Goal: Task Accomplishment & Management: Manage account settings

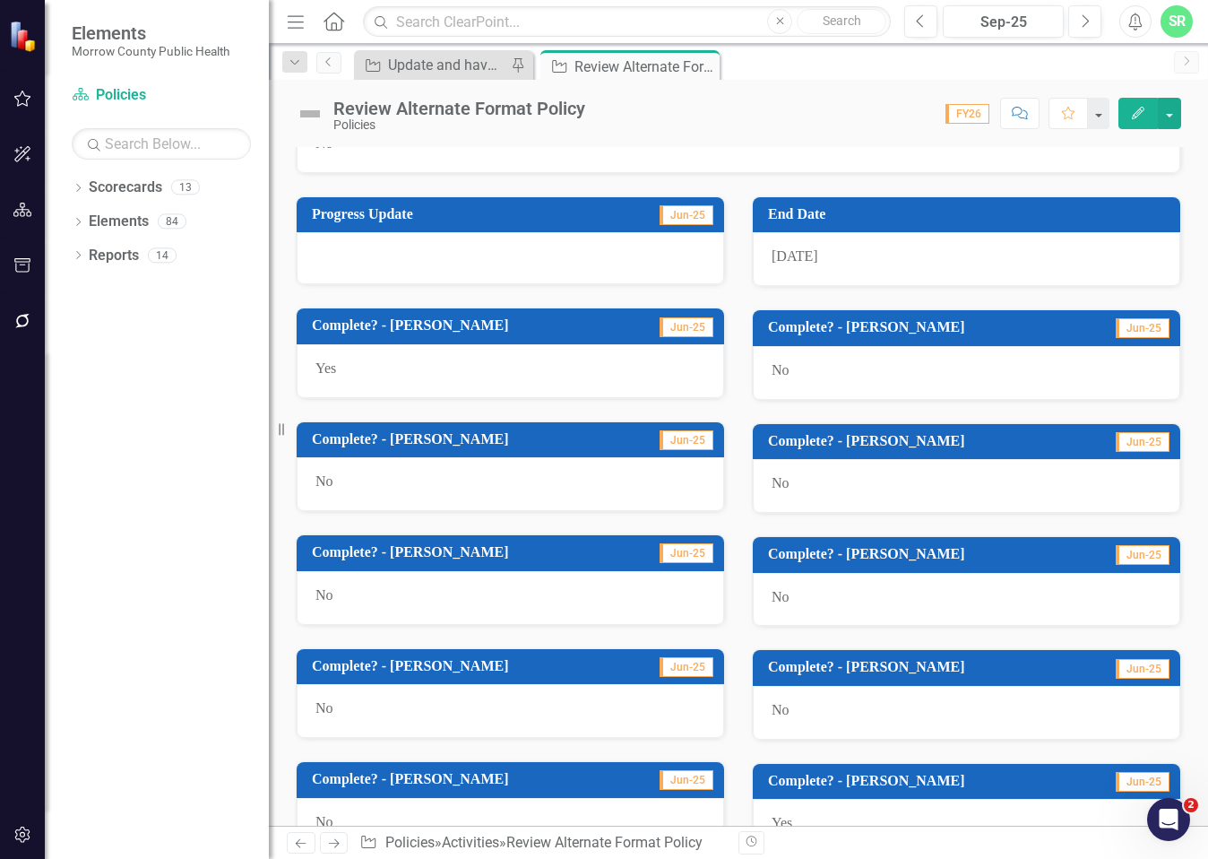
scroll to position [625, 0]
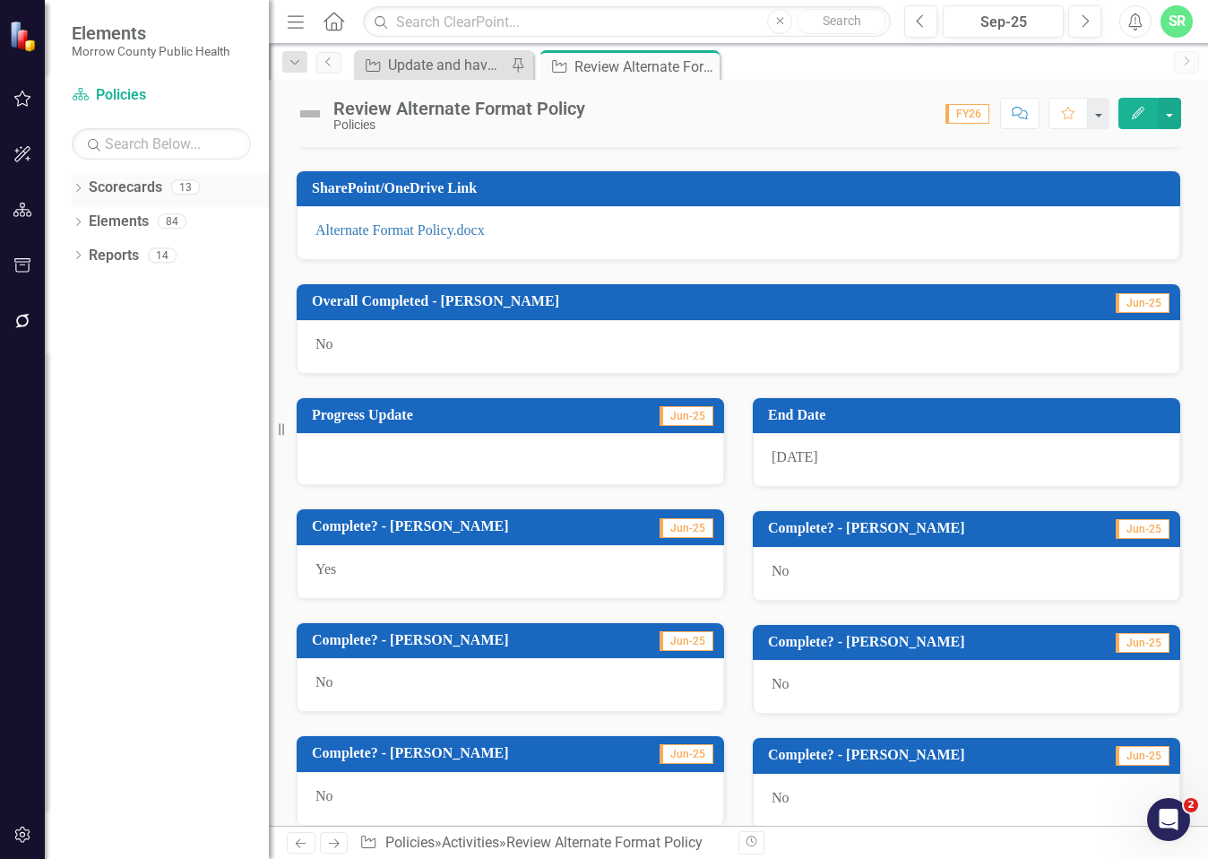
click at [139, 189] on link "Scorecards" at bounding box center [126, 187] width 74 height 21
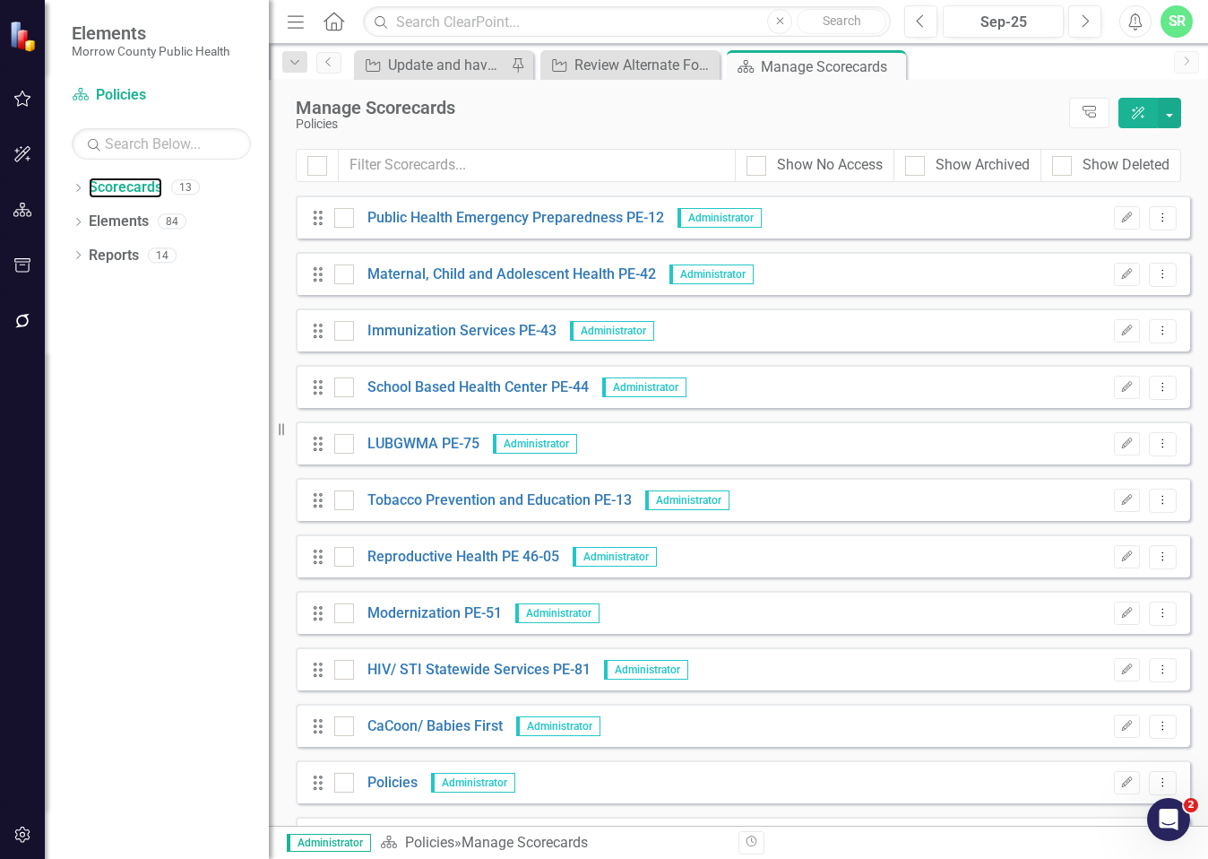
scroll to position [104, 0]
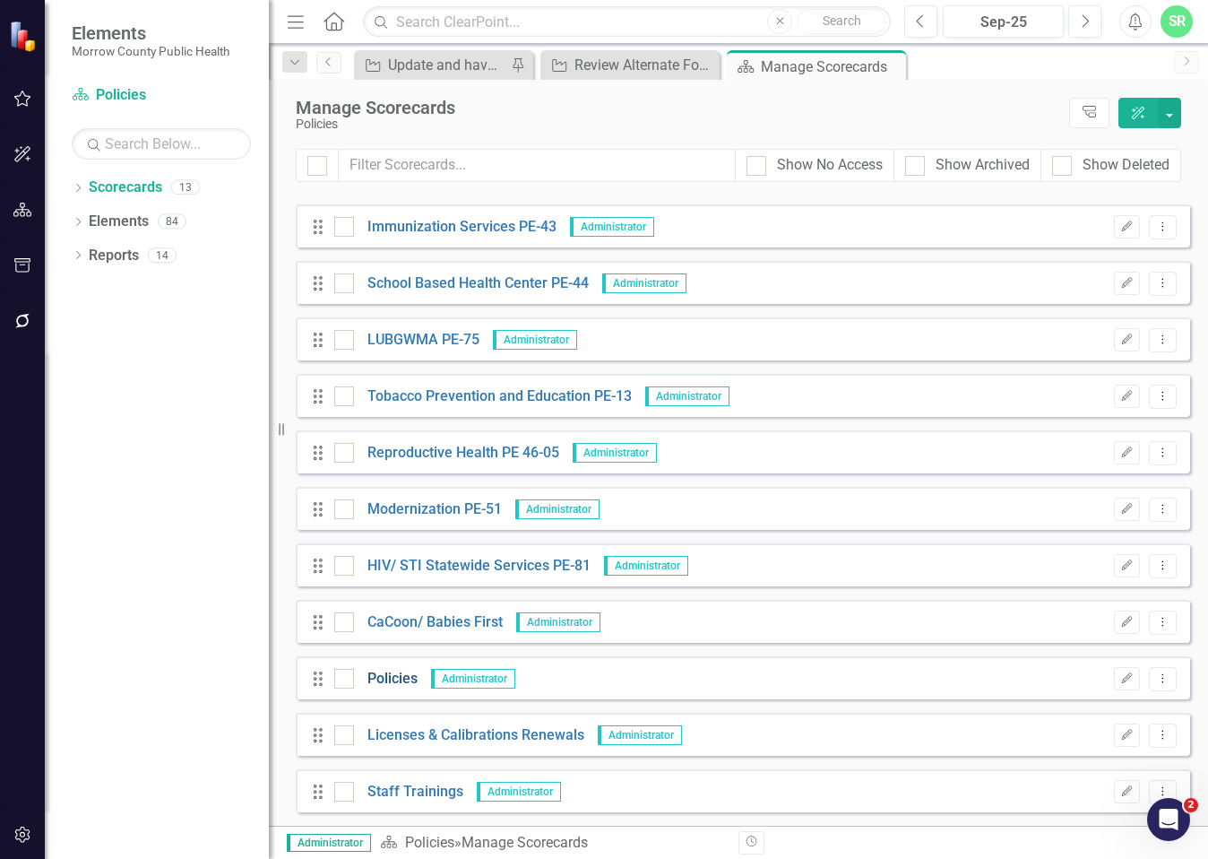
click at [392, 675] on link "Policies" at bounding box center [386, 679] width 64 height 21
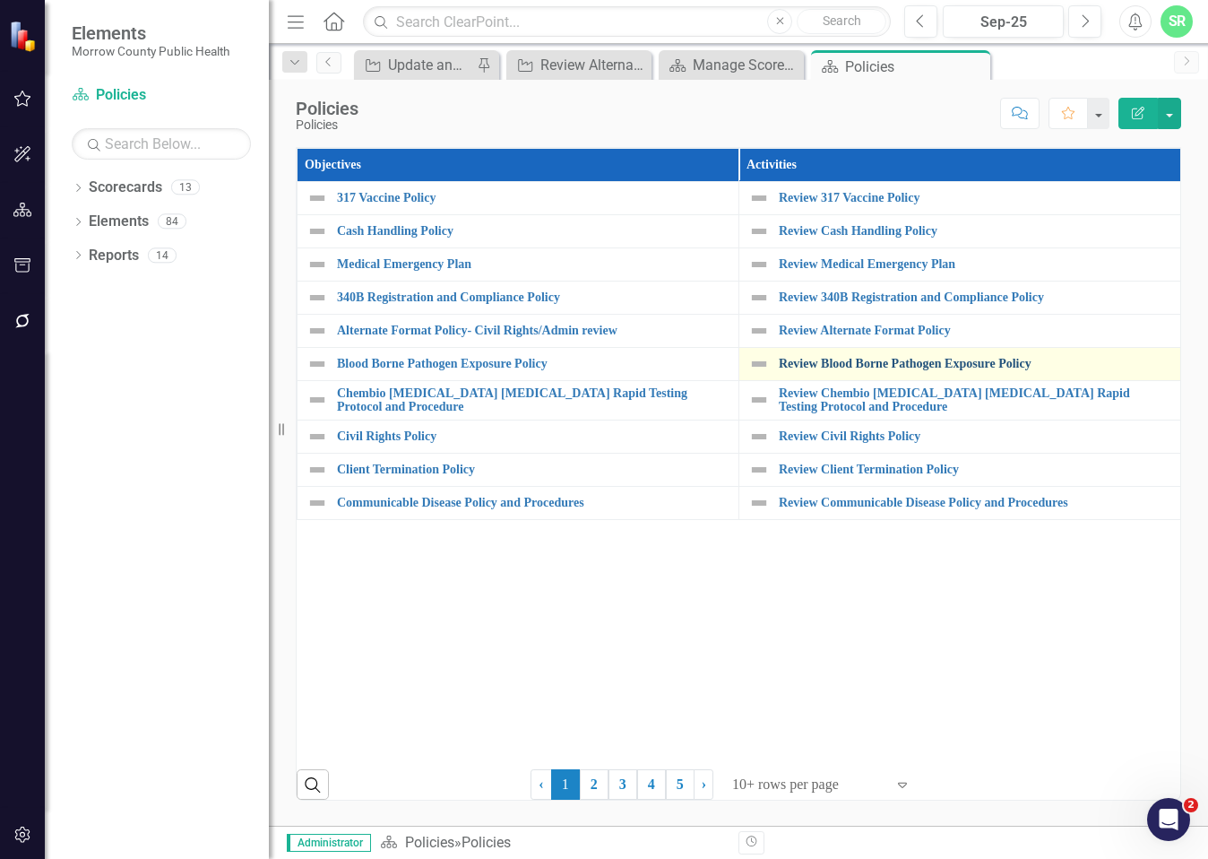
click at [978, 366] on link "Review Blood Borne Pathogen Exposure Policy" at bounding box center [975, 363] width 393 height 13
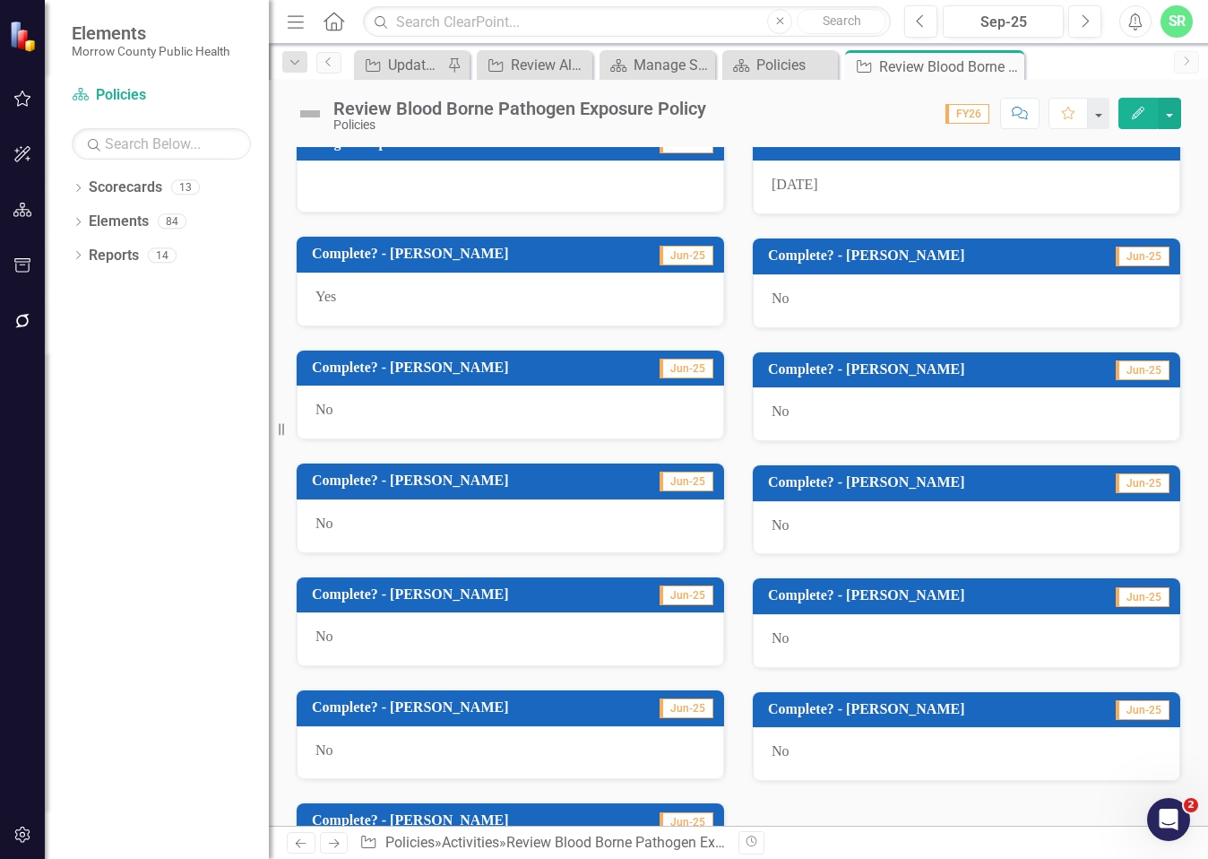
scroll to position [983, 0]
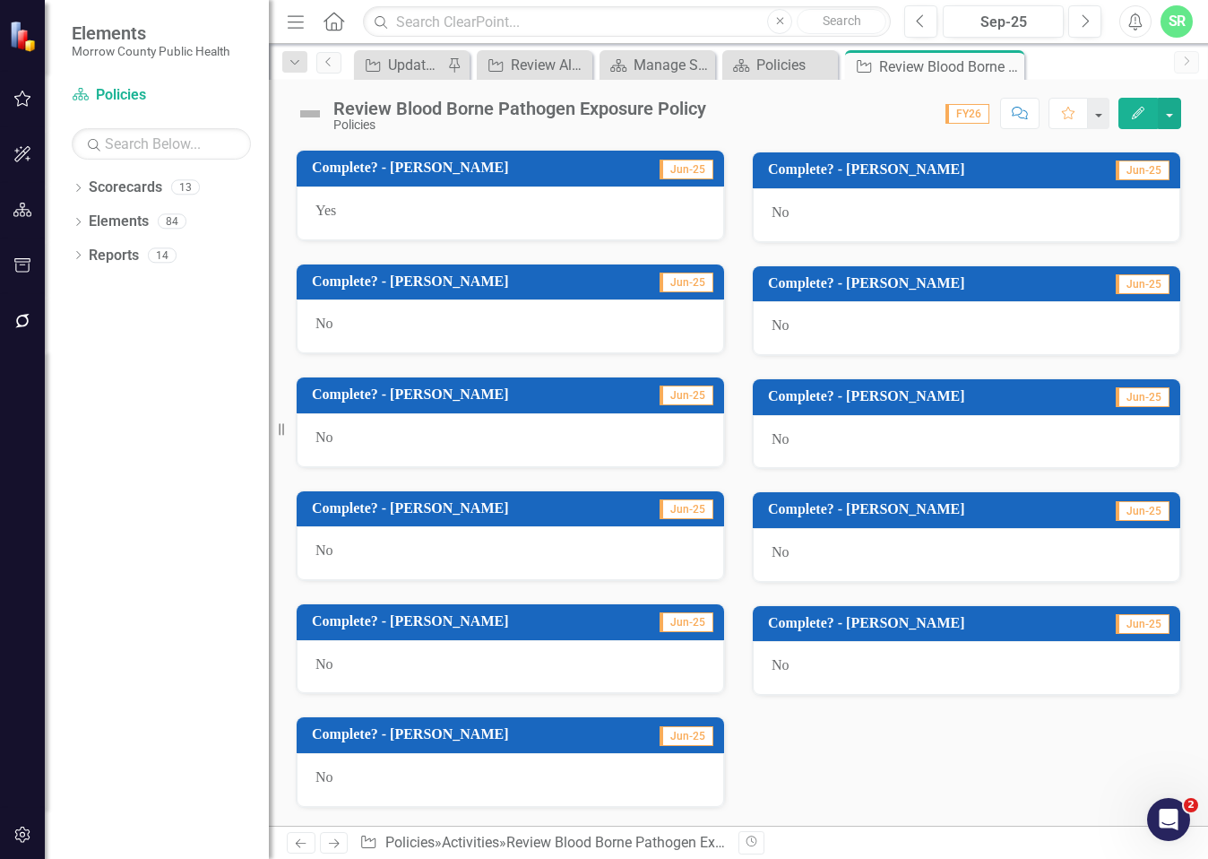
click at [802, 658] on div "No" at bounding box center [967, 668] width 428 height 54
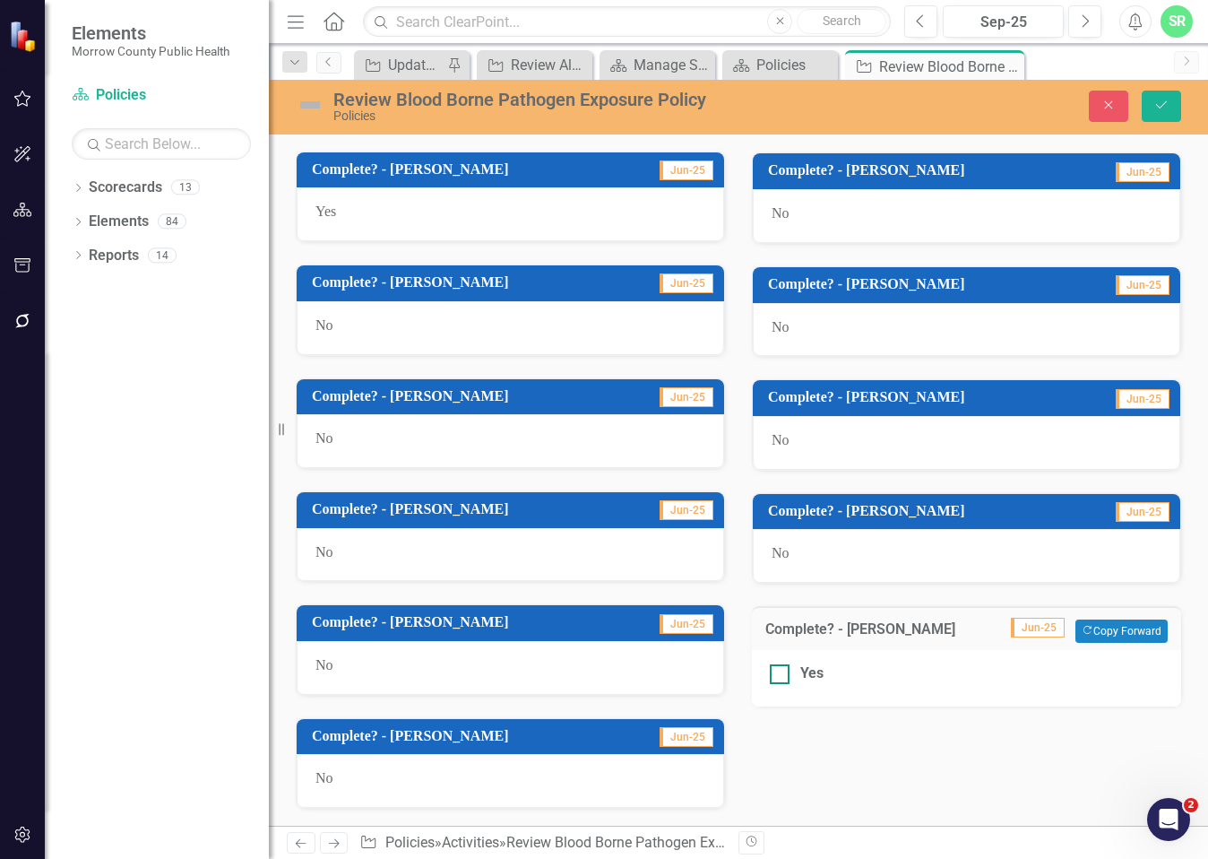
click at [776, 671] on div at bounding box center [780, 674] width 20 height 20
click at [776, 671] on input "Yes" at bounding box center [776, 670] width 12 height 12
checkbox input "true"
click at [1165, 107] on icon "Save" at bounding box center [1162, 105] width 16 height 13
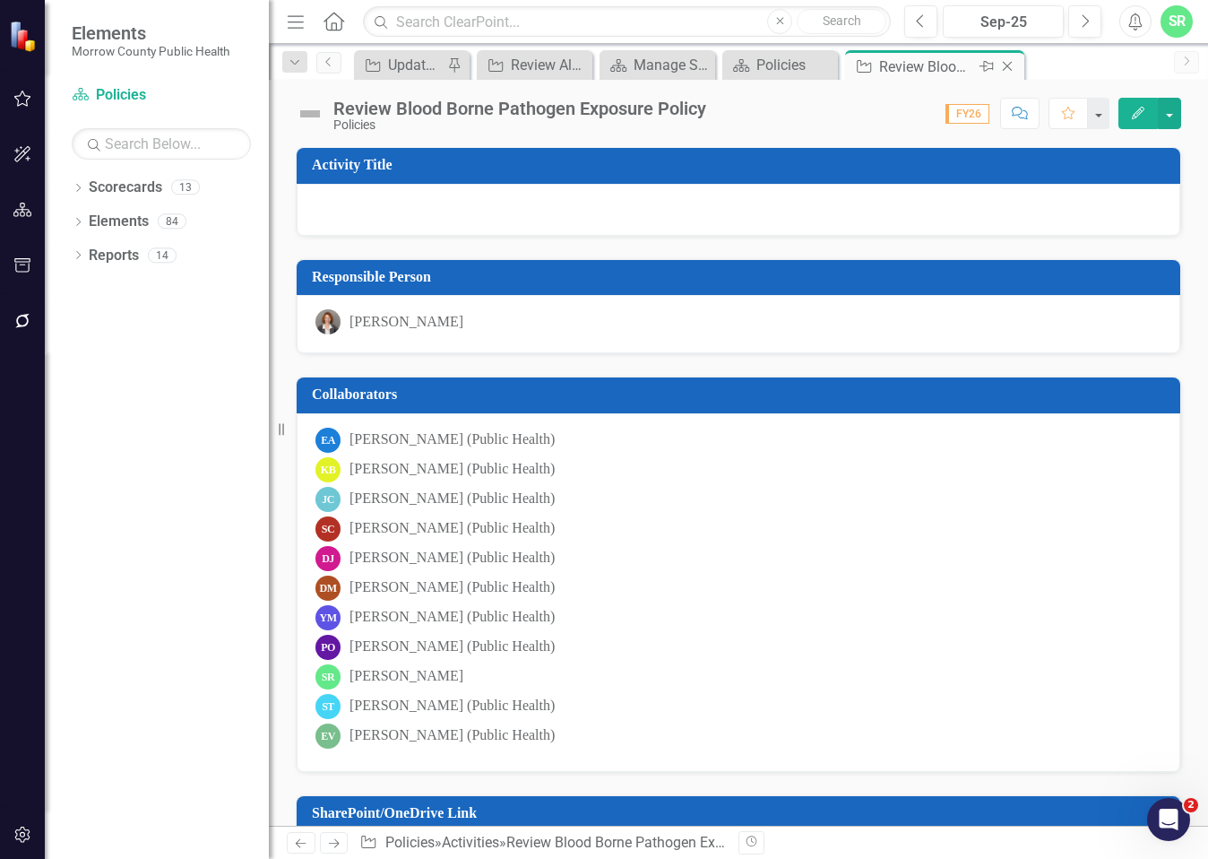
click at [1010, 64] on icon at bounding box center [1008, 67] width 10 height 10
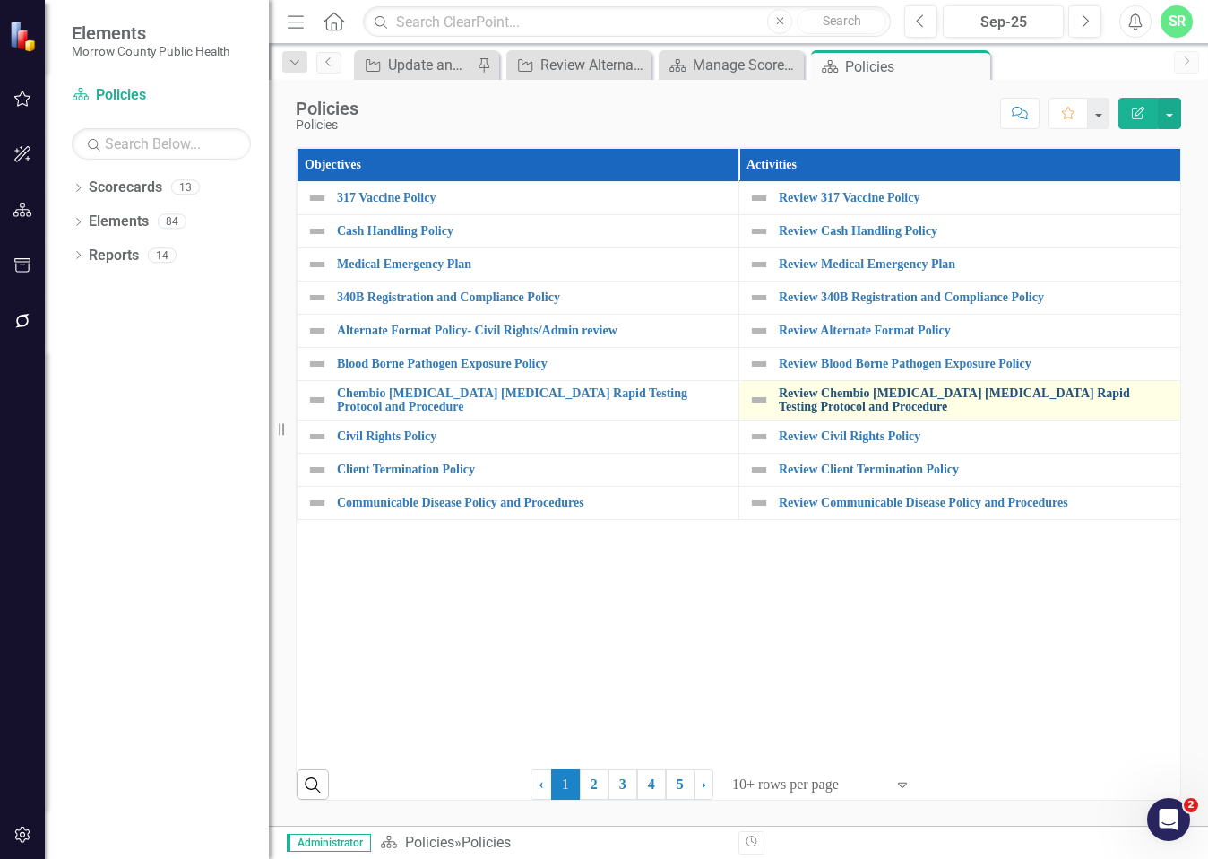
click at [940, 392] on link "Review Chembio [MEDICAL_DATA] [MEDICAL_DATA] Rapid Testing Protocol and Procedu…" at bounding box center [975, 400] width 393 height 28
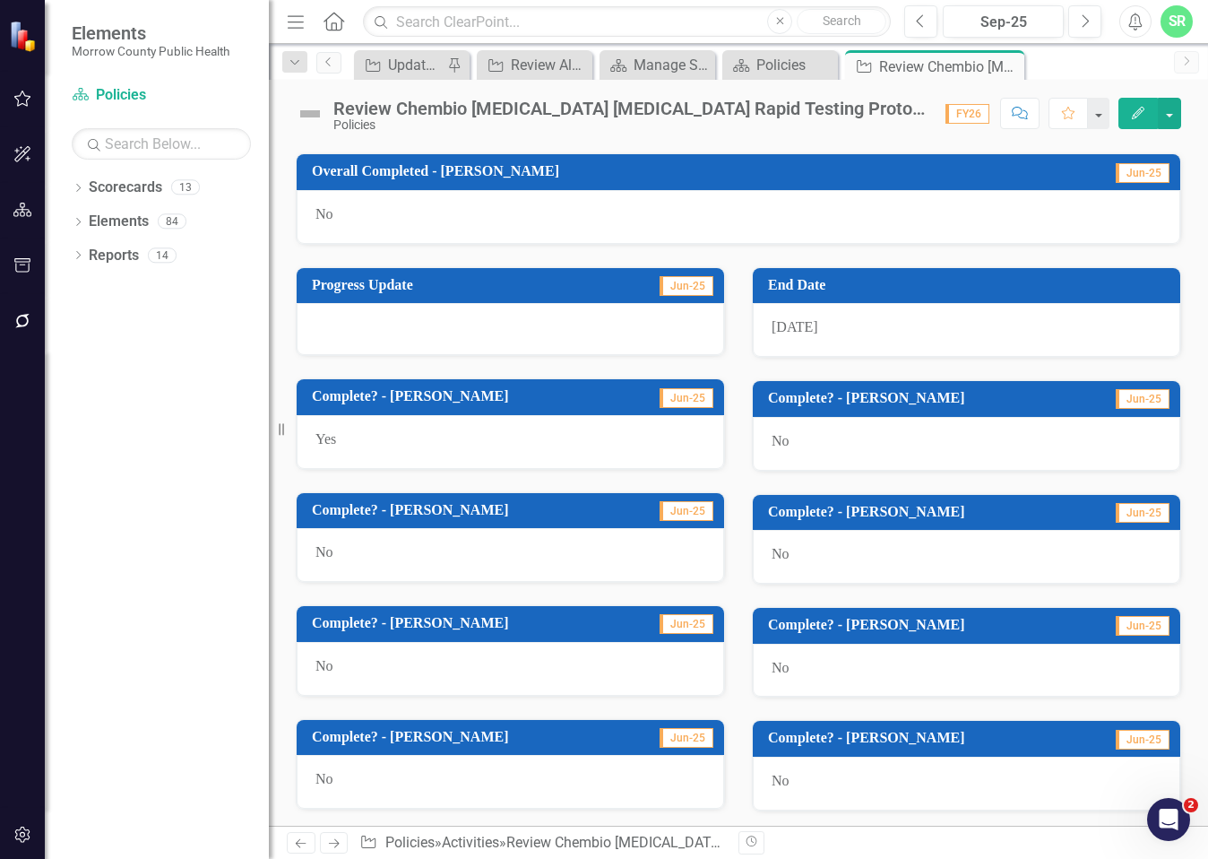
scroll to position [983, 0]
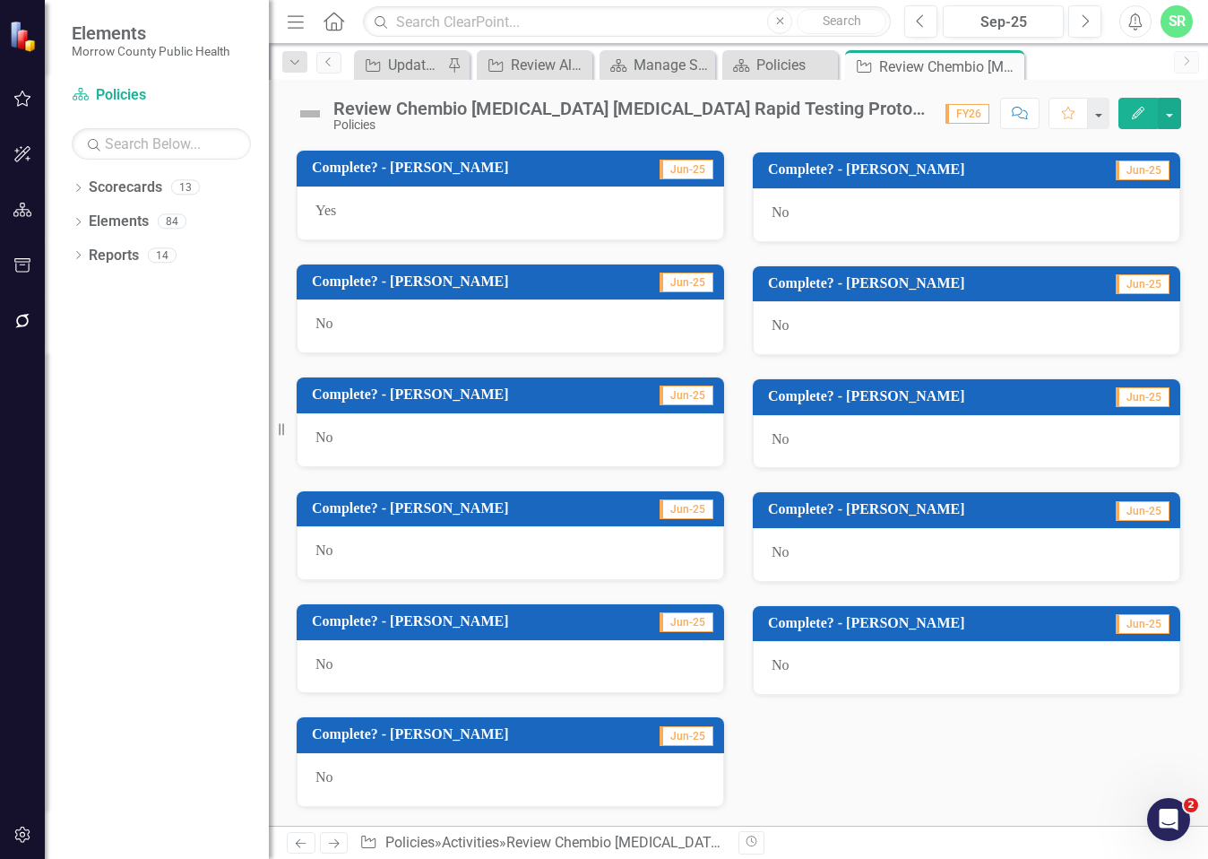
click at [824, 674] on div "No" at bounding box center [967, 668] width 428 height 54
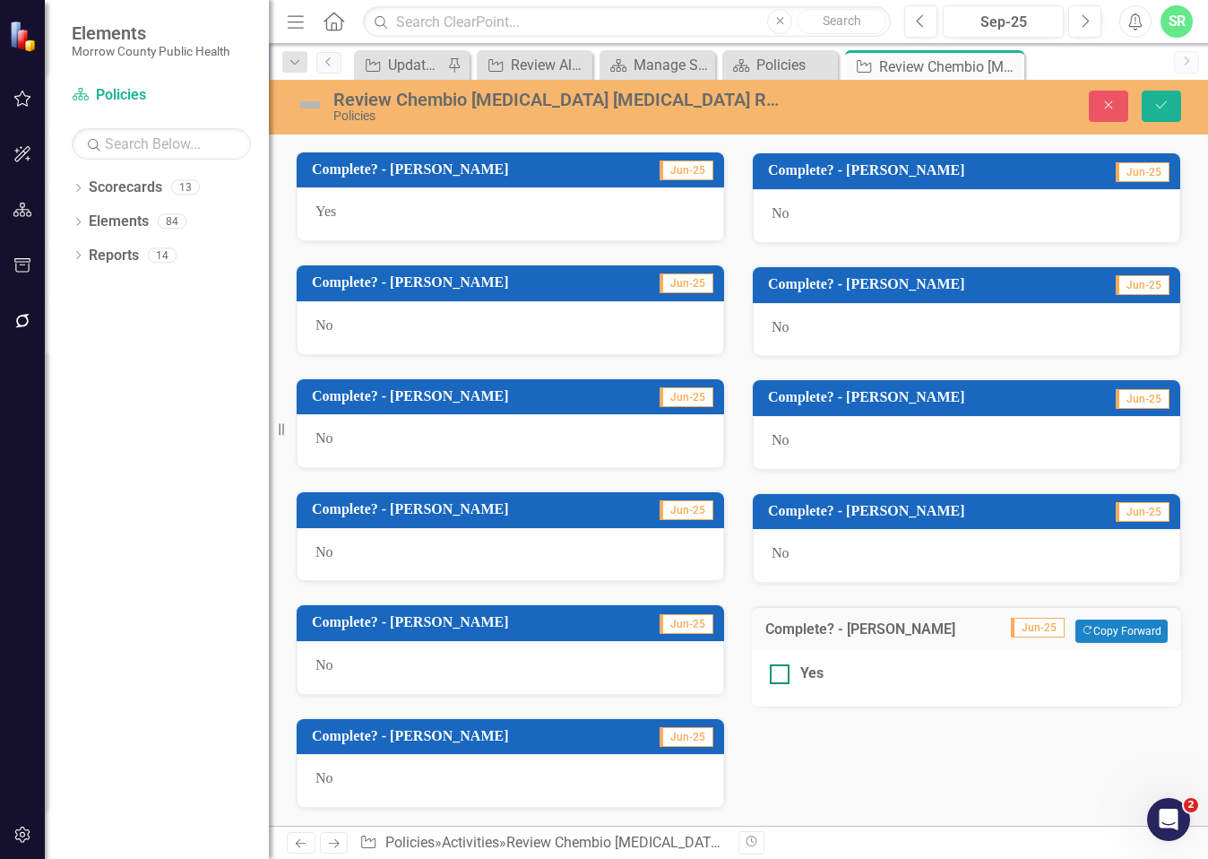
click at [812, 679] on div "Yes" at bounding box center [811, 673] width 23 height 21
click at [782, 676] on input "Yes" at bounding box center [776, 670] width 12 height 12
checkbox input "true"
click at [1164, 108] on icon "Save" at bounding box center [1162, 105] width 16 height 13
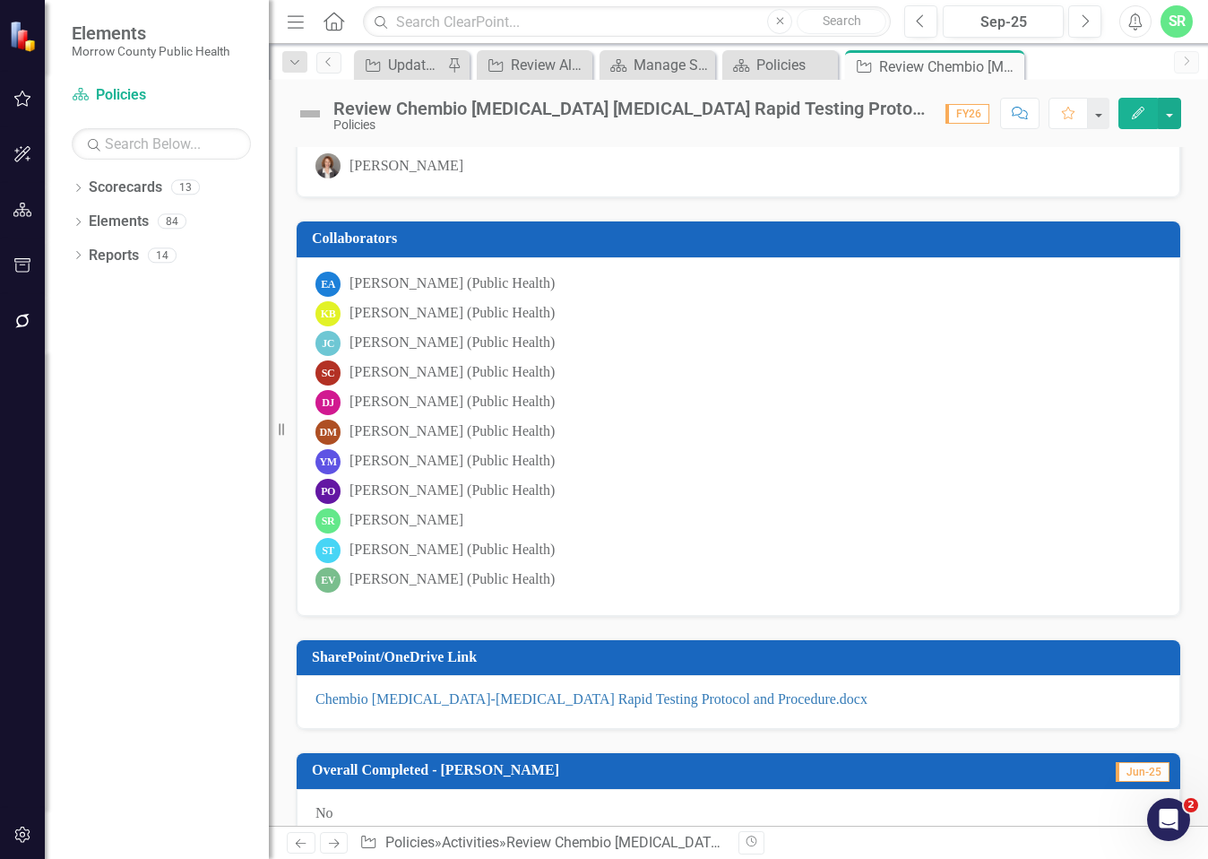
scroll to position [90, 0]
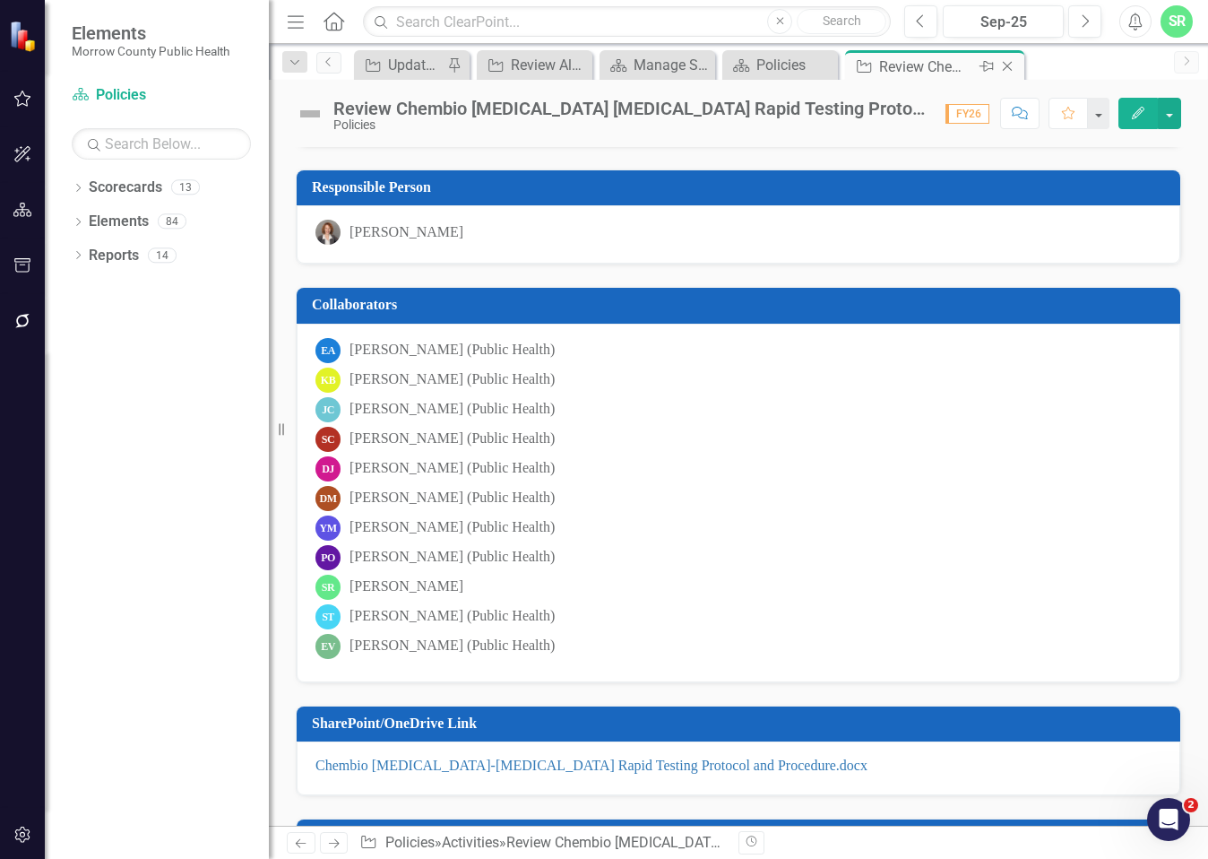
click at [1015, 70] on icon "Close" at bounding box center [1008, 66] width 18 height 14
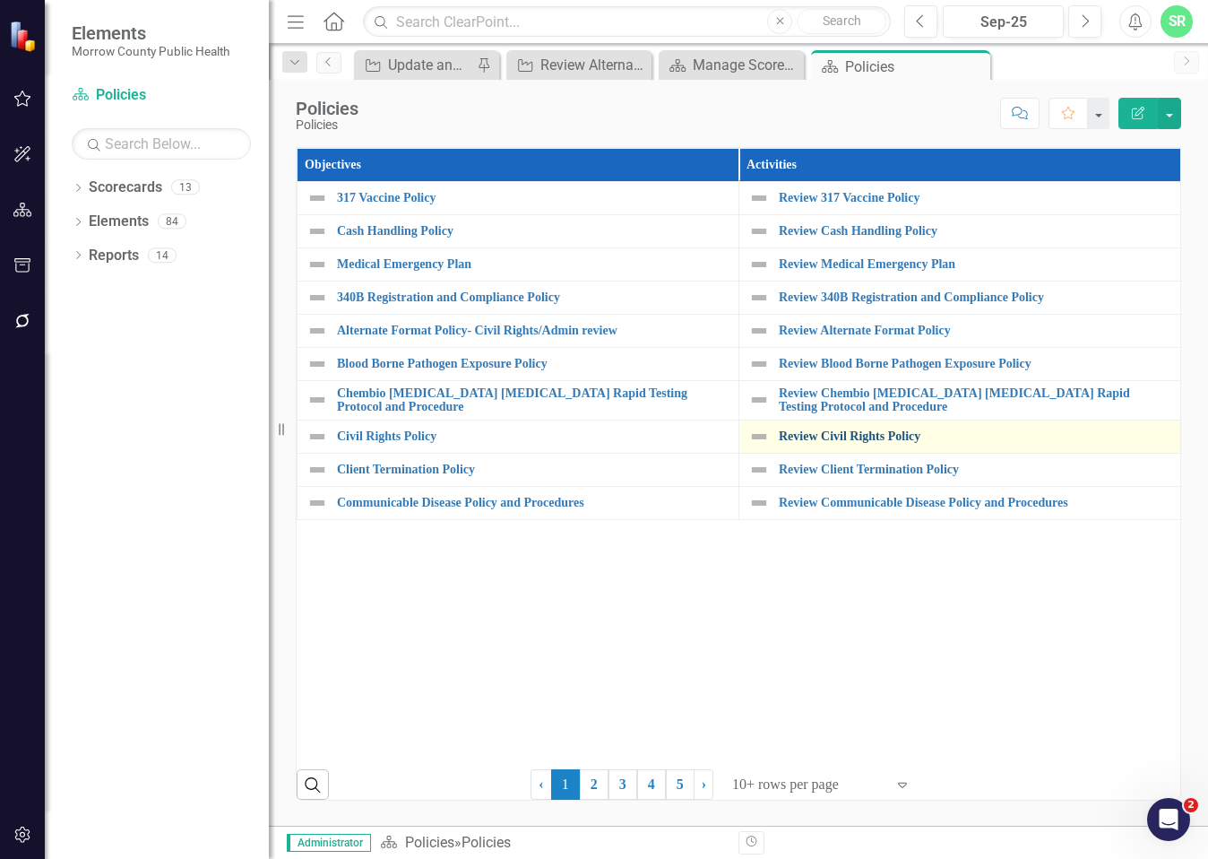
click at [913, 433] on link "Review Civil Rights Policy" at bounding box center [975, 435] width 393 height 13
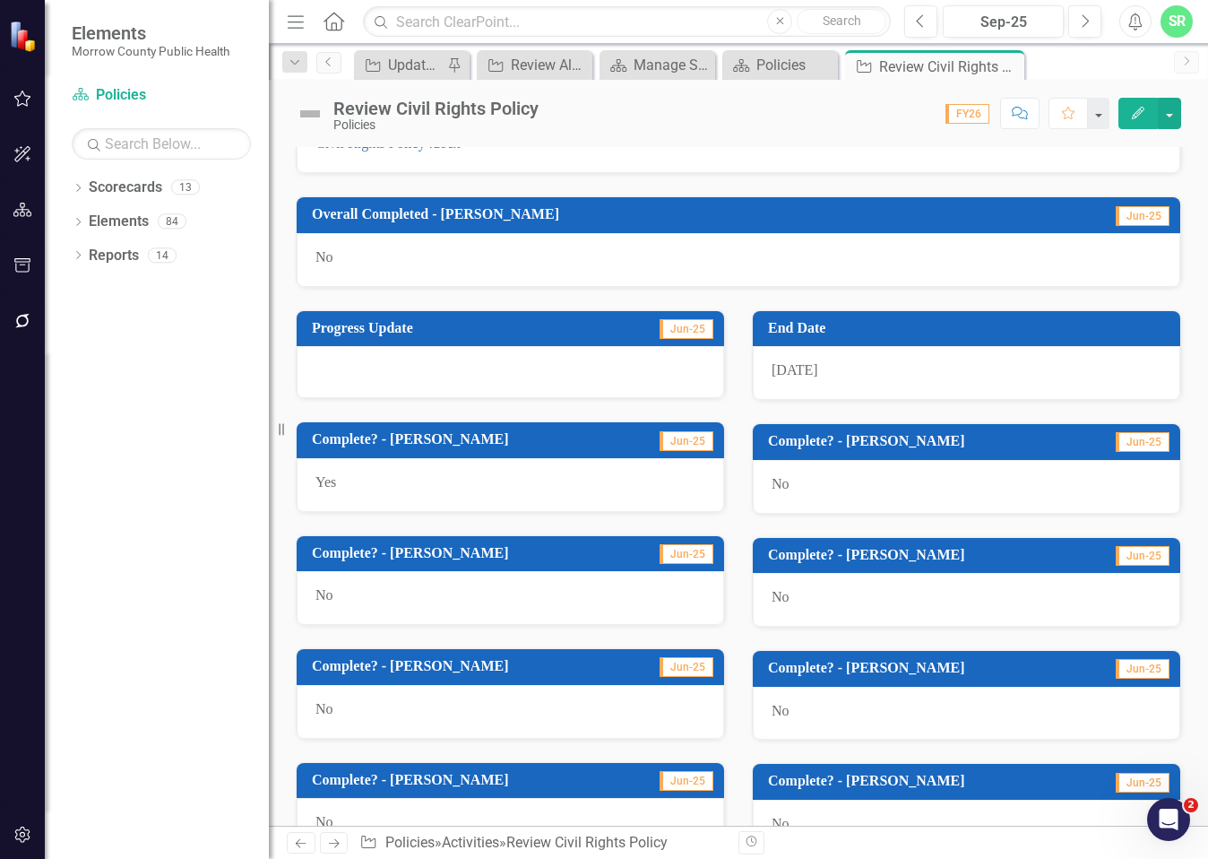
scroll to position [983, 0]
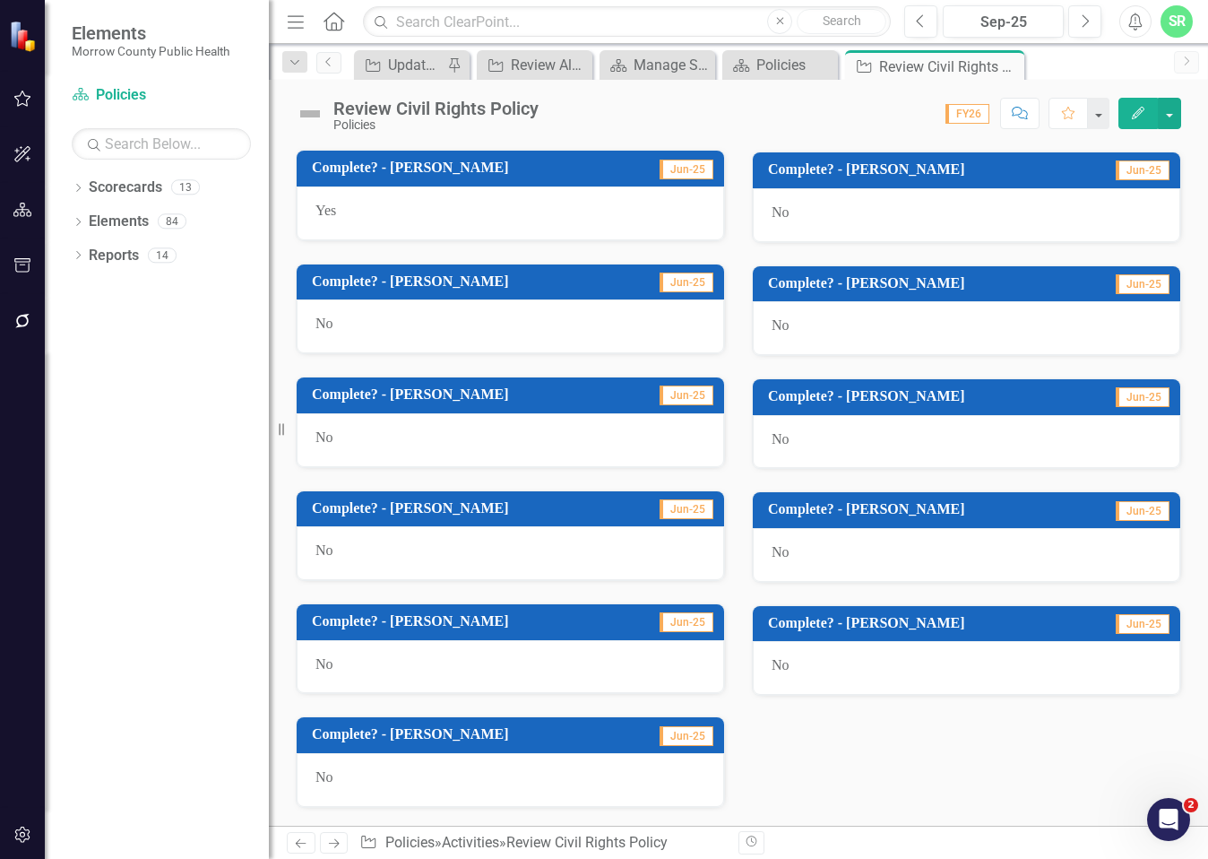
click at [789, 662] on div "No" at bounding box center [967, 668] width 428 height 54
click at [776, 667] on span "No" at bounding box center [781, 664] width 18 height 15
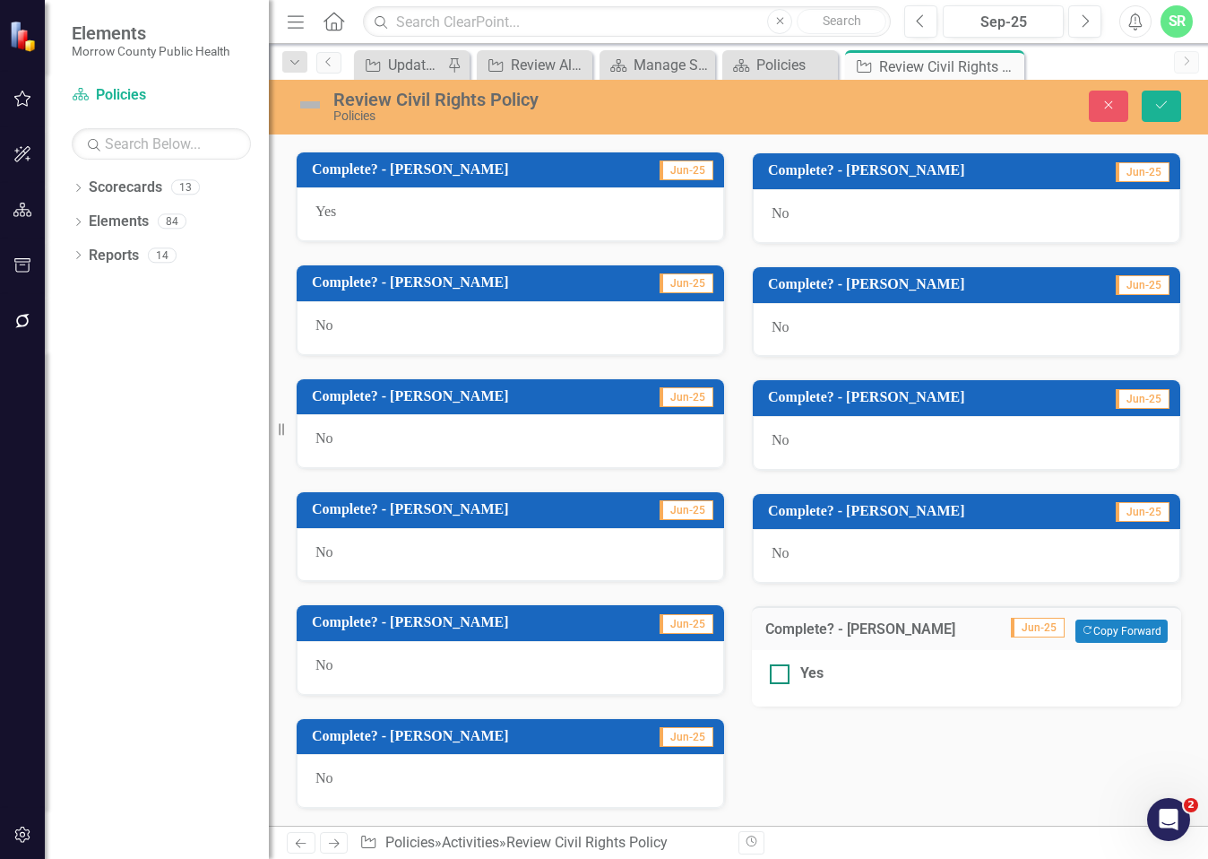
click at [779, 664] on div at bounding box center [780, 674] width 20 height 20
click at [779, 664] on input "Yes" at bounding box center [776, 670] width 12 height 12
checkbox input "true"
click at [1174, 113] on button "Save" at bounding box center [1161, 106] width 39 height 31
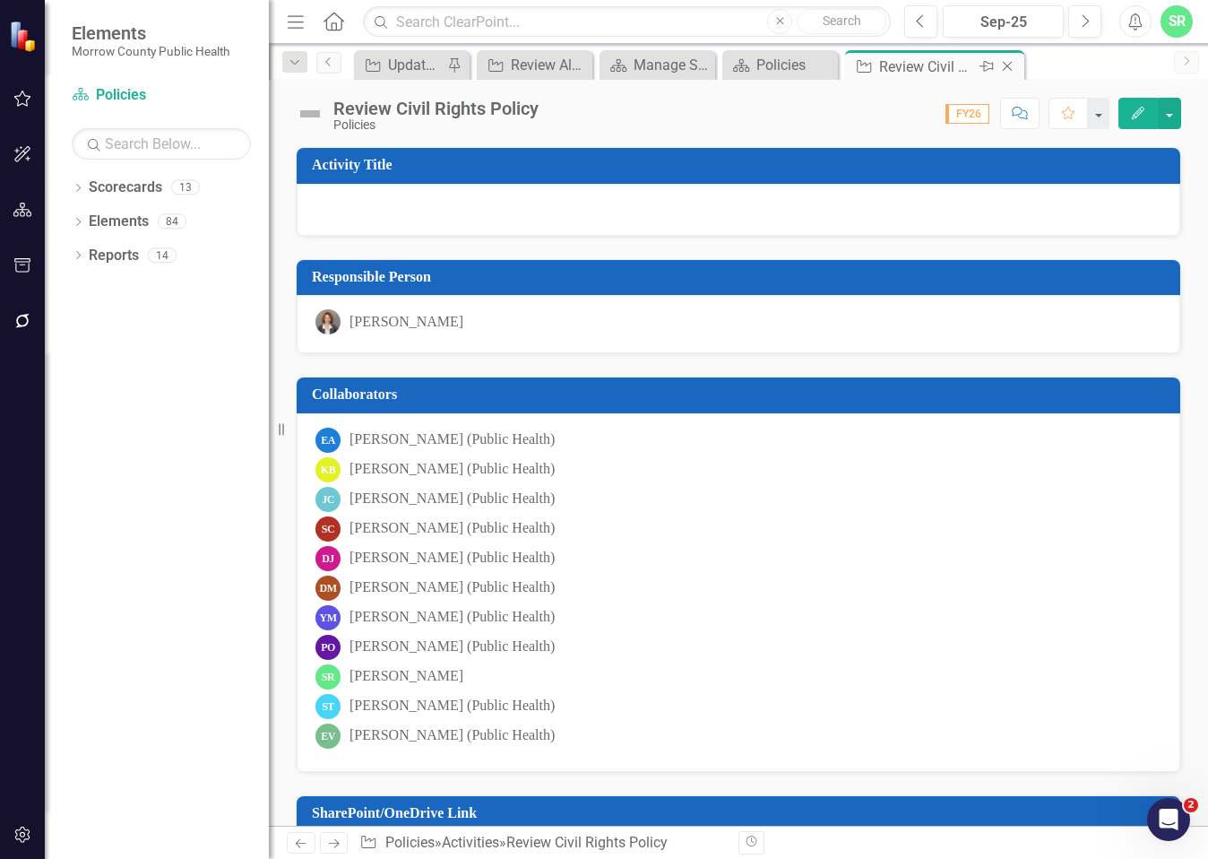
click at [1007, 63] on icon "Close" at bounding box center [1008, 66] width 18 height 14
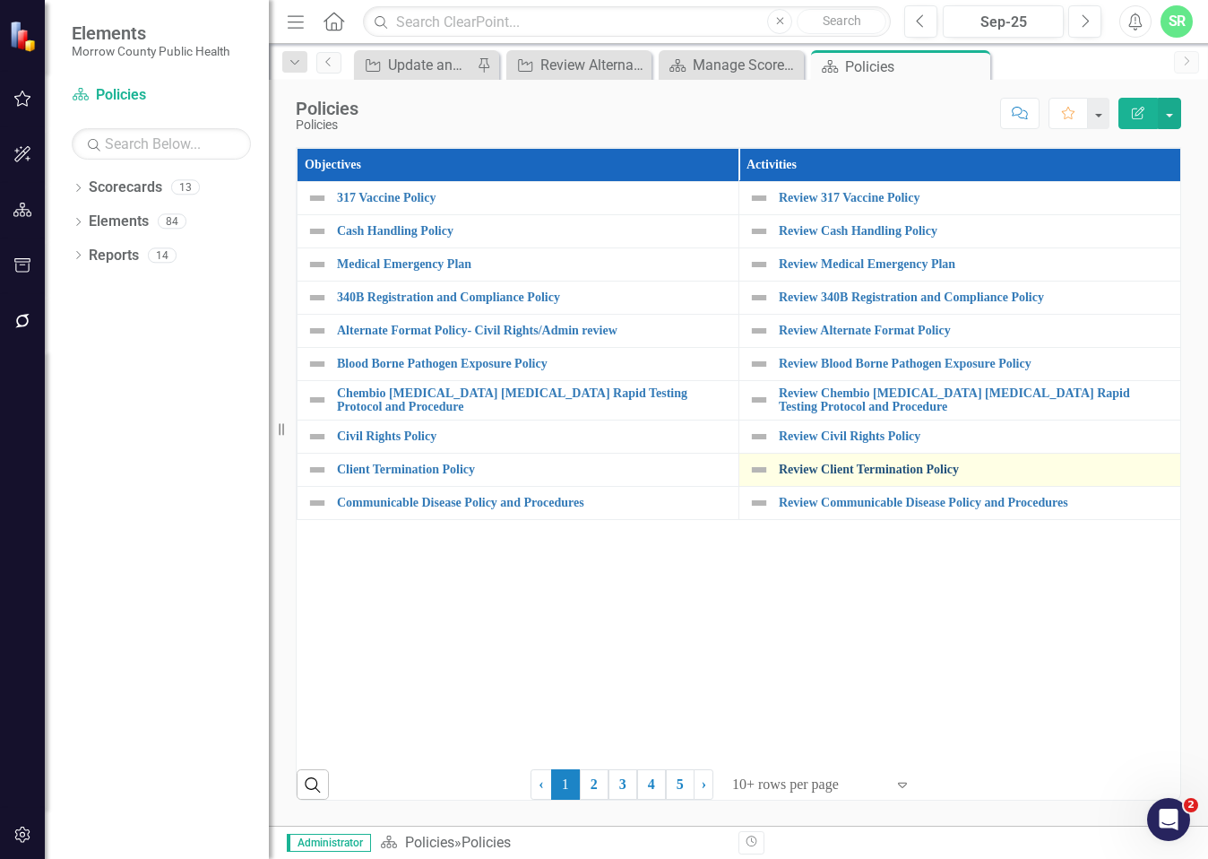
click at [938, 473] on link "Review Client Termination Policy" at bounding box center [975, 469] width 393 height 13
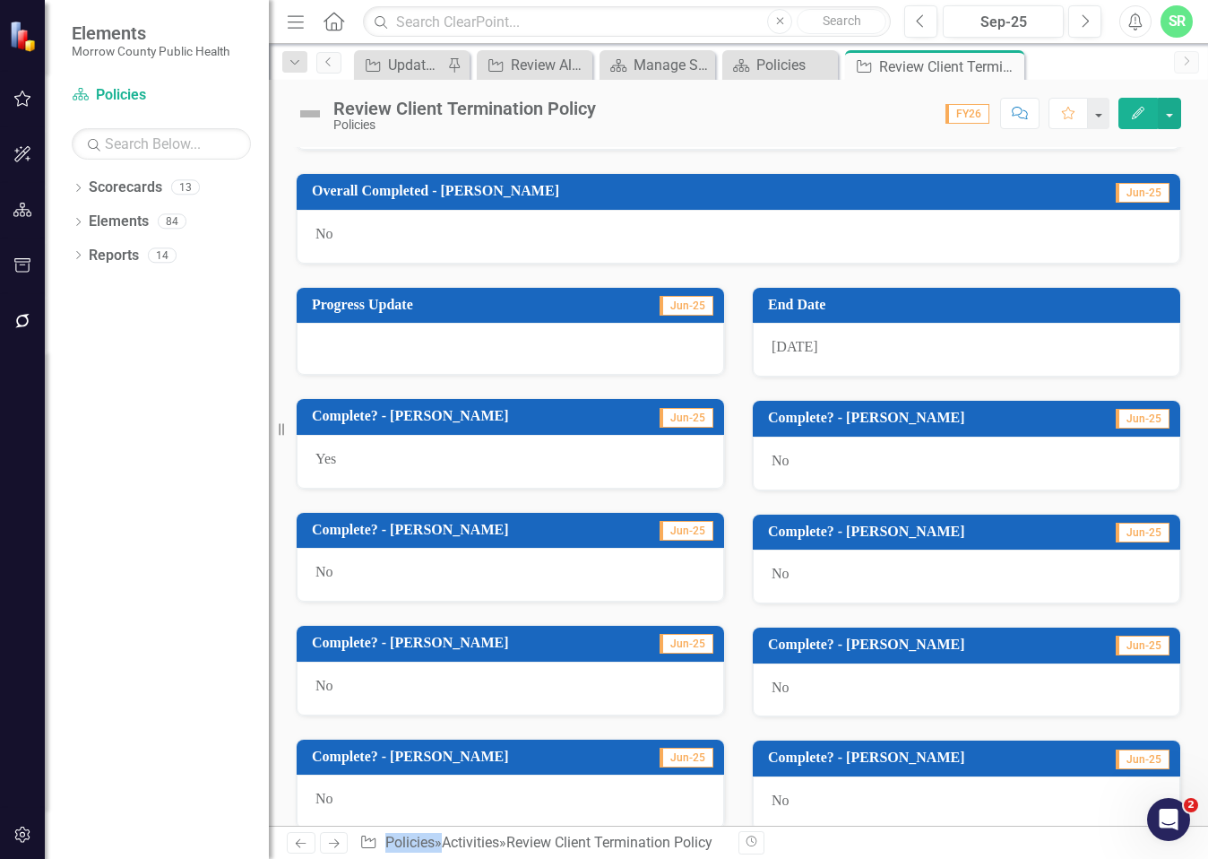
scroll to position [983, 0]
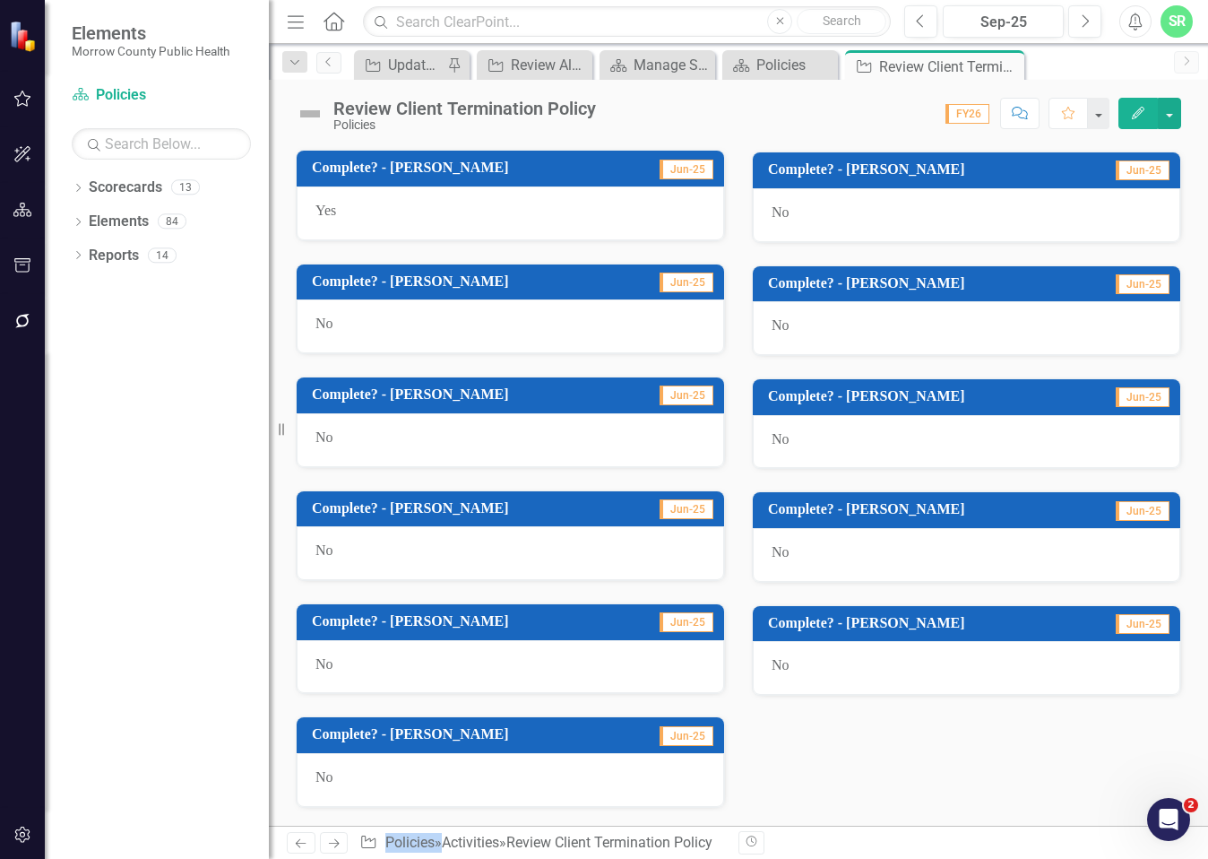
click at [809, 666] on div "No" at bounding box center [967, 668] width 428 height 54
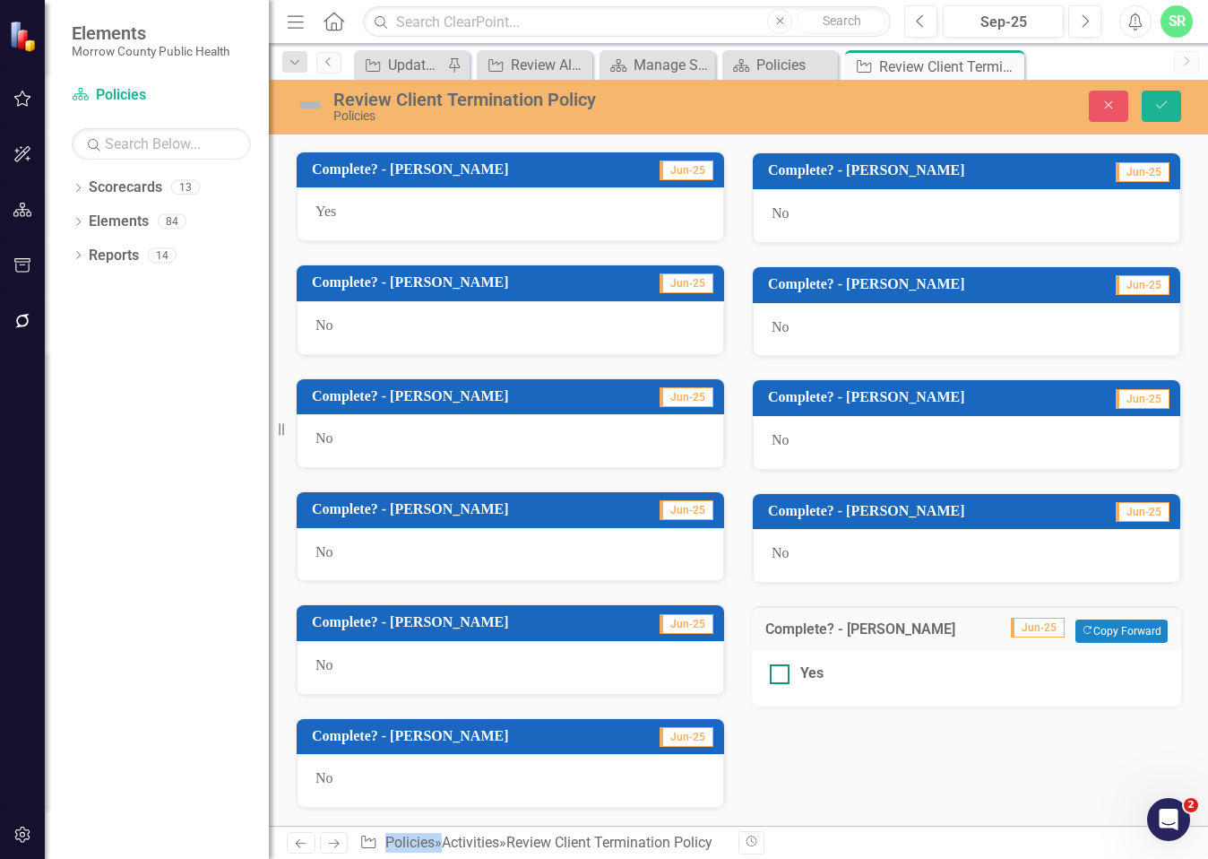
click at [791, 674] on div "Yes" at bounding box center [967, 673] width 394 height 21
click at [782, 674] on input "Yes" at bounding box center [776, 670] width 12 height 12
checkbox input "true"
click at [1174, 106] on button "Save" at bounding box center [1161, 106] width 39 height 31
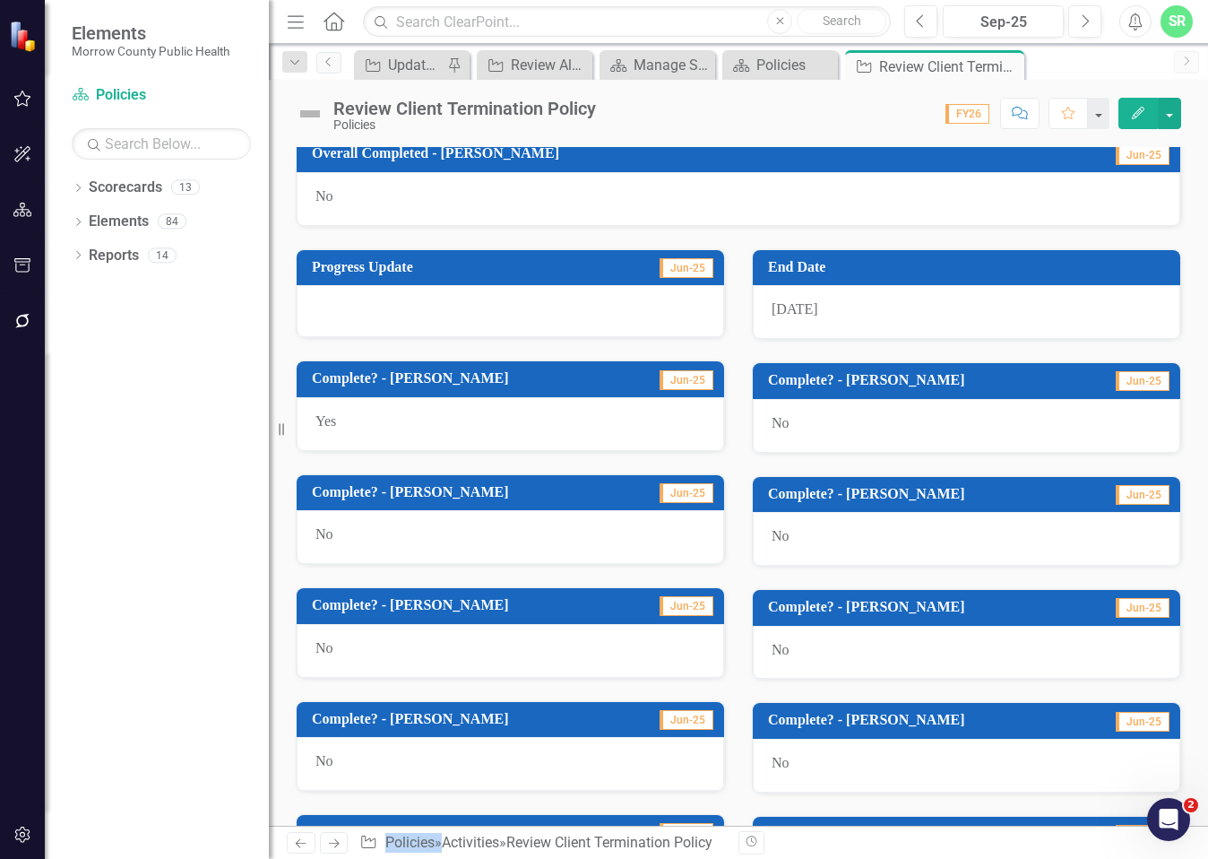
scroll to position [535, 0]
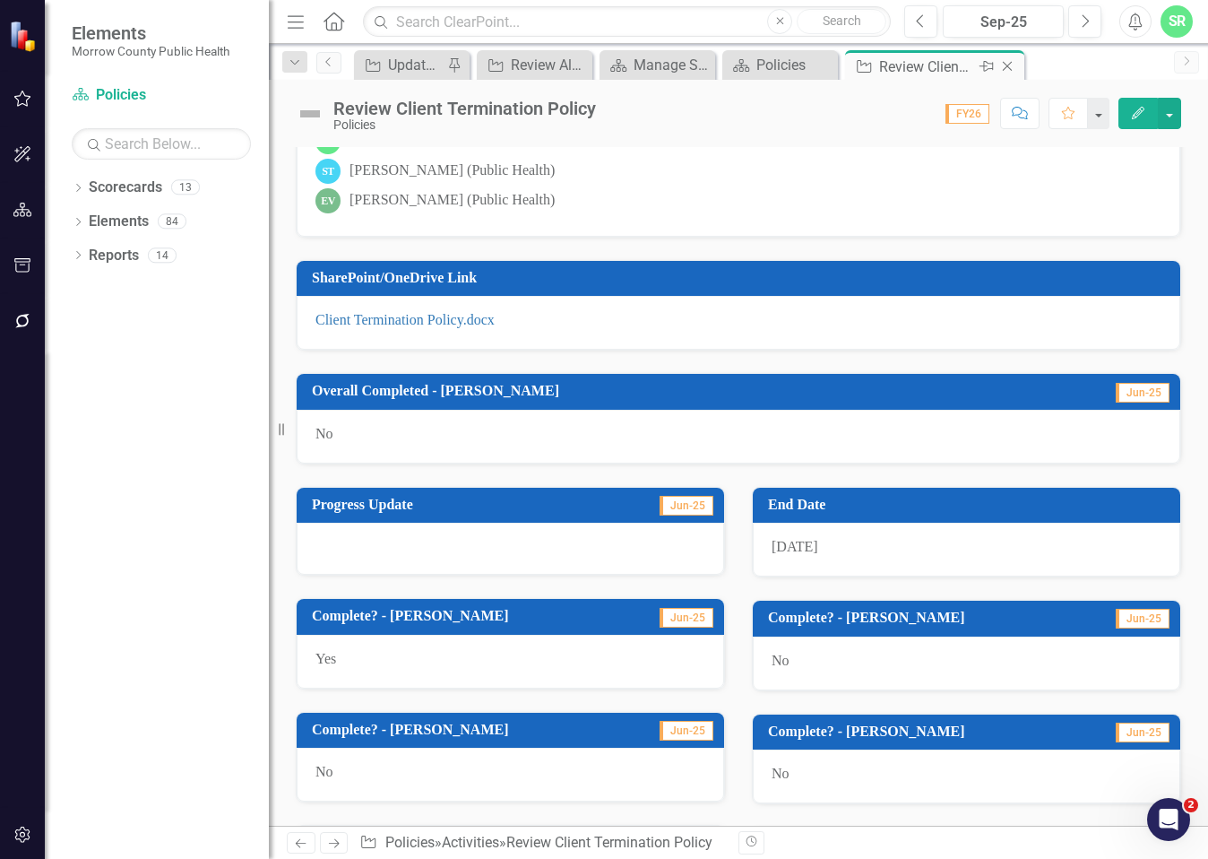
click at [1011, 65] on icon "Close" at bounding box center [1008, 66] width 18 height 14
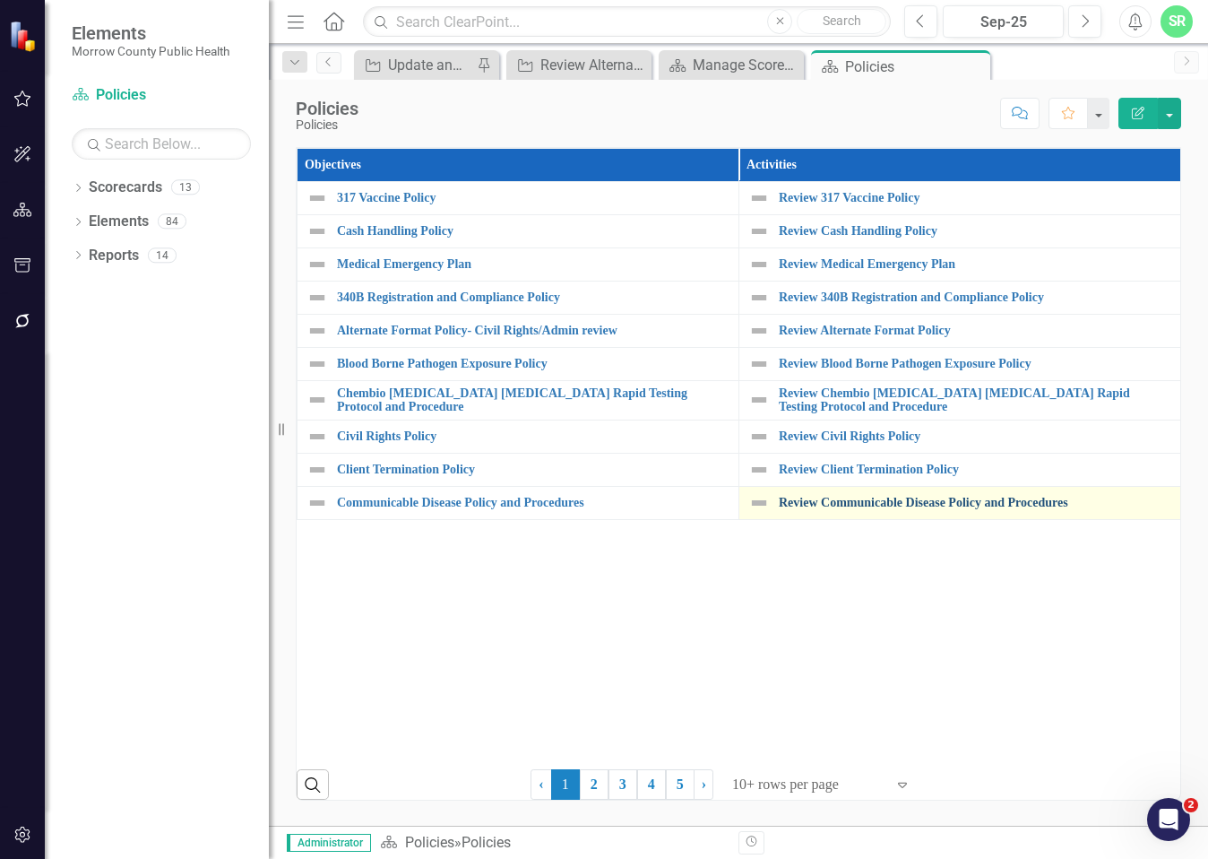
click at [953, 504] on link "Review Communicable Disease Policy and Procedures" at bounding box center [975, 502] width 393 height 13
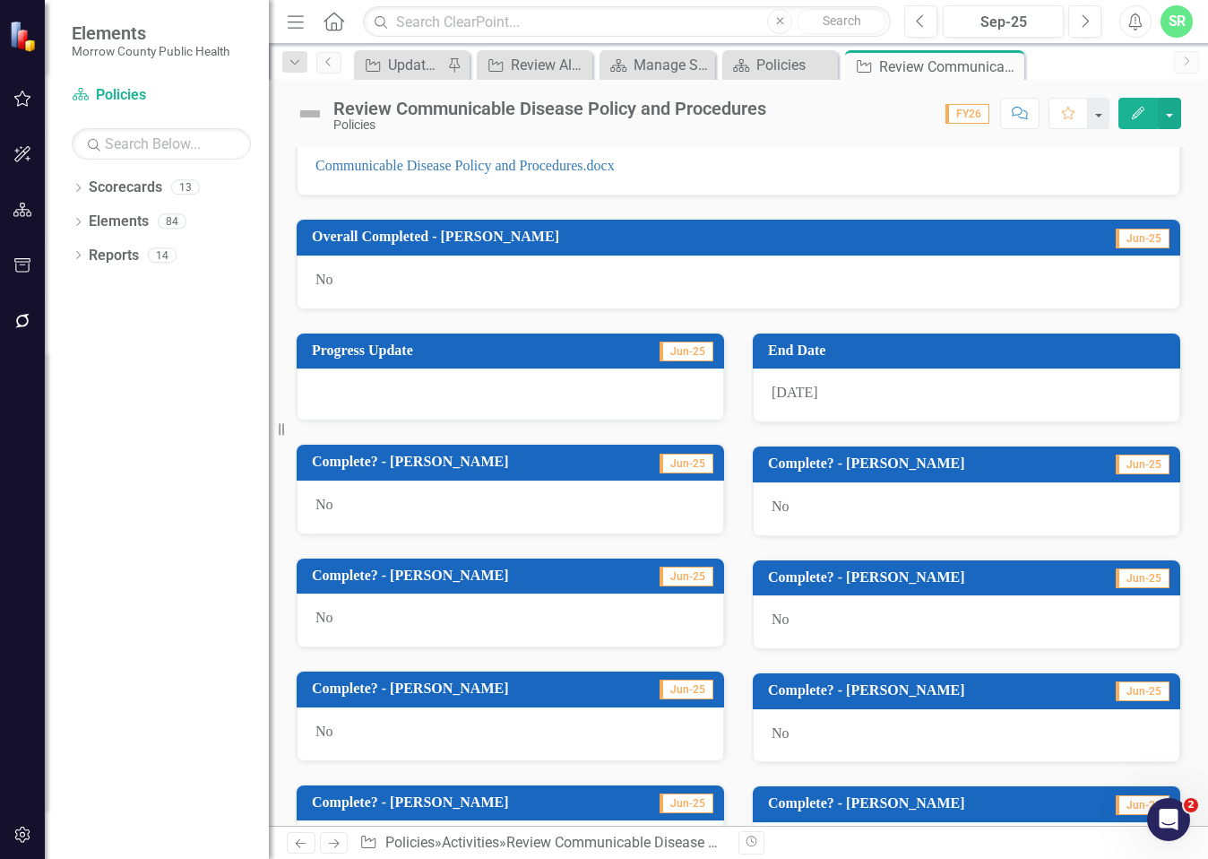
scroll to position [983, 0]
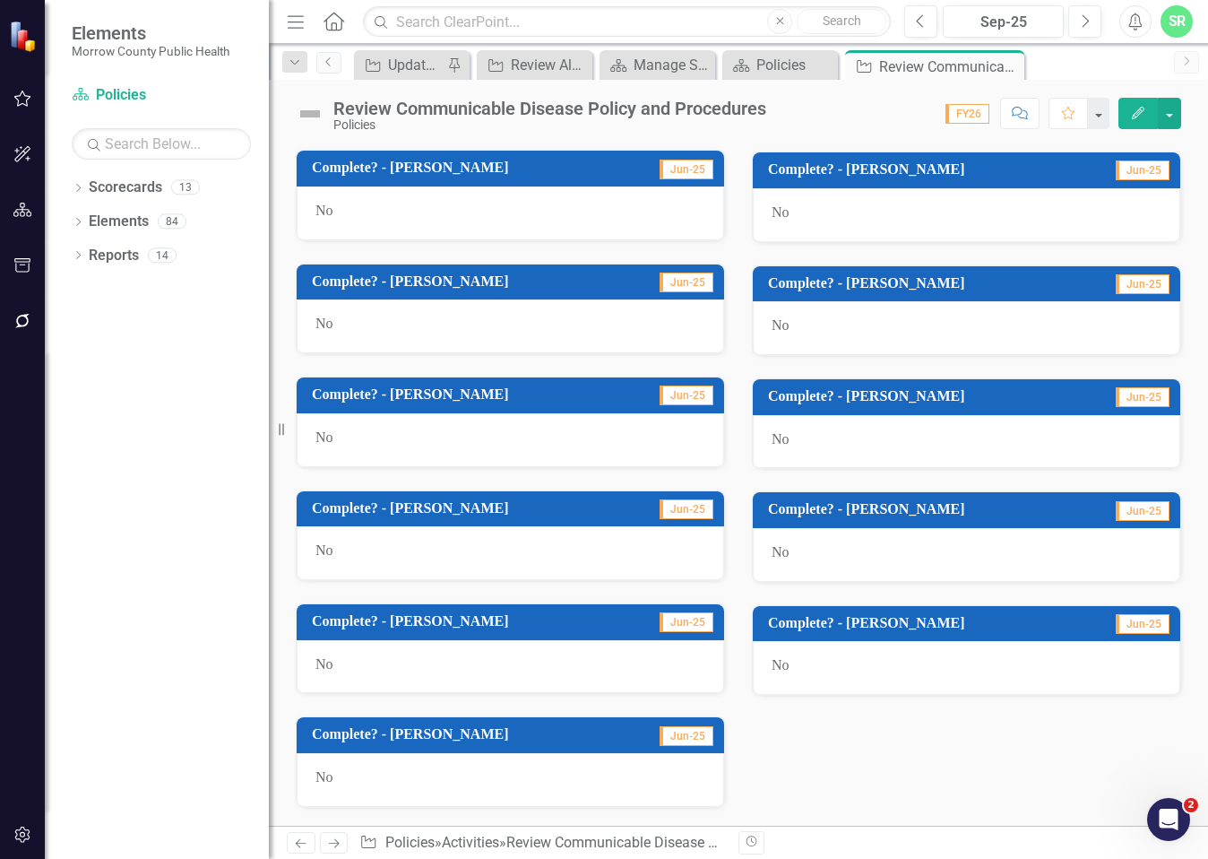
click at [793, 673] on div "No" at bounding box center [967, 668] width 428 height 54
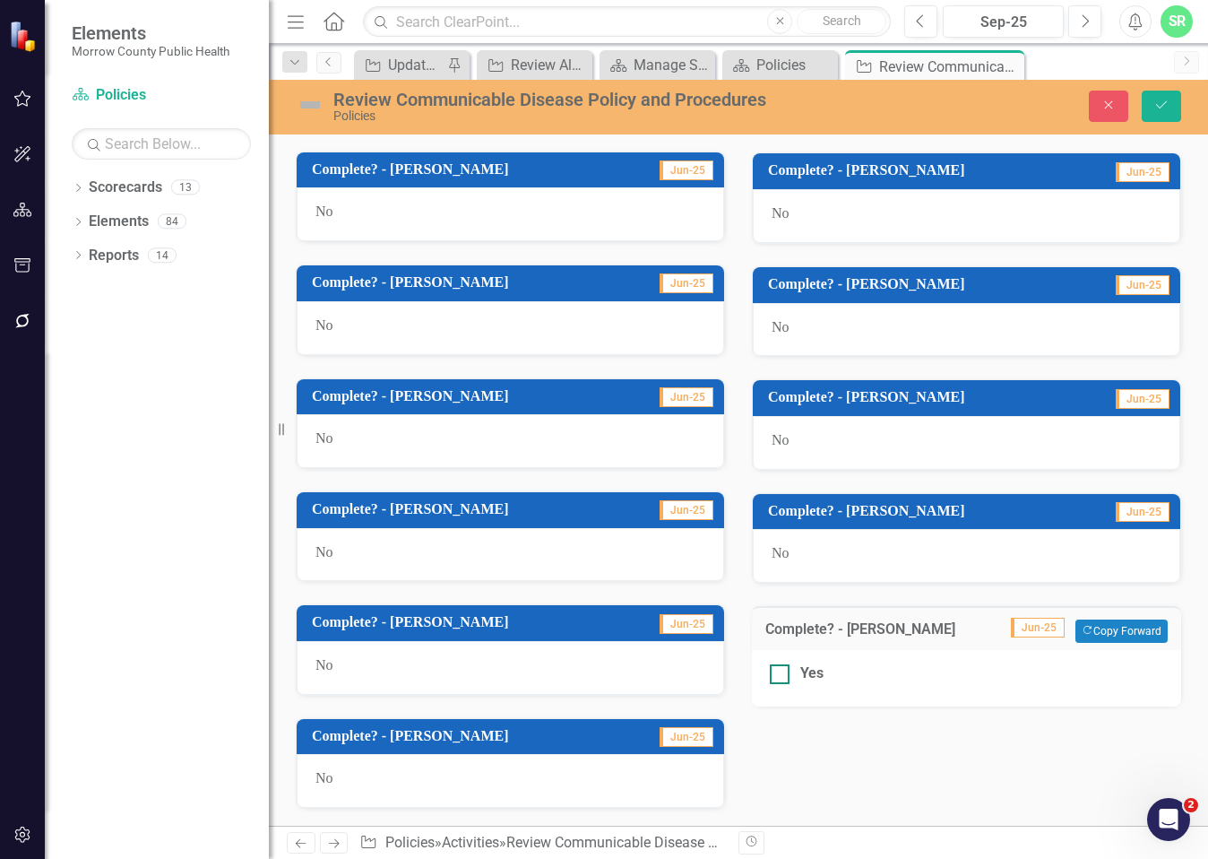
click at [777, 679] on div at bounding box center [780, 674] width 20 height 20
click at [777, 676] on input "Yes" at bounding box center [776, 670] width 12 height 12
checkbox input "true"
click at [1170, 106] on button "Save" at bounding box center [1161, 106] width 39 height 31
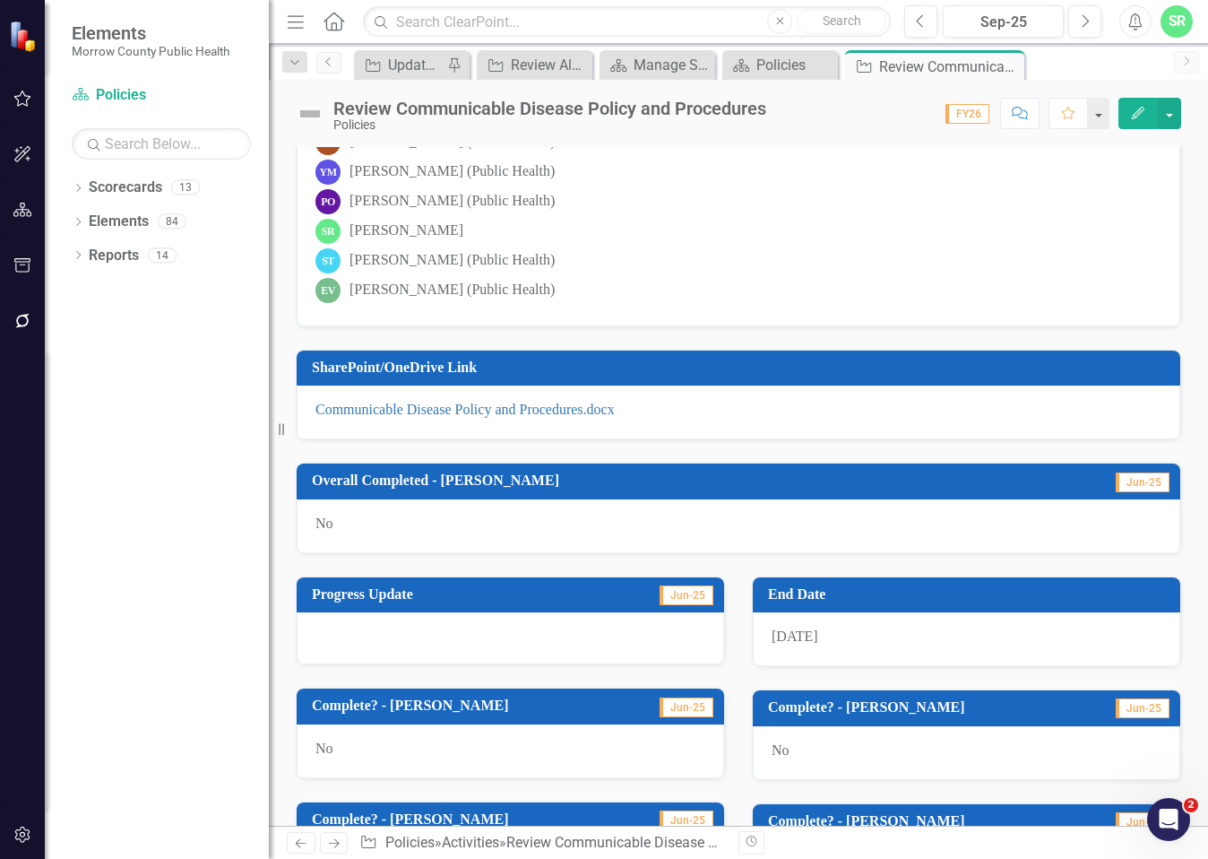
scroll to position [0, 0]
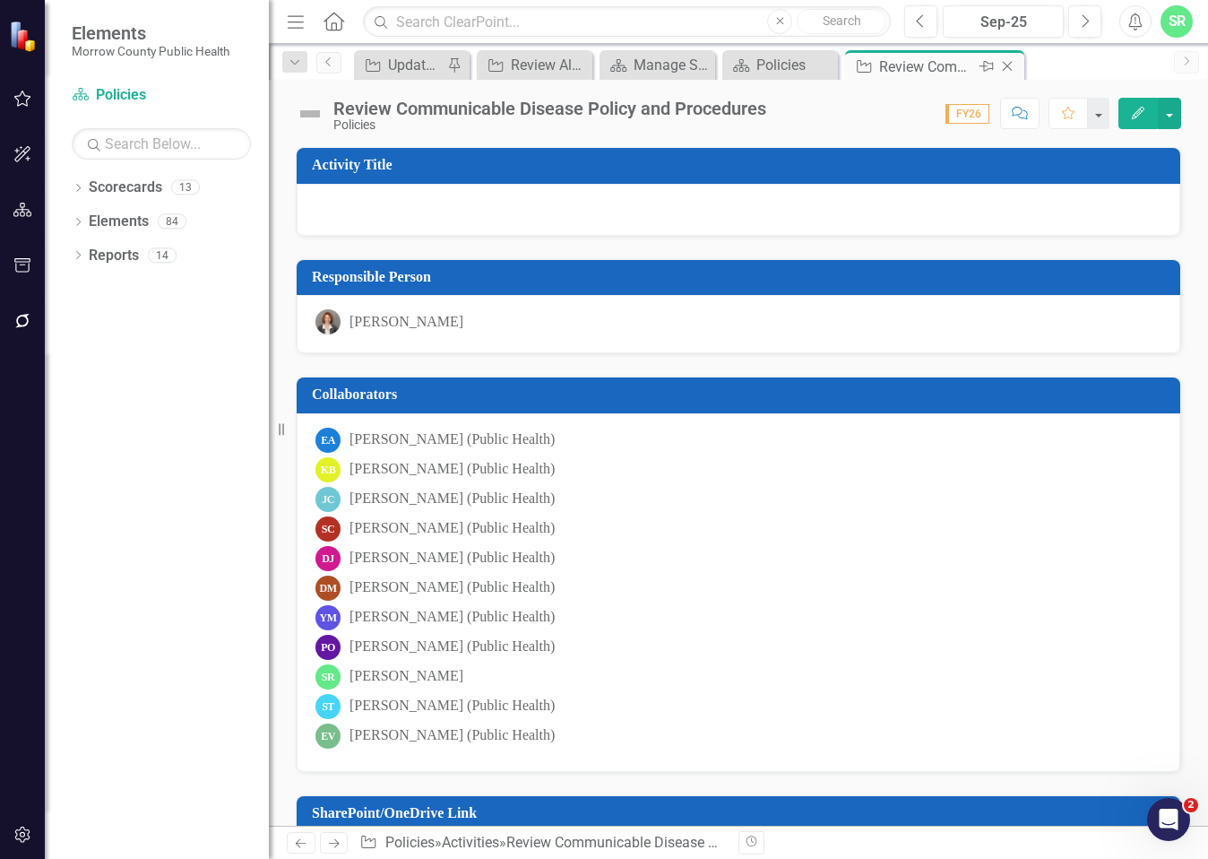
click at [1015, 67] on icon "Close" at bounding box center [1008, 66] width 18 height 14
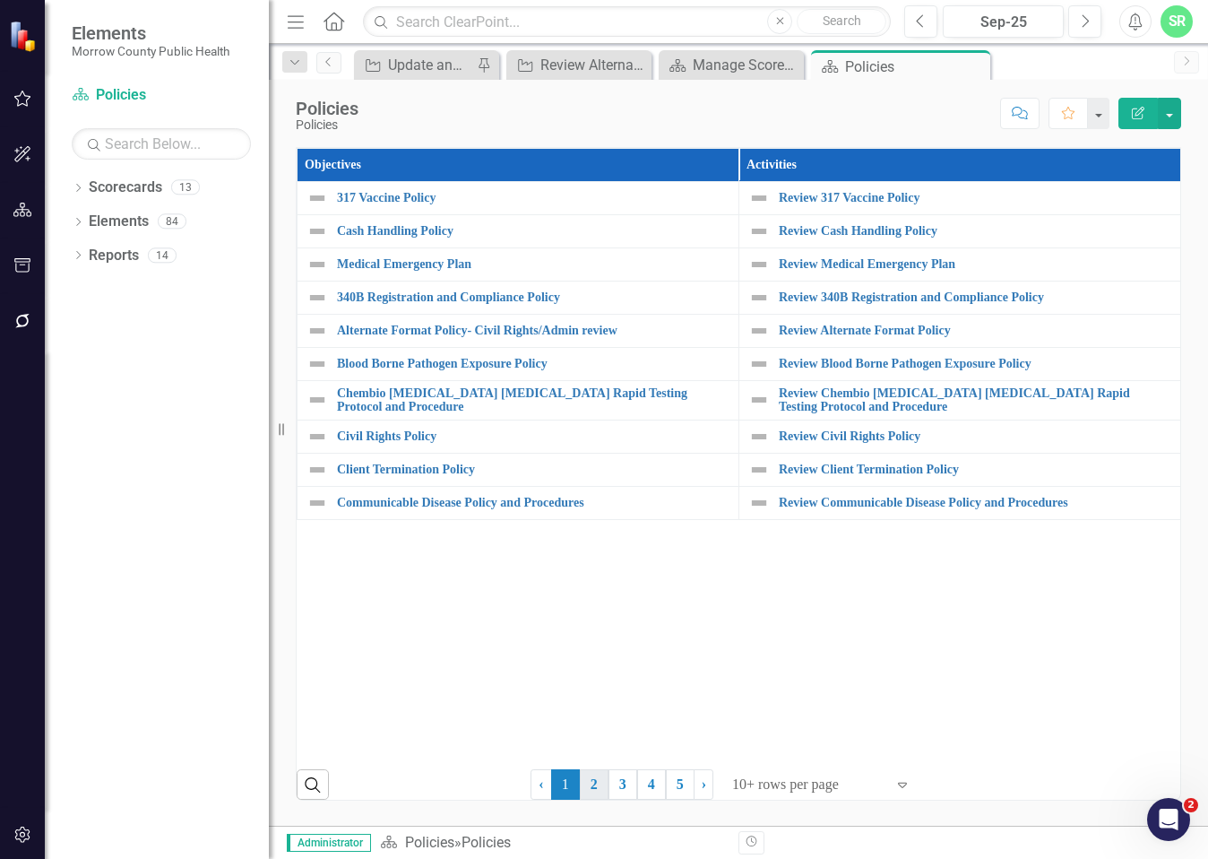
click at [601, 791] on link "2" at bounding box center [594, 784] width 29 height 30
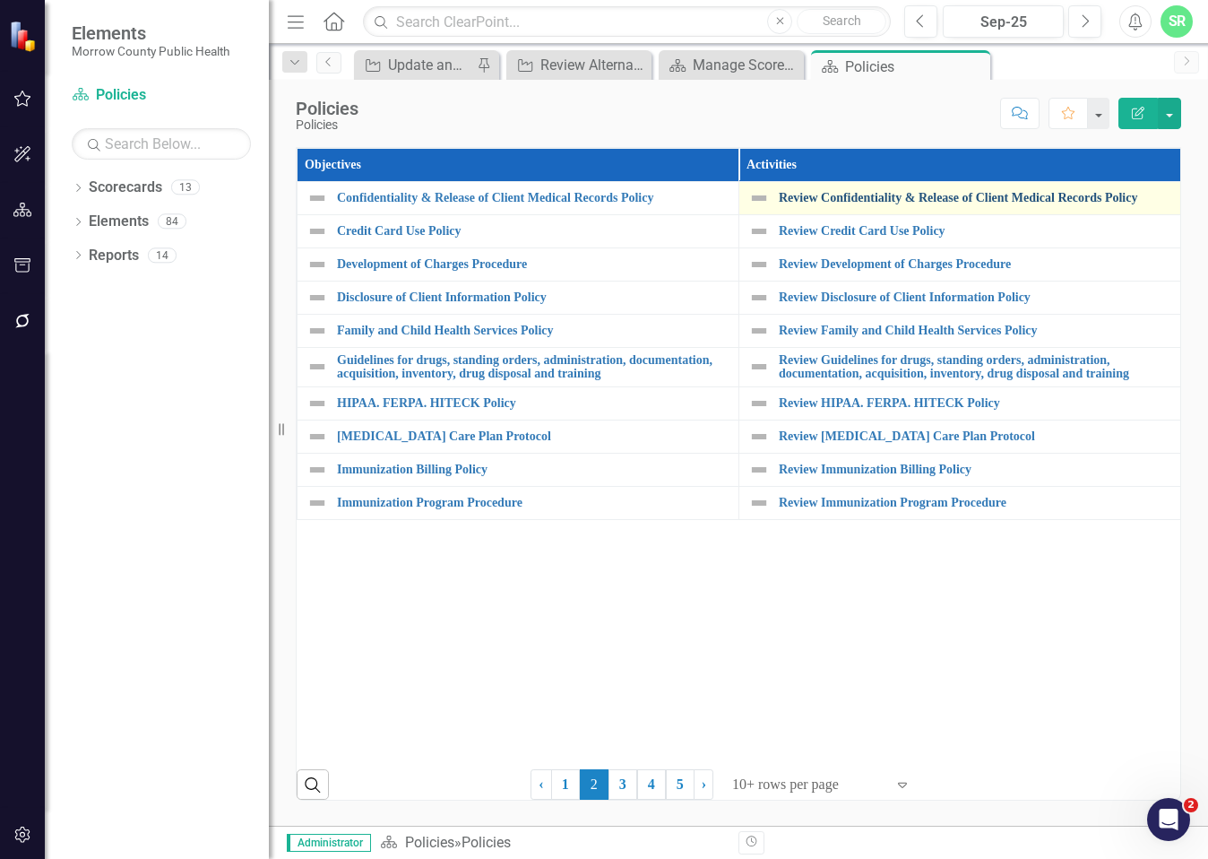
click at [898, 203] on link "Review Confidentiality & Release of Client Medical Records Policy" at bounding box center [975, 197] width 393 height 13
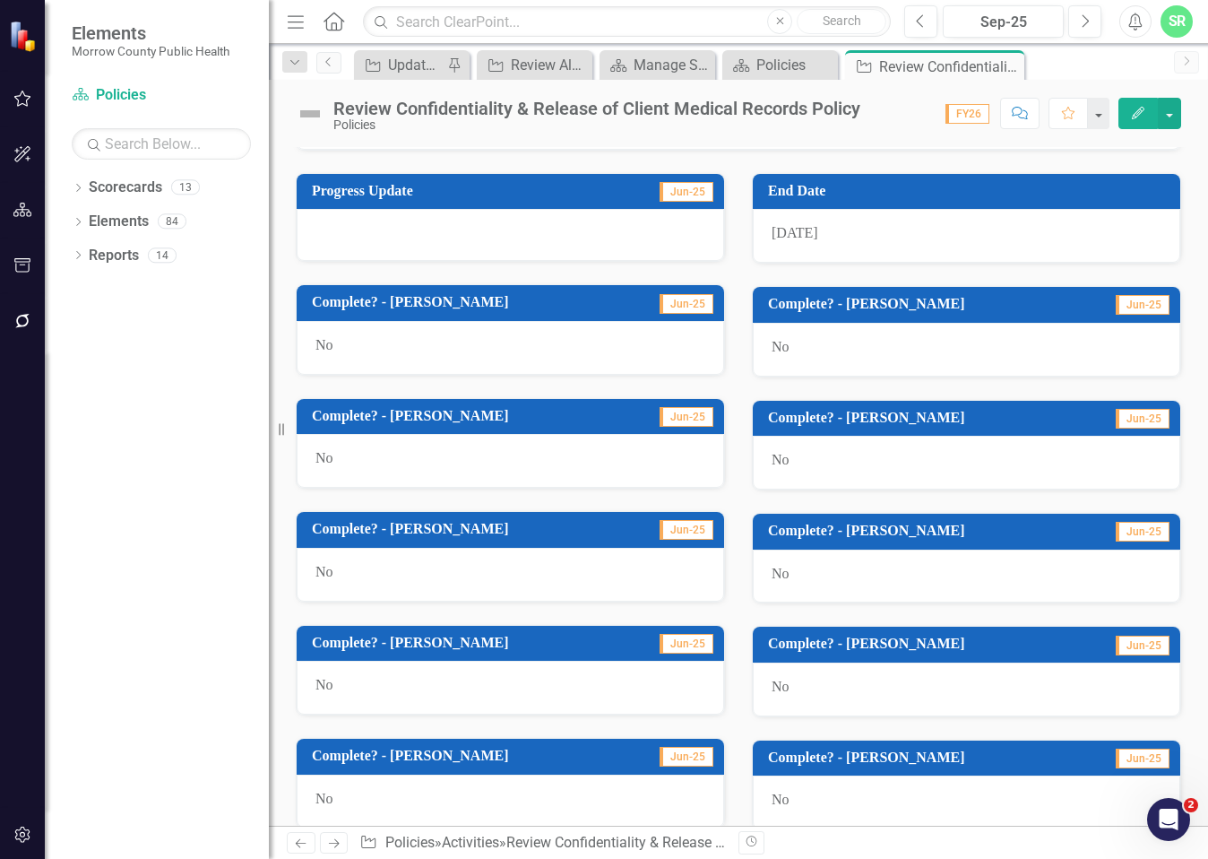
scroll to position [983, 0]
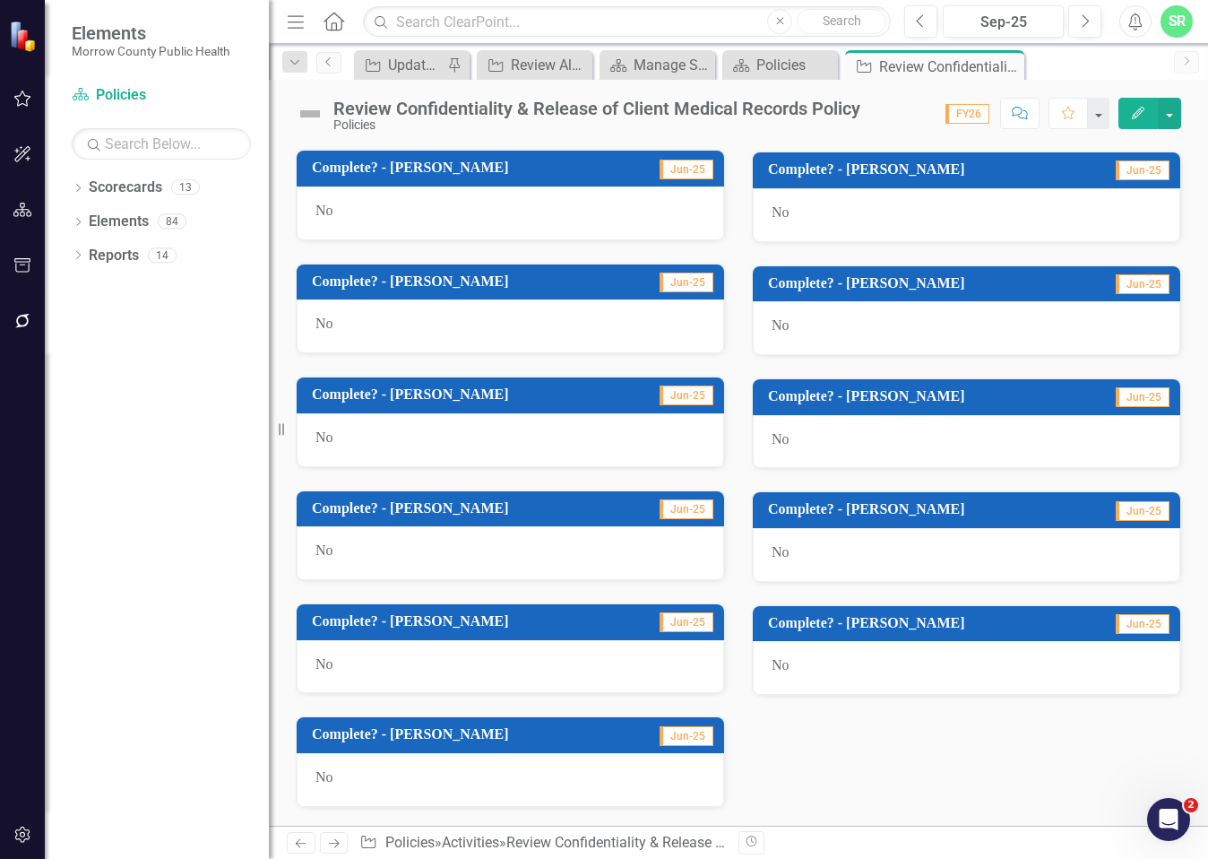
click at [831, 663] on div "No" at bounding box center [967, 668] width 428 height 54
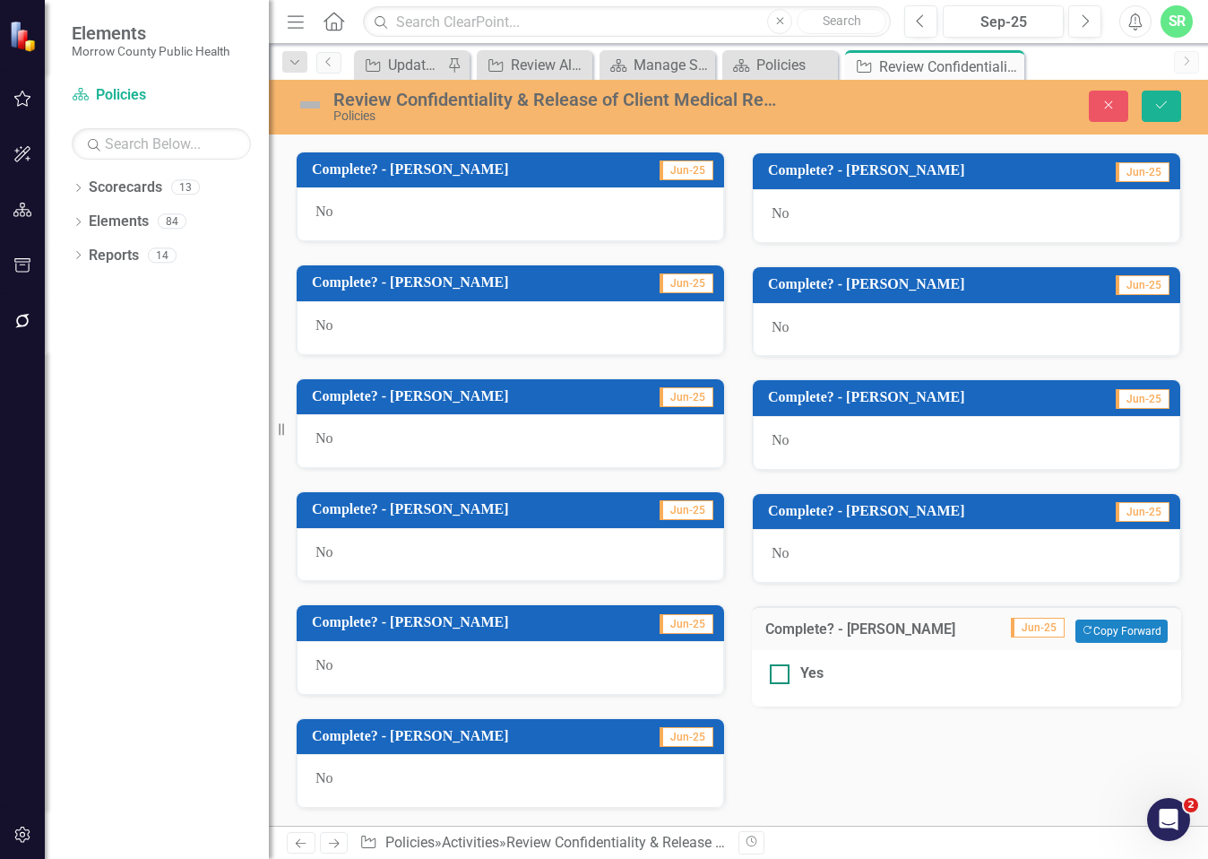
click at [784, 684] on div "Yes" at bounding box center [967, 673] width 394 height 21
click at [782, 676] on input "Yes" at bounding box center [776, 670] width 12 height 12
checkbox input "true"
click at [1167, 104] on icon "Save" at bounding box center [1162, 105] width 16 height 13
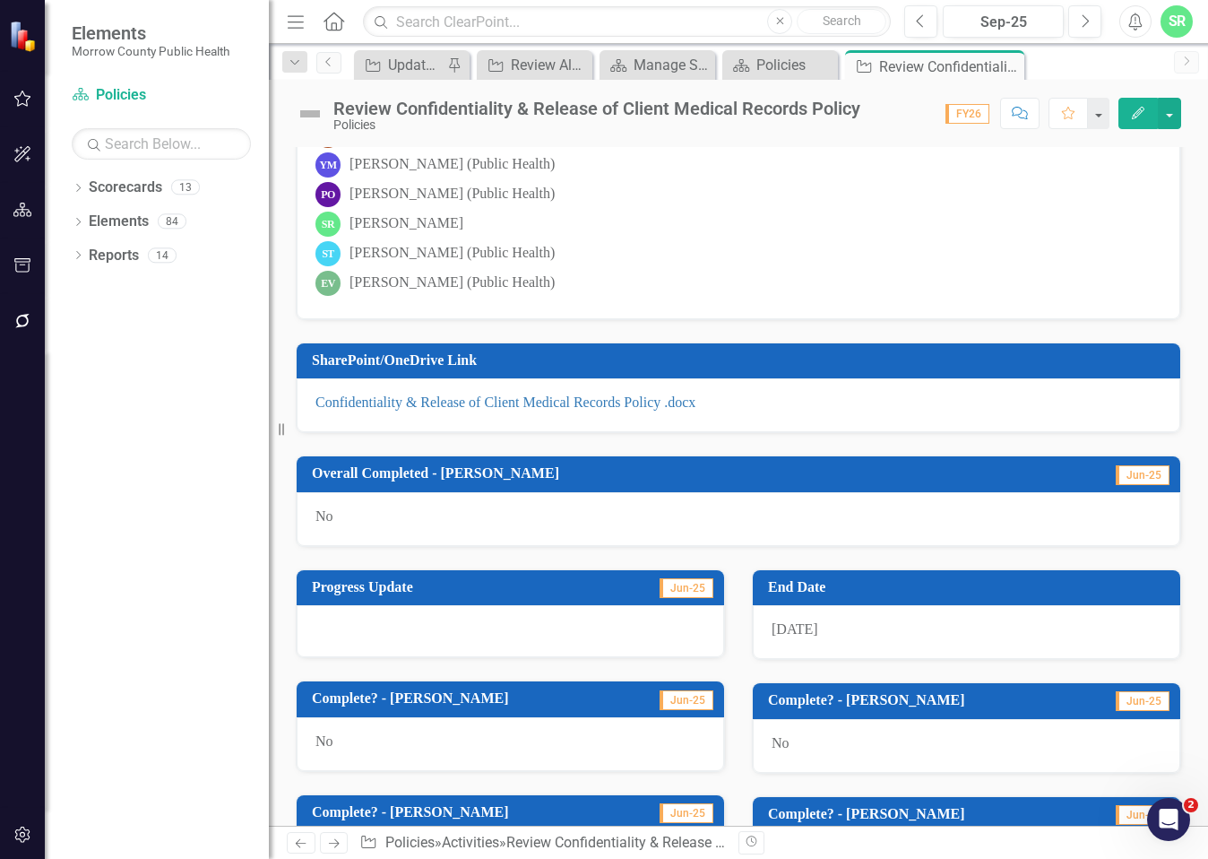
scroll to position [446, 0]
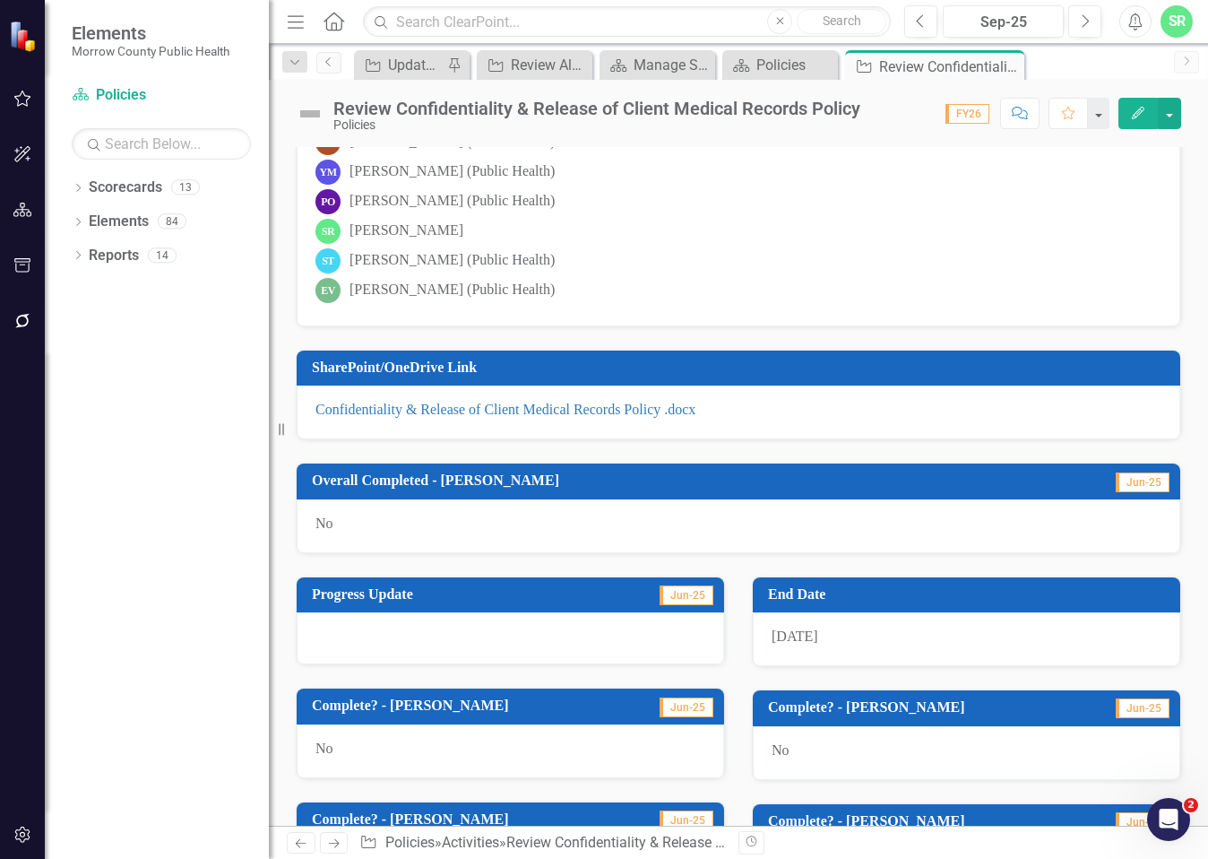
click at [0, 0] on icon "Close" at bounding box center [0, 0] width 0 height 0
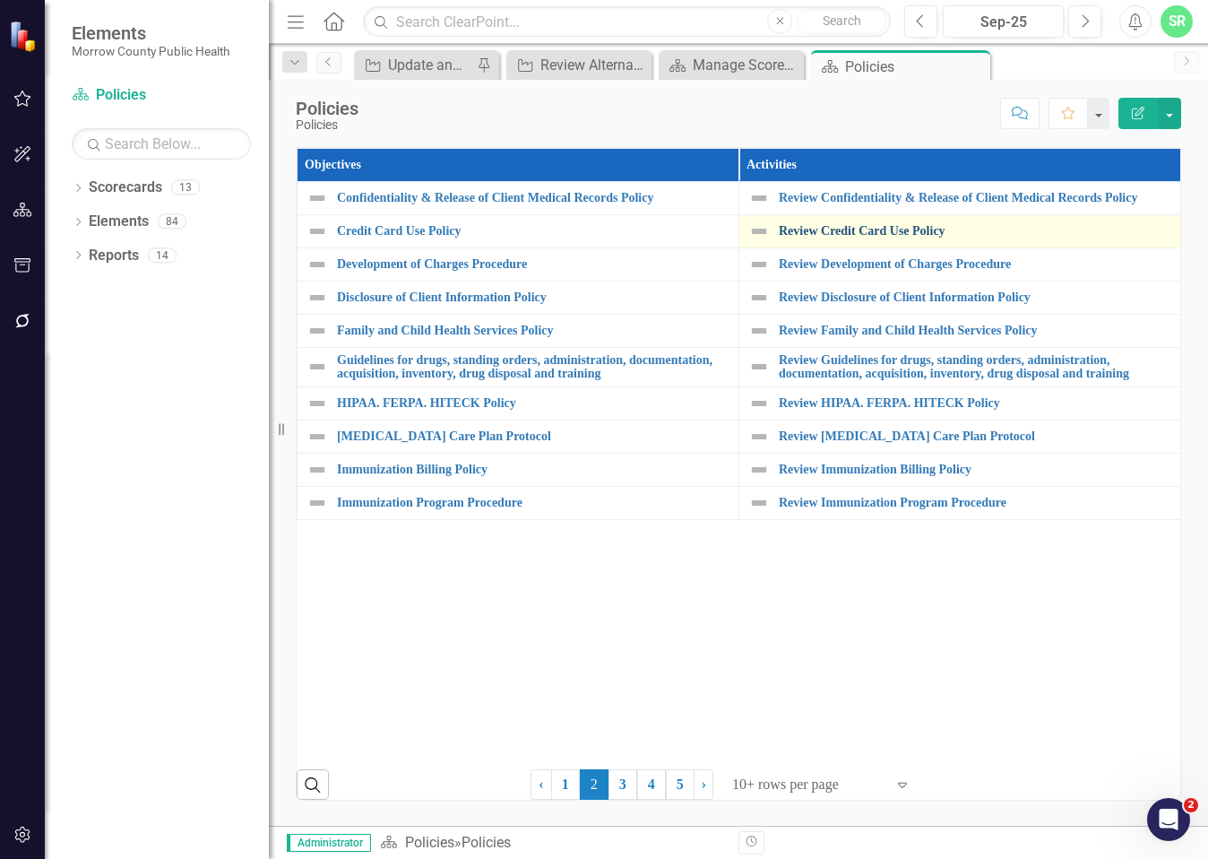
click at [917, 233] on link "Review Credit Card Use Policy" at bounding box center [975, 230] width 393 height 13
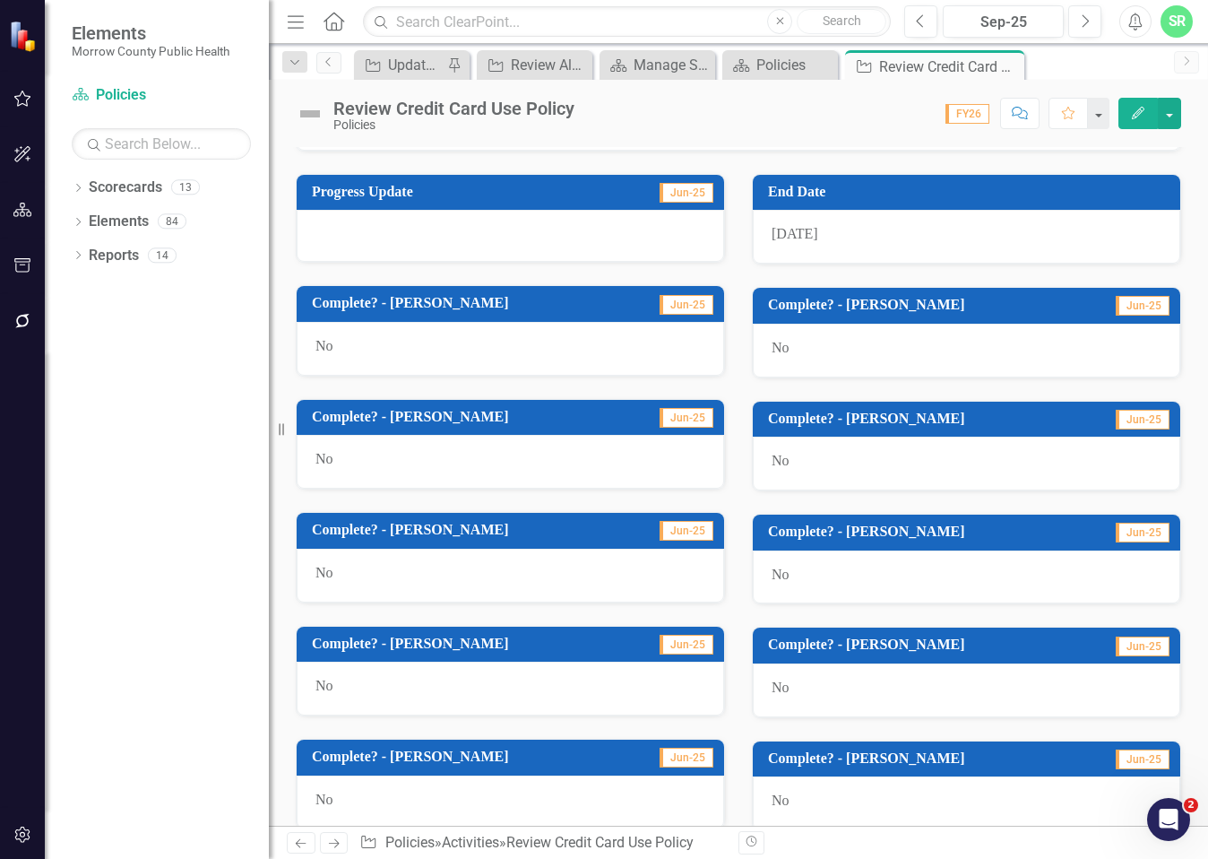
scroll to position [983, 0]
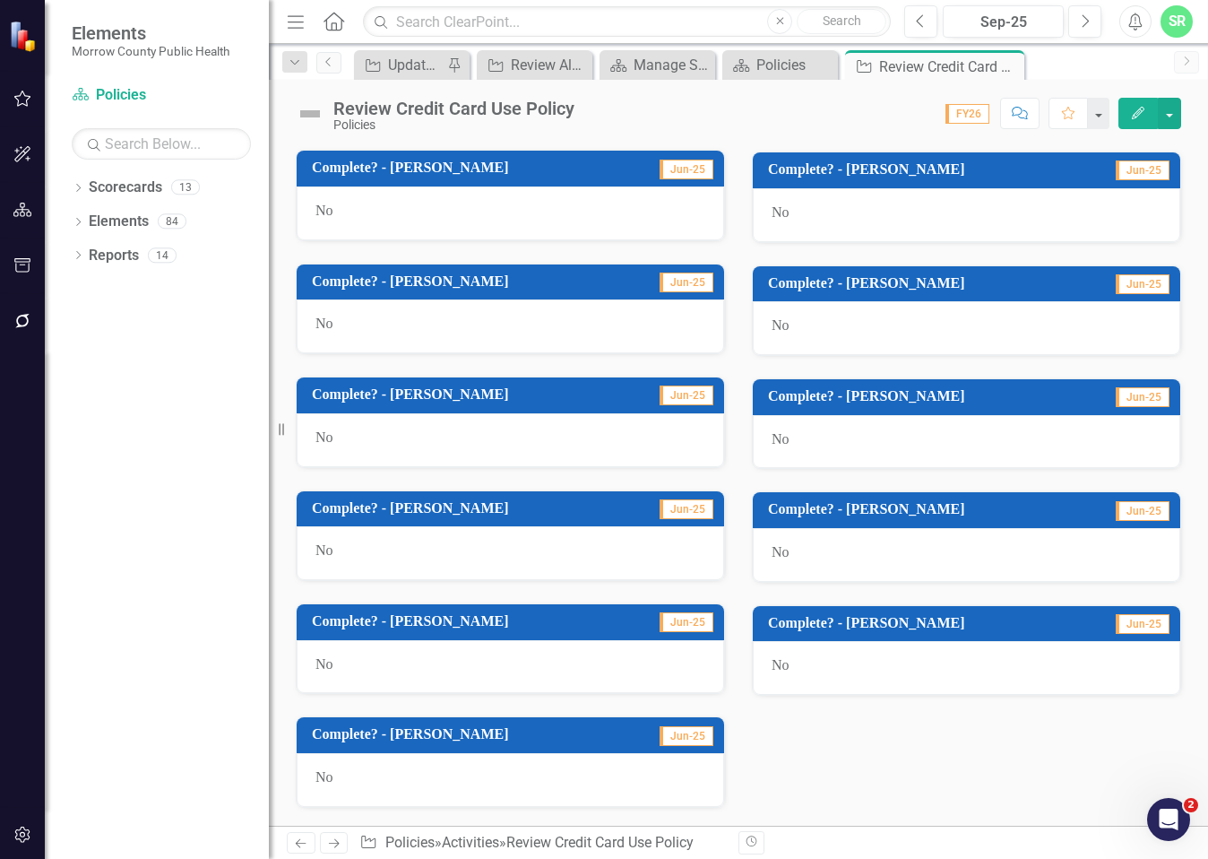
click at [800, 669] on div "No" at bounding box center [967, 668] width 428 height 54
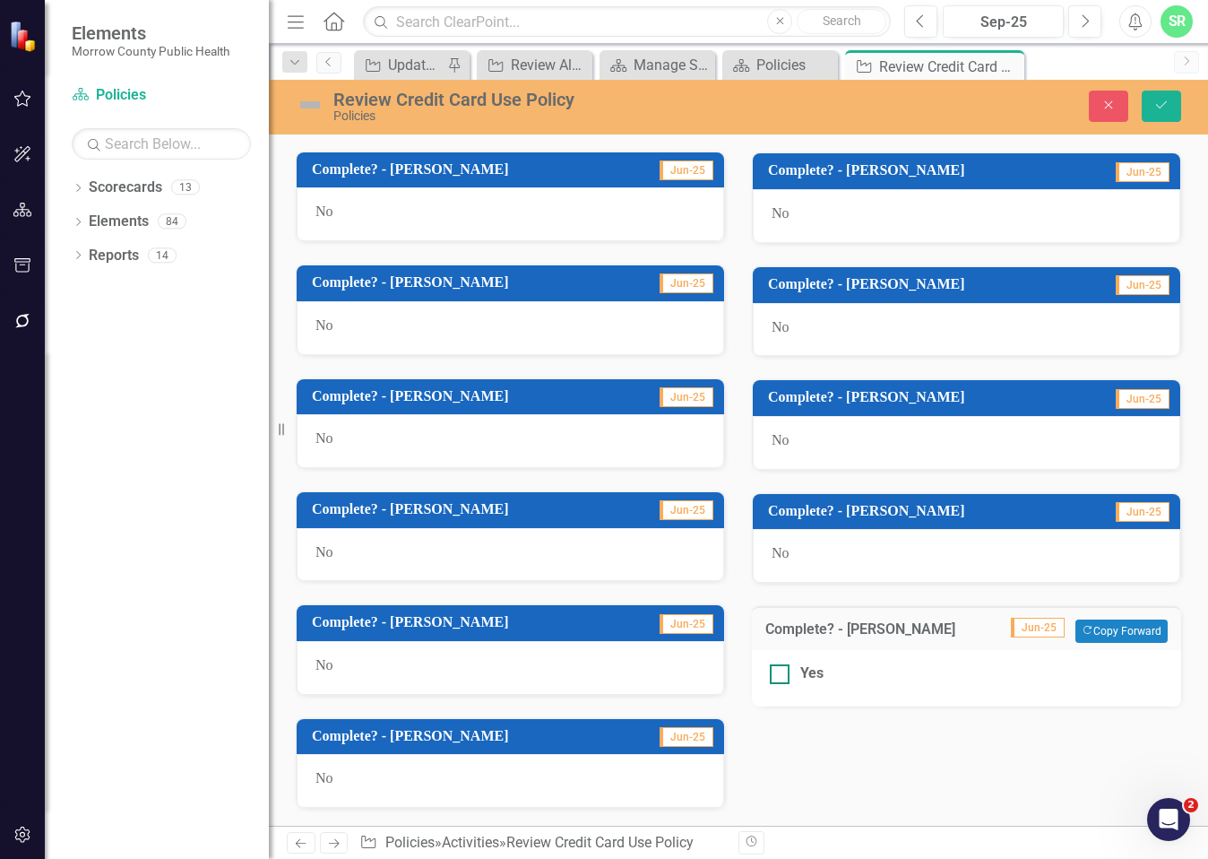
click at [800, 677] on div "Yes" at bounding box center [811, 673] width 23 height 21
click at [782, 676] on input "Yes" at bounding box center [776, 670] width 12 height 12
checkbox input "true"
click at [1169, 109] on icon "Save" at bounding box center [1162, 105] width 16 height 13
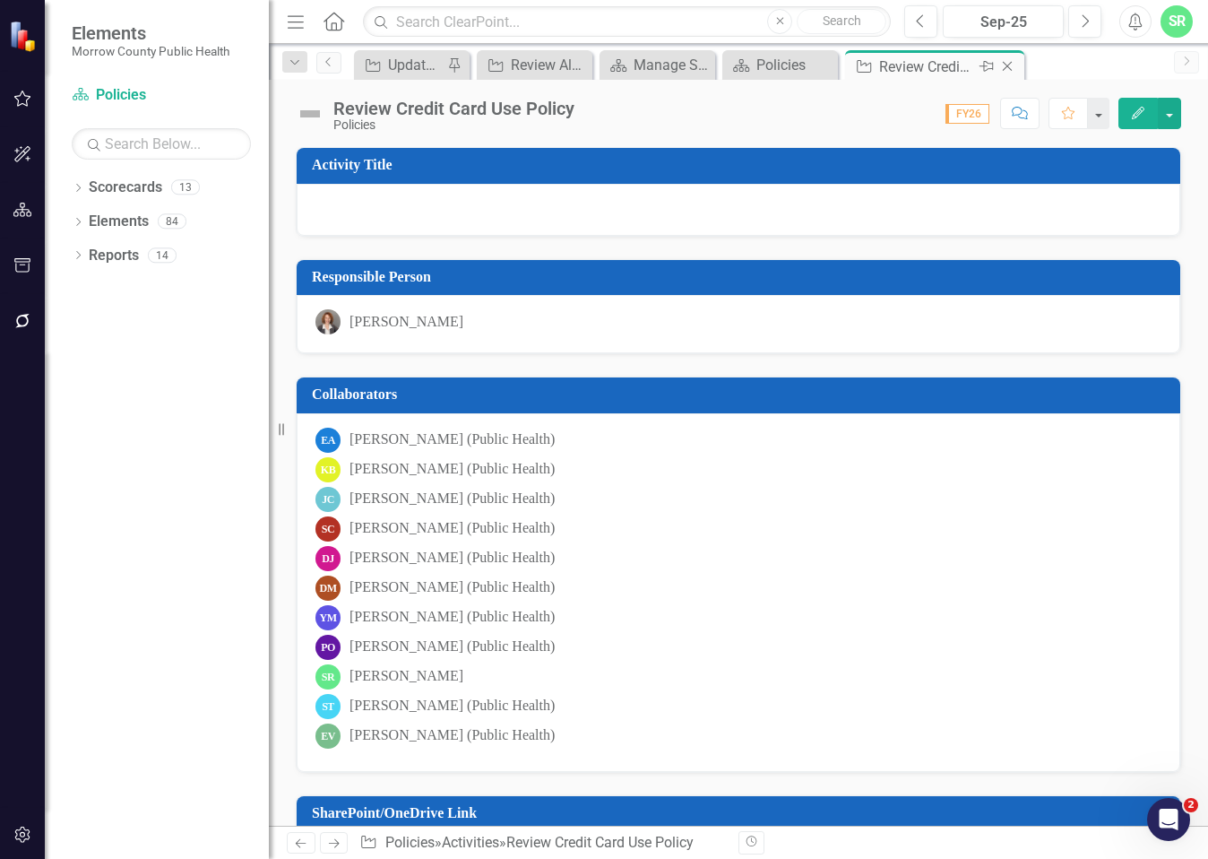
click at [1003, 65] on icon "Close" at bounding box center [1008, 66] width 18 height 14
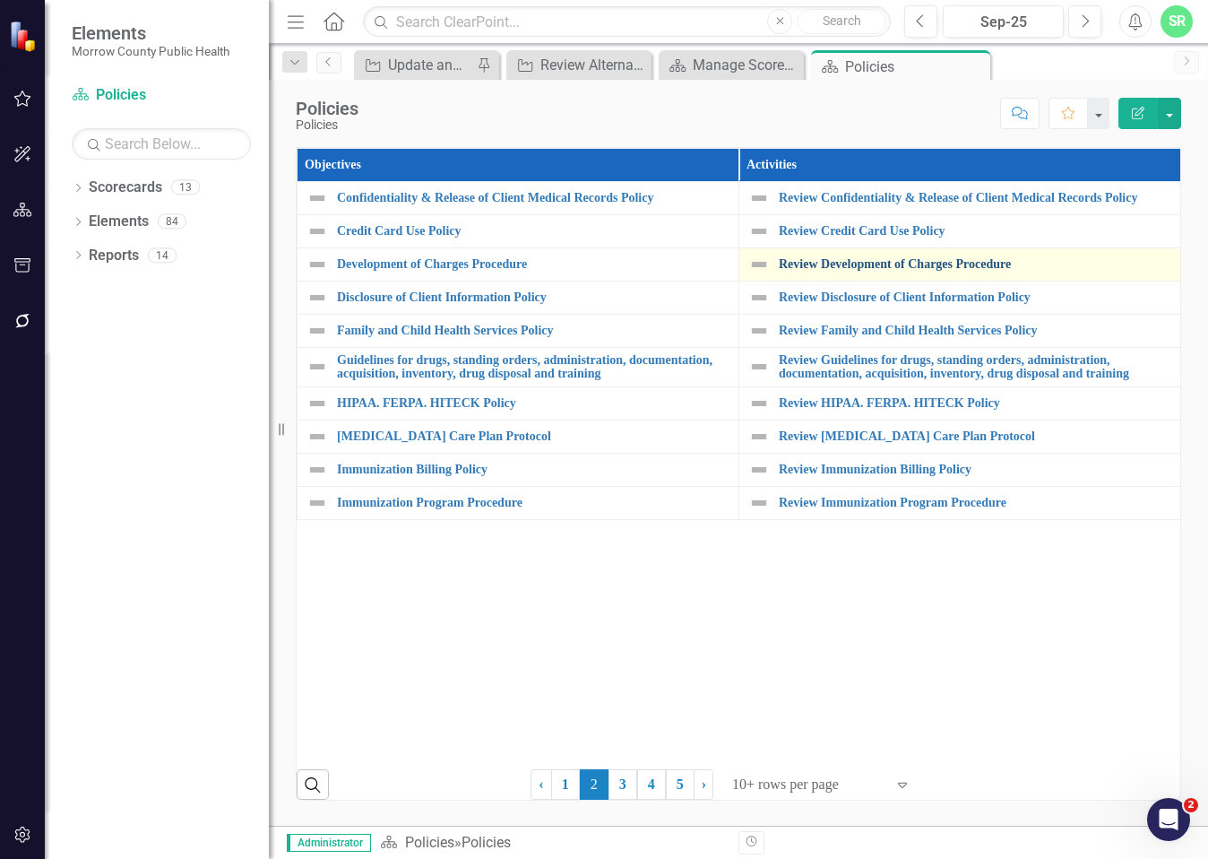
click at [893, 271] on link "Review Development of Charges Procedure" at bounding box center [975, 263] width 393 height 13
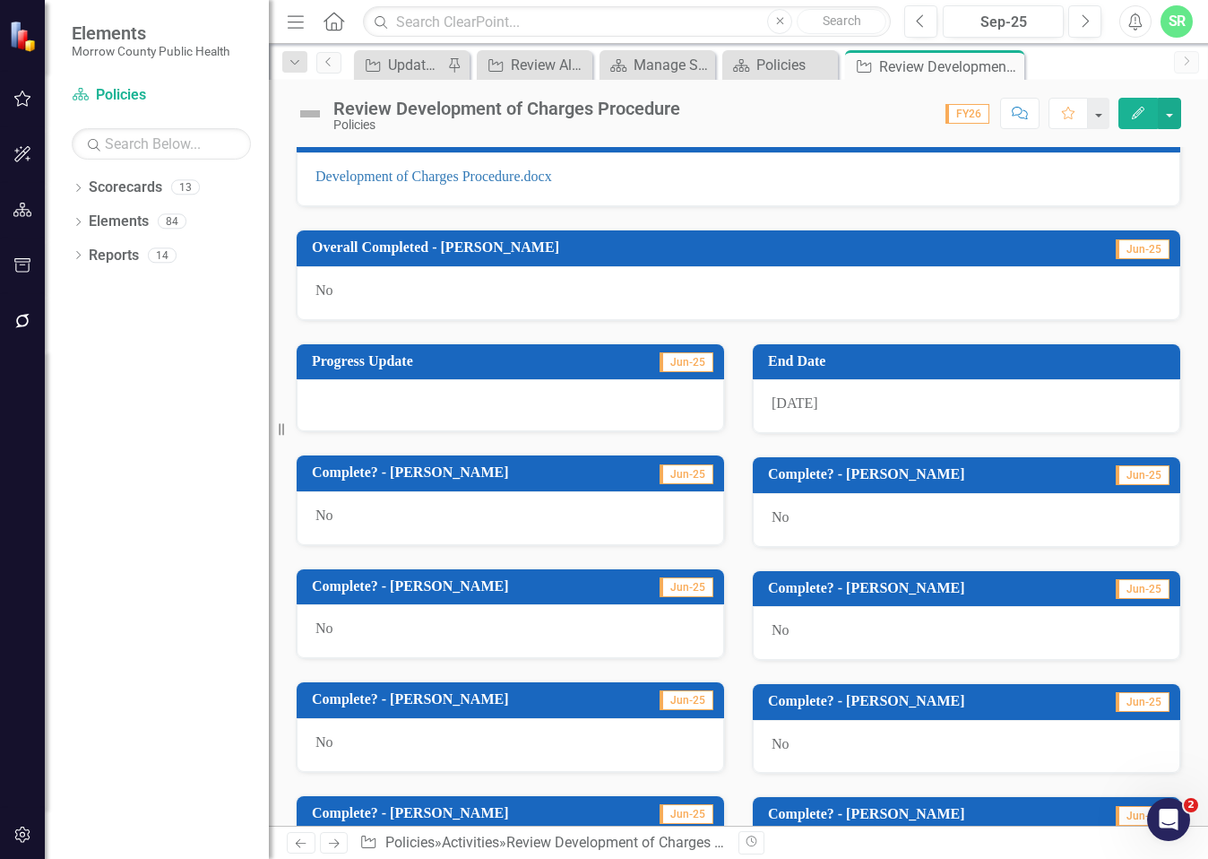
scroll to position [983, 0]
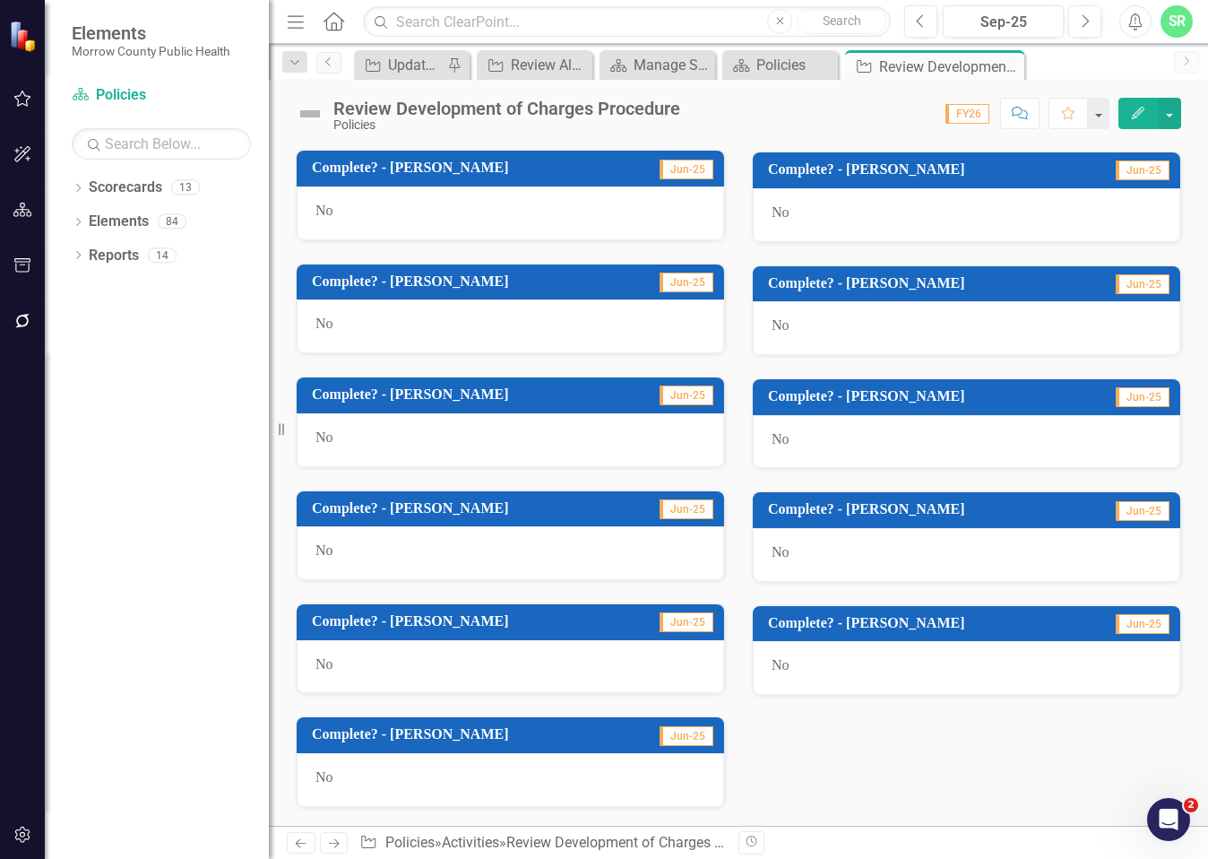
click at [796, 671] on div "No" at bounding box center [967, 668] width 428 height 54
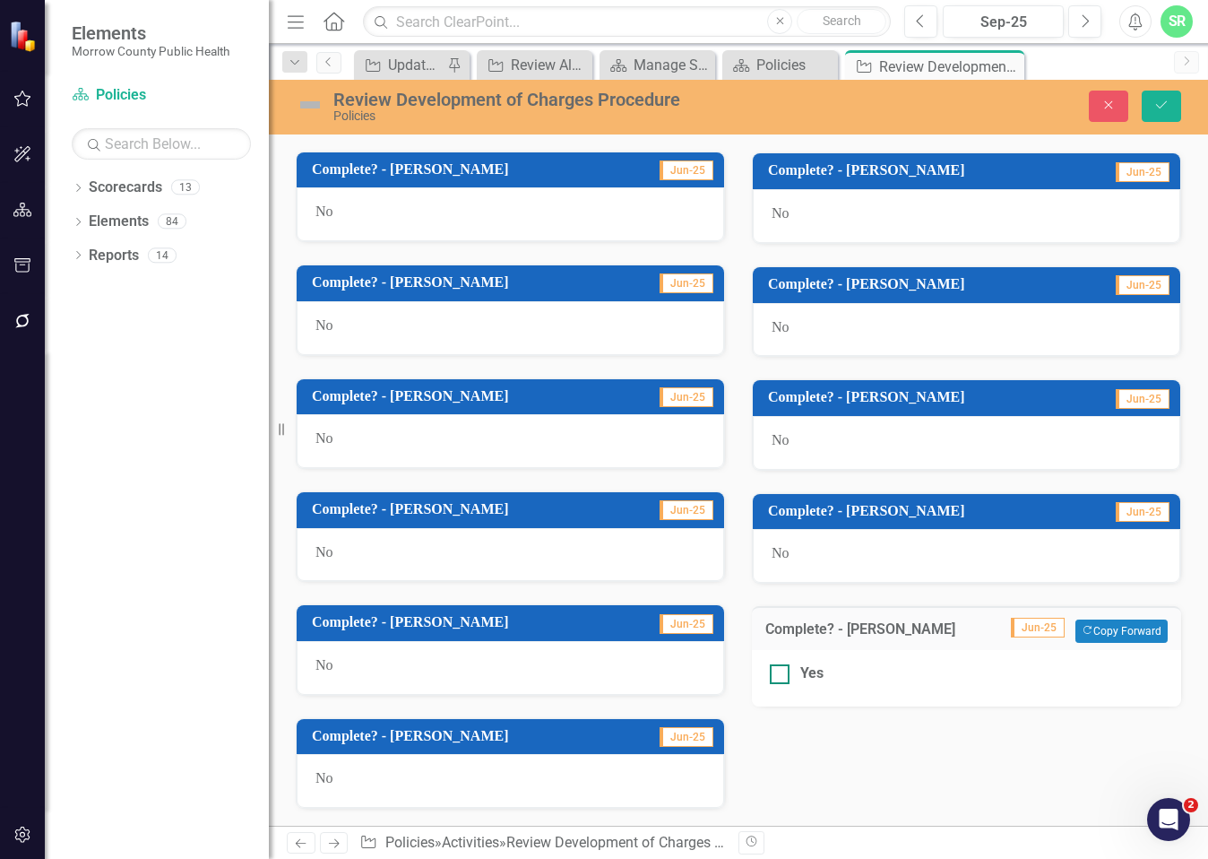
click at [800, 682] on div "Yes" at bounding box center [811, 673] width 23 height 21
click at [782, 676] on input "Yes" at bounding box center [776, 670] width 12 height 12
checkbox input "true"
click at [1171, 112] on button "Save" at bounding box center [1161, 106] width 39 height 31
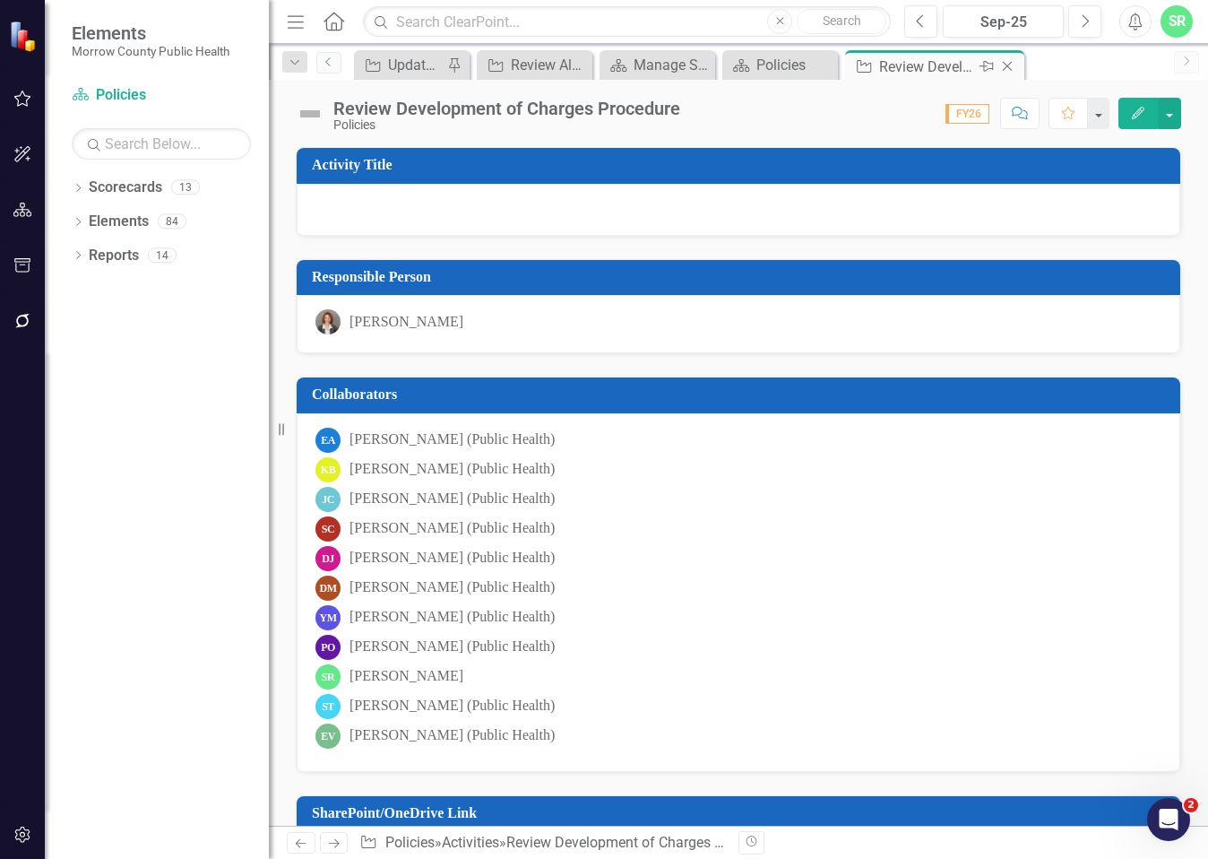
click at [1008, 61] on icon "Close" at bounding box center [1008, 66] width 18 height 14
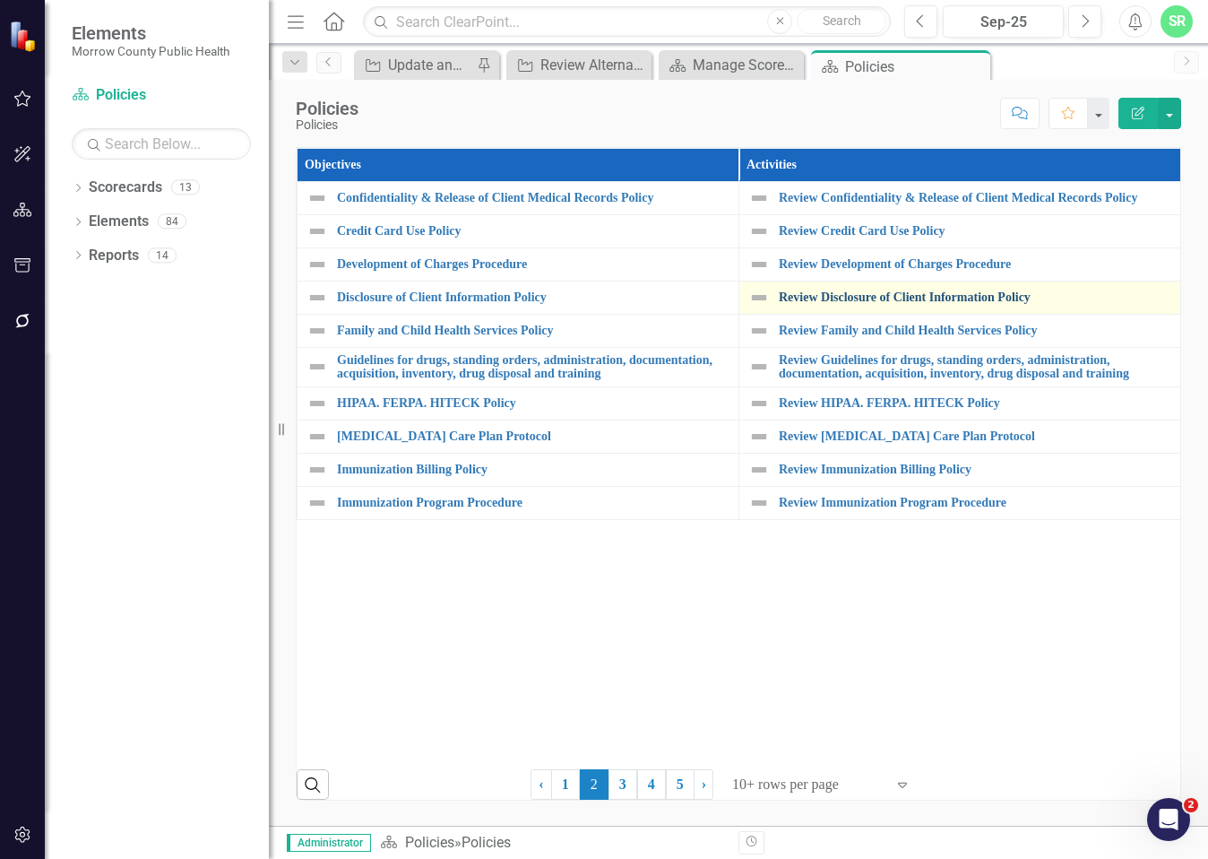
click at [901, 304] on link "Review Disclosure of Client Information Policy" at bounding box center [975, 296] width 393 height 13
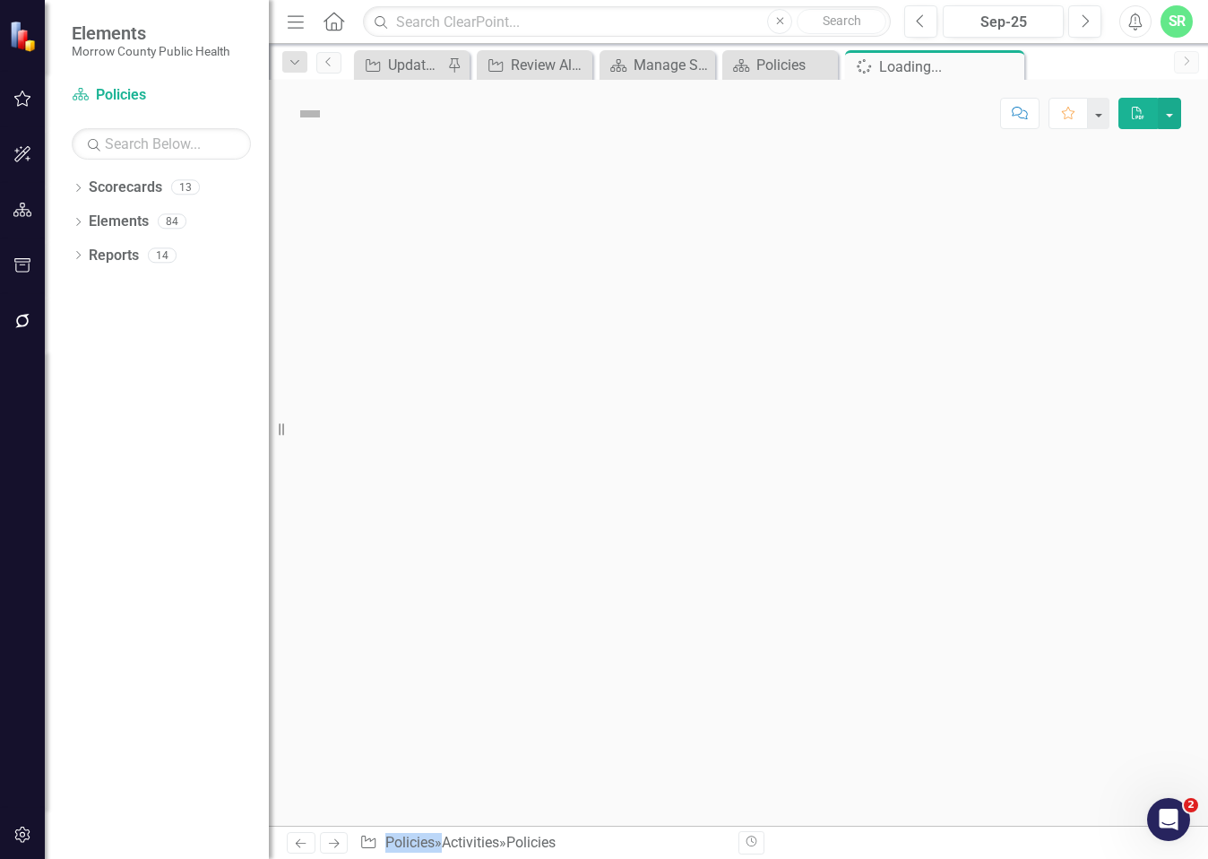
click at [901, 306] on div at bounding box center [738, 486] width 939 height 679
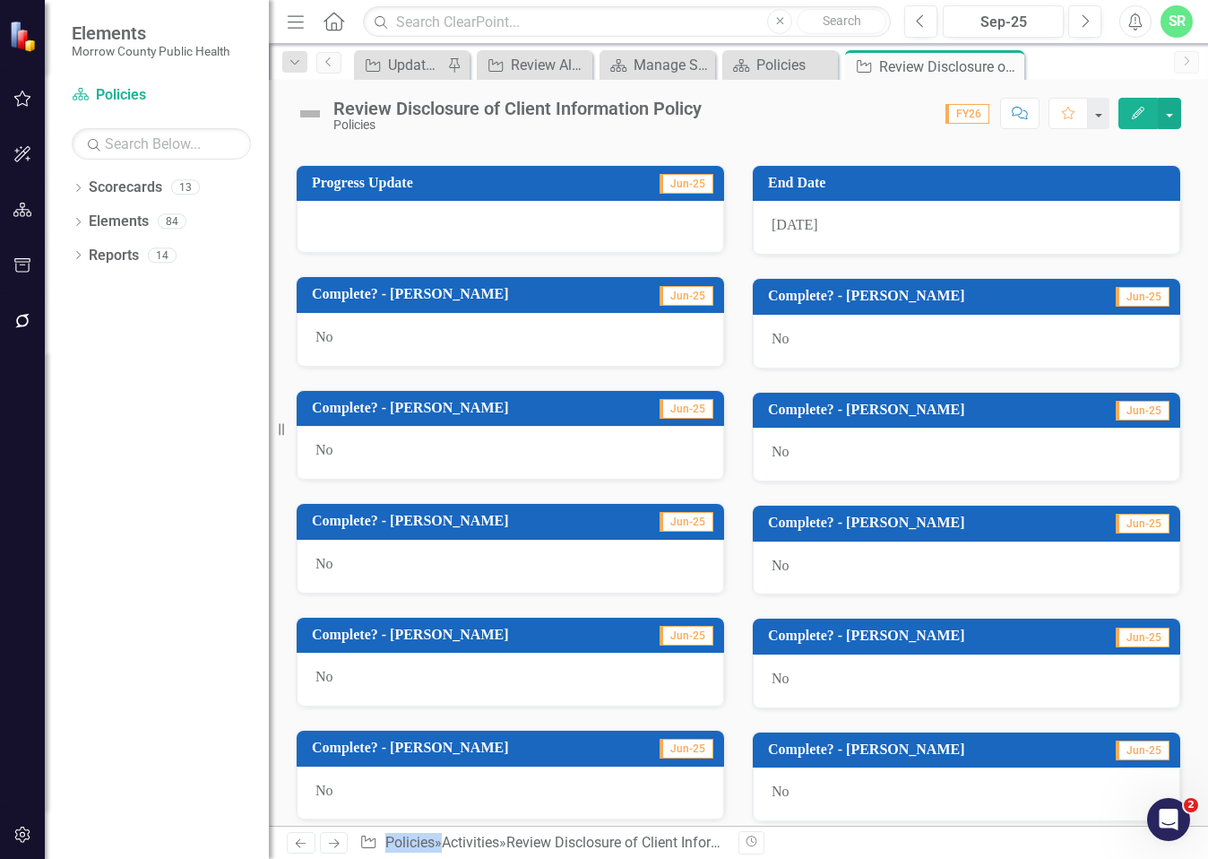
scroll to position [983, 0]
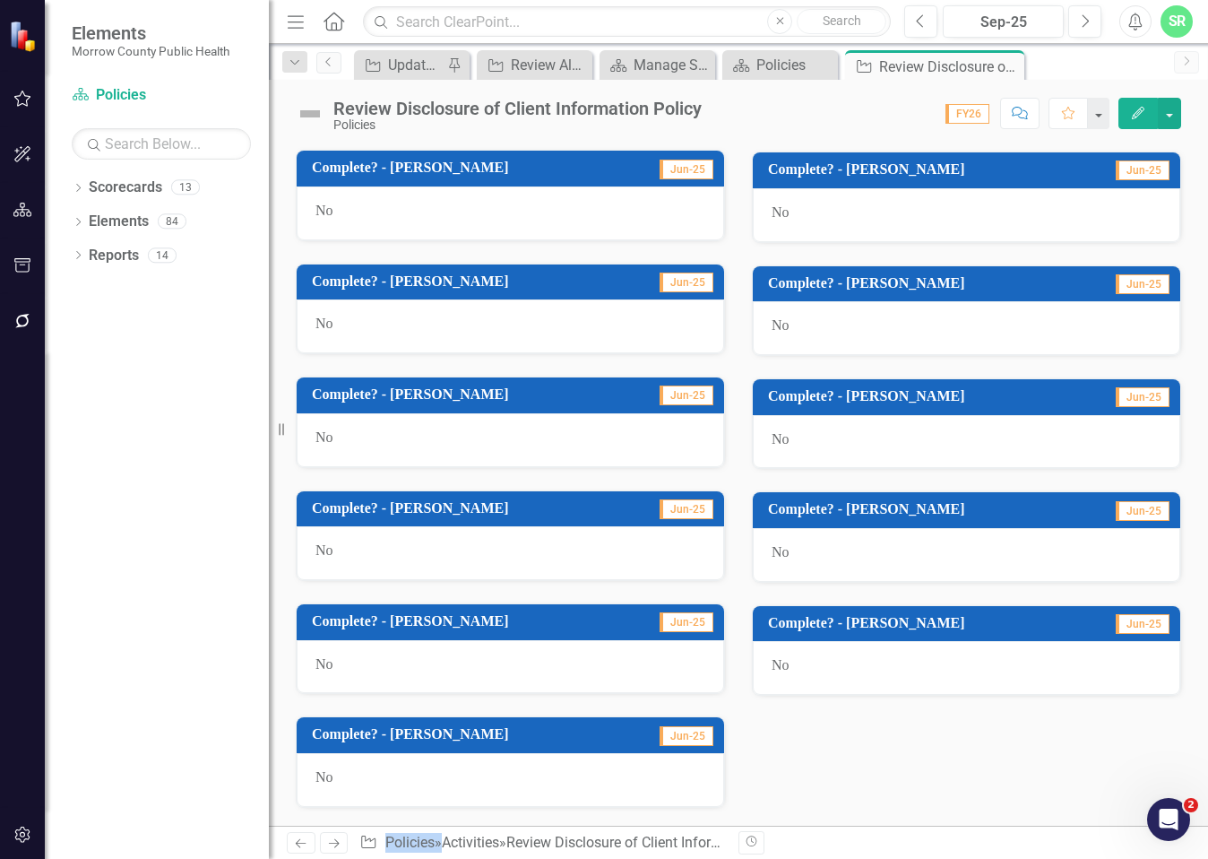
click at [852, 650] on div "No" at bounding box center [967, 668] width 428 height 54
click at [843, 663] on div "No" at bounding box center [967, 668] width 428 height 54
click at [792, 665] on div "No" at bounding box center [967, 668] width 428 height 54
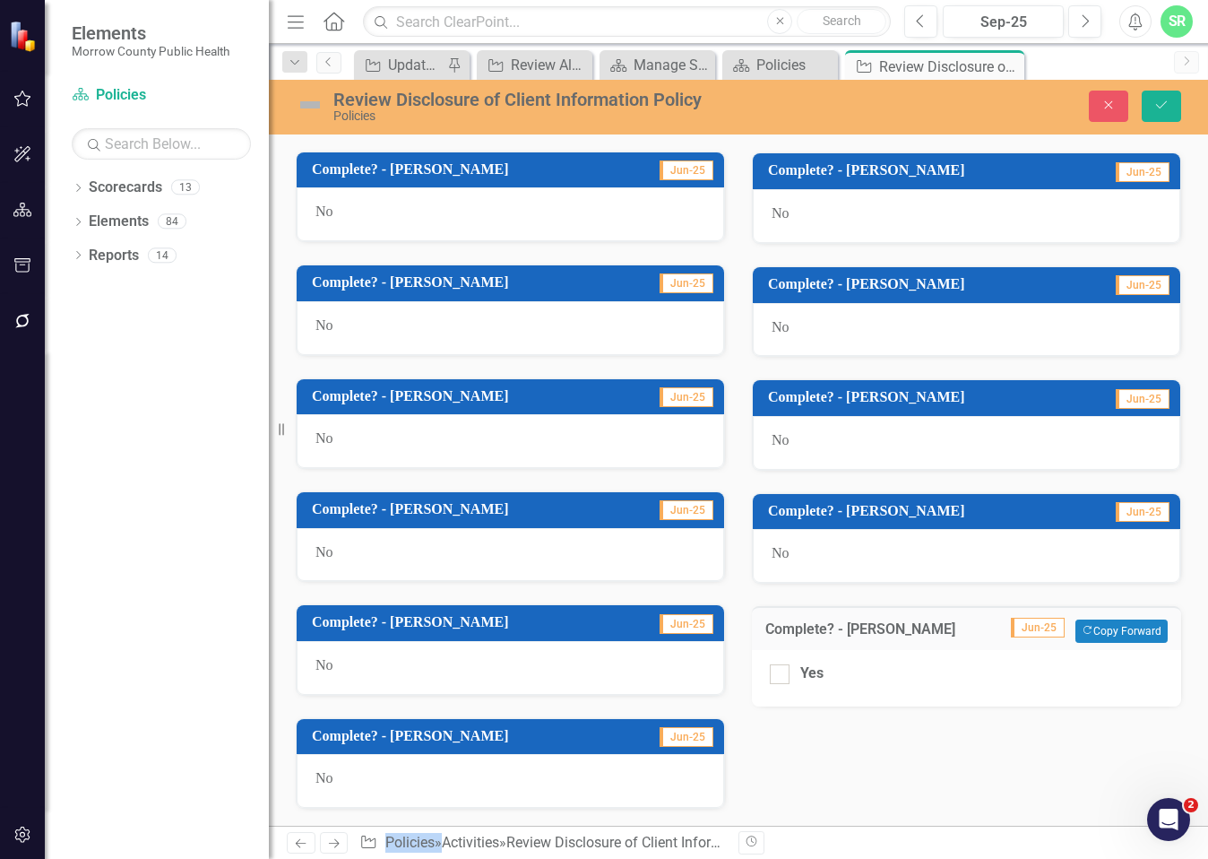
click at [792, 665] on div "Yes" at bounding box center [967, 673] width 394 height 21
click at [782, 665] on input "Yes" at bounding box center [776, 670] width 12 height 12
checkbox input "true"
click at [1167, 104] on icon "Save" at bounding box center [1162, 105] width 16 height 13
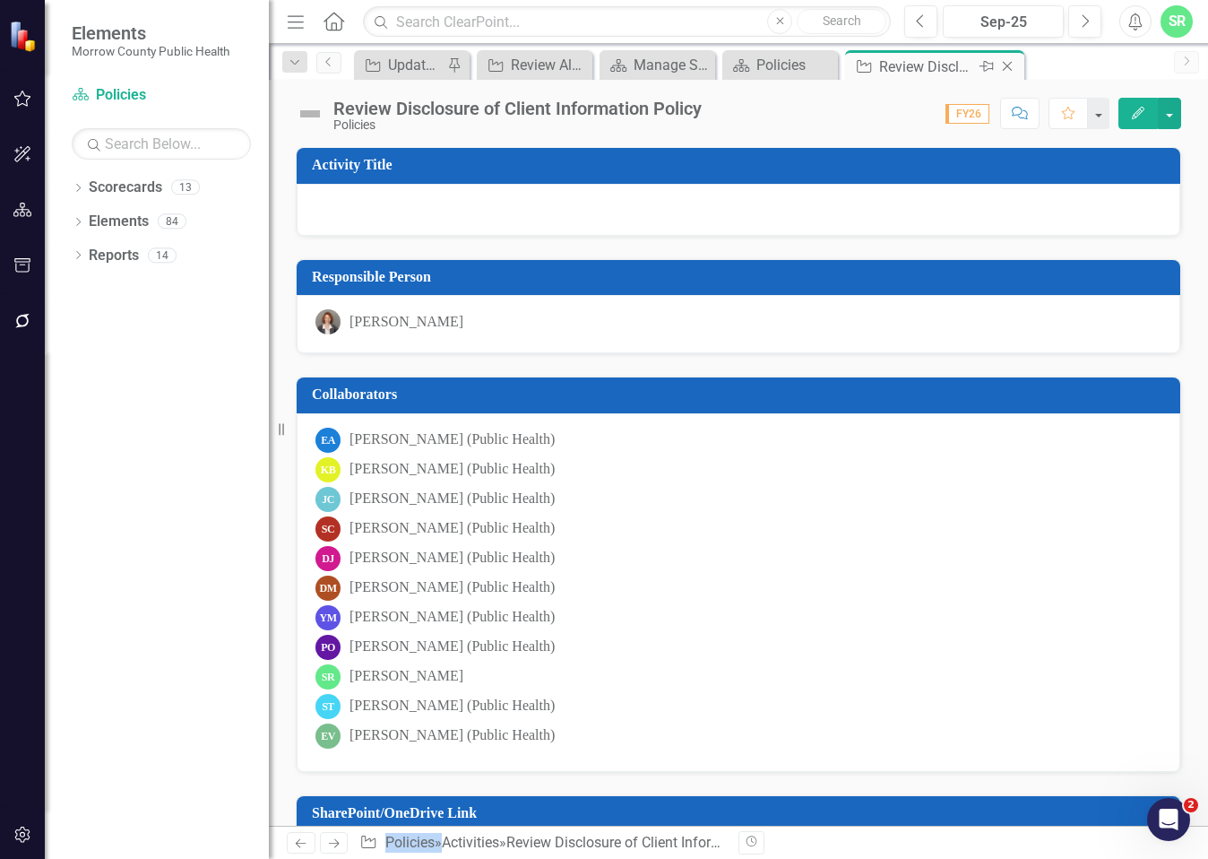
click at [1009, 62] on icon "Close" at bounding box center [1008, 66] width 18 height 14
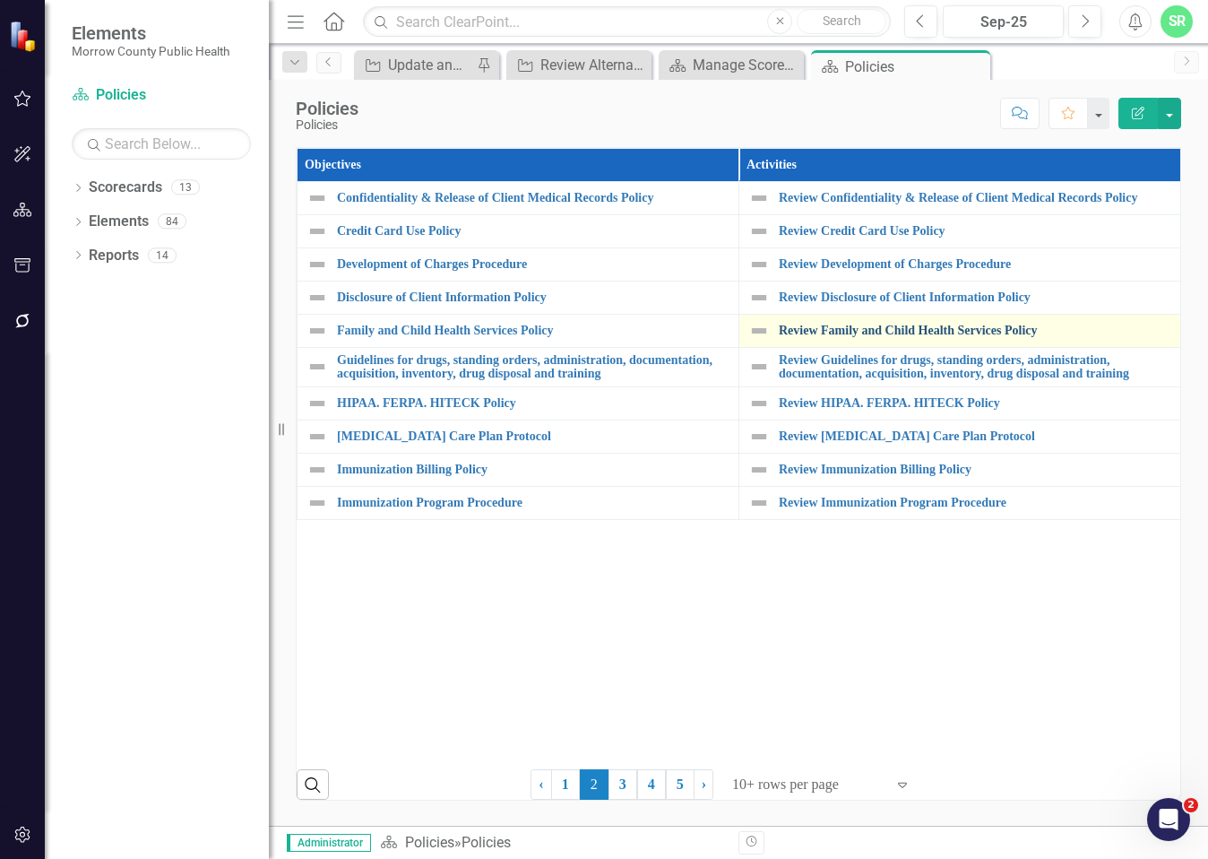
click at [974, 335] on link "Review Family and Child Health Services Policy" at bounding box center [975, 330] width 393 height 13
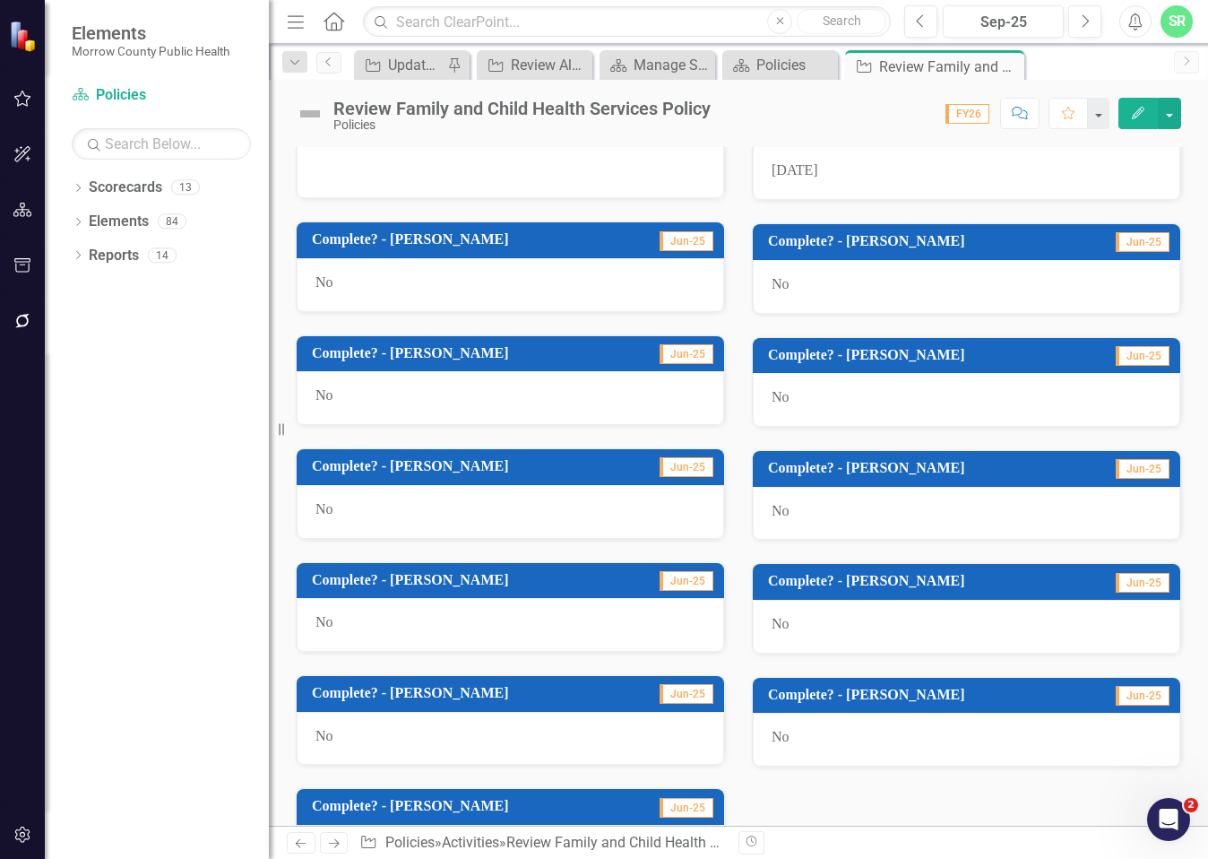
scroll to position [983, 0]
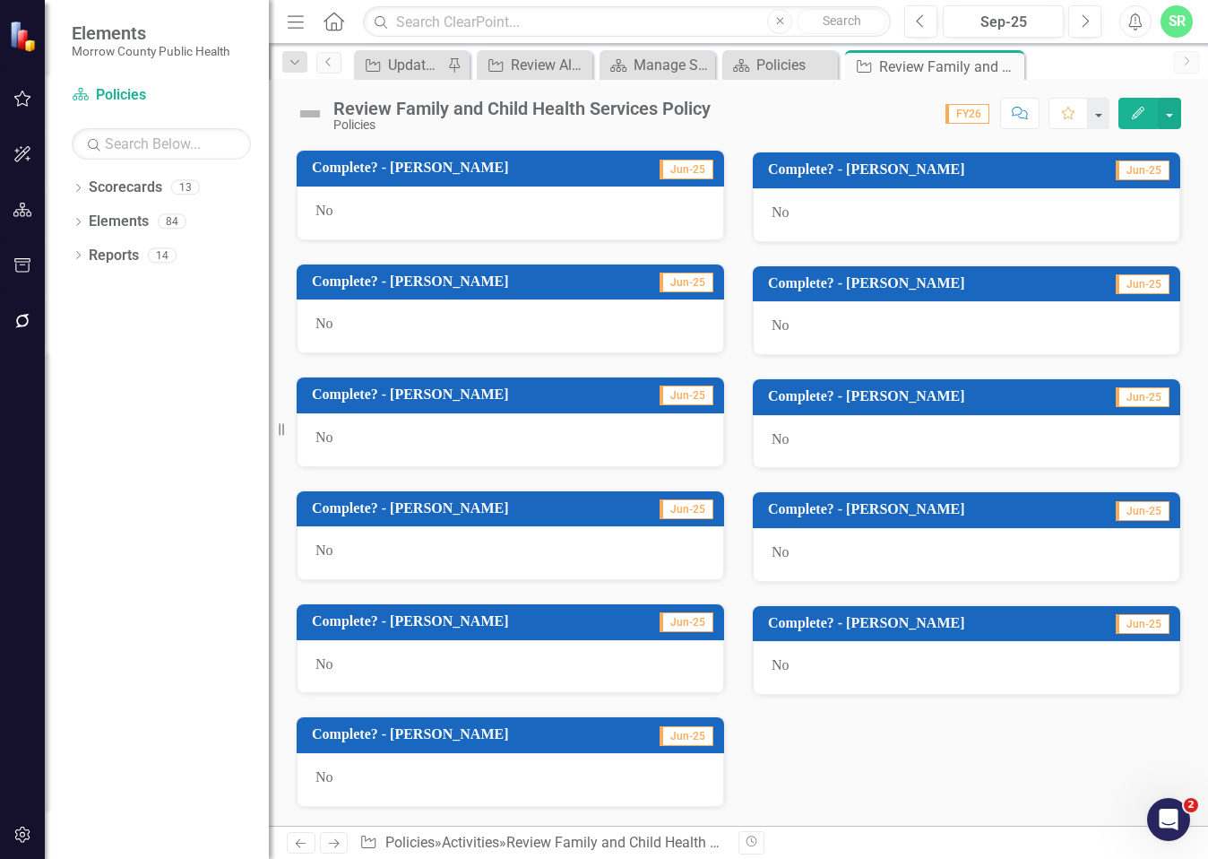
click at [786, 671] on div "No" at bounding box center [967, 668] width 428 height 54
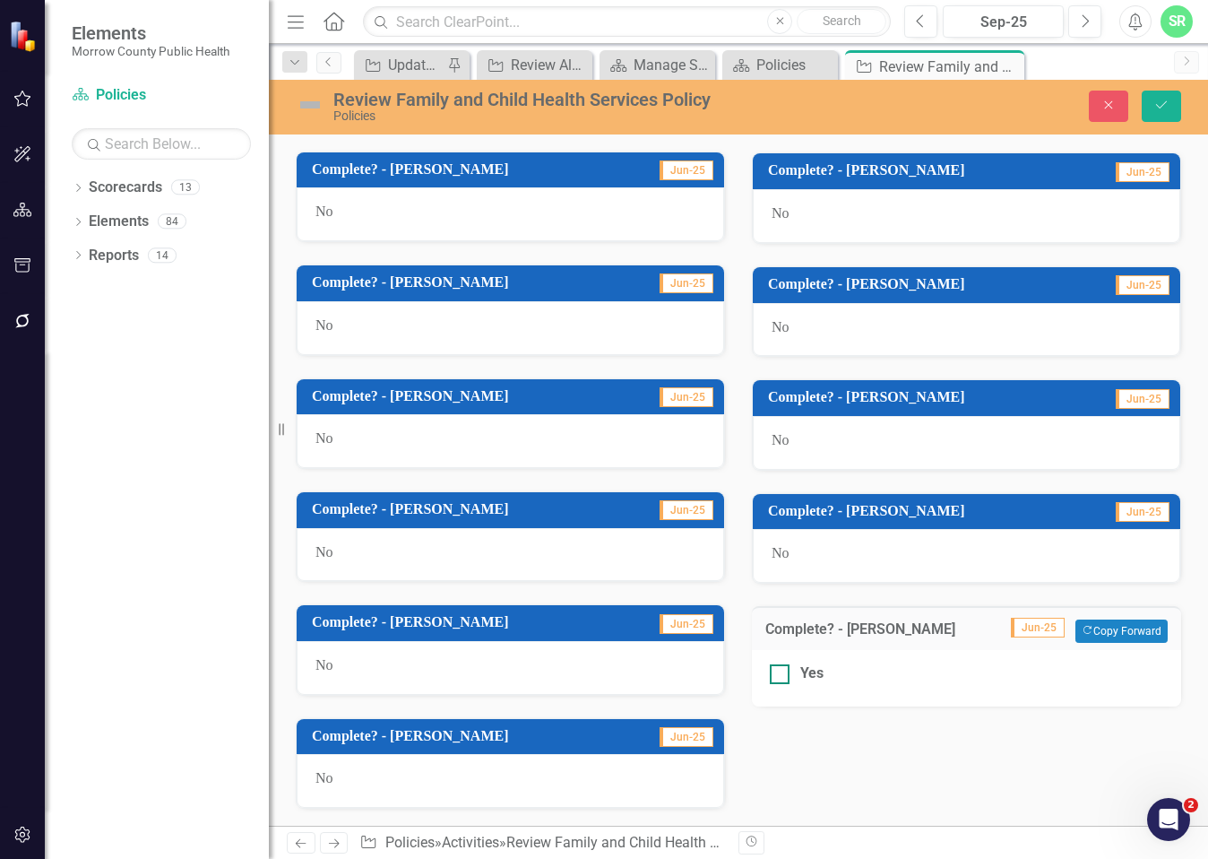
click at [786, 677] on div "Yes" at bounding box center [967, 673] width 394 height 21
click at [782, 676] on input "Yes" at bounding box center [776, 670] width 12 height 12
checkbox input "true"
click at [1173, 96] on button "Save" at bounding box center [1161, 106] width 39 height 31
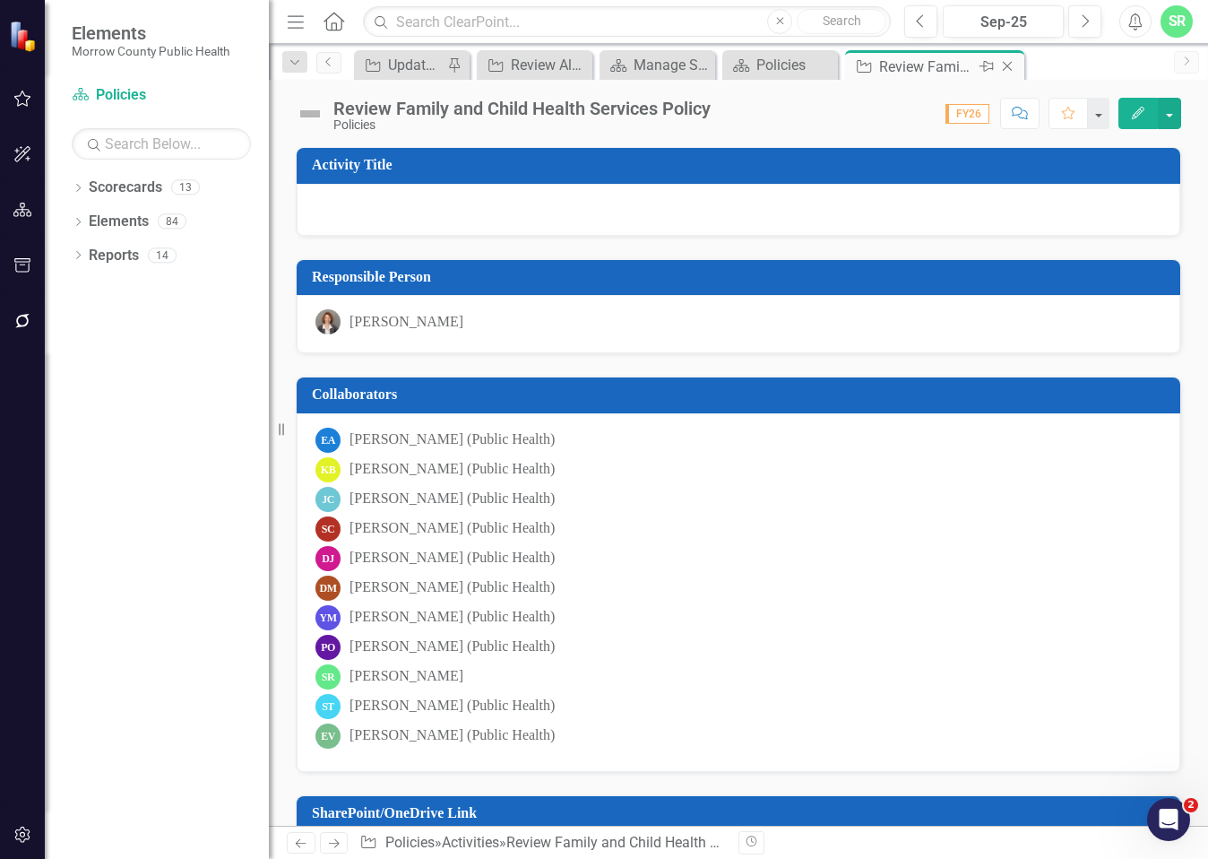
click at [1009, 65] on icon at bounding box center [1008, 67] width 10 height 10
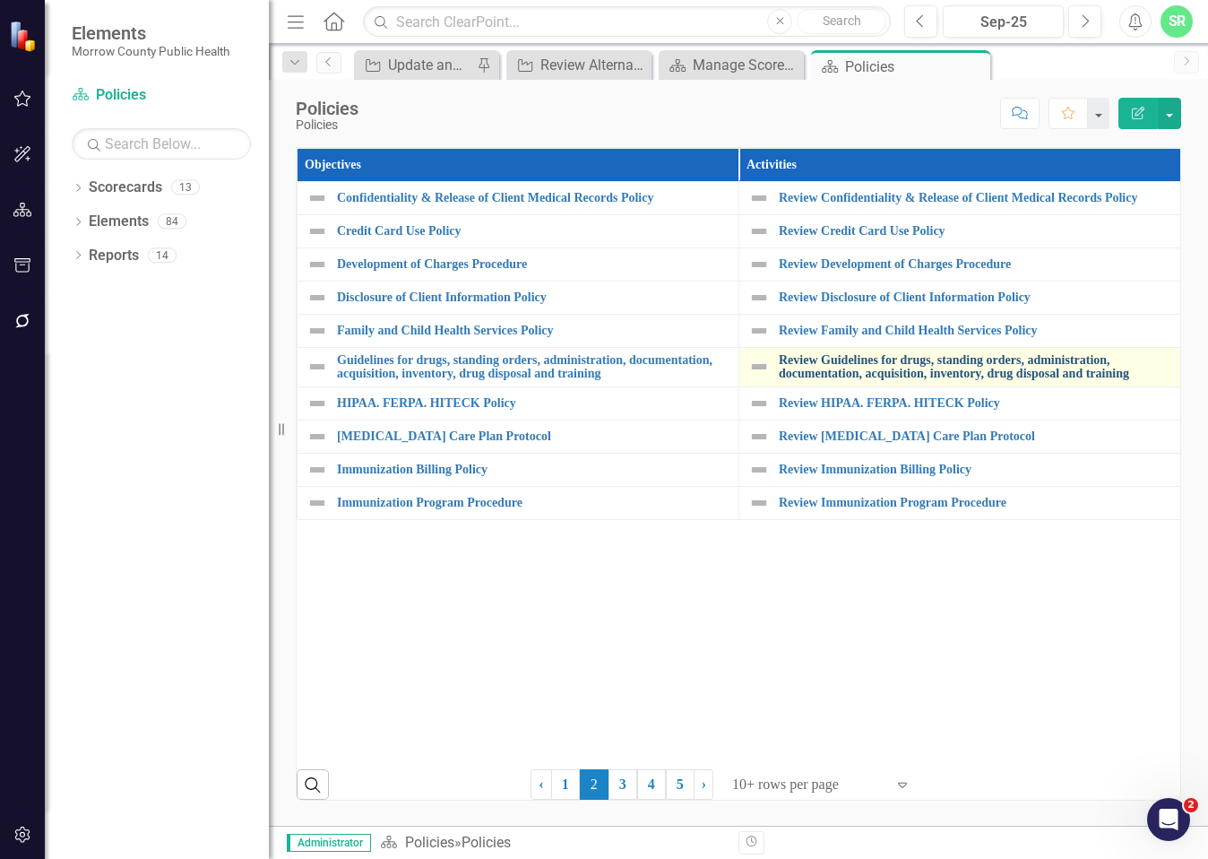
click at [969, 381] on link "Review Guidelines for drugs, standing orders, administration, documentation, ac…" at bounding box center [975, 367] width 393 height 28
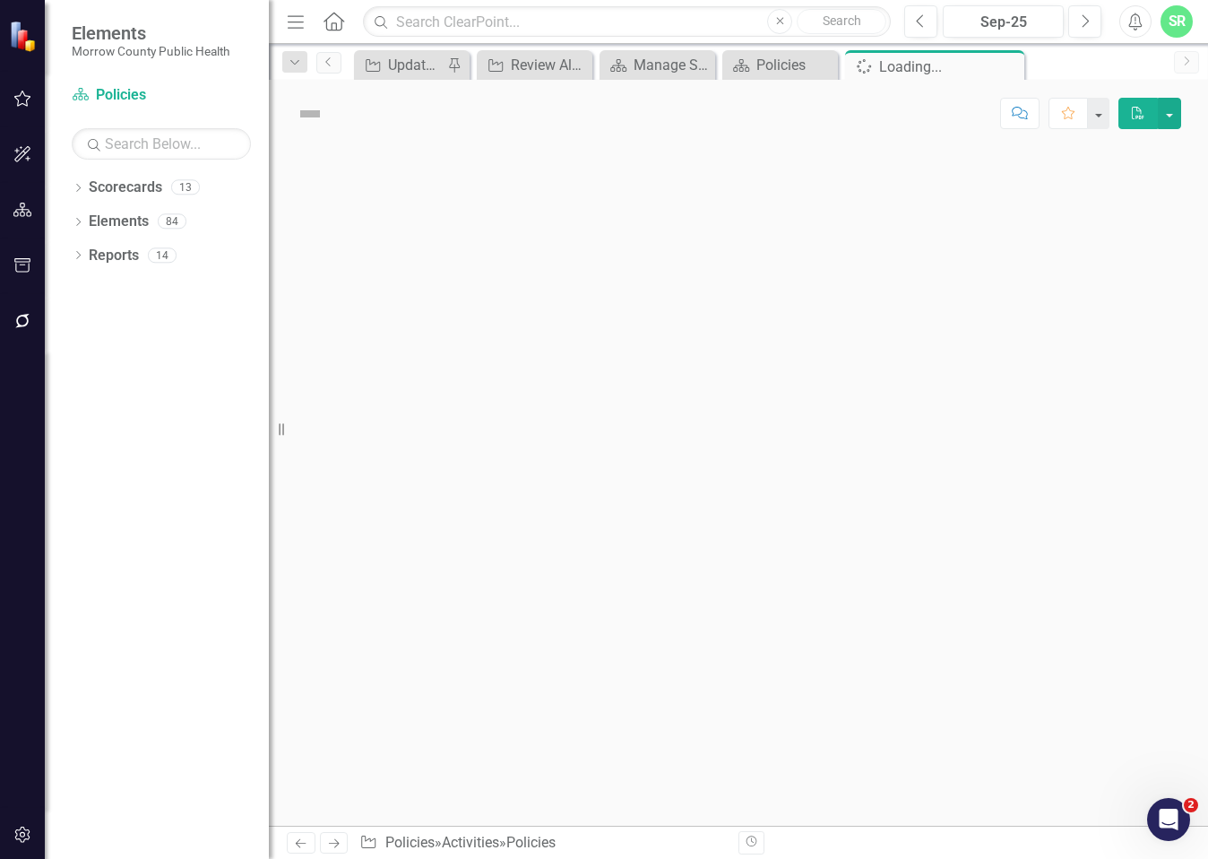
click at [969, 385] on div at bounding box center [738, 486] width 939 height 679
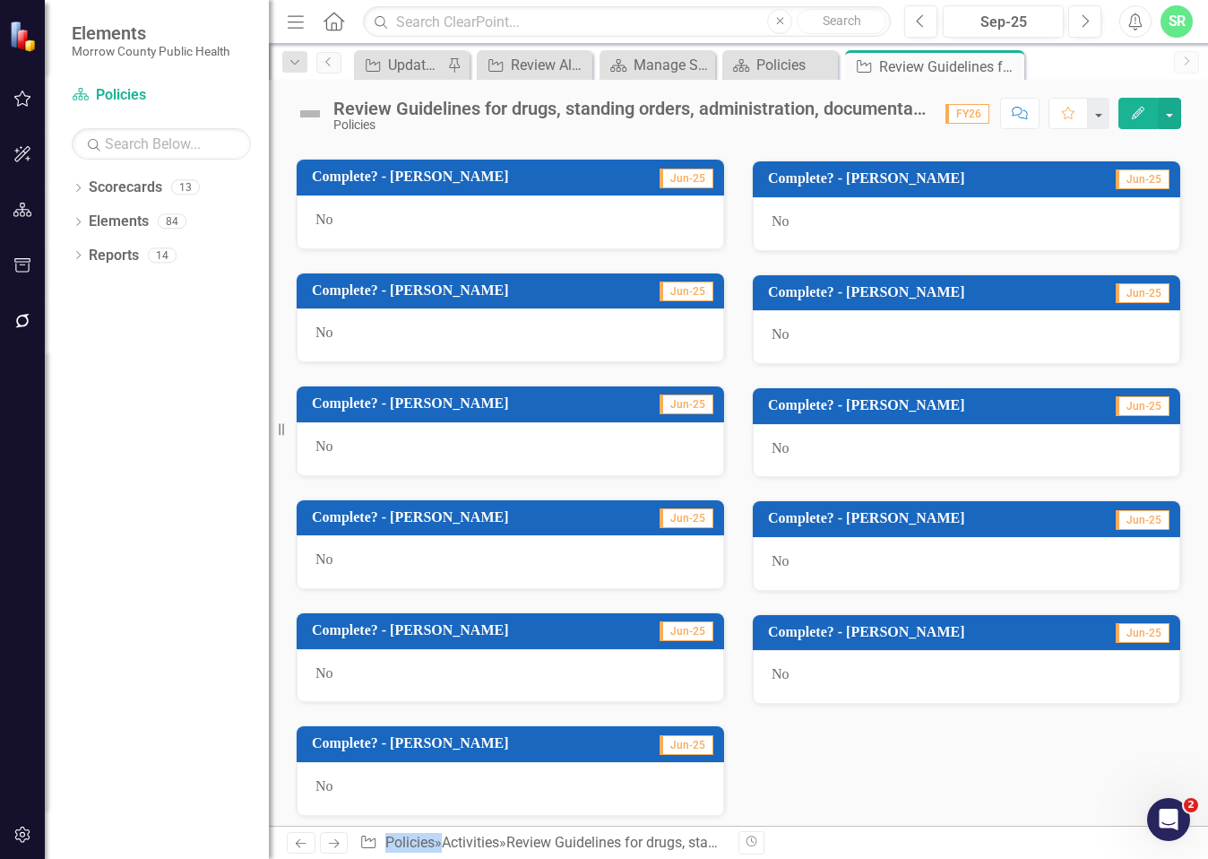
scroll to position [983, 0]
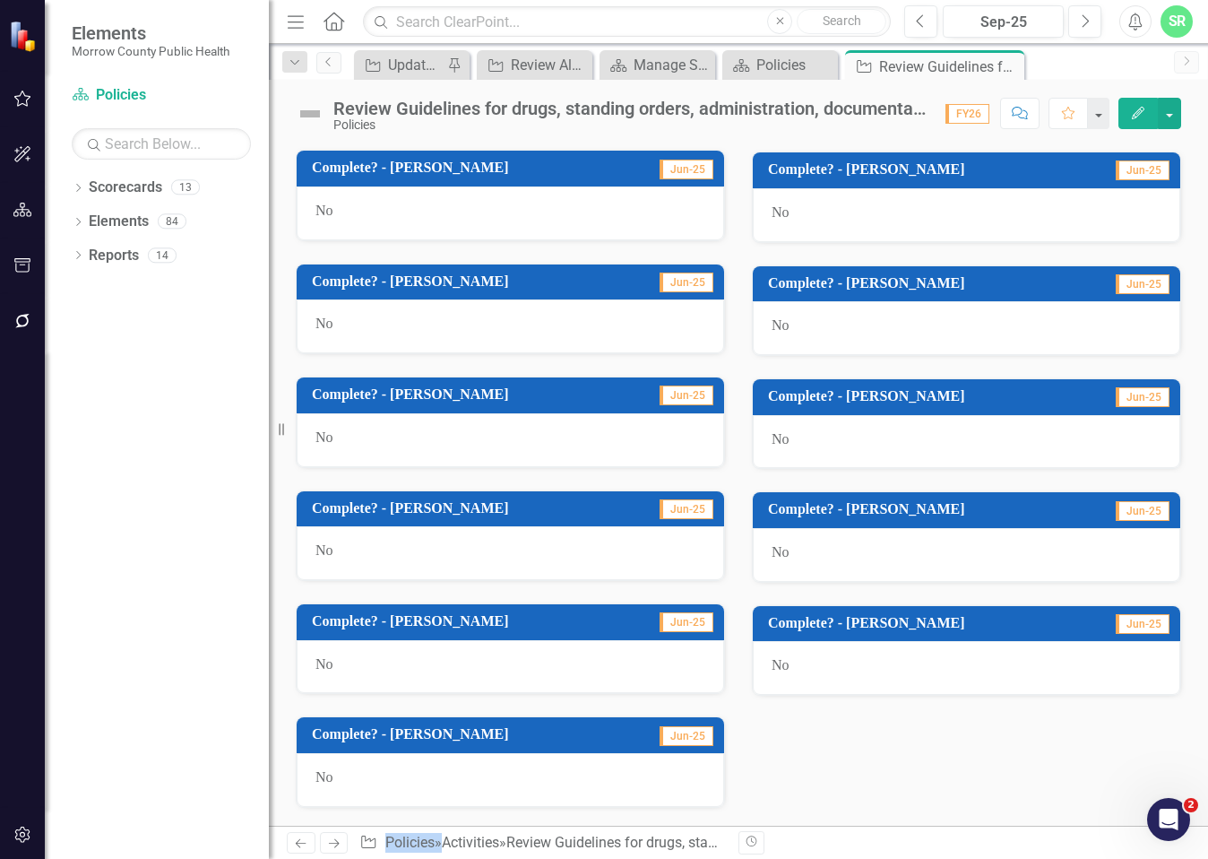
click at [859, 679] on div "No" at bounding box center [967, 668] width 428 height 54
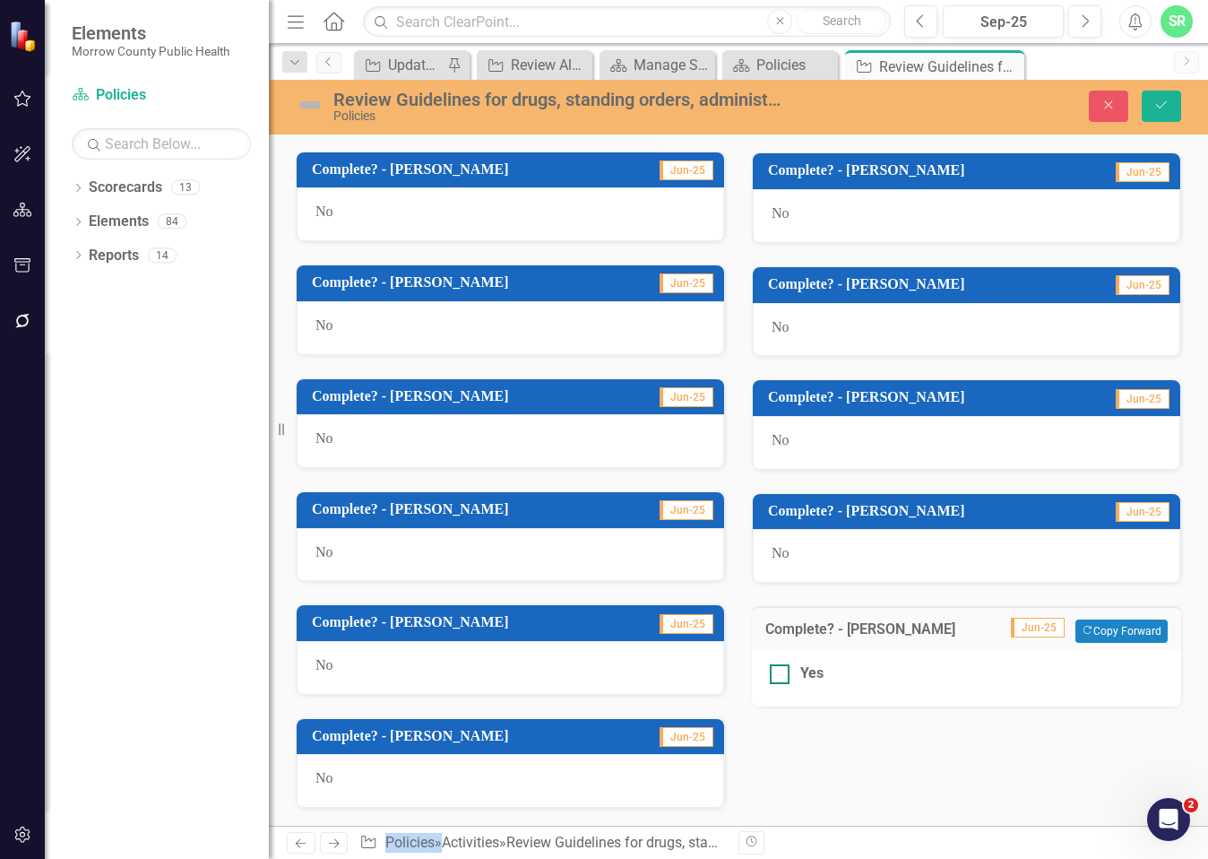
click at [770, 679] on div at bounding box center [780, 674] width 20 height 20
click at [770, 676] on input "Yes" at bounding box center [776, 670] width 12 height 12
checkbox input "true"
click at [1166, 95] on button "Save" at bounding box center [1161, 106] width 39 height 31
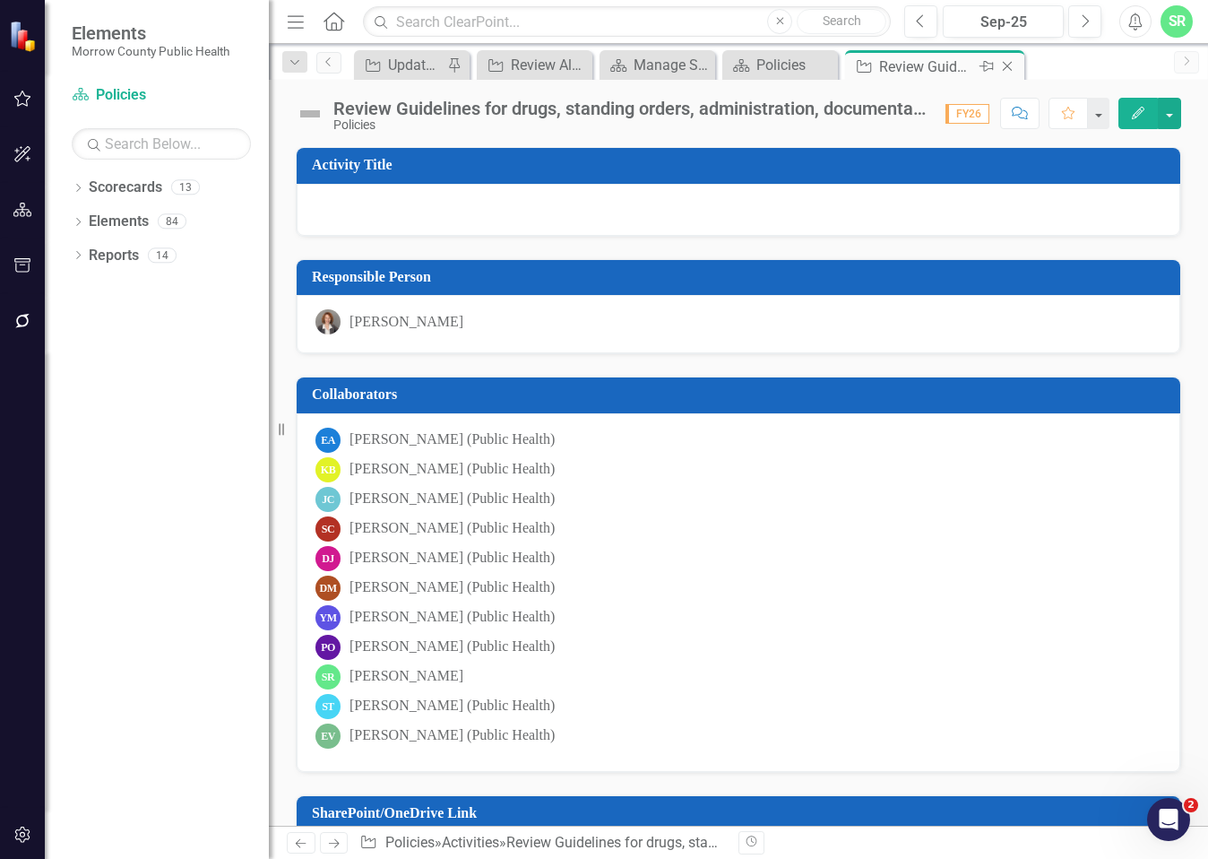
click at [1017, 64] on div "Close" at bounding box center [1009, 67] width 22 height 22
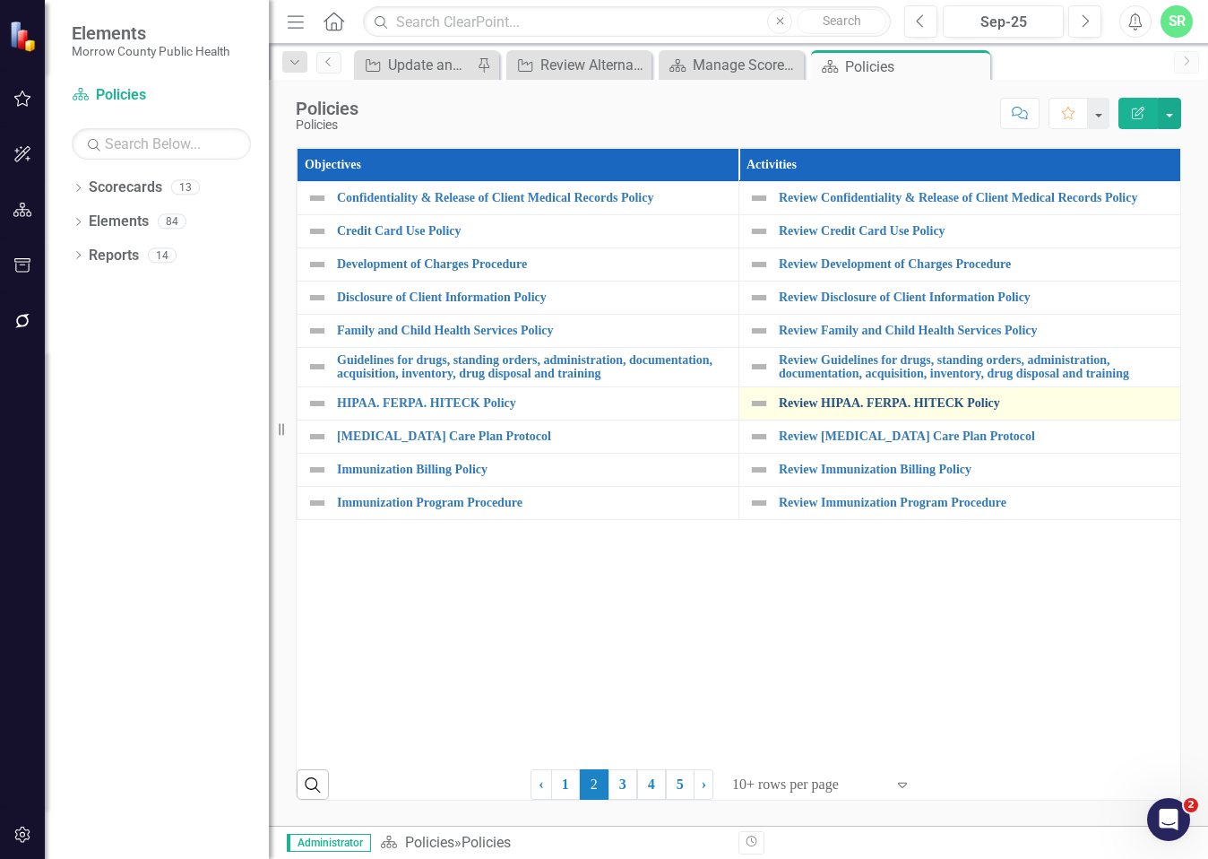
click at [895, 410] on link "Review HIPAA. FERPA. HITECK Policy" at bounding box center [975, 402] width 393 height 13
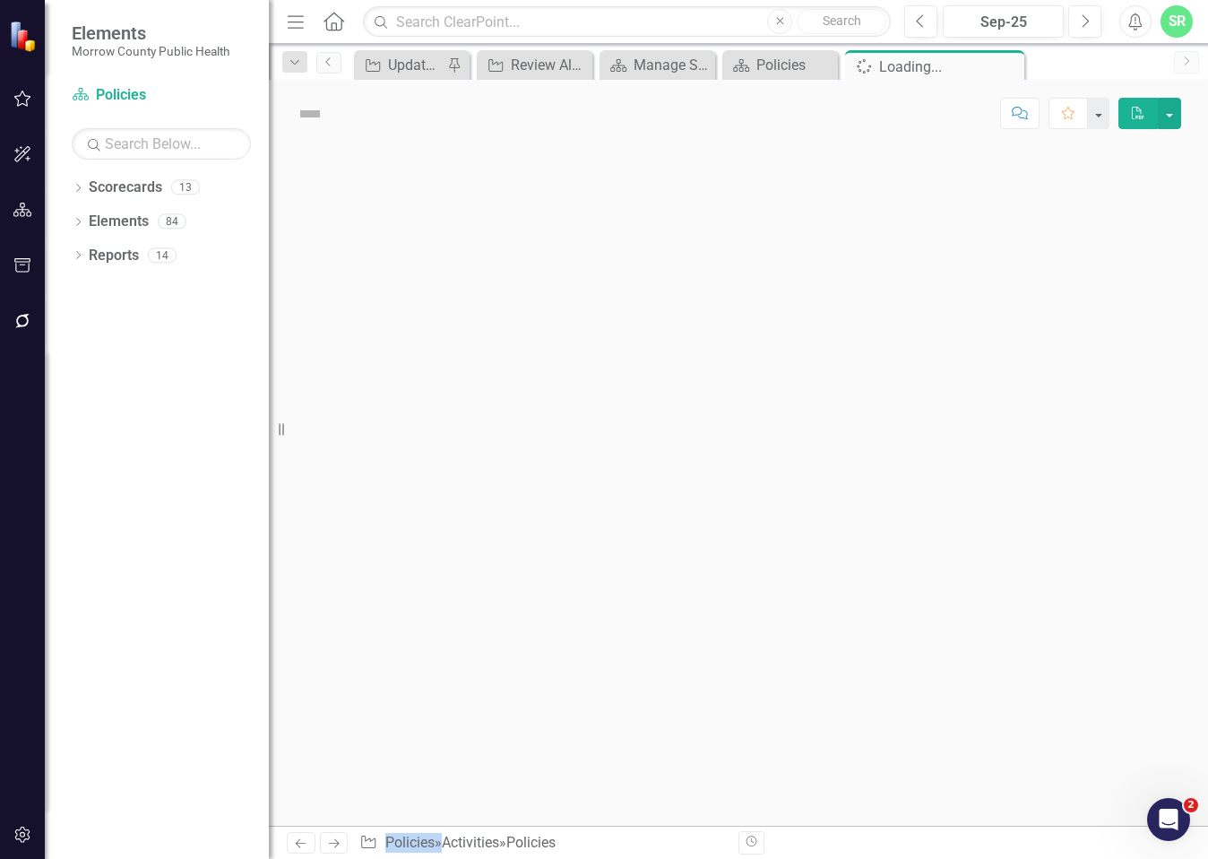
click at [895, 423] on div at bounding box center [738, 486] width 939 height 679
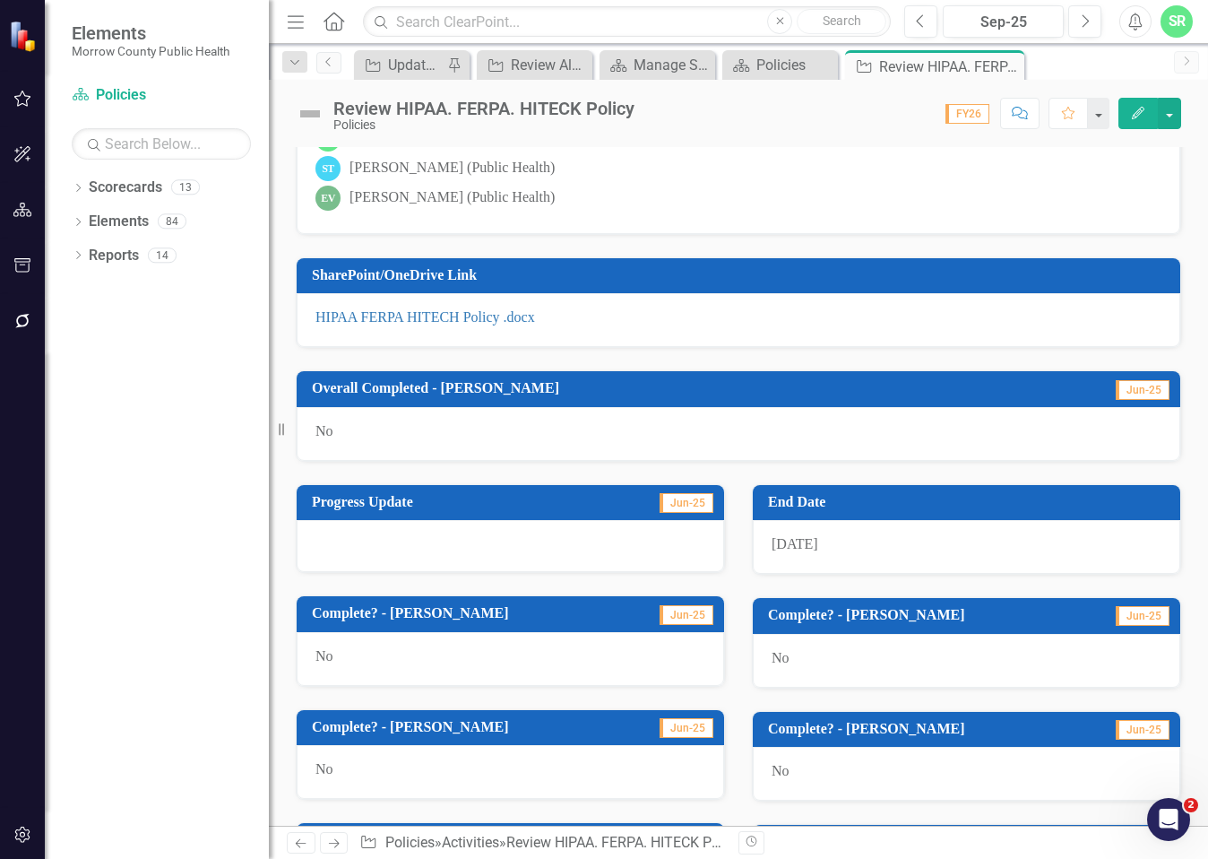
scroll to position [983, 0]
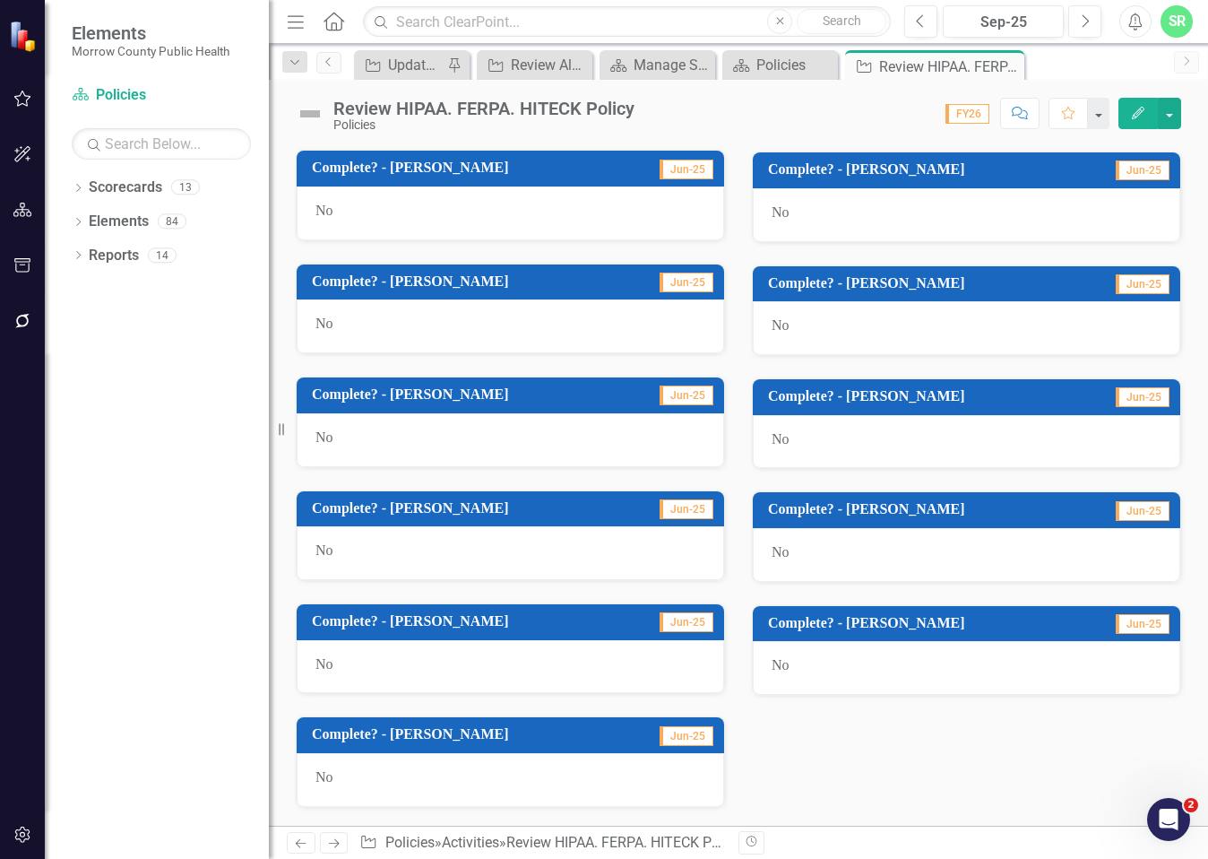
click at [769, 677] on div "No" at bounding box center [967, 668] width 428 height 54
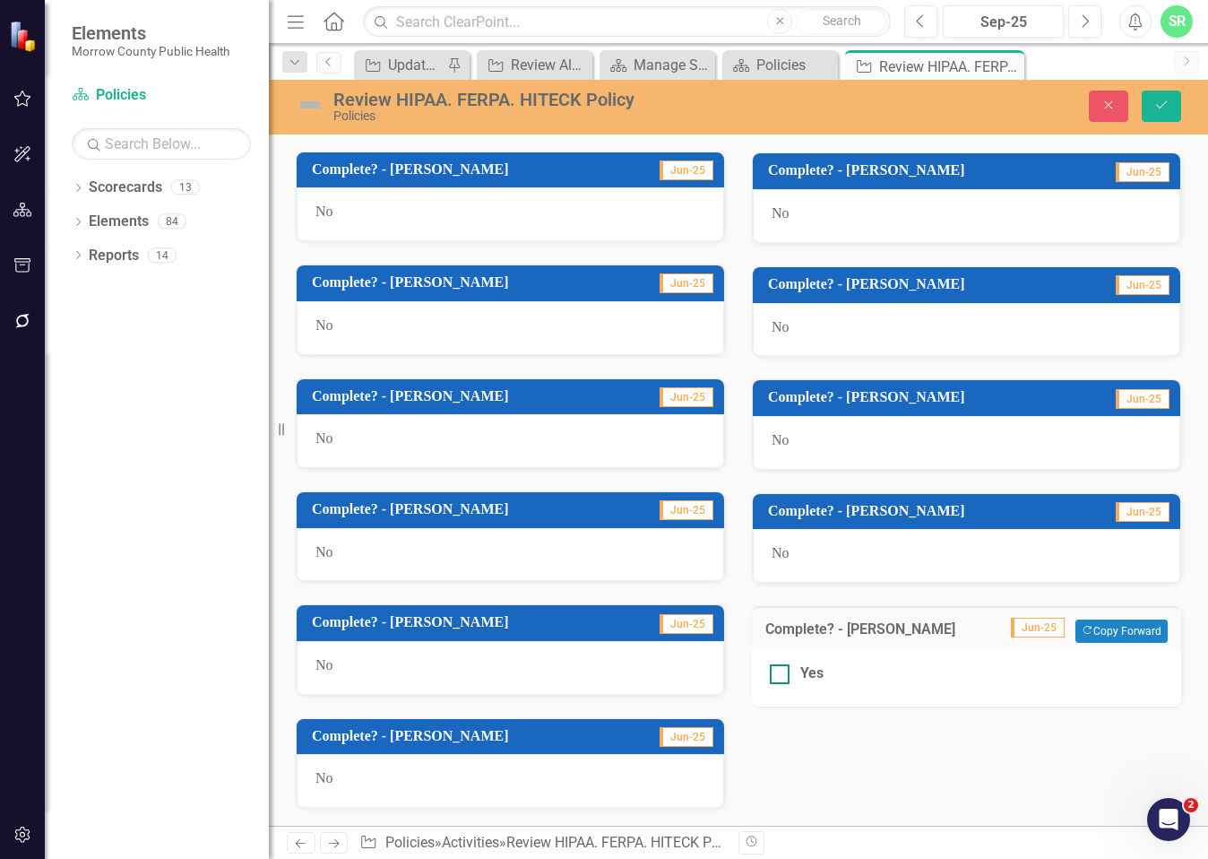
click at [773, 676] on div at bounding box center [780, 674] width 20 height 20
click at [773, 676] on input "Yes" at bounding box center [776, 670] width 12 height 12
checkbox input "true"
click at [1158, 99] on icon "Save" at bounding box center [1162, 105] width 16 height 13
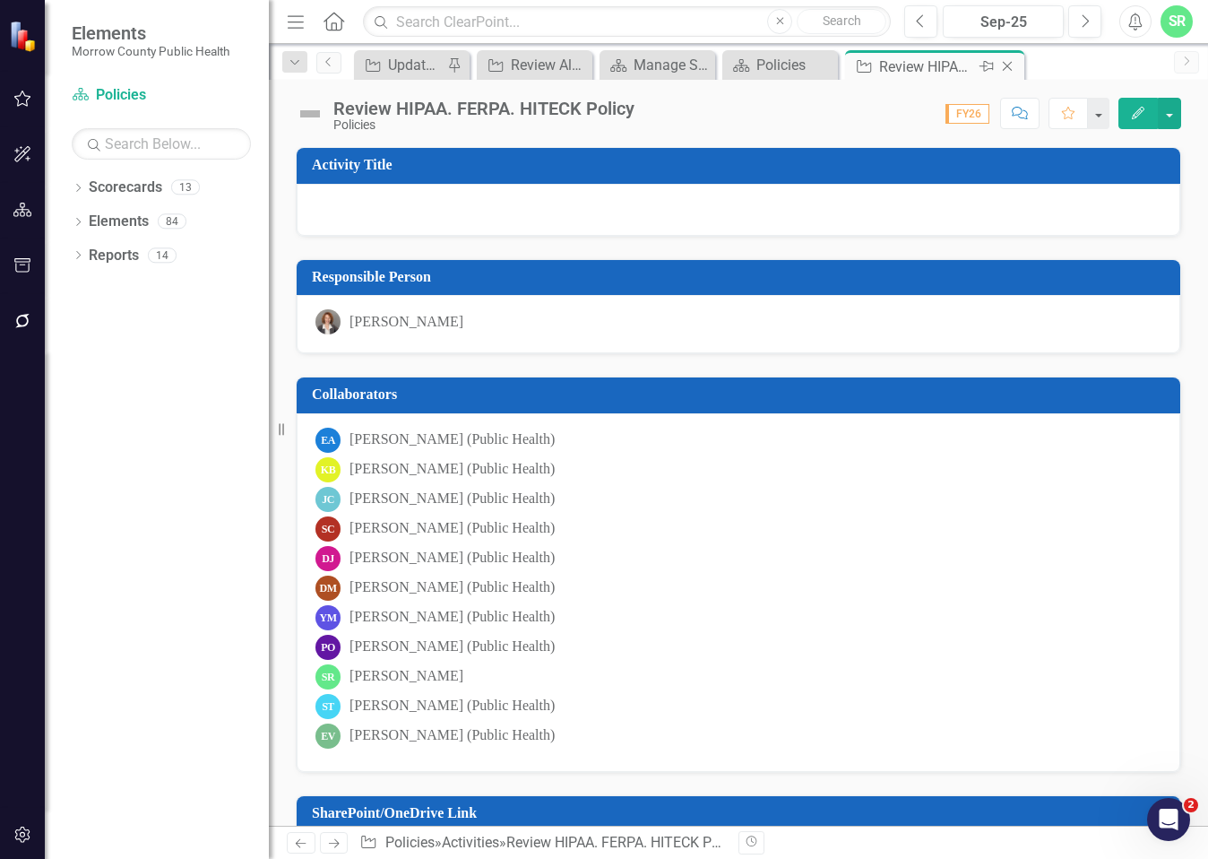
click at [1010, 70] on icon "Close" at bounding box center [1008, 66] width 18 height 14
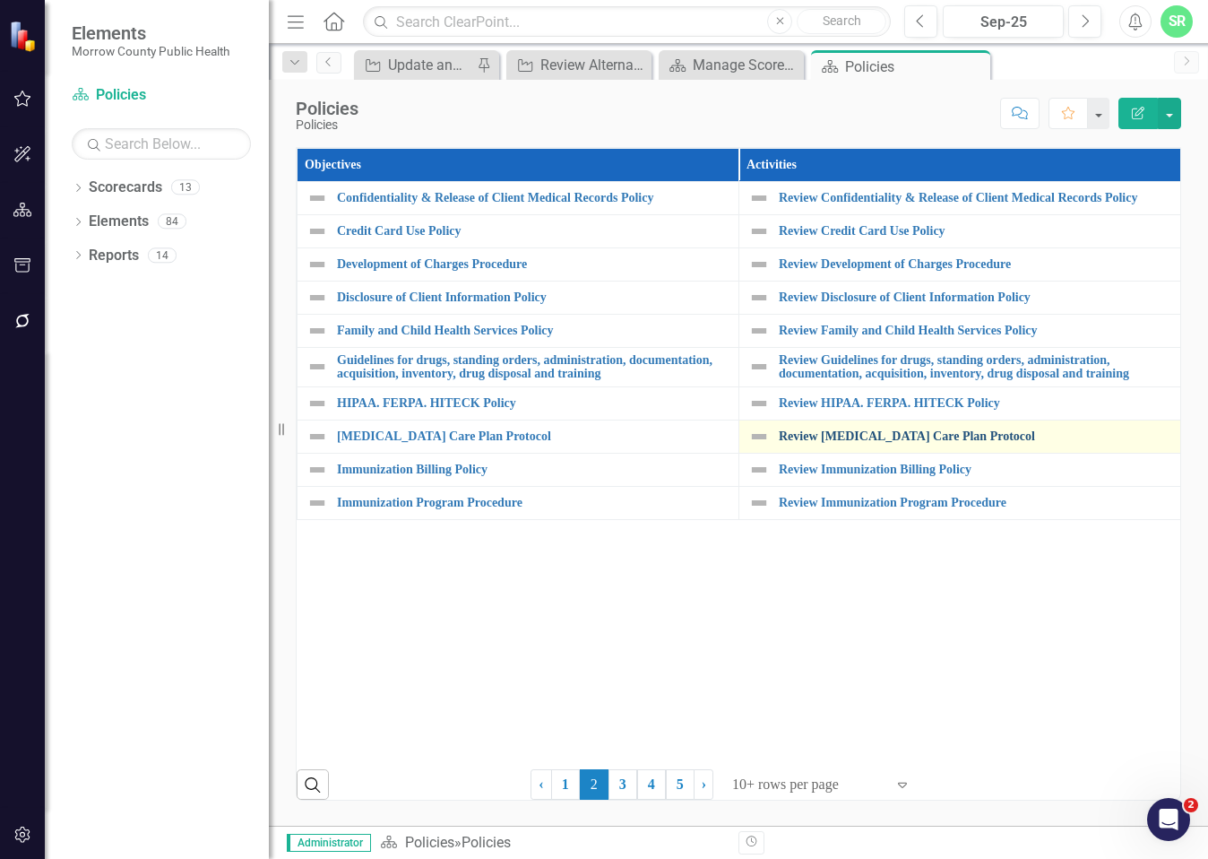
click at [921, 443] on link "Review [MEDICAL_DATA] Care Plan Protocol" at bounding box center [975, 435] width 393 height 13
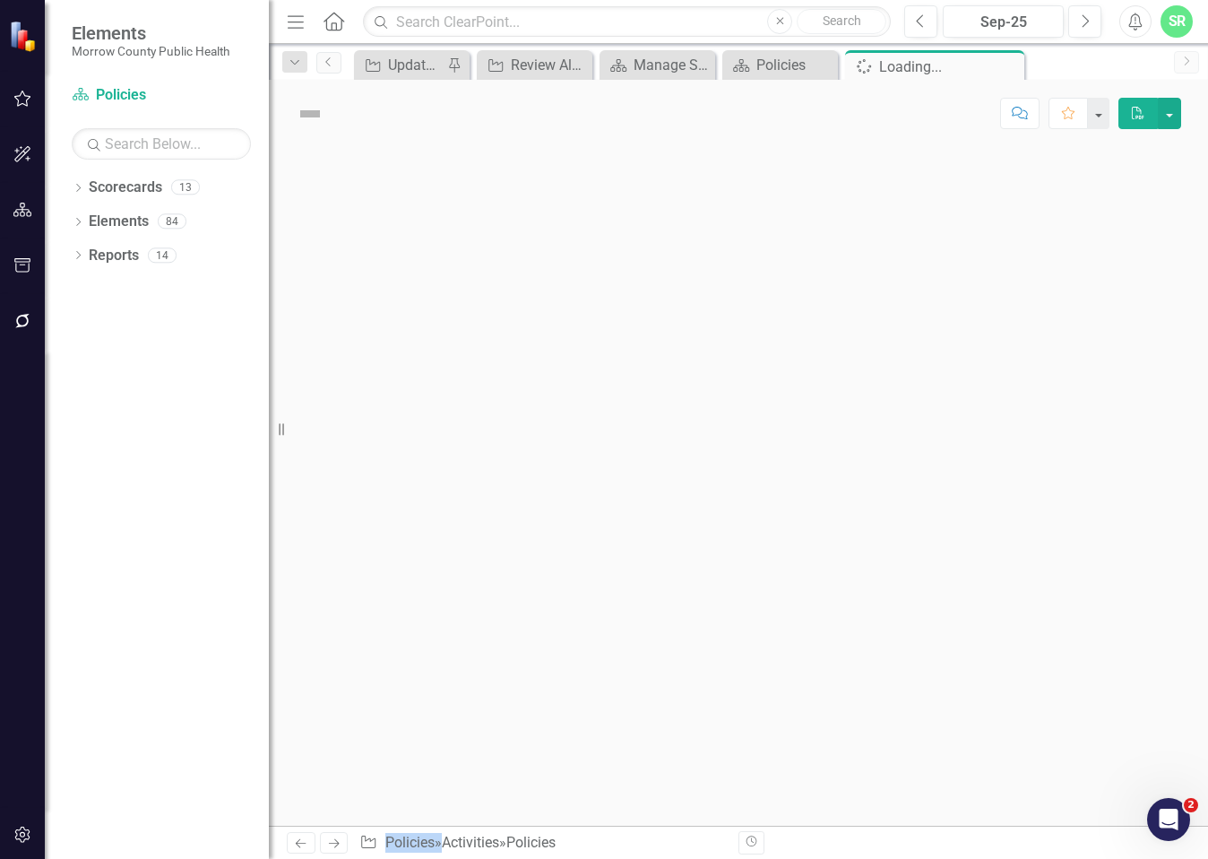
click at [921, 454] on div at bounding box center [738, 486] width 939 height 679
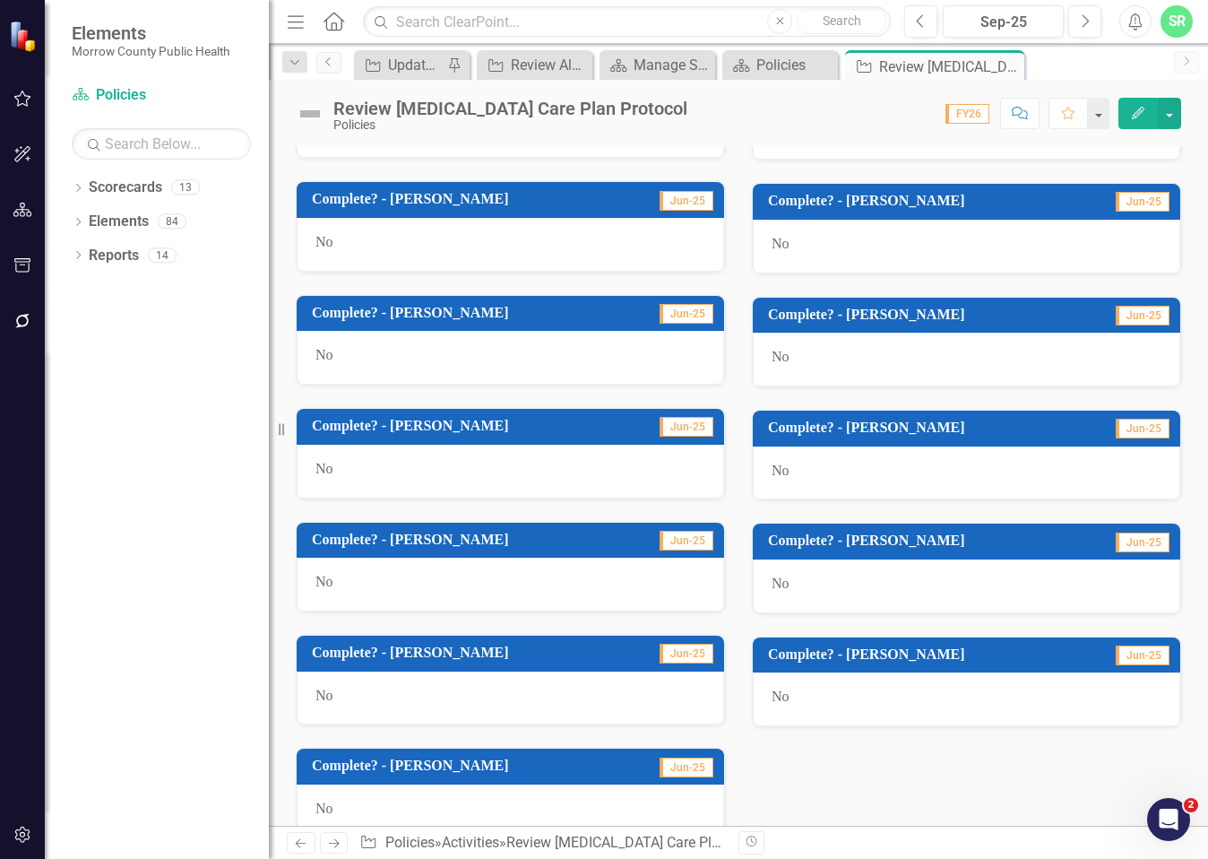
scroll to position [983, 0]
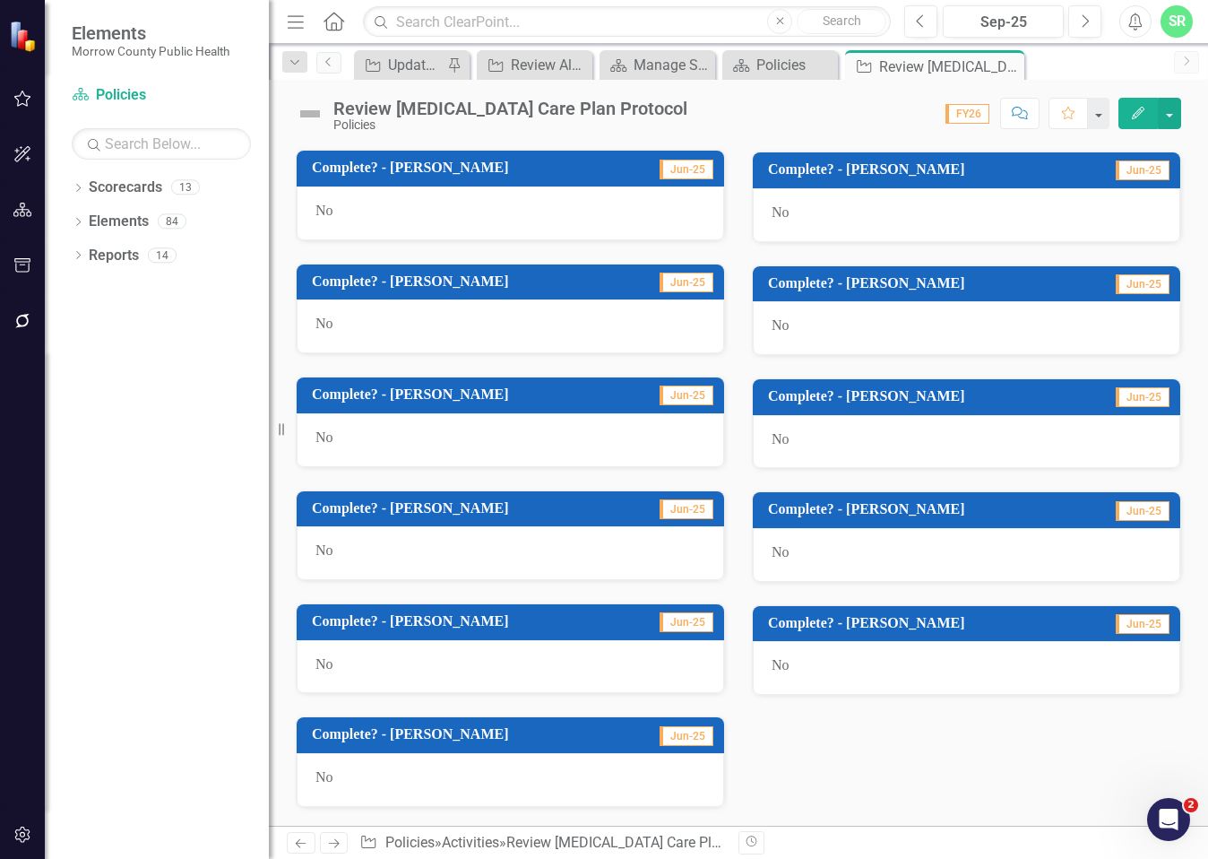
click at [800, 671] on div "No" at bounding box center [967, 668] width 428 height 54
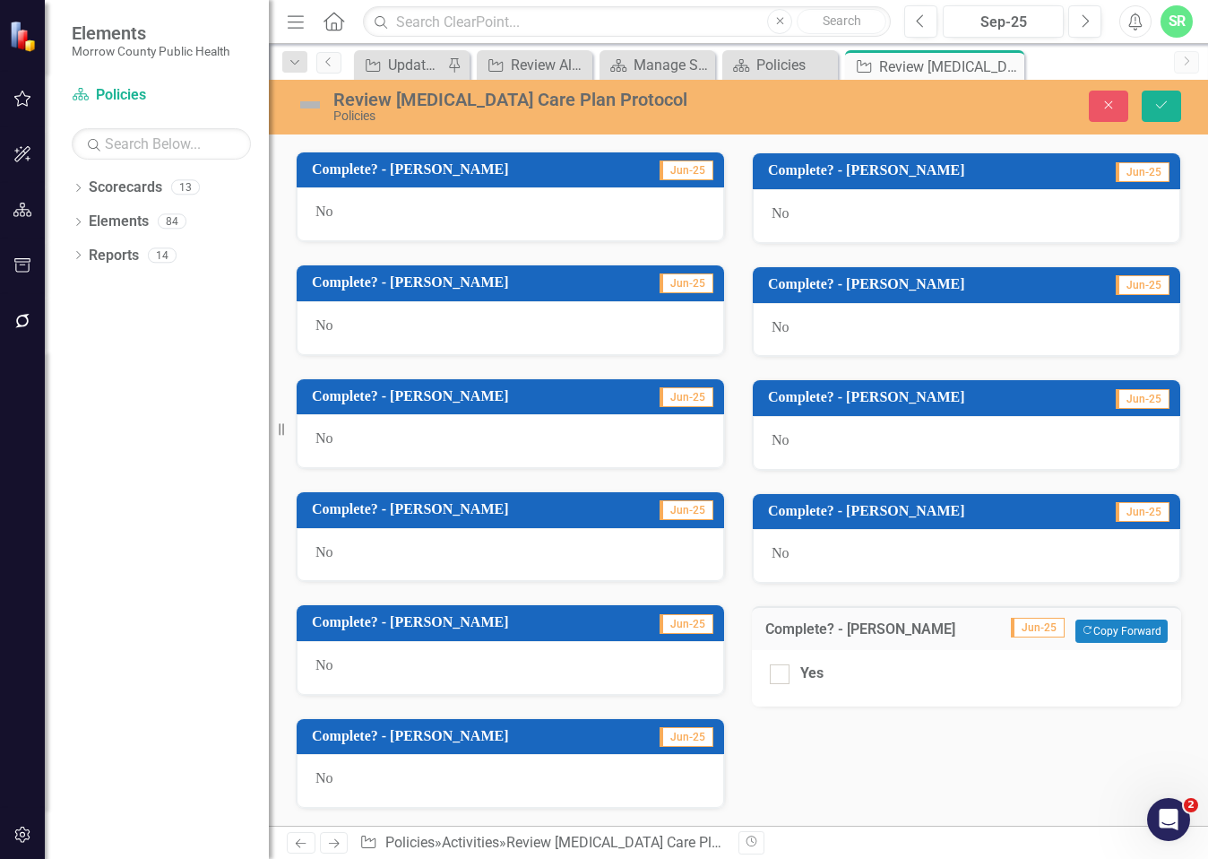
click at [800, 671] on div "Yes" at bounding box center [811, 673] width 23 height 21
click at [782, 671] on input "Yes" at bounding box center [776, 670] width 12 height 12
checkbox input "true"
click at [1169, 112] on button "Save" at bounding box center [1161, 106] width 39 height 31
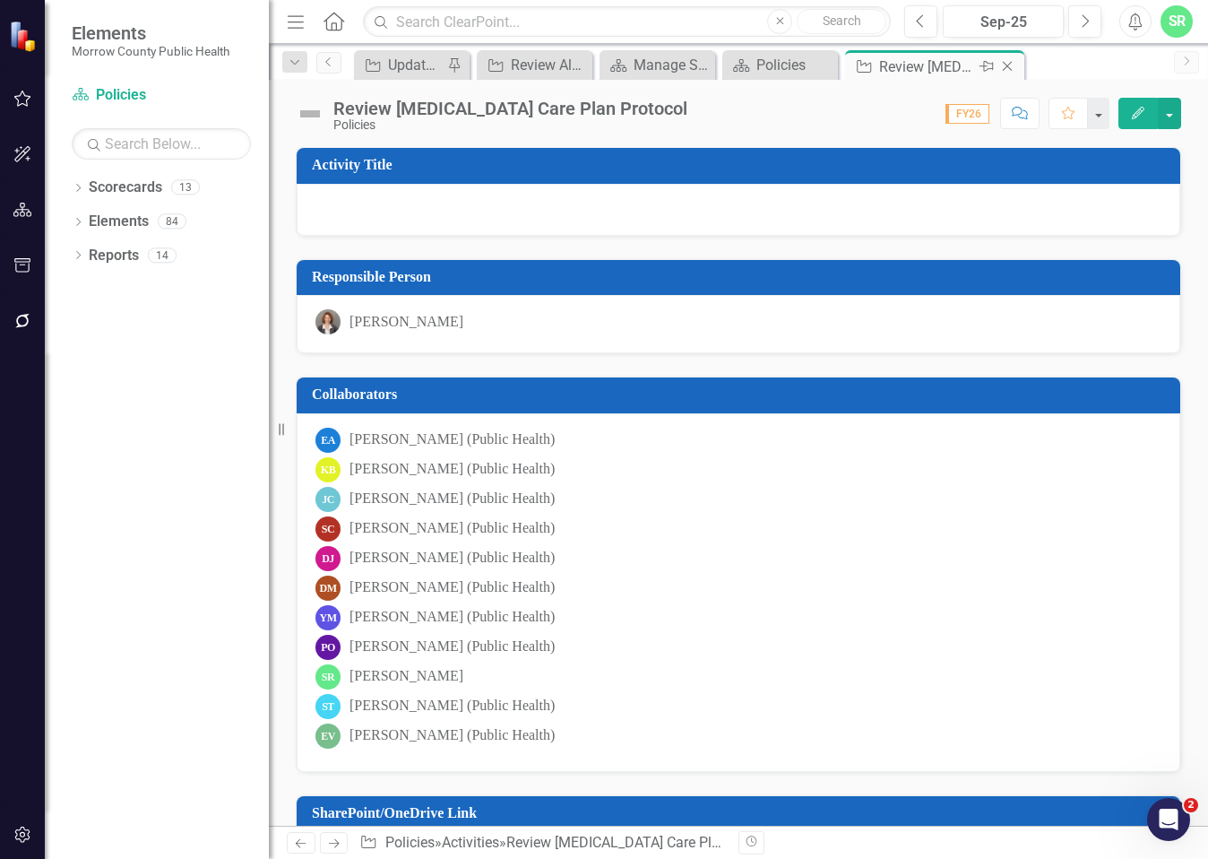
click at [1016, 65] on icon "Close" at bounding box center [1008, 66] width 18 height 14
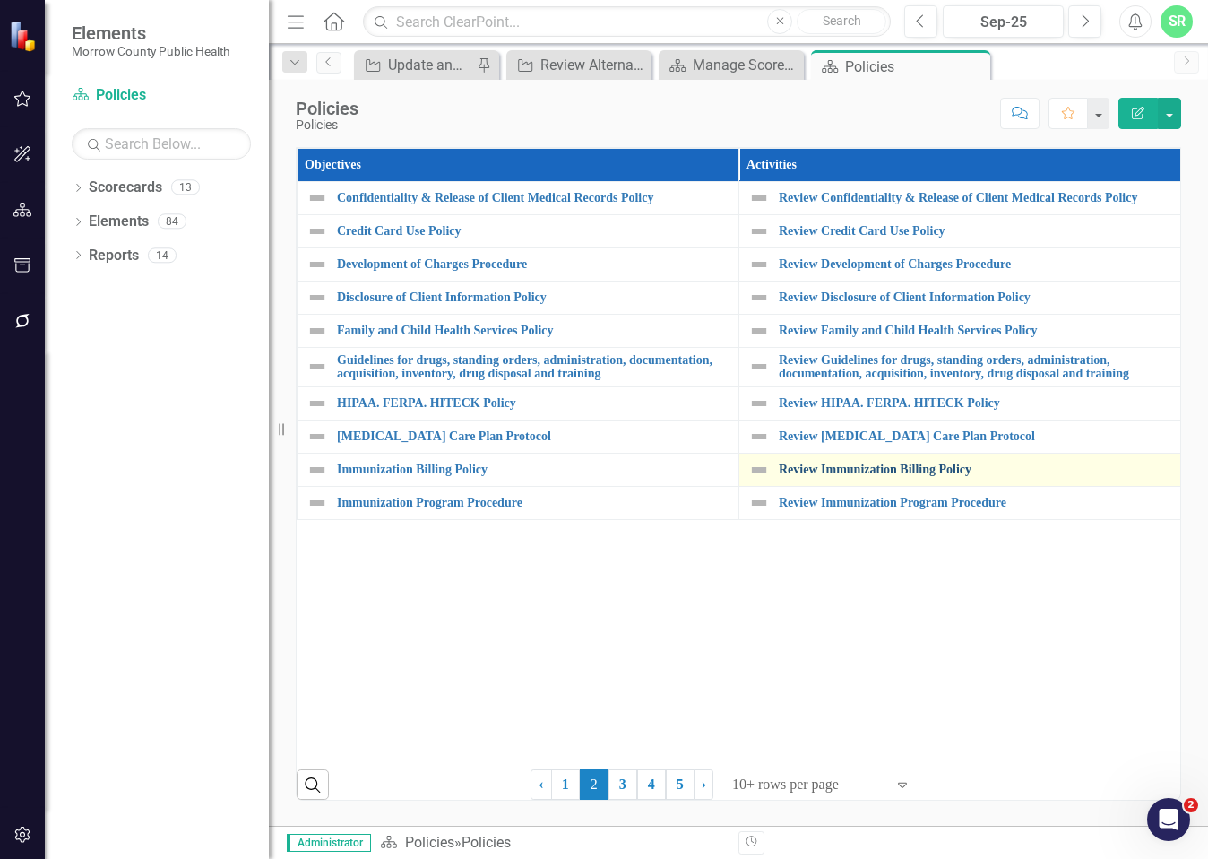
click at [941, 476] on link "Review Immunization Billing Policy" at bounding box center [975, 469] width 393 height 13
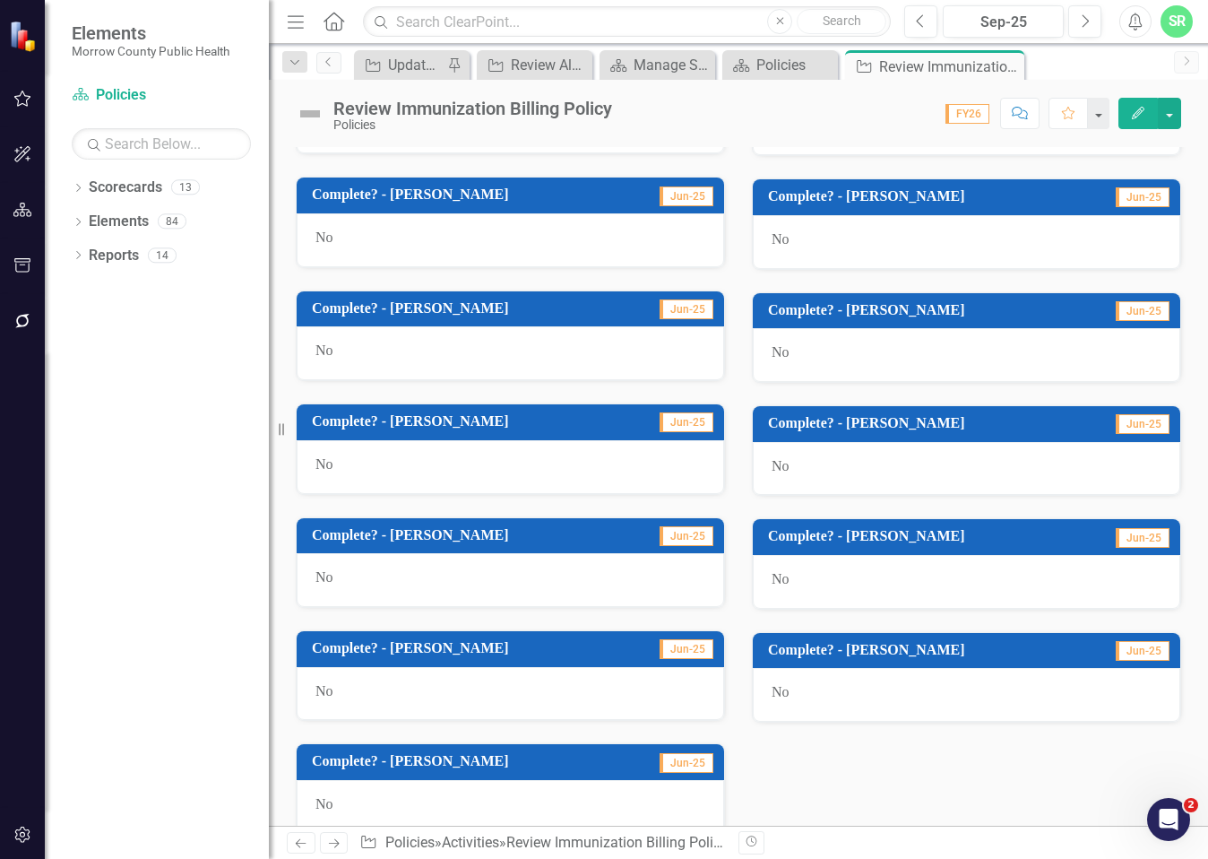
scroll to position [983, 0]
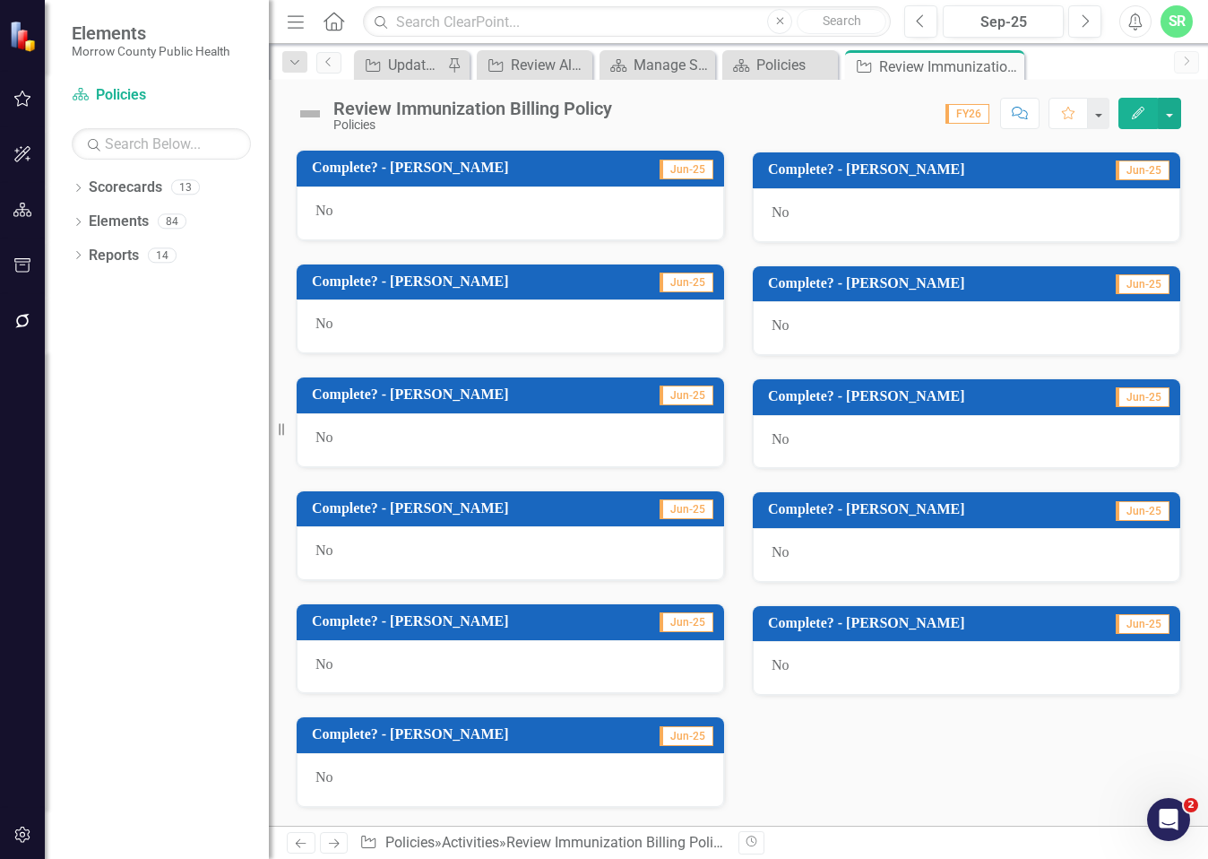
click at [807, 672] on div "No" at bounding box center [967, 668] width 428 height 54
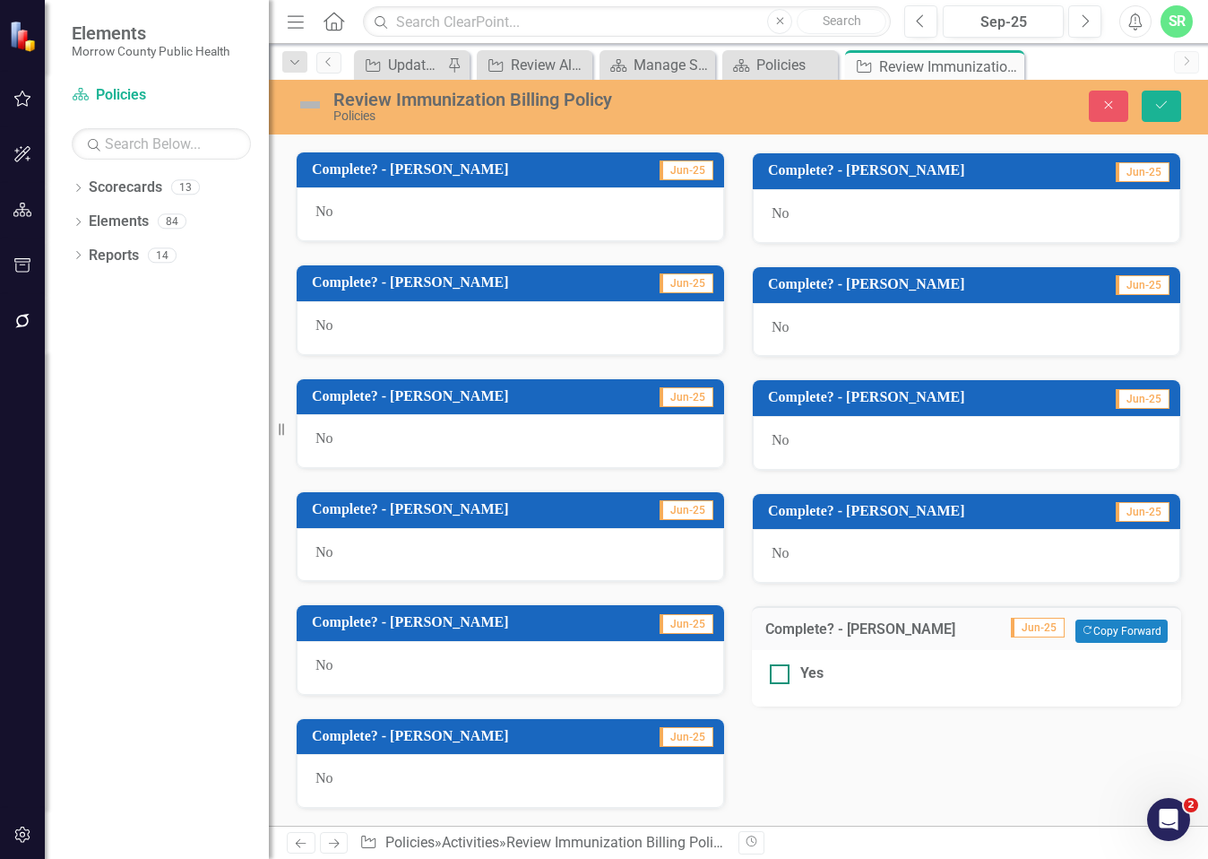
click at [784, 679] on div "Yes" at bounding box center [967, 673] width 394 height 21
click at [782, 676] on input "Yes" at bounding box center [776, 670] width 12 height 12
checkbox input "true"
click at [1162, 109] on icon "Save" at bounding box center [1162, 105] width 16 height 13
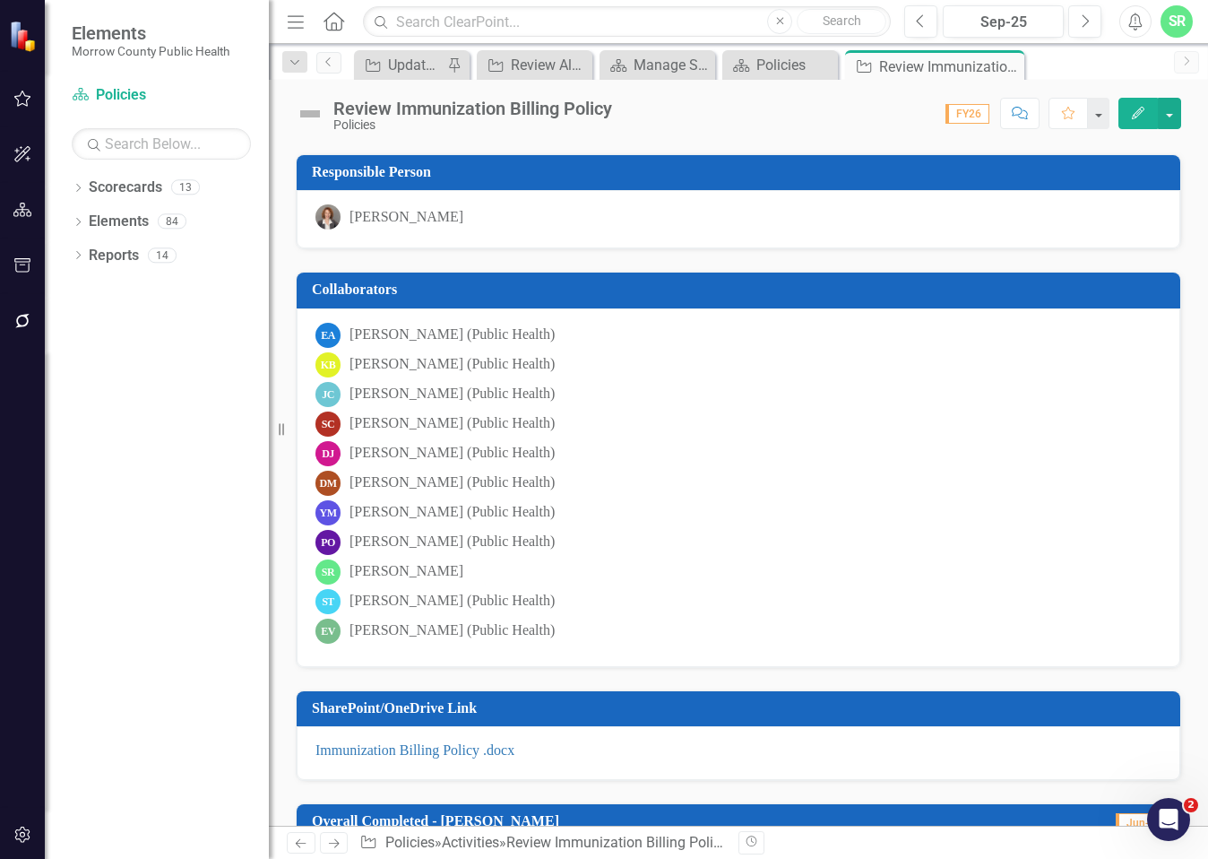
scroll to position [0, 0]
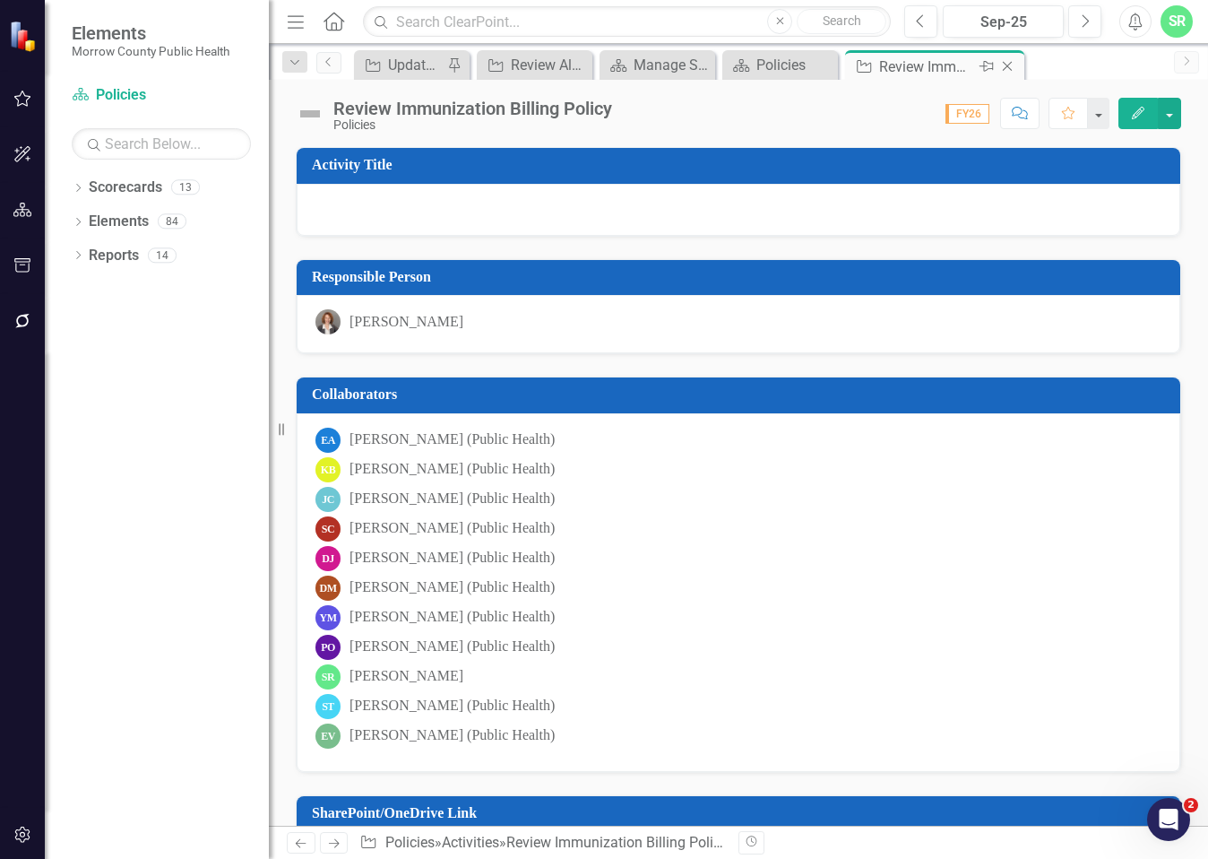
click at [1008, 65] on icon "Close" at bounding box center [1008, 66] width 18 height 14
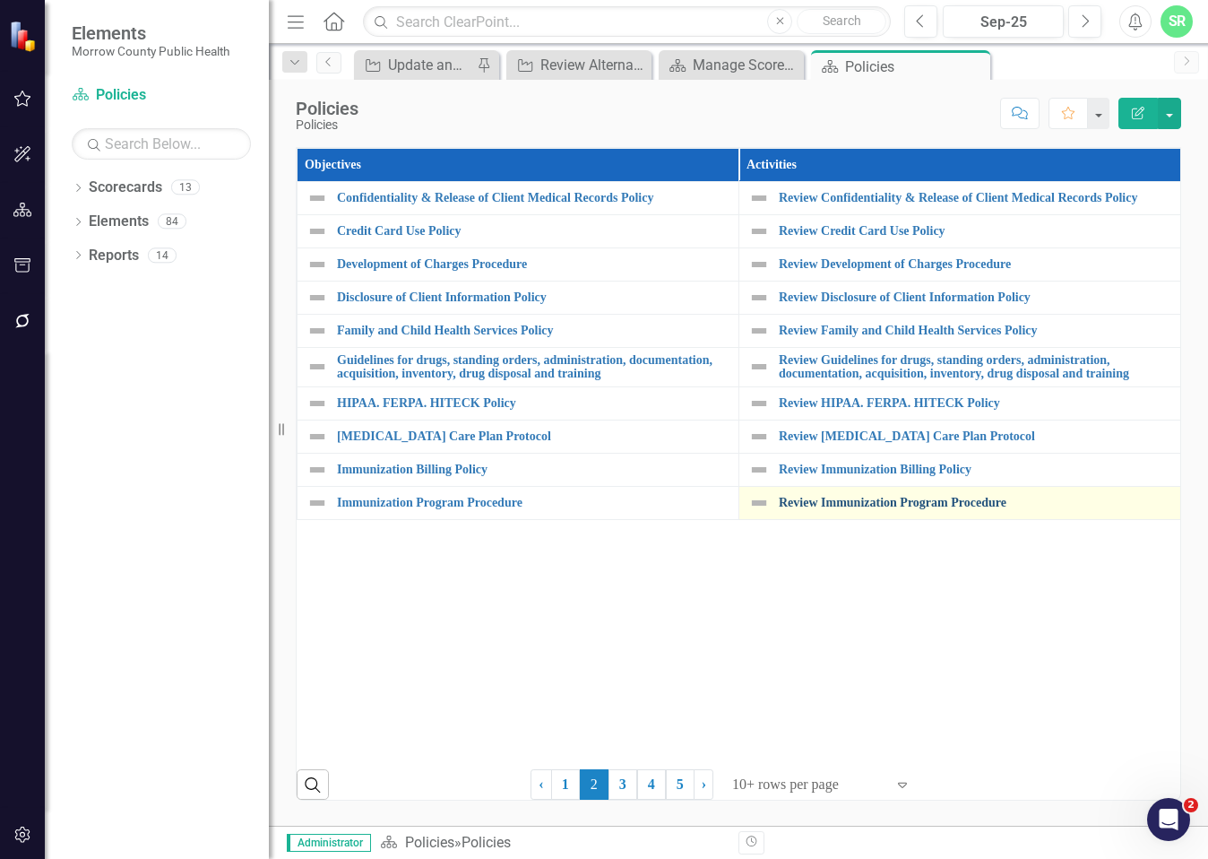
click at [914, 509] on link "Review Immunization Program Procedure" at bounding box center [975, 502] width 393 height 13
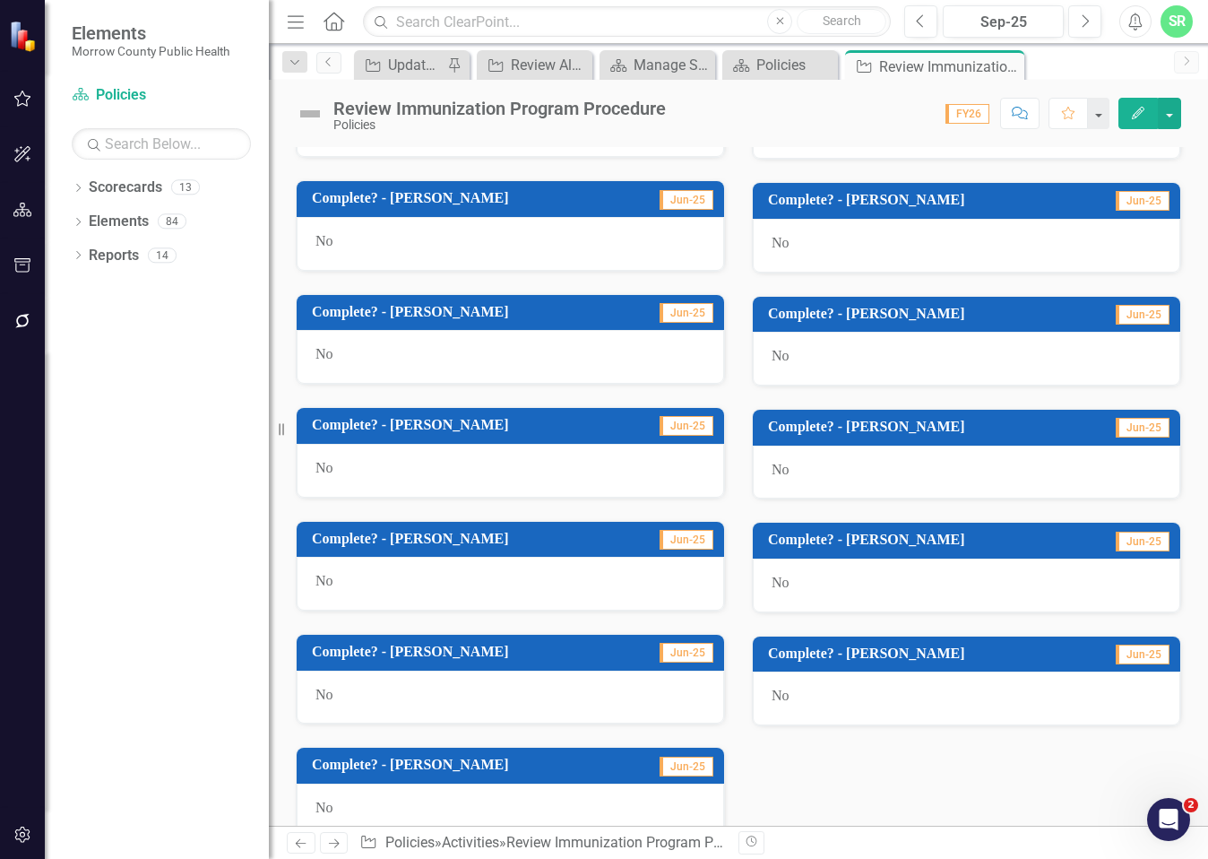
scroll to position [983, 0]
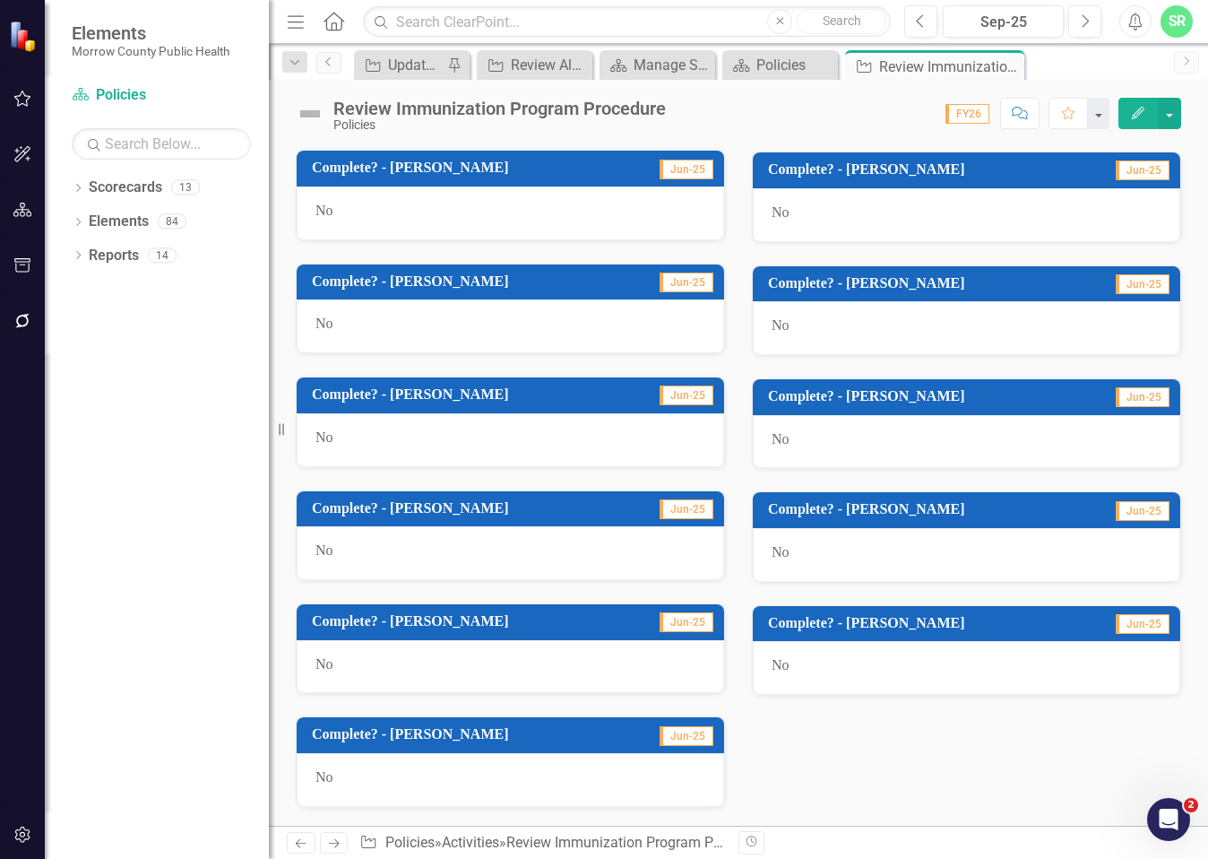
click at [778, 678] on div "No" at bounding box center [967, 668] width 428 height 54
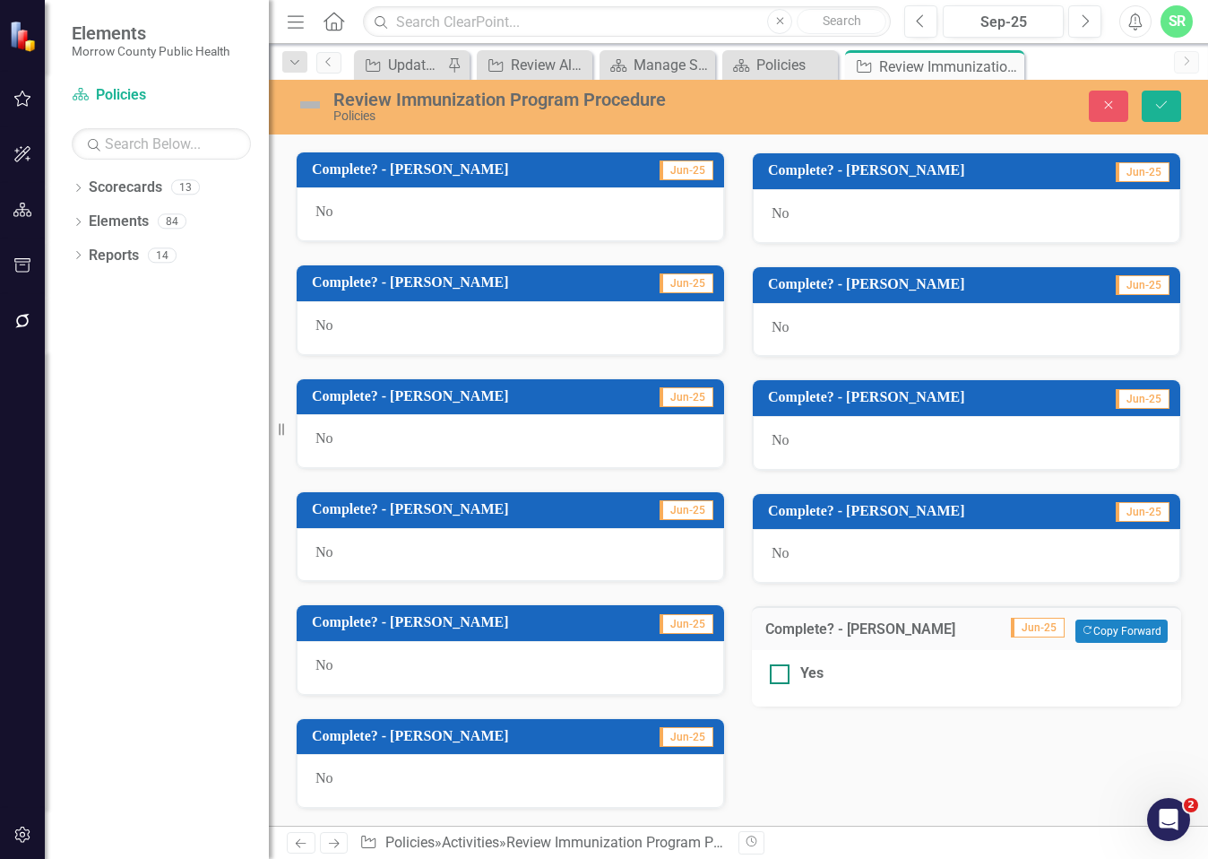
click at [779, 676] on div at bounding box center [780, 674] width 20 height 20
click at [779, 676] on input "Yes" at bounding box center [776, 670] width 12 height 12
checkbox input "true"
click at [1167, 103] on icon "Save" at bounding box center [1162, 105] width 16 height 13
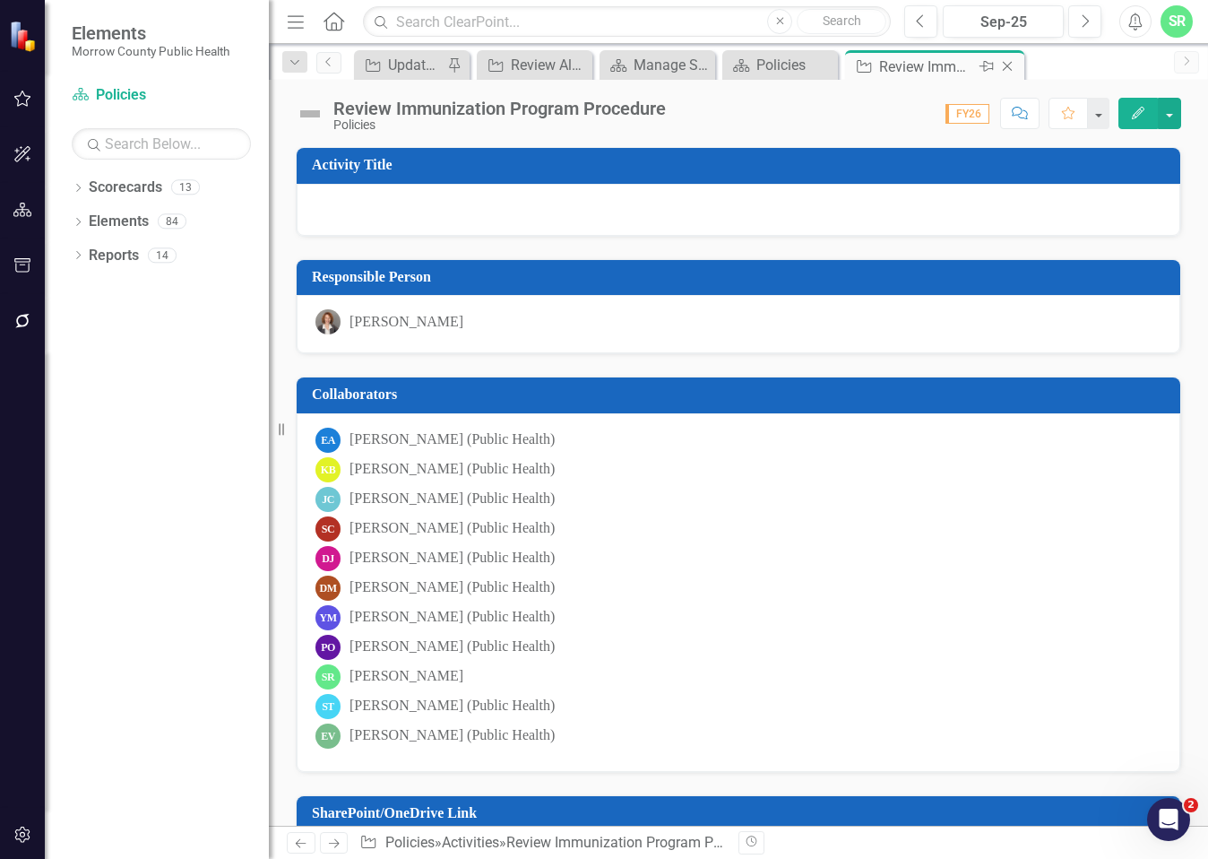
click at [1005, 66] on icon "Close" at bounding box center [1008, 66] width 18 height 14
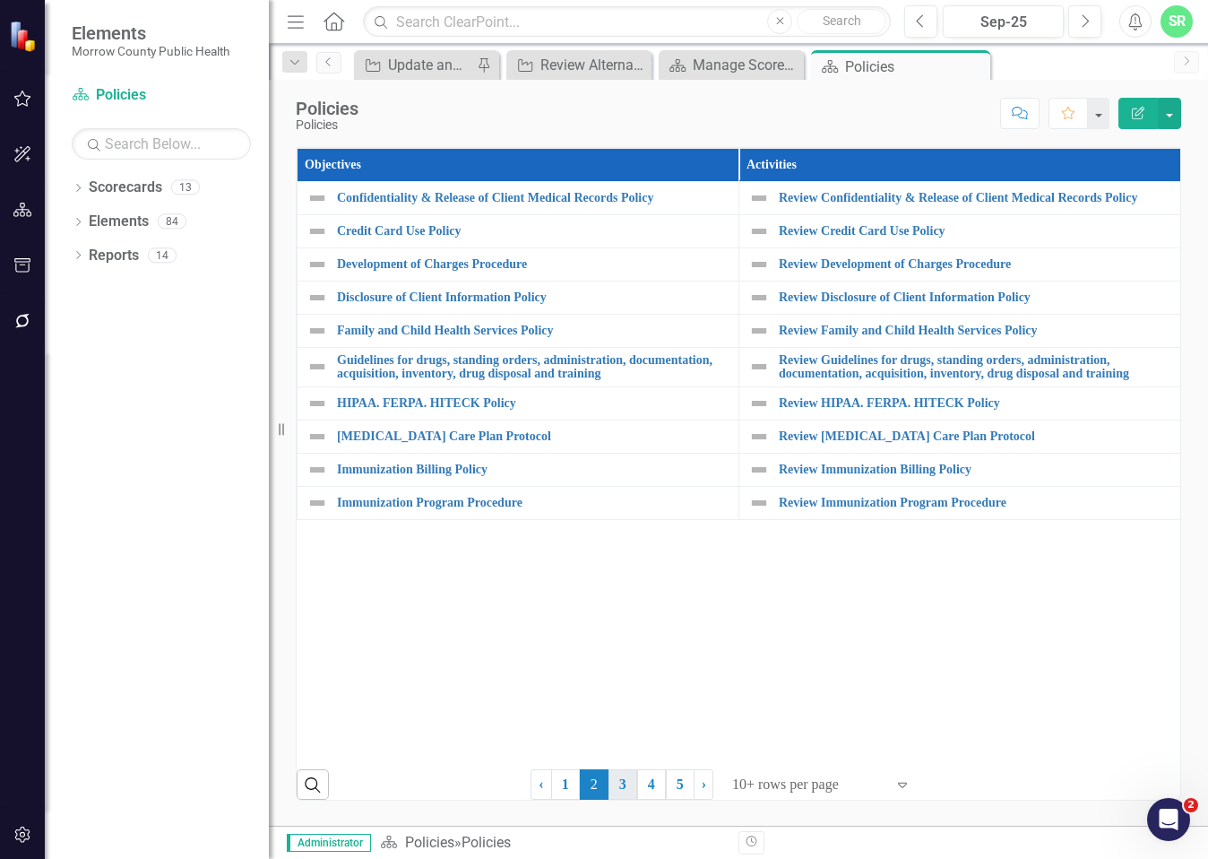
click at [625, 782] on link "3" at bounding box center [623, 784] width 29 height 30
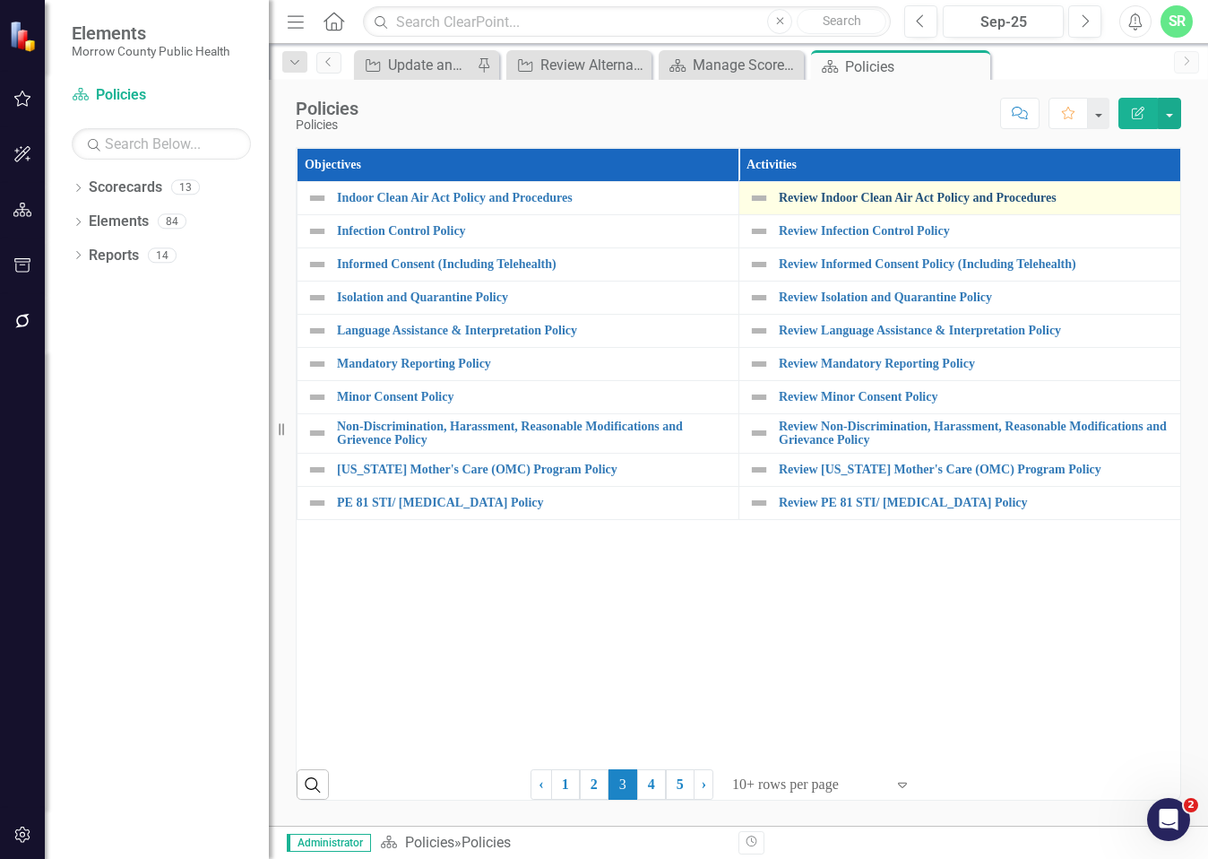
click at [878, 201] on link "Review Indoor Clean Air Act Policy and Procedures" at bounding box center [975, 197] width 393 height 13
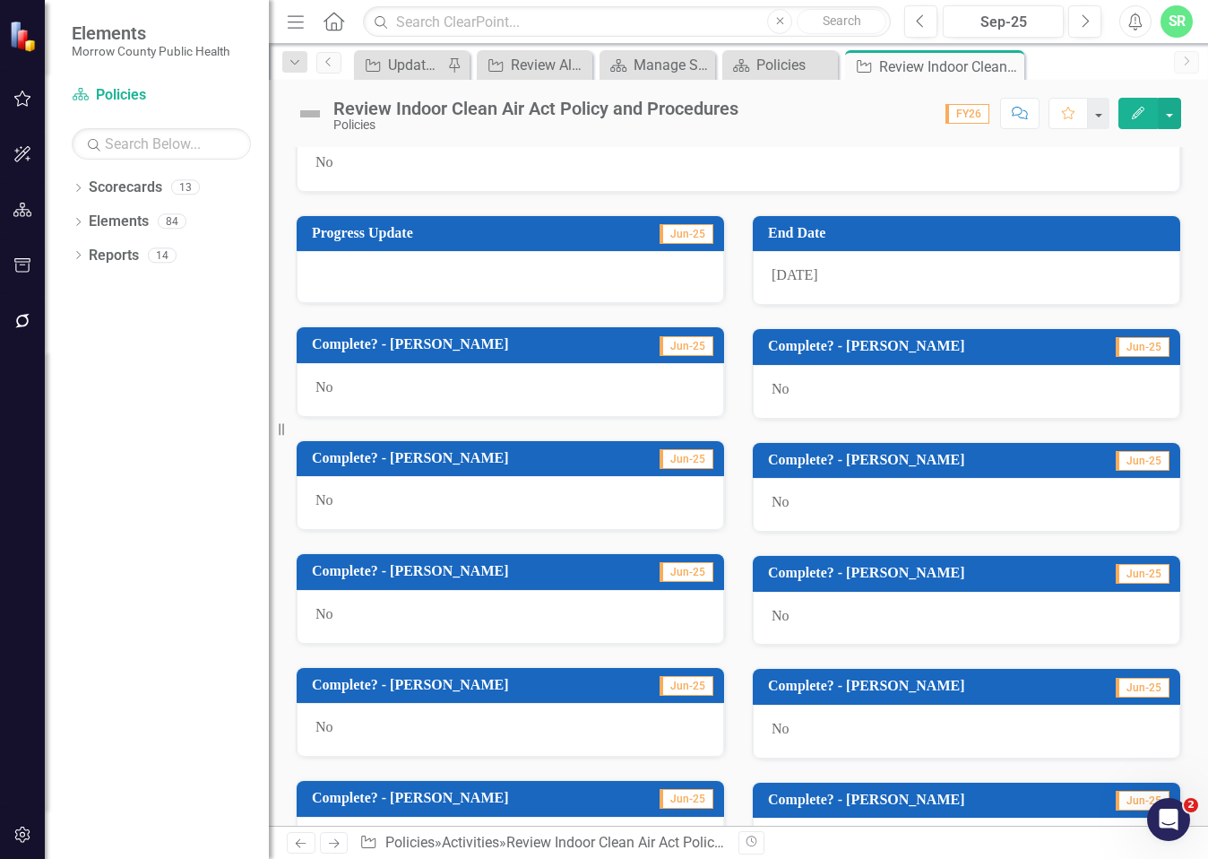
scroll to position [983, 0]
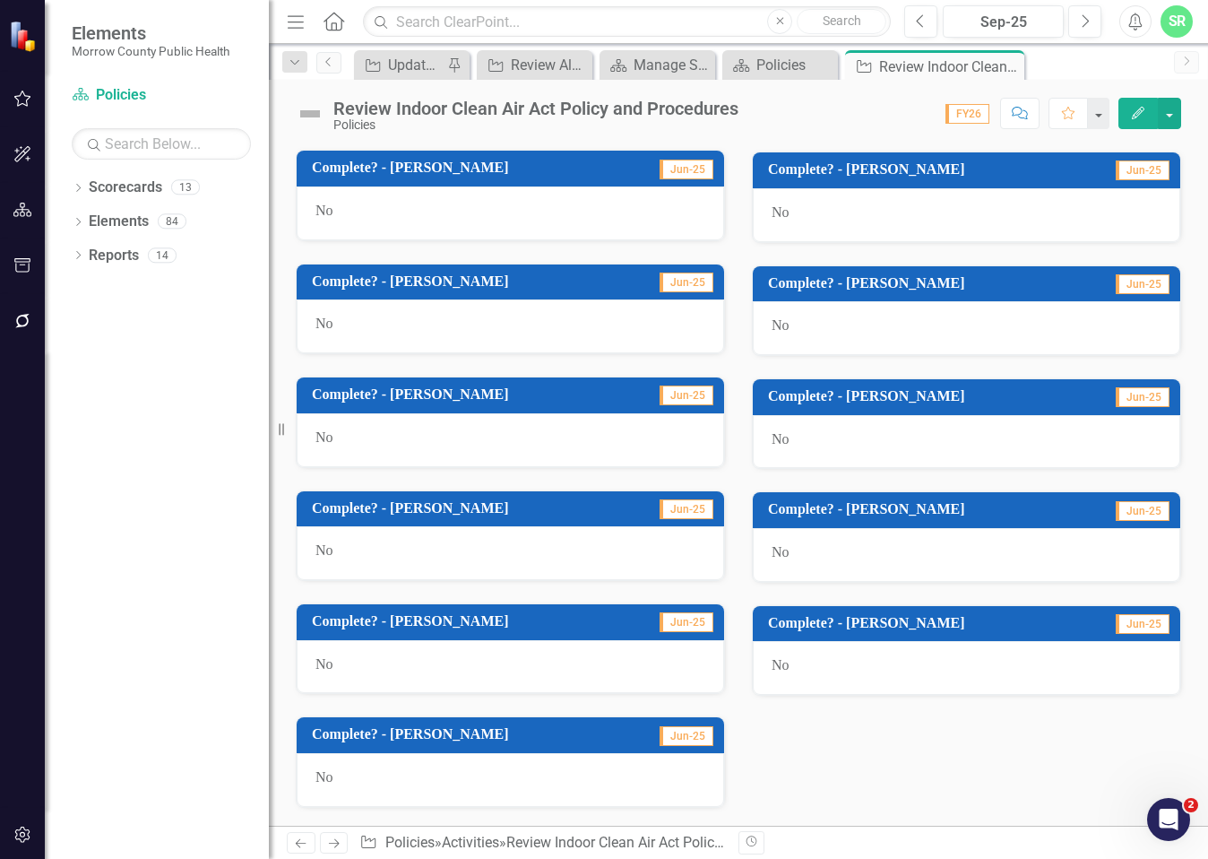
click at [810, 669] on div "No" at bounding box center [967, 668] width 428 height 54
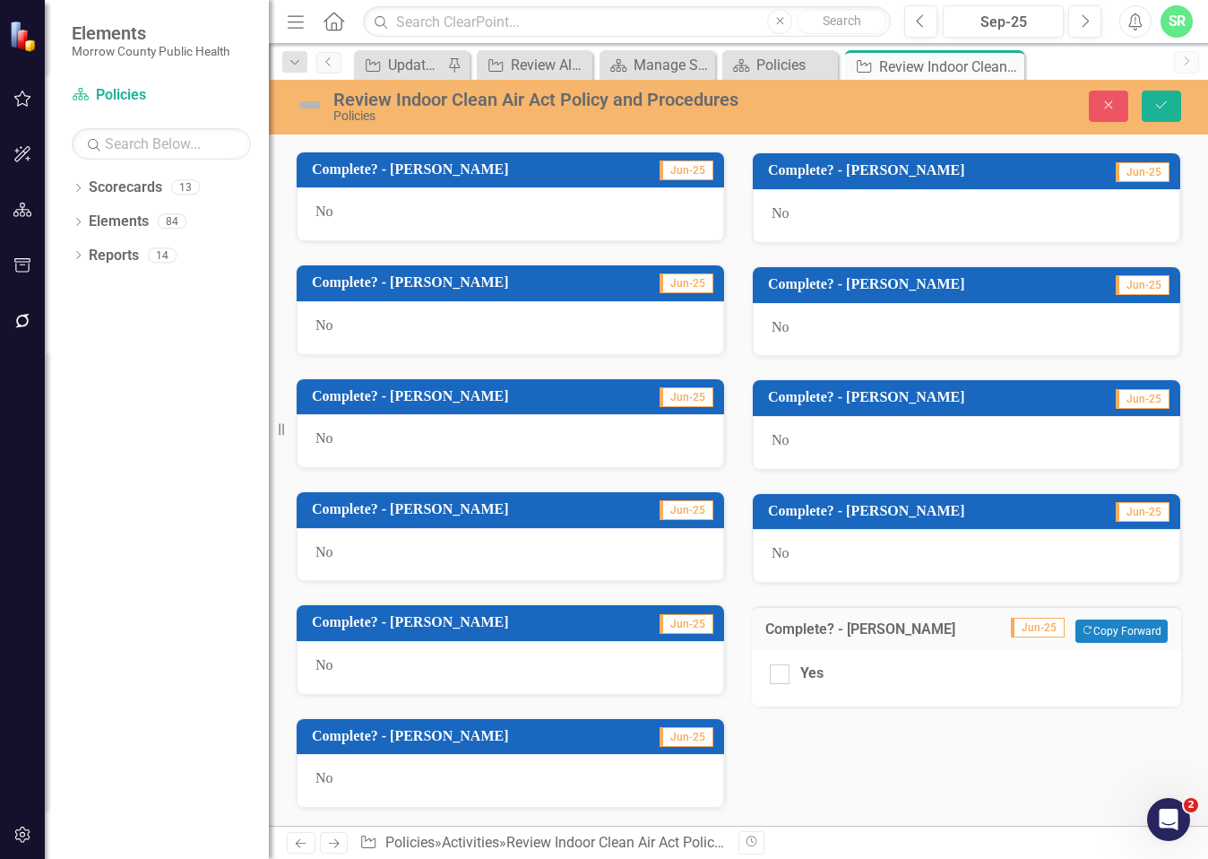
click at [766, 688] on div "Yes" at bounding box center [966, 678] width 429 height 56
click at [774, 671] on input "Yes" at bounding box center [776, 670] width 12 height 12
checkbox input "true"
click at [1178, 116] on button "Save" at bounding box center [1161, 106] width 39 height 31
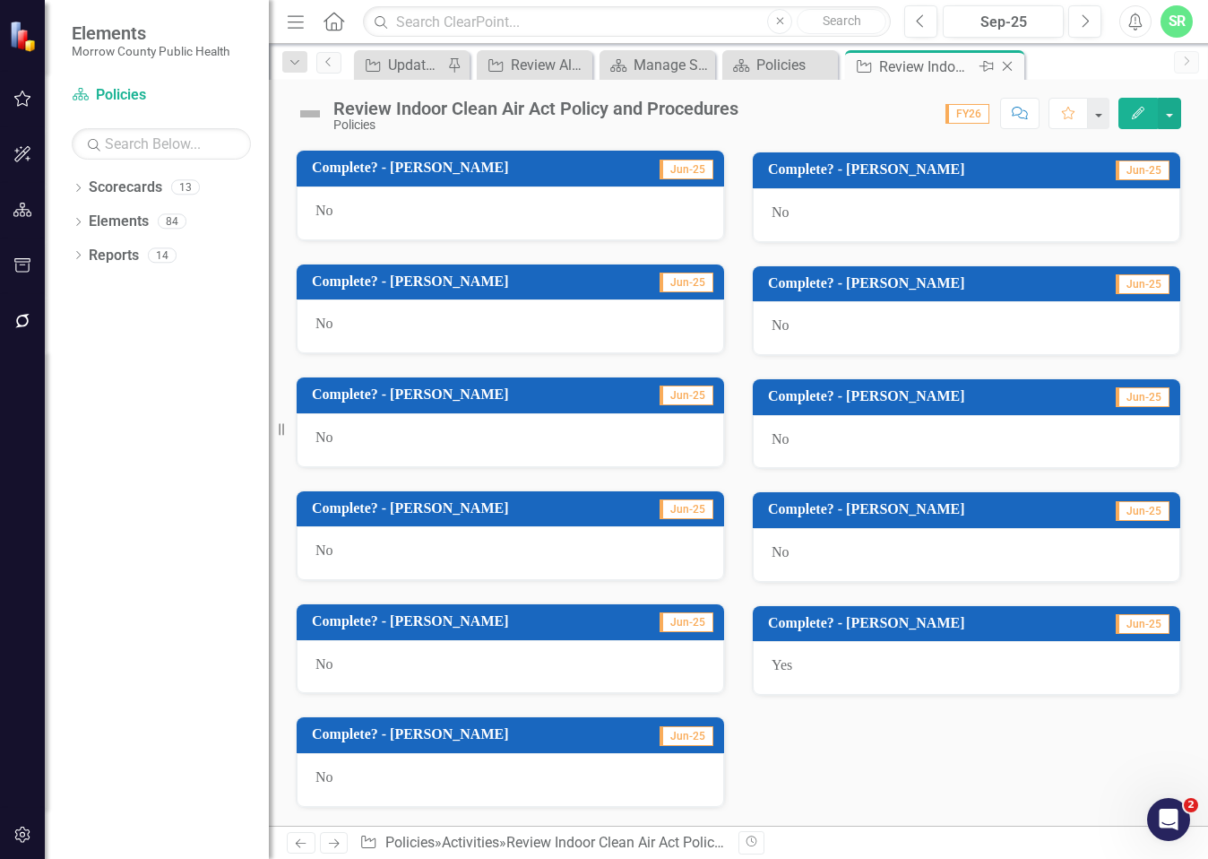
click at [1013, 65] on icon "Close" at bounding box center [1008, 66] width 18 height 14
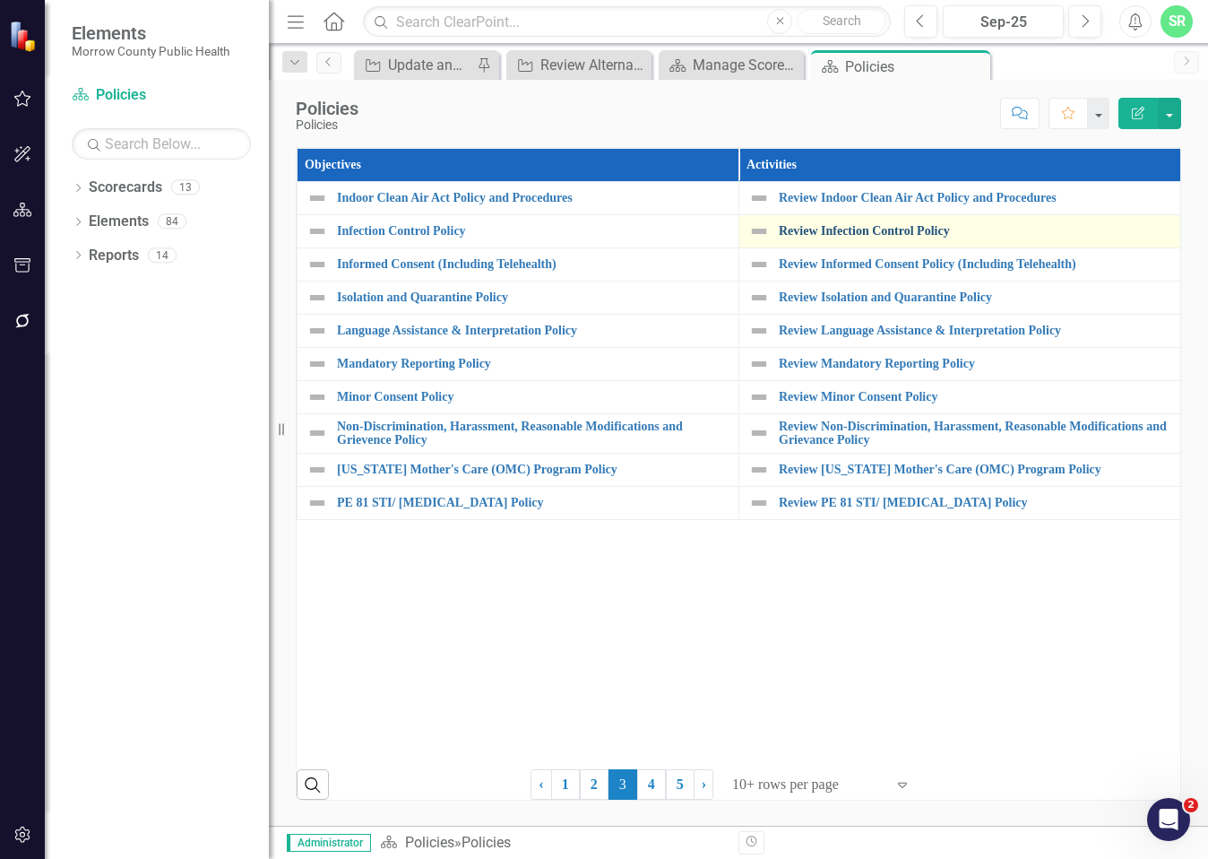
click at [916, 229] on link "Review Infection Control Policy" at bounding box center [975, 230] width 393 height 13
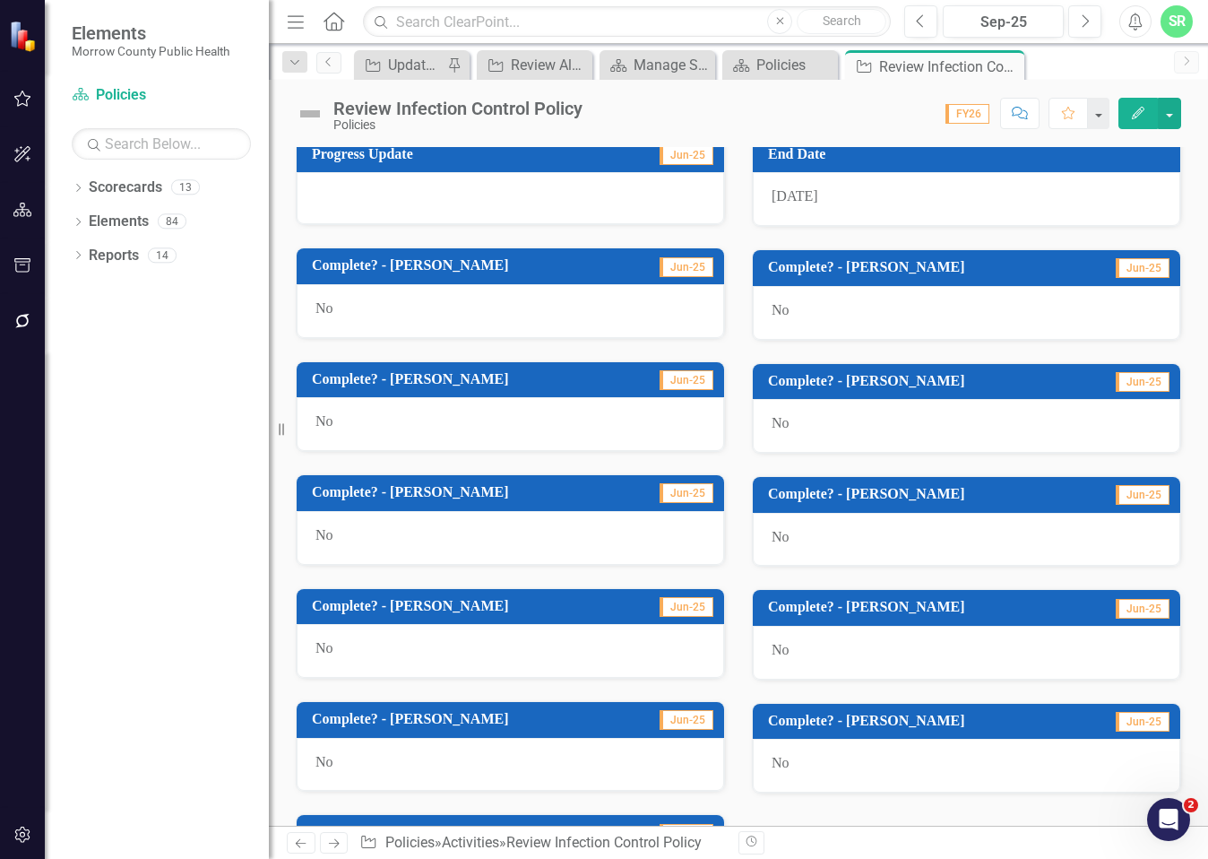
scroll to position [983, 0]
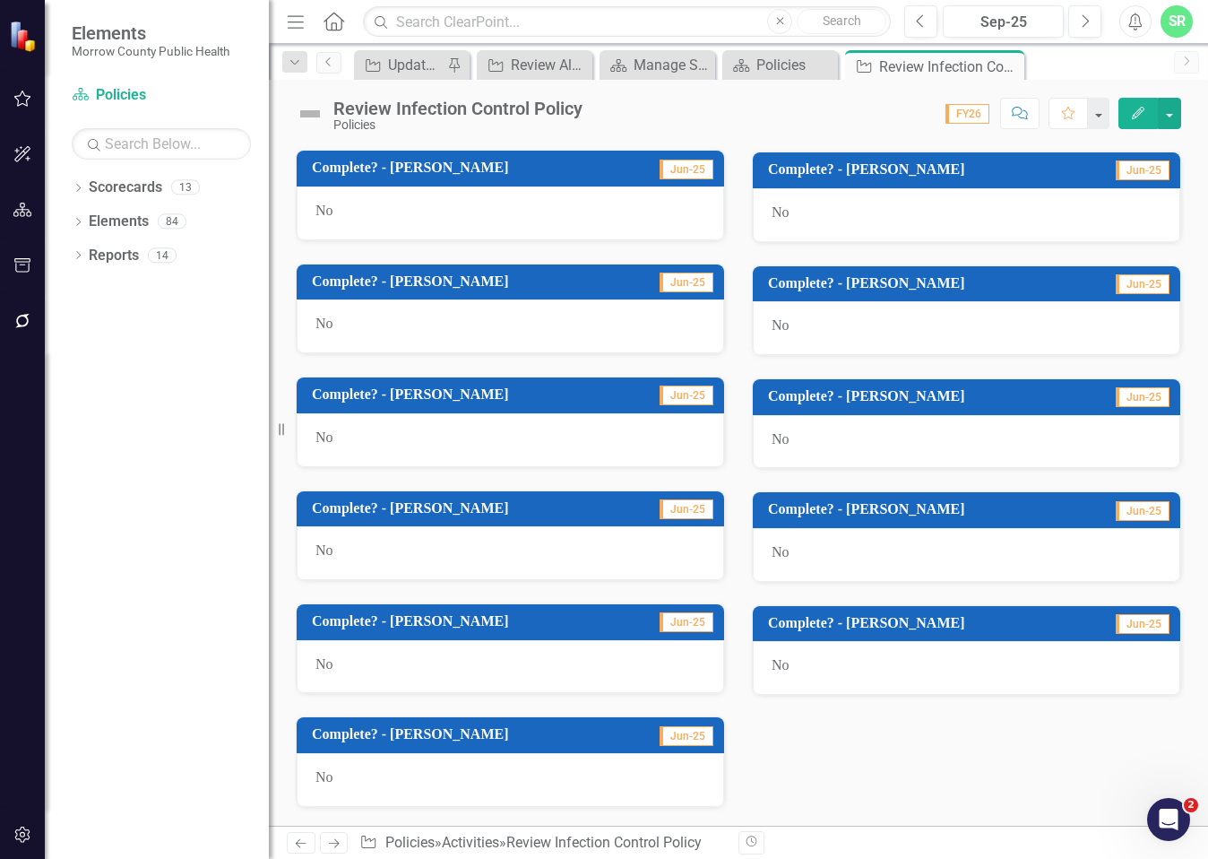
click at [794, 672] on div "No" at bounding box center [967, 668] width 428 height 54
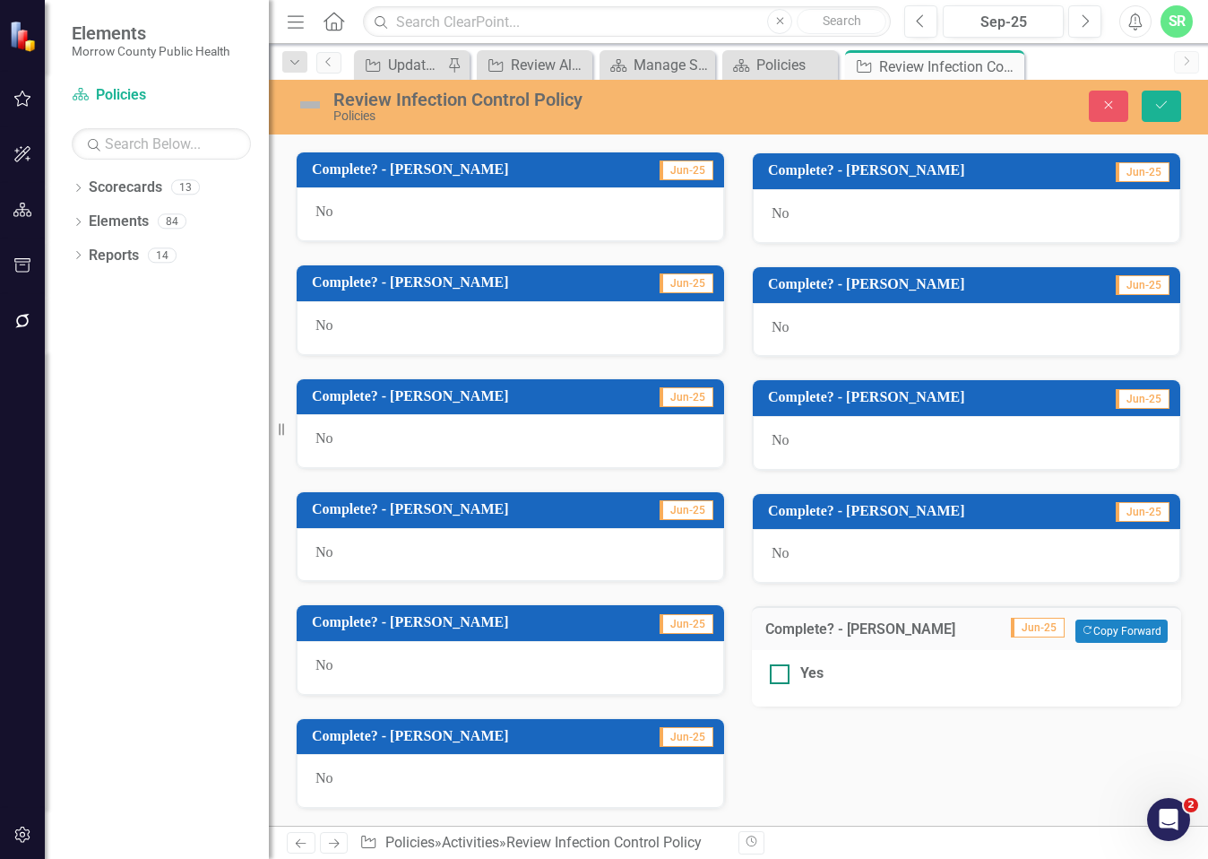
click at [784, 668] on div "Yes" at bounding box center [967, 673] width 394 height 21
click at [782, 668] on input "Yes" at bounding box center [776, 670] width 12 height 12
checkbox input "true"
click at [1174, 94] on button "Save" at bounding box center [1161, 106] width 39 height 31
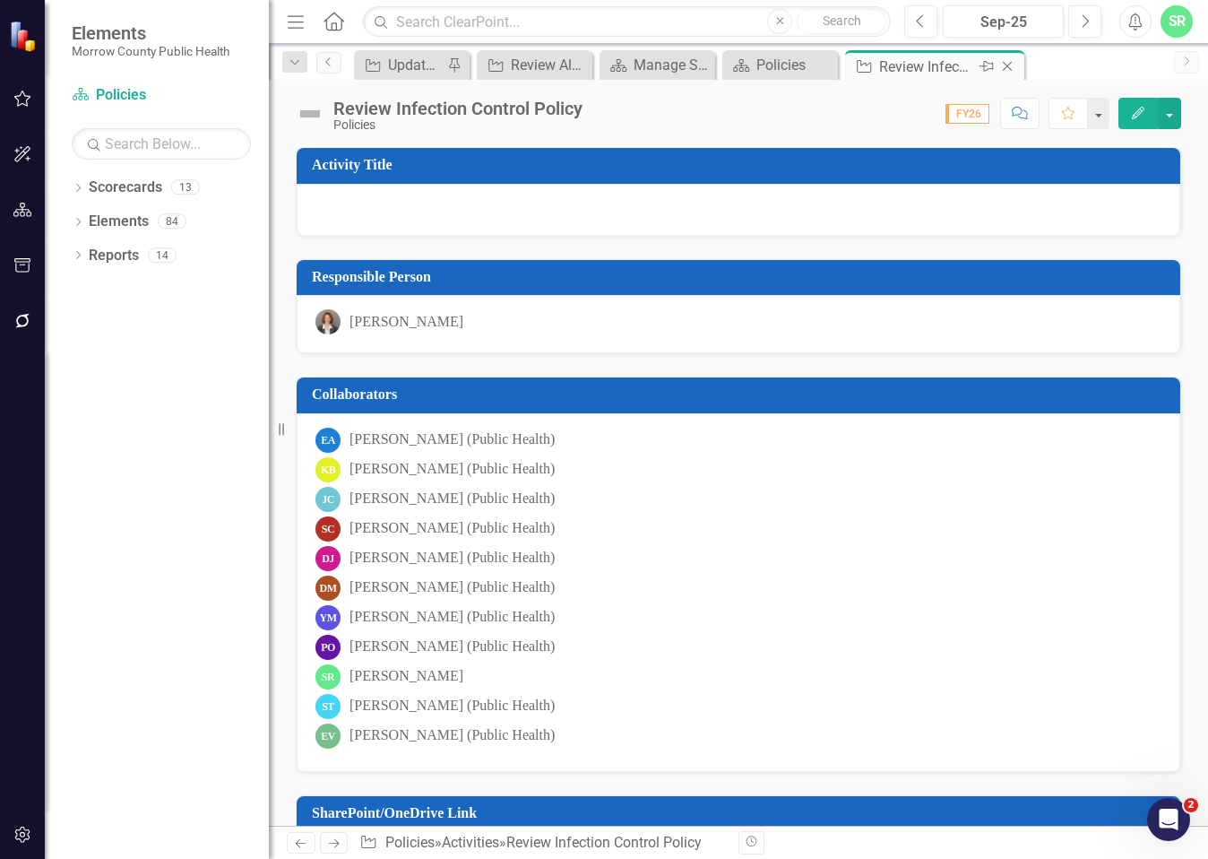
click at [1014, 68] on icon "Close" at bounding box center [1008, 66] width 18 height 14
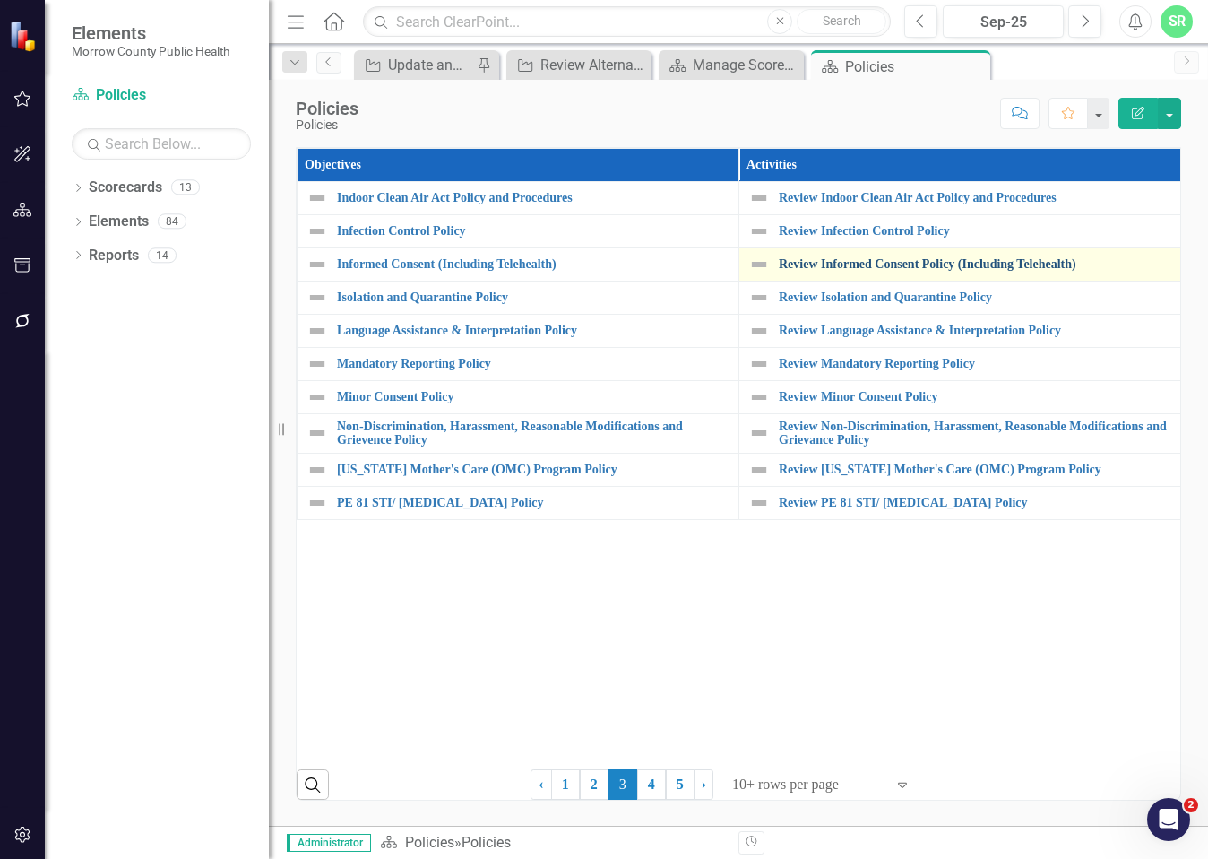
click at [937, 270] on link "Review Informed Consent Policy (Including Telehealth)" at bounding box center [975, 263] width 393 height 13
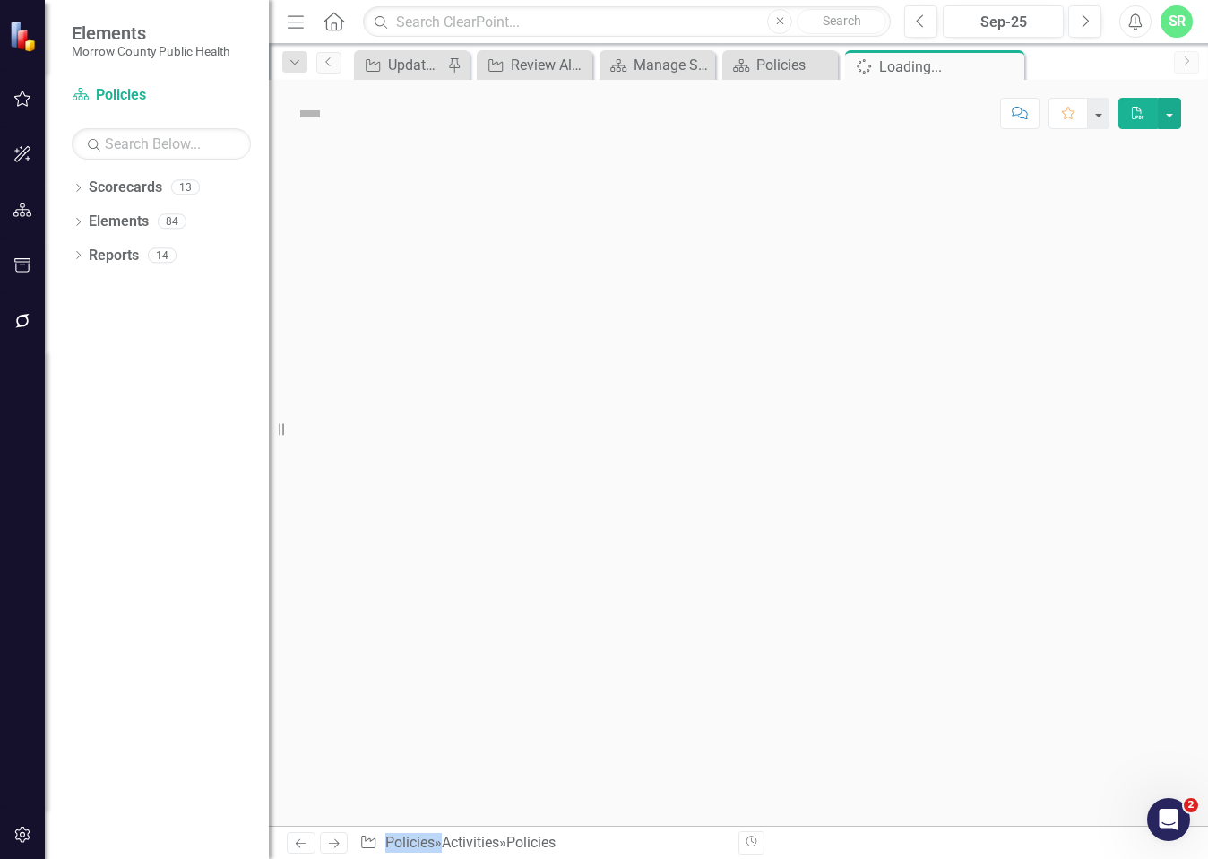
click at [937, 270] on div at bounding box center [738, 486] width 939 height 679
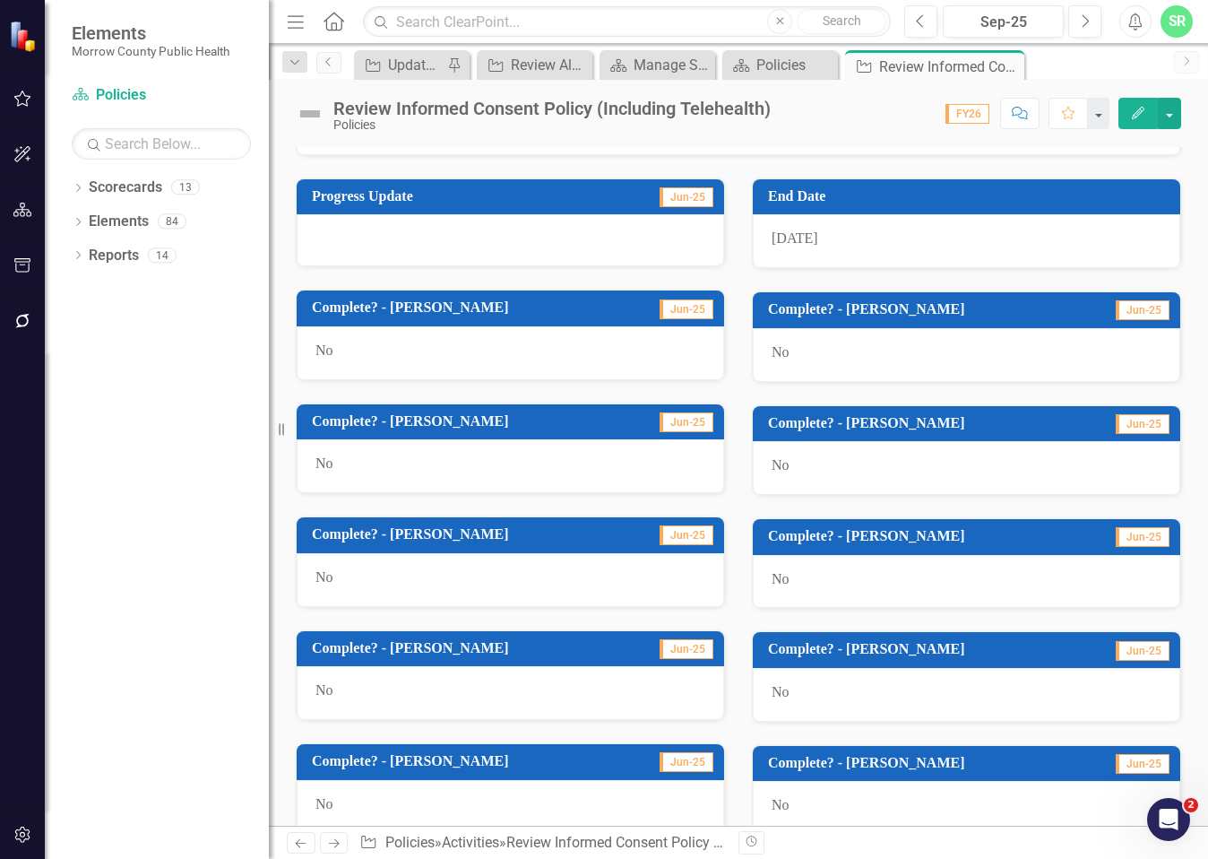
scroll to position [983, 0]
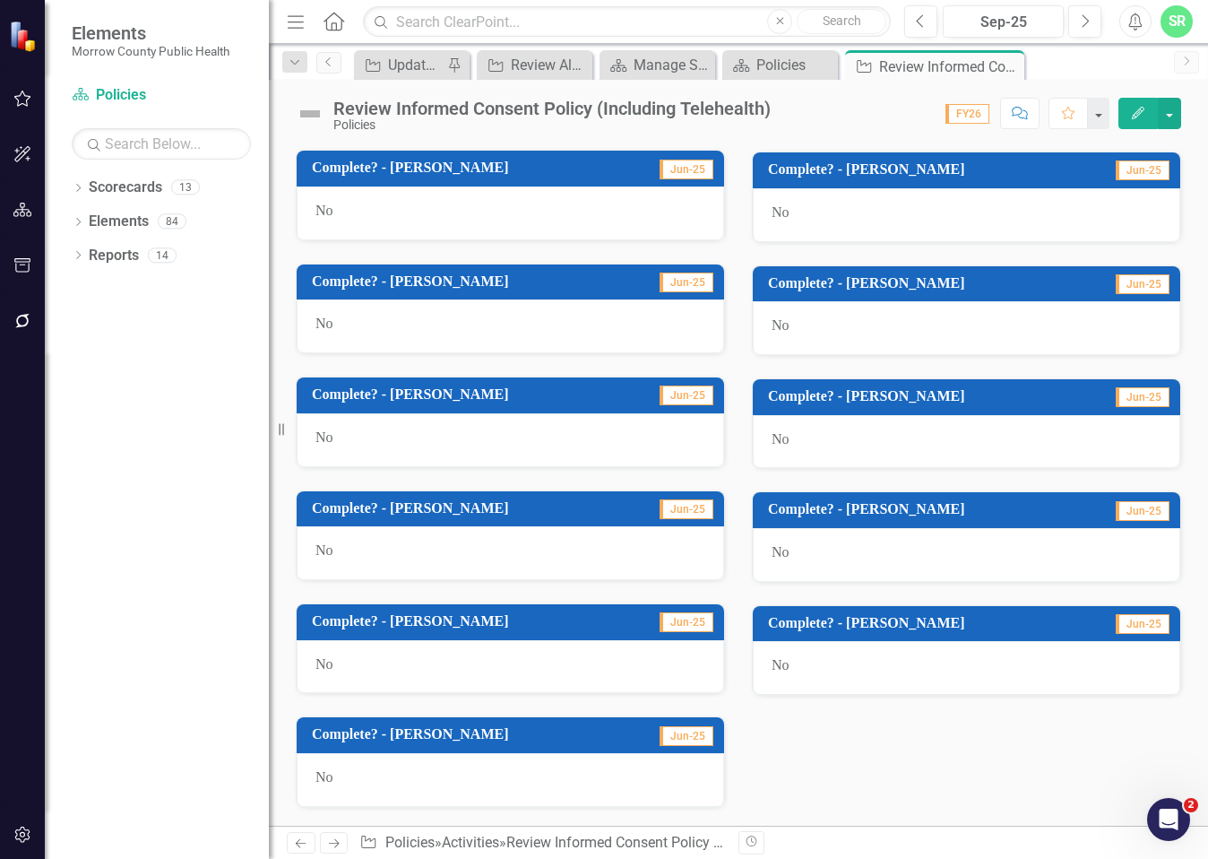
click at [837, 657] on div "No" at bounding box center [967, 668] width 428 height 54
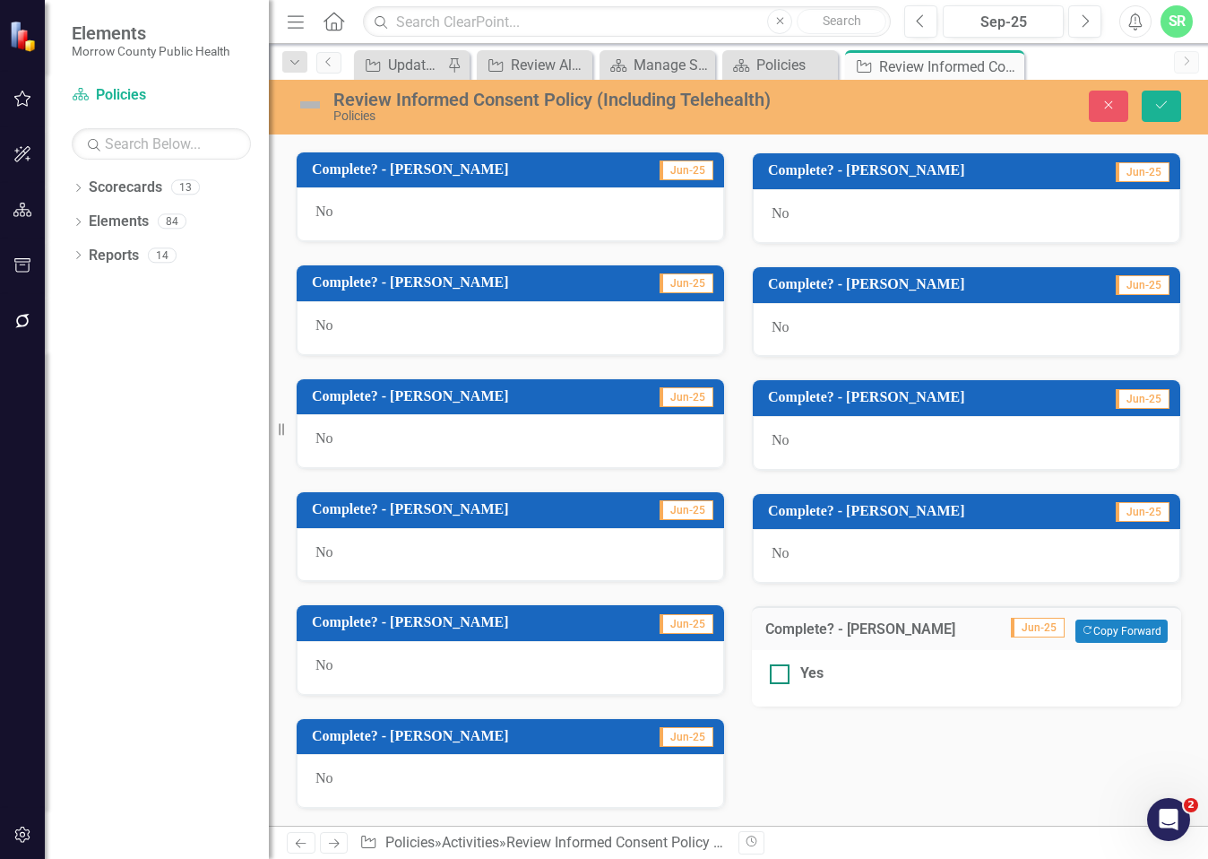
click at [770, 672] on input "Yes" at bounding box center [776, 670] width 12 height 12
checkbox input "true"
click at [1155, 100] on icon "Save" at bounding box center [1162, 105] width 16 height 13
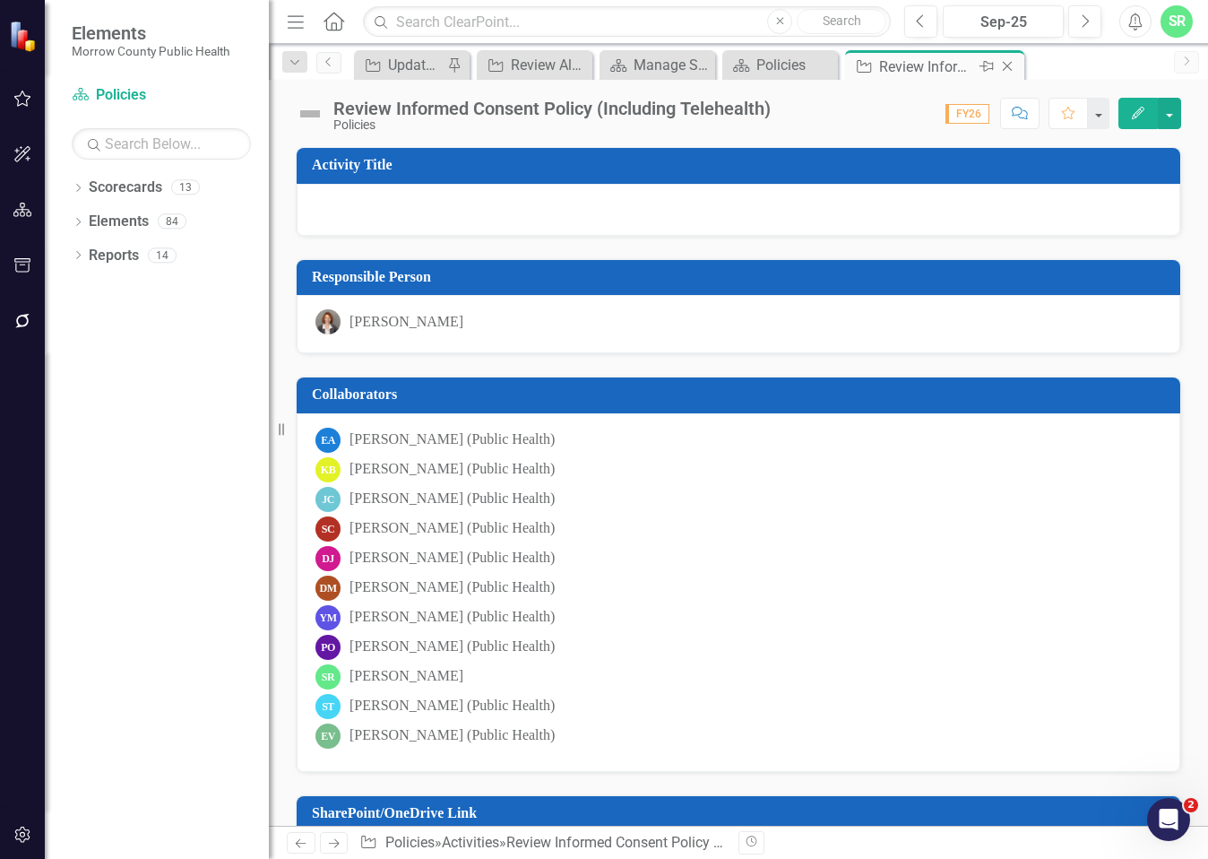
click at [1003, 64] on icon "Close" at bounding box center [1008, 66] width 18 height 14
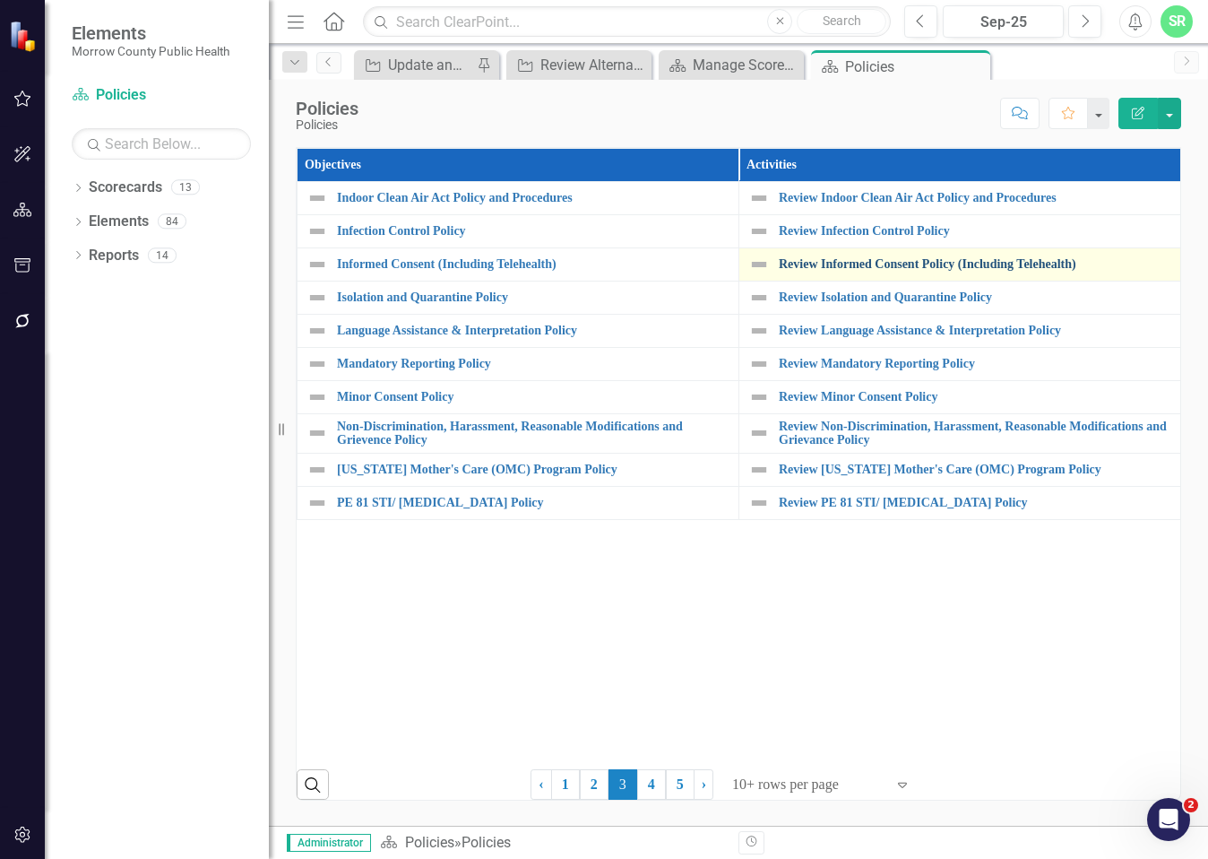
click at [949, 260] on link "Review Informed Consent Policy (Including Telehealth)" at bounding box center [975, 263] width 393 height 13
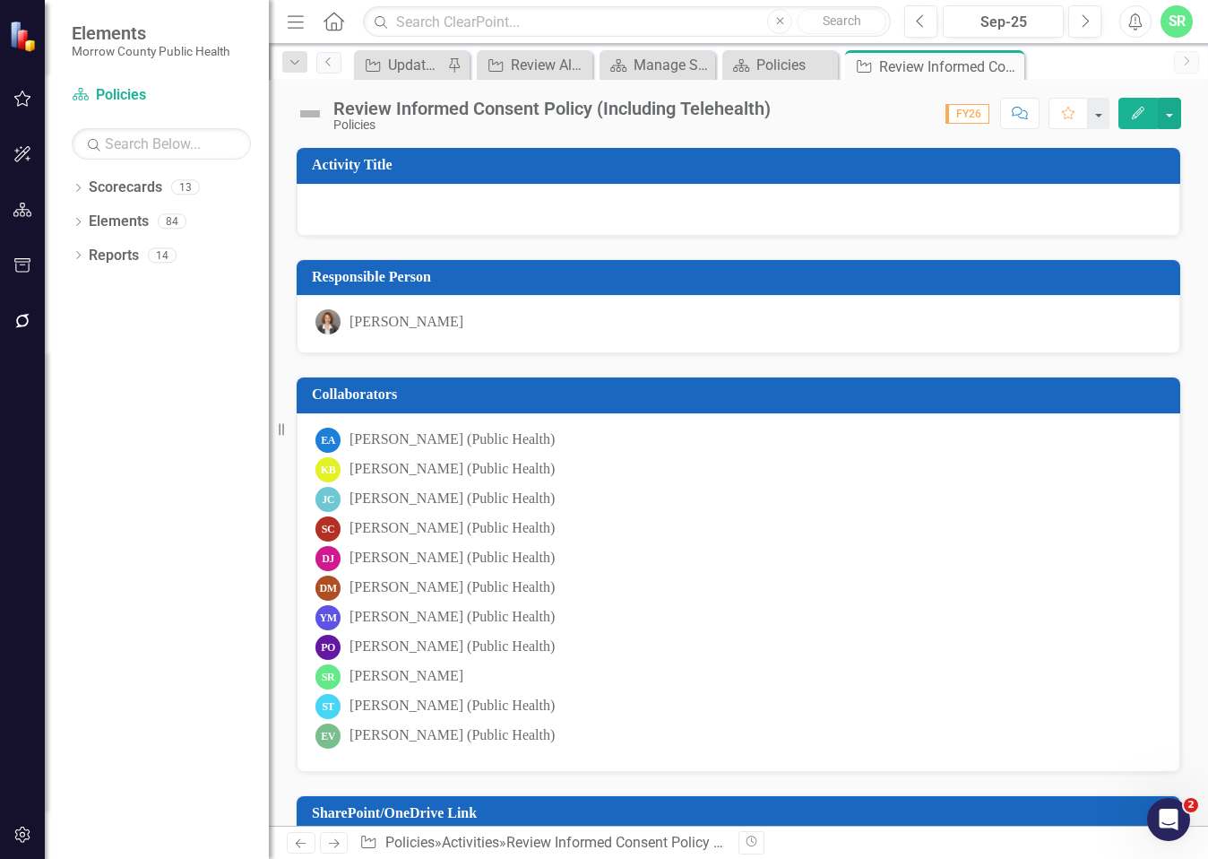
click at [949, 260] on div "Responsible Person" at bounding box center [739, 278] width 884 height 36
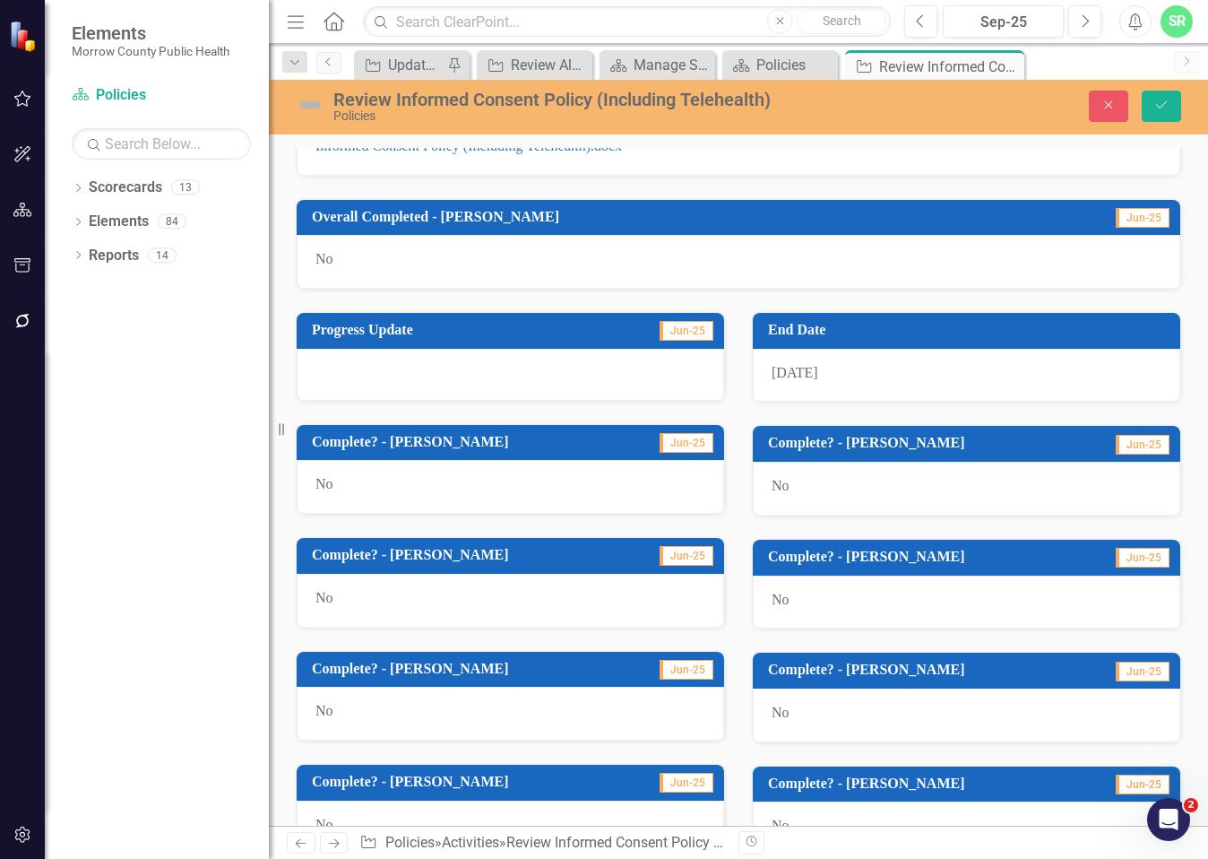
scroll to position [994, 0]
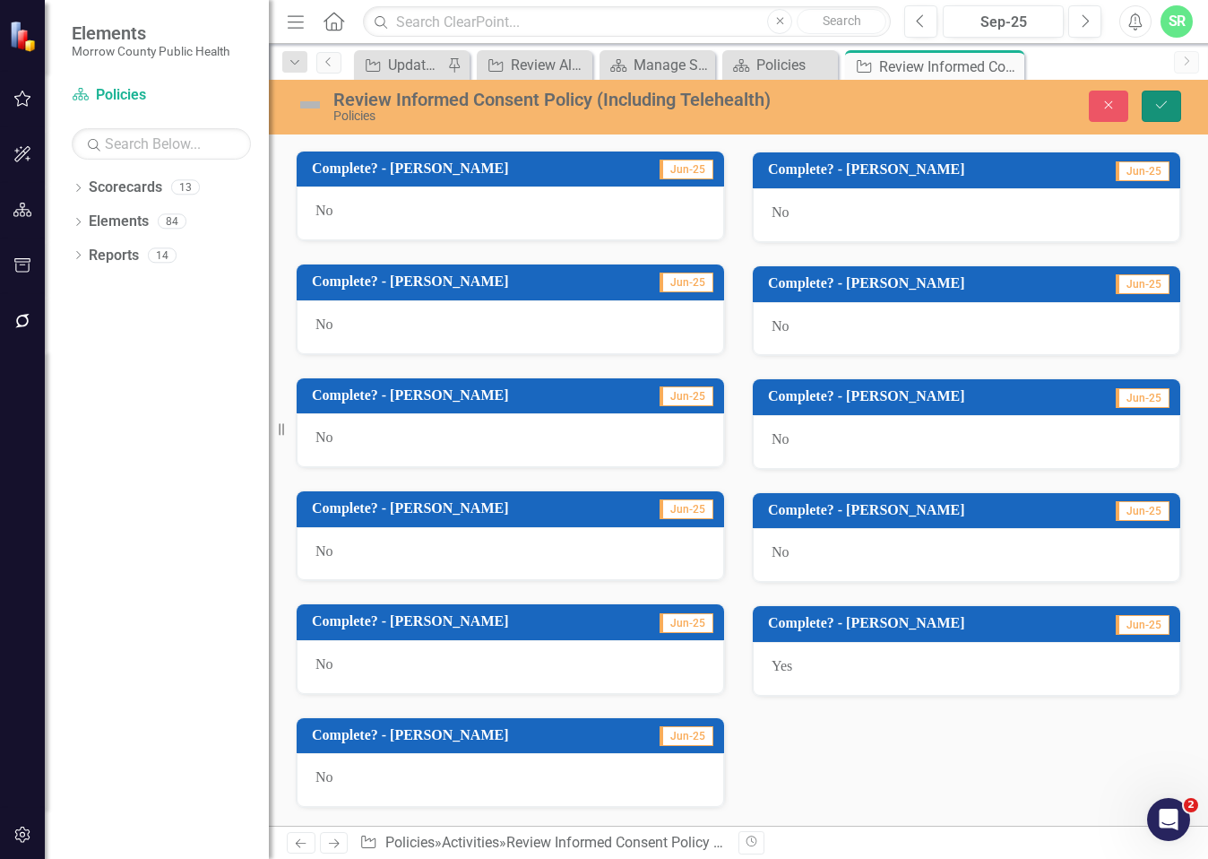
click at [1157, 100] on icon "Save" at bounding box center [1162, 105] width 16 height 13
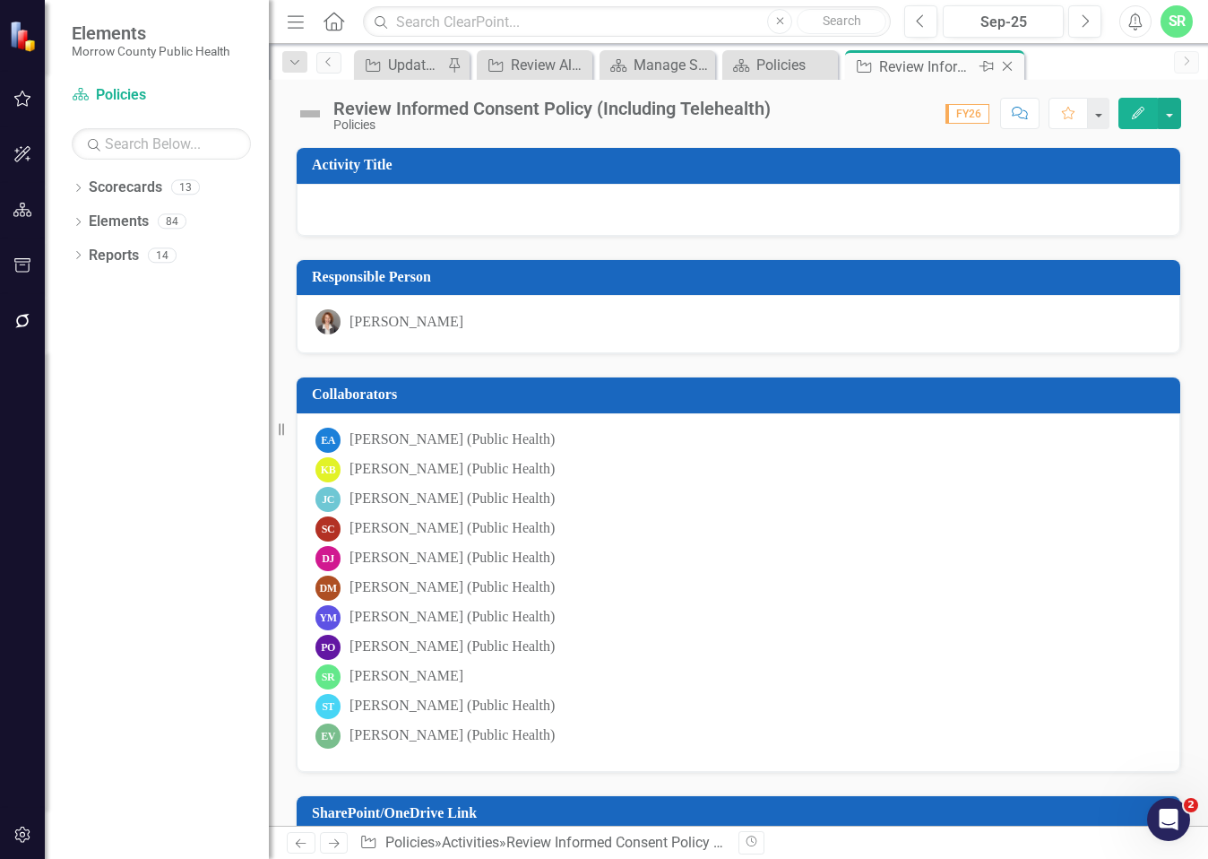
click at [1013, 66] on icon "Close" at bounding box center [1008, 66] width 18 height 14
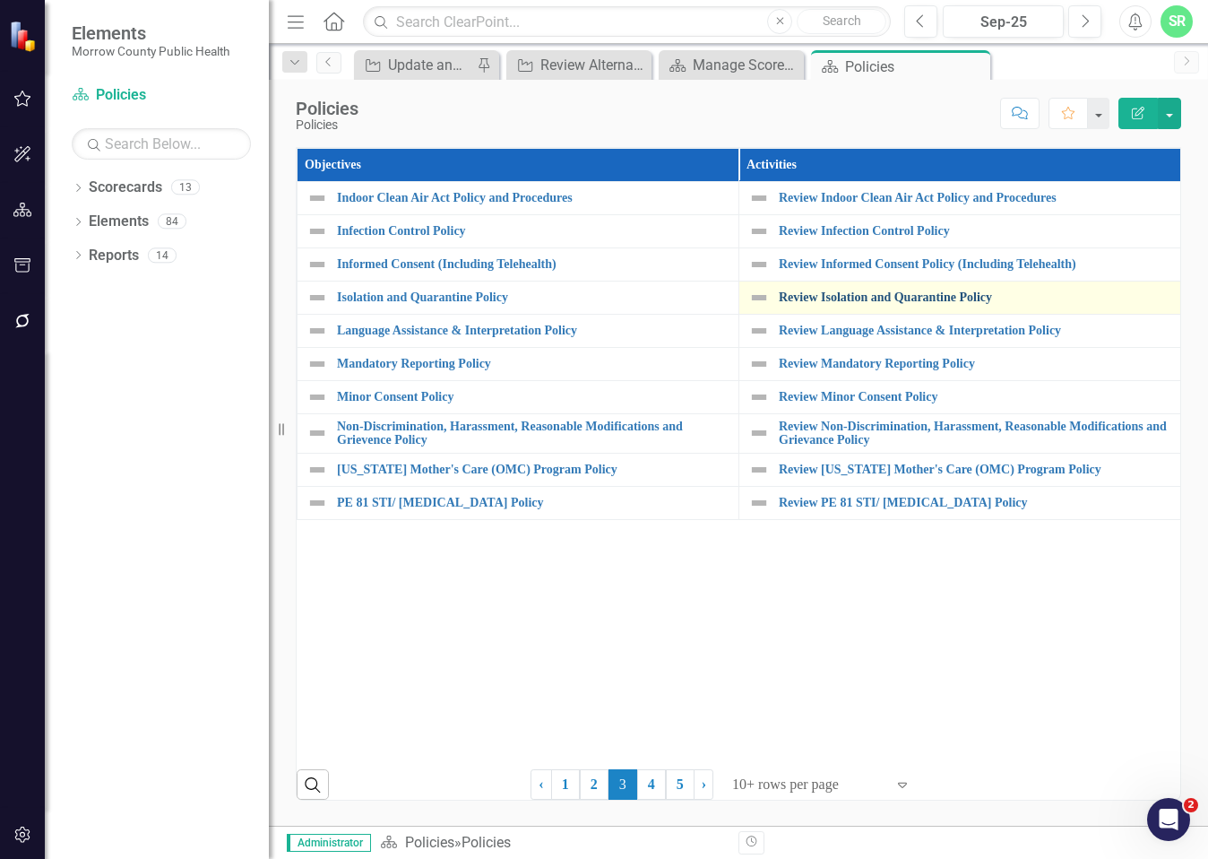
click at [941, 304] on link "Review Isolation and Quarantine Policy" at bounding box center [975, 296] width 393 height 13
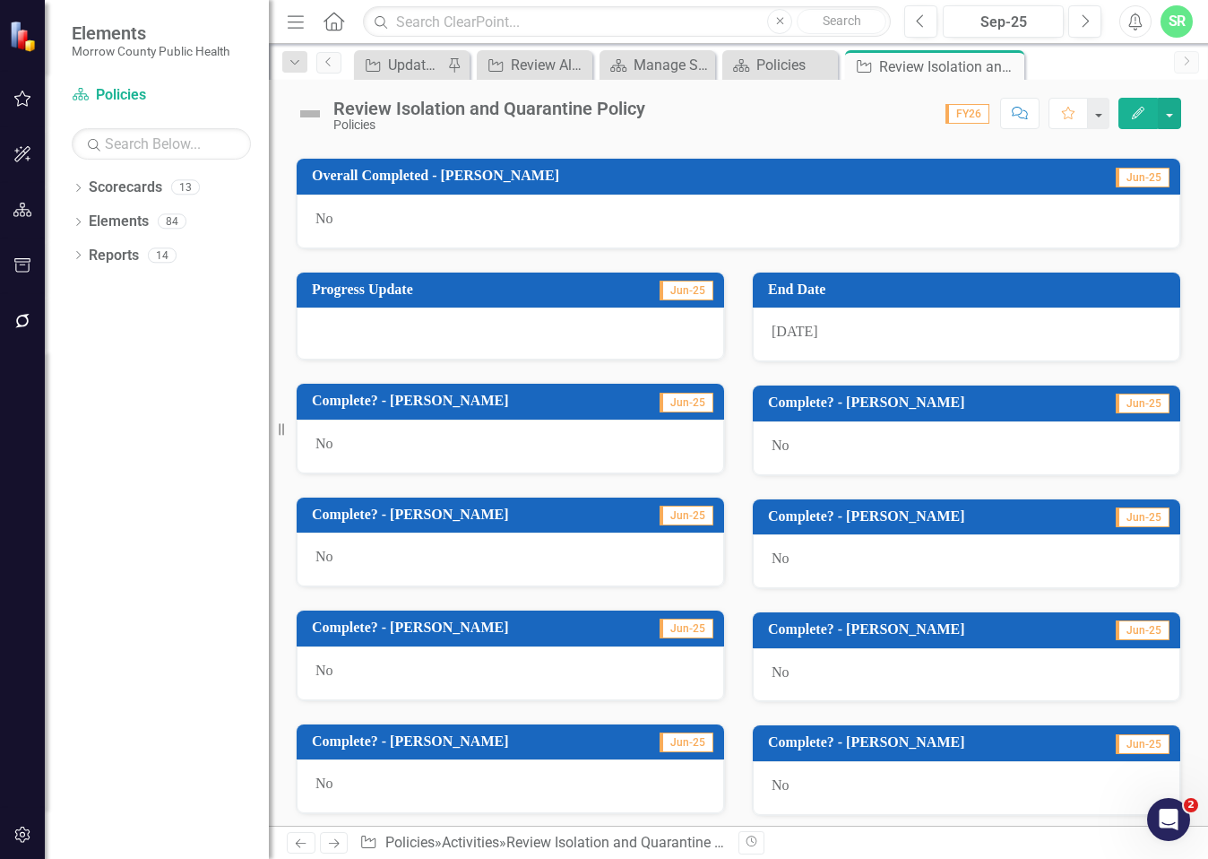
scroll to position [983, 0]
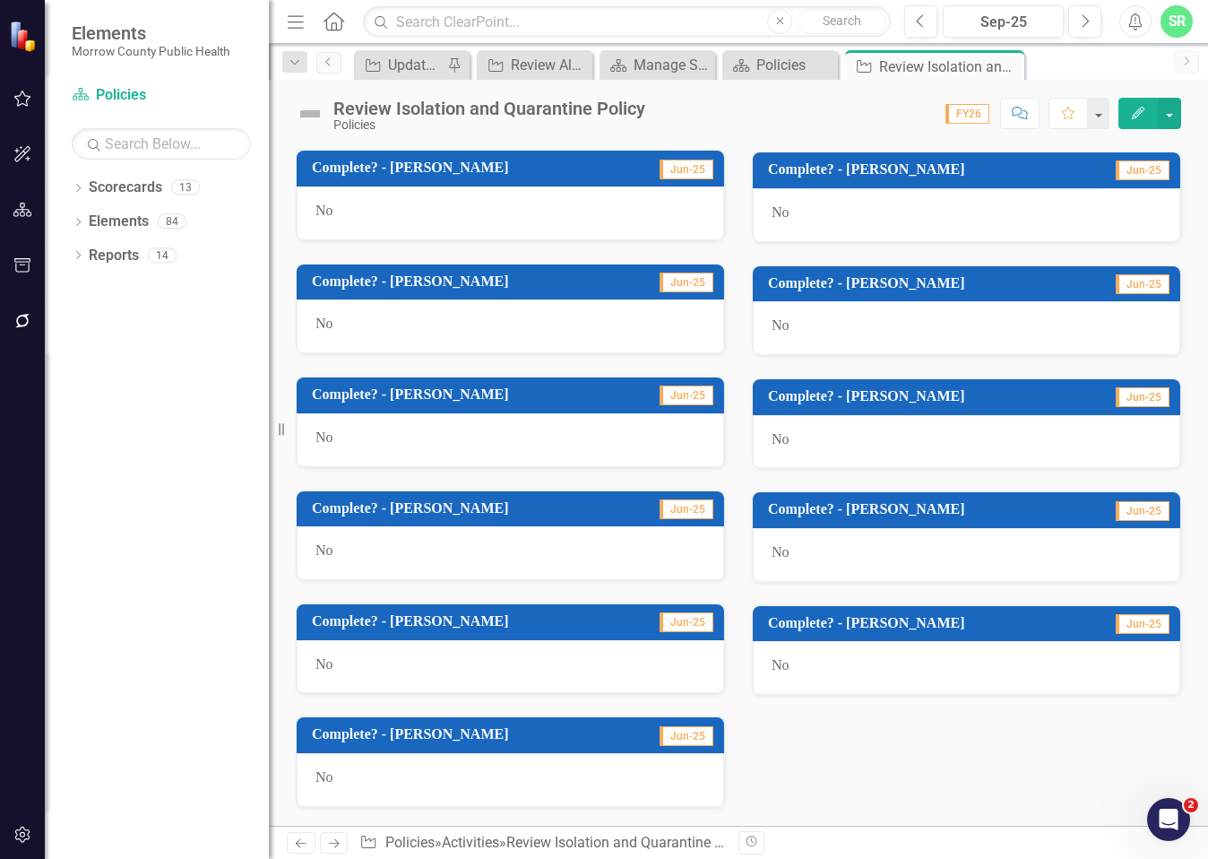
click at [804, 662] on div "No" at bounding box center [967, 668] width 428 height 54
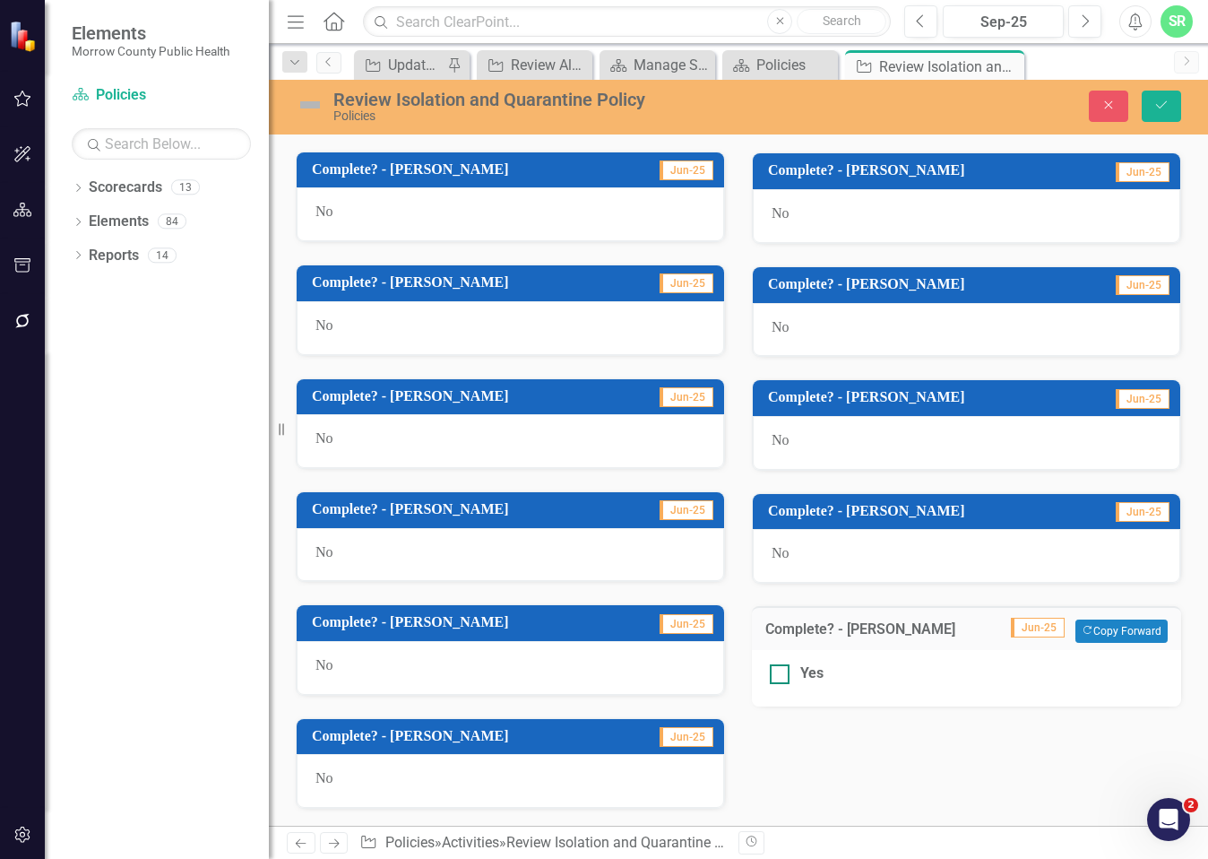
click at [800, 671] on div "Yes" at bounding box center [811, 673] width 23 height 21
click at [782, 671] on input "Yes" at bounding box center [776, 670] width 12 height 12
checkbox input "true"
click at [1154, 106] on icon "Save" at bounding box center [1162, 105] width 16 height 13
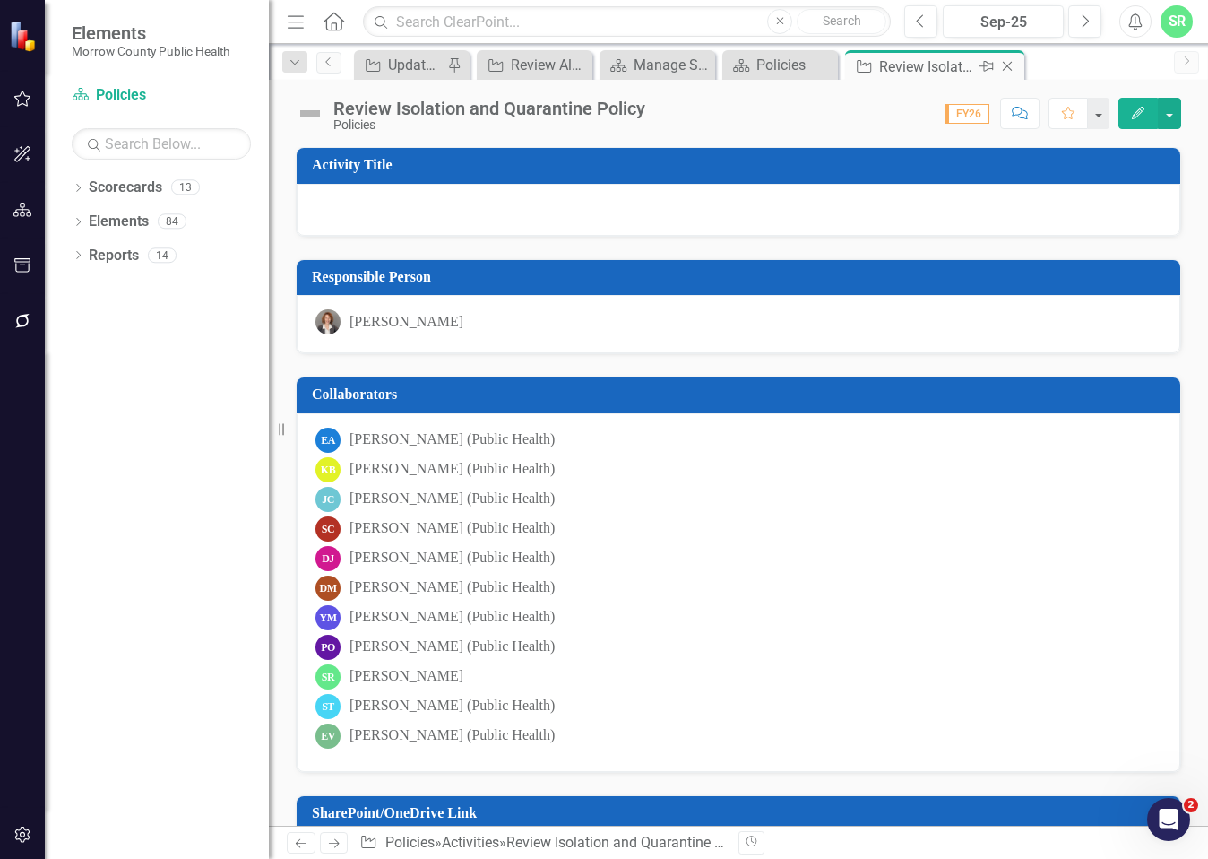
click at [1006, 62] on icon "Close" at bounding box center [1008, 66] width 18 height 14
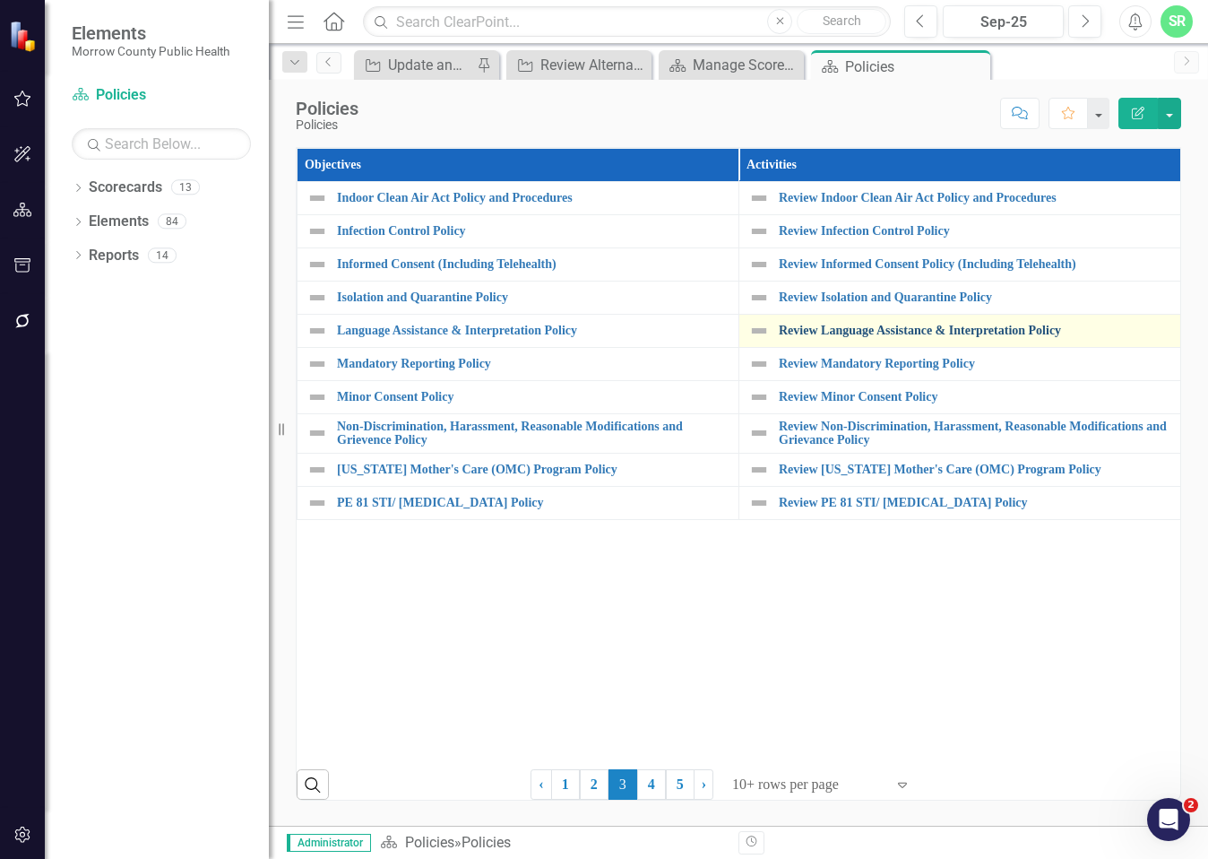
click at [975, 336] on link "Review Language Assistance & Interpretation Policy" at bounding box center [975, 330] width 393 height 13
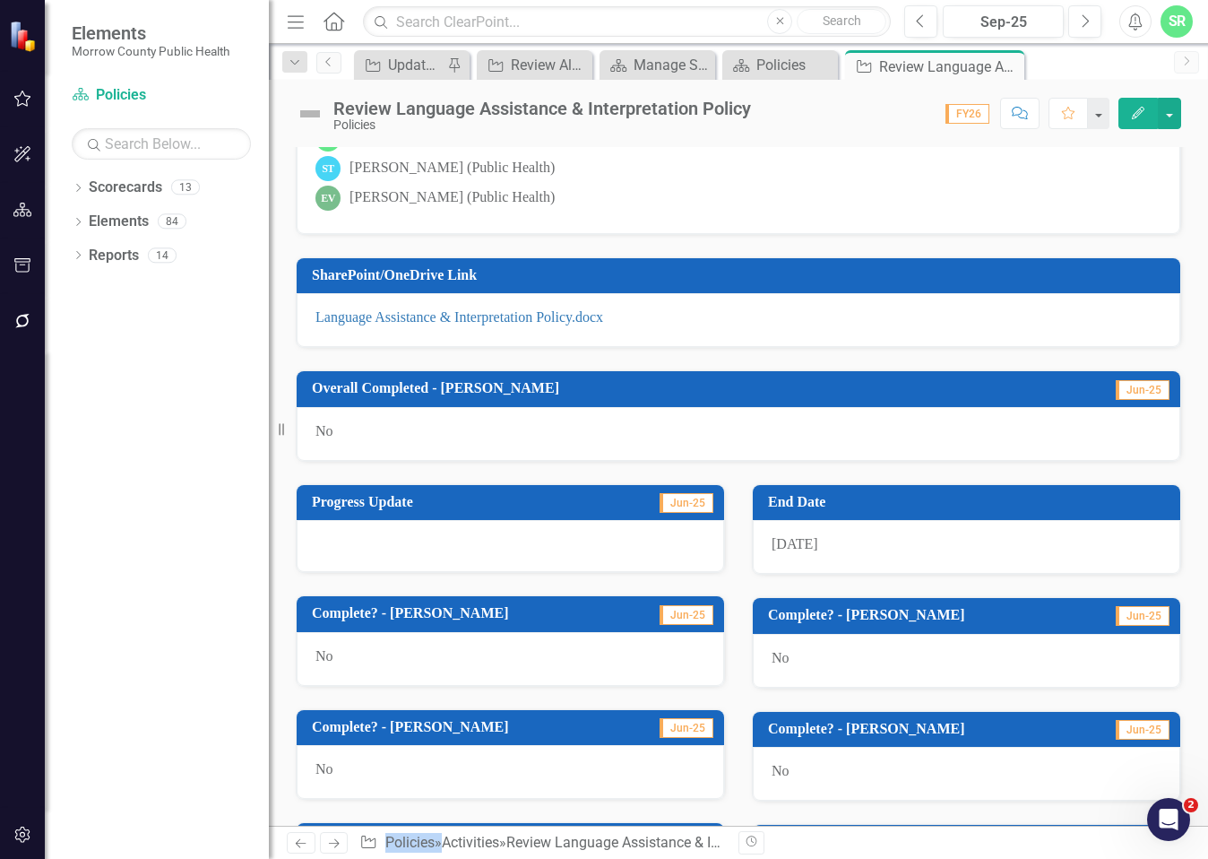
scroll to position [983, 0]
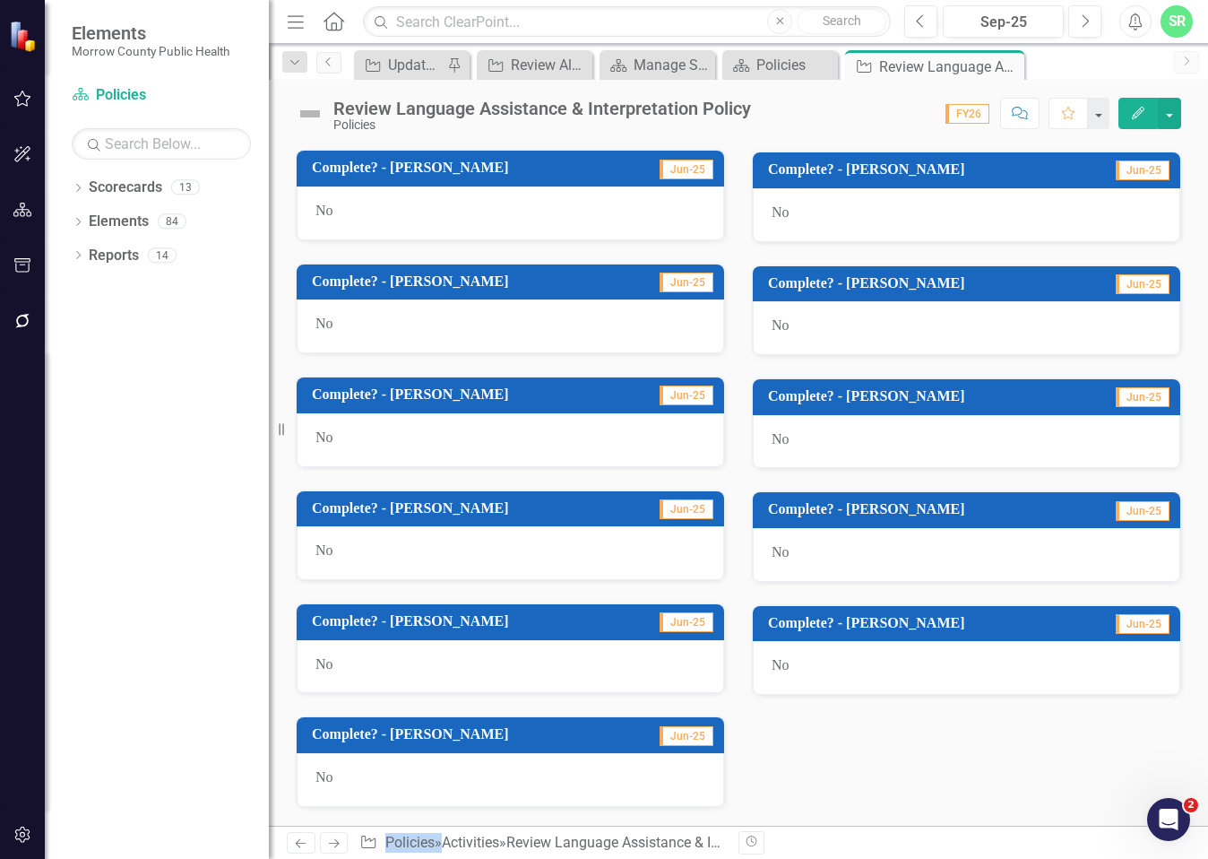
click at [816, 670] on div "No" at bounding box center [967, 668] width 428 height 54
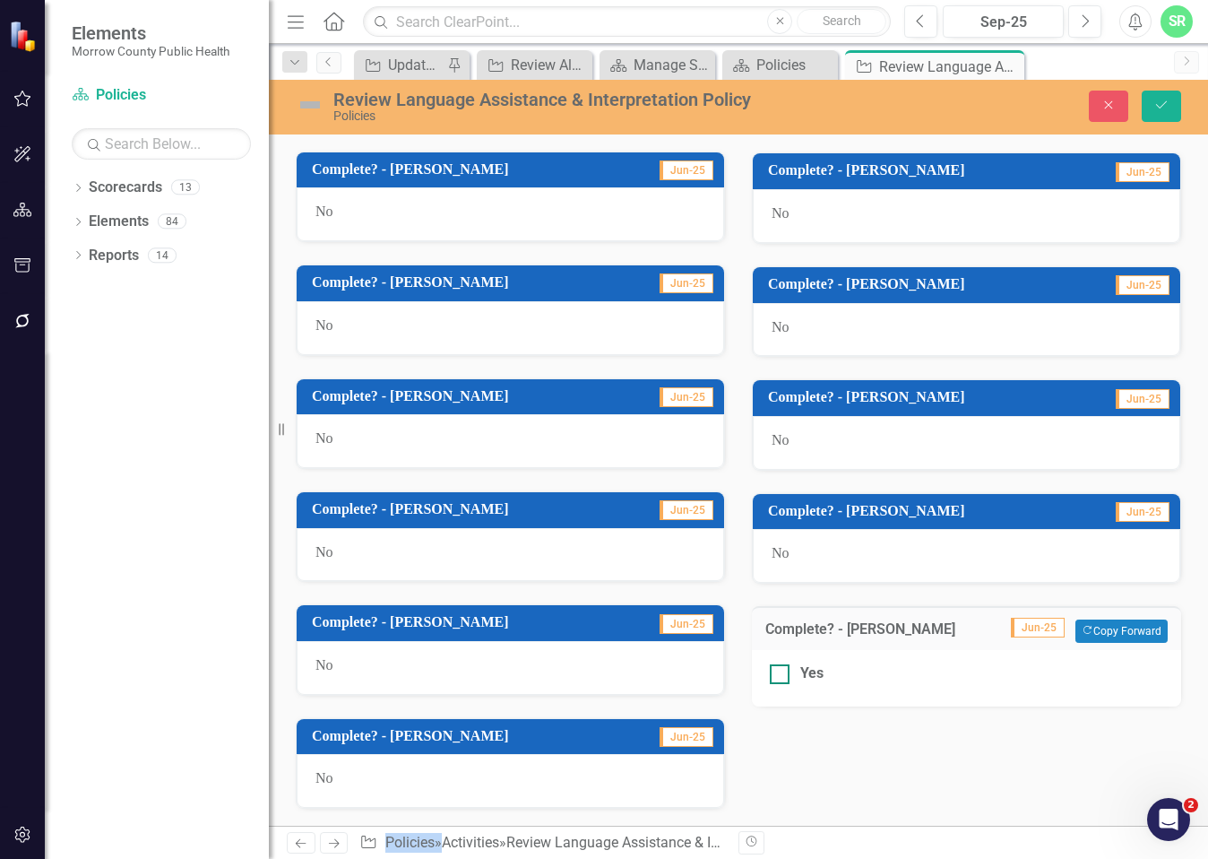
click at [770, 682] on div at bounding box center [780, 674] width 20 height 20
click at [770, 676] on input "Yes" at bounding box center [776, 670] width 12 height 12
checkbox input "true"
click at [1162, 99] on icon "Save" at bounding box center [1162, 105] width 16 height 13
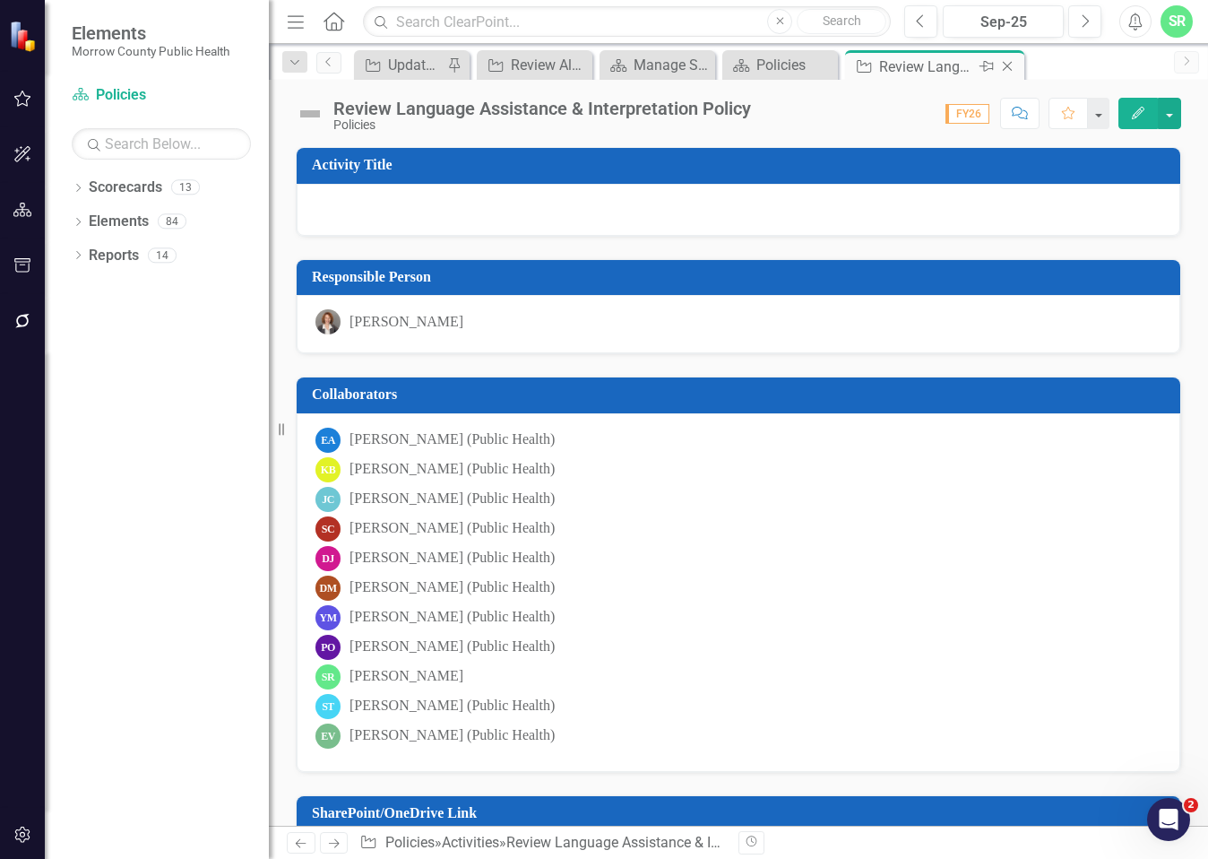
click at [1014, 65] on icon "Close" at bounding box center [1008, 66] width 18 height 14
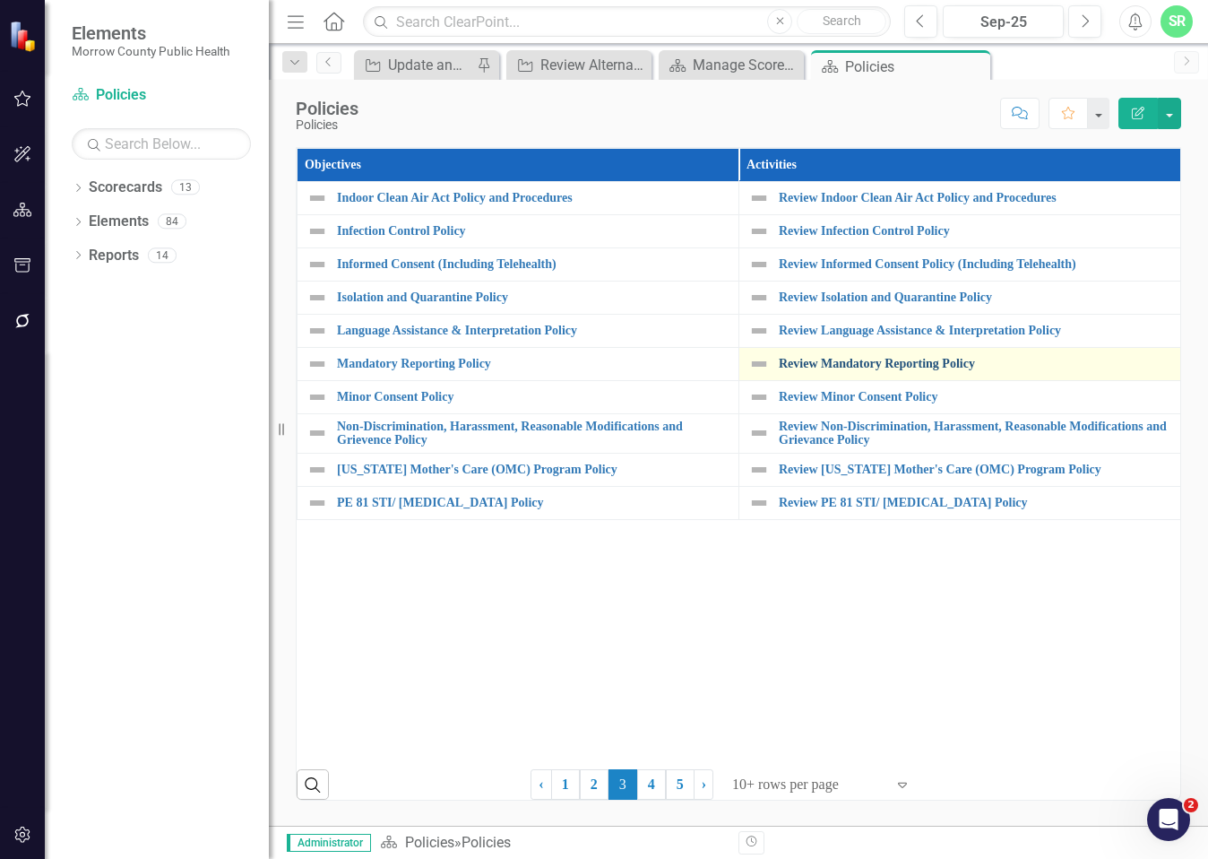
click at [852, 358] on link "Review Mandatory Reporting Policy" at bounding box center [975, 363] width 393 height 13
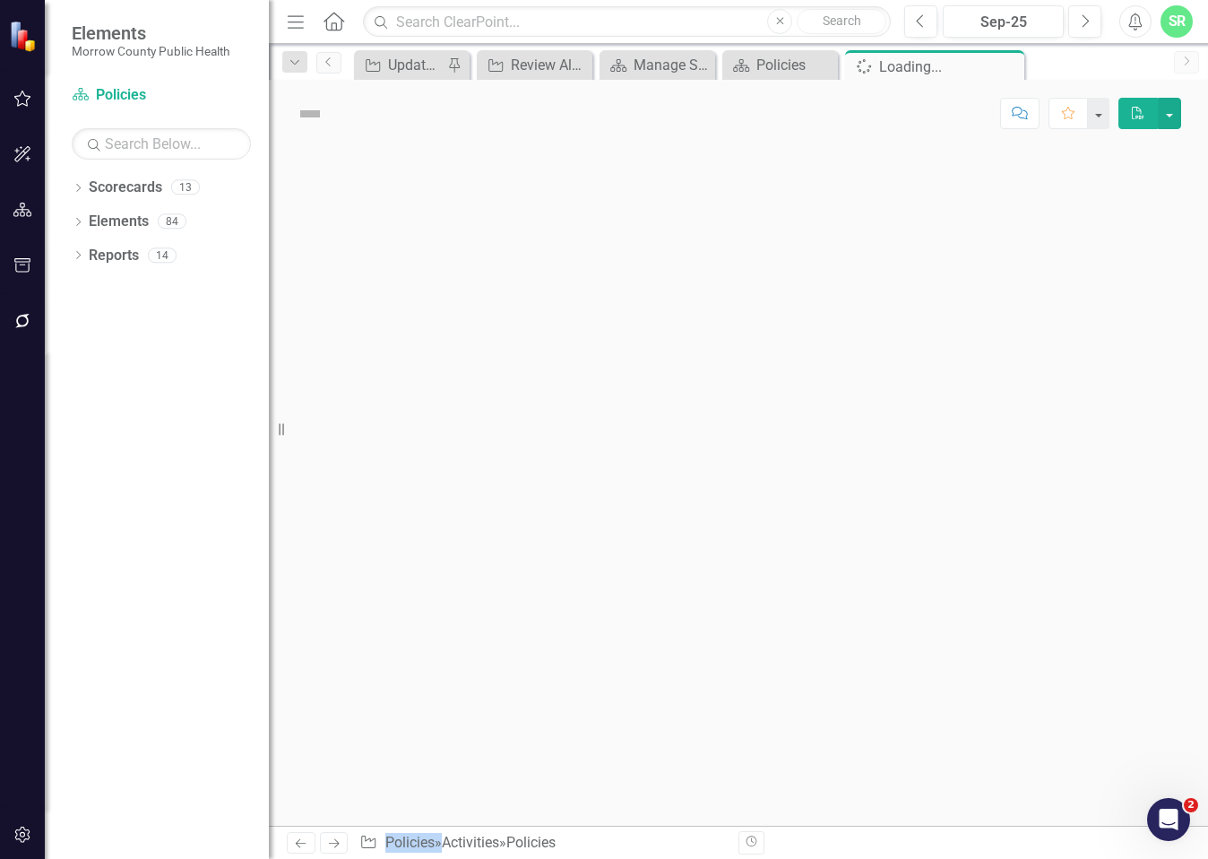
click at [852, 358] on div at bounding box center [738, 486] width 939 height 679
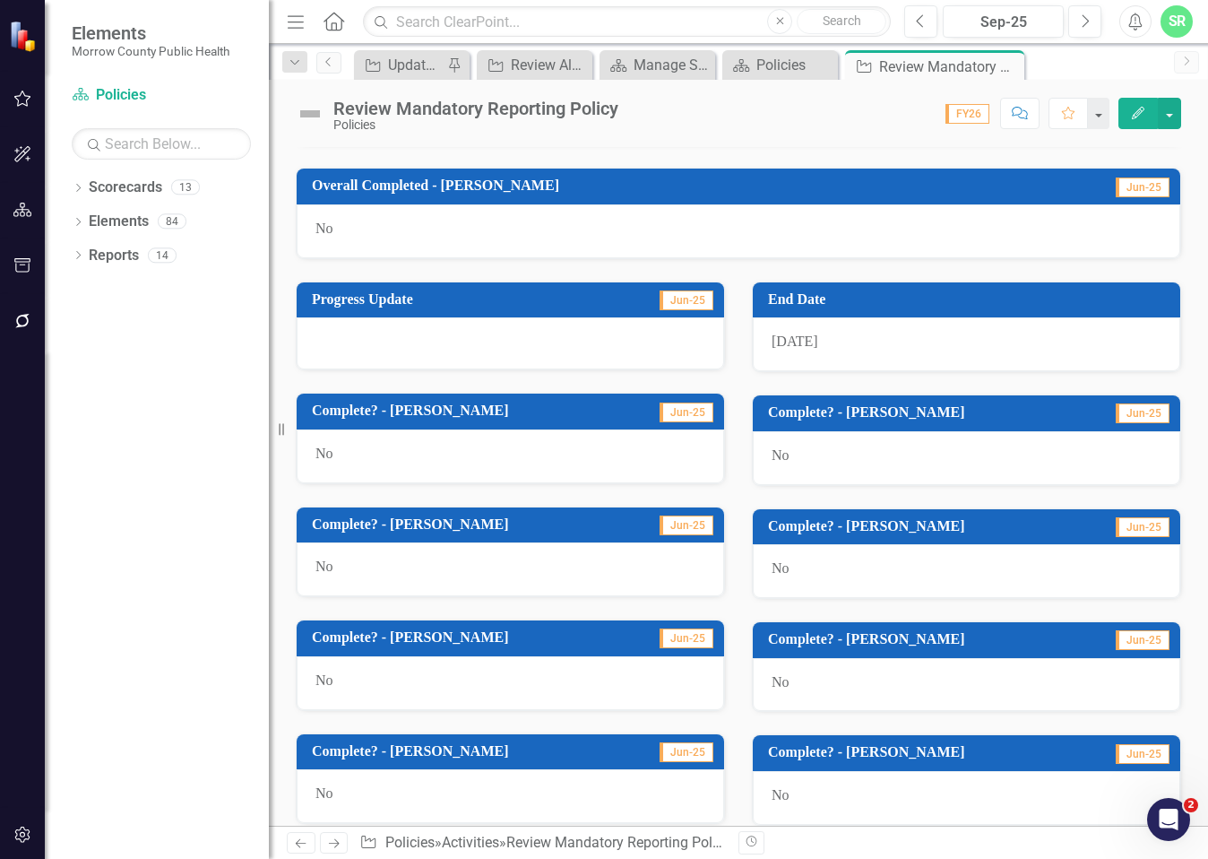
scroll to position [983, 0]
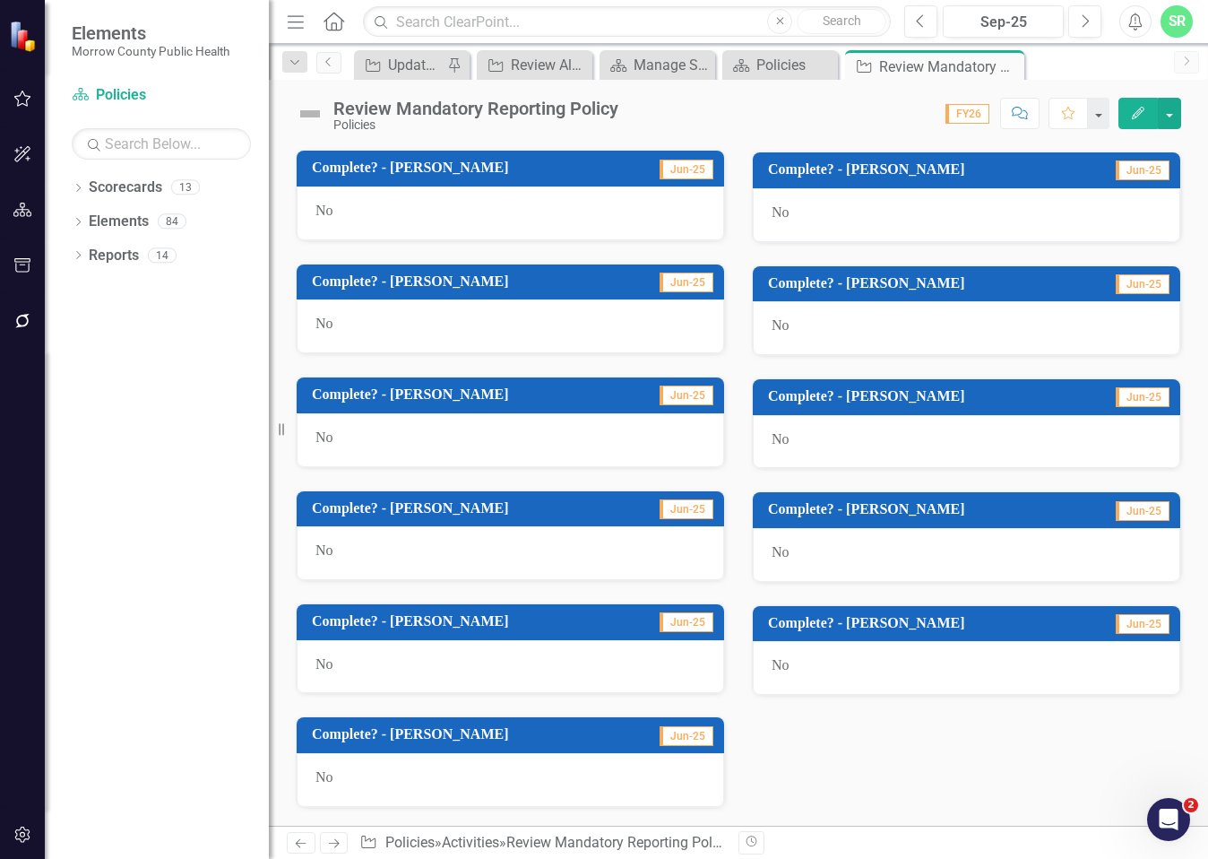
click at [809, 674] on div "No" at bounding box center [967, 668] width 428 height 54
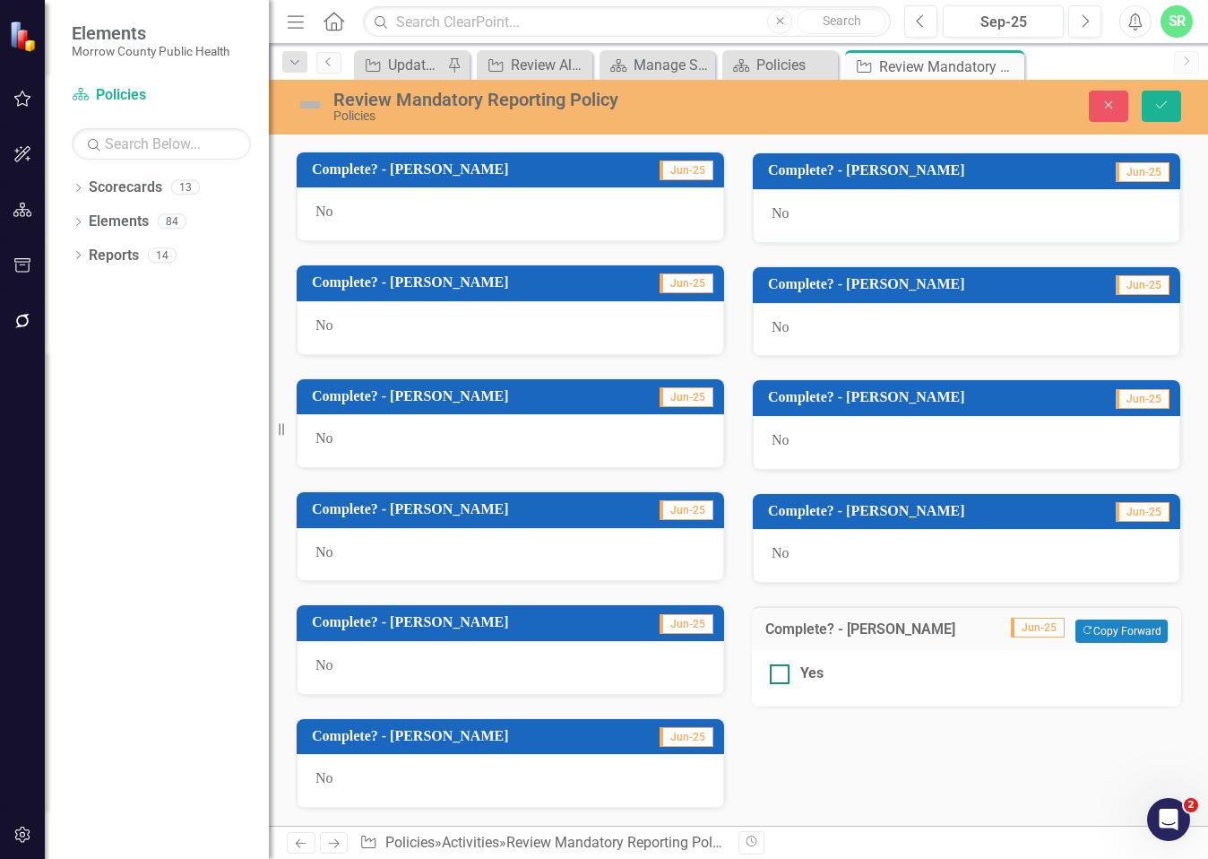
click at [790, 675] on div "Yes" at bounding box center [967, 673] width 394 height 21
click at [782, 675] on input "Yes" at bounding box center [776, 670] width 12 height 12
checkbox input "true"
click at [1157, 113] on button "Save" at bounding box center [1161, 106] width 39 height 31
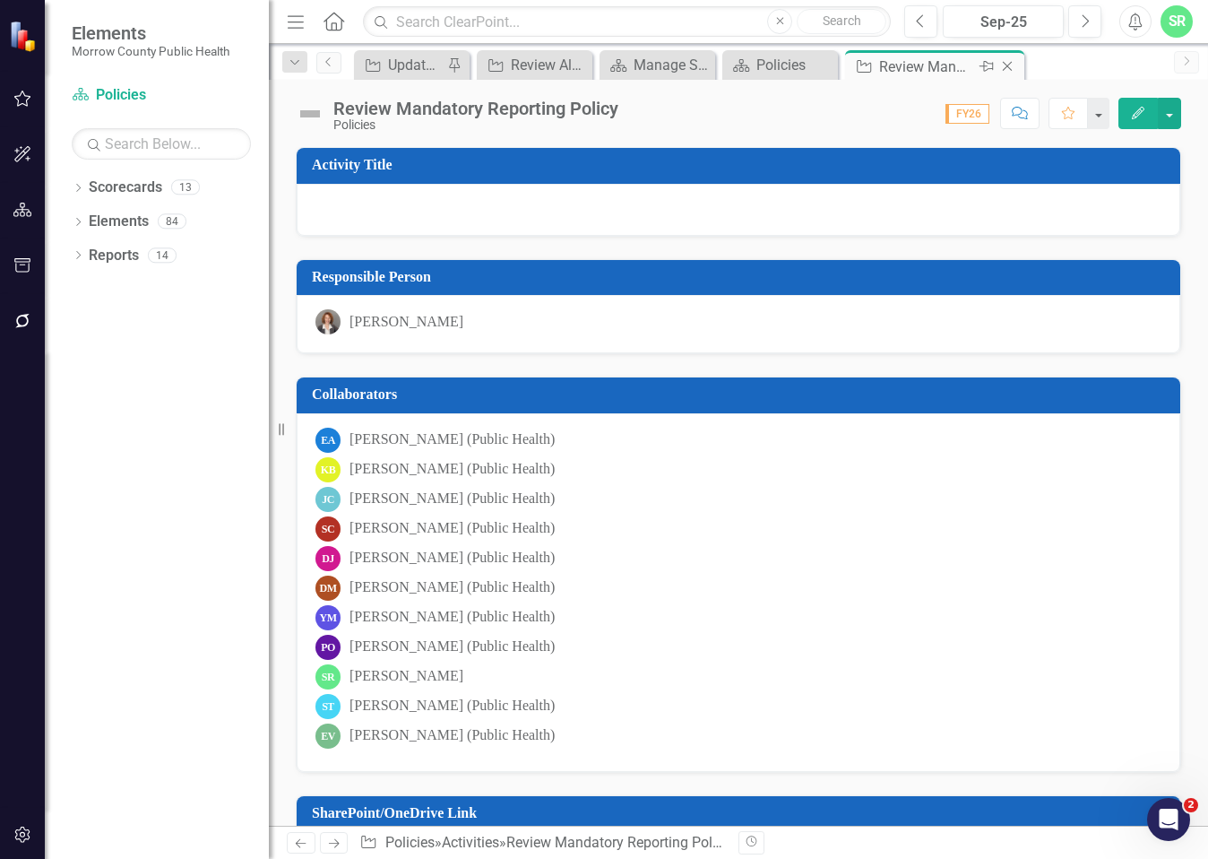
click at [1011, 61] on icon "Close" at bounding box center [1008, 66] width 18 height 14
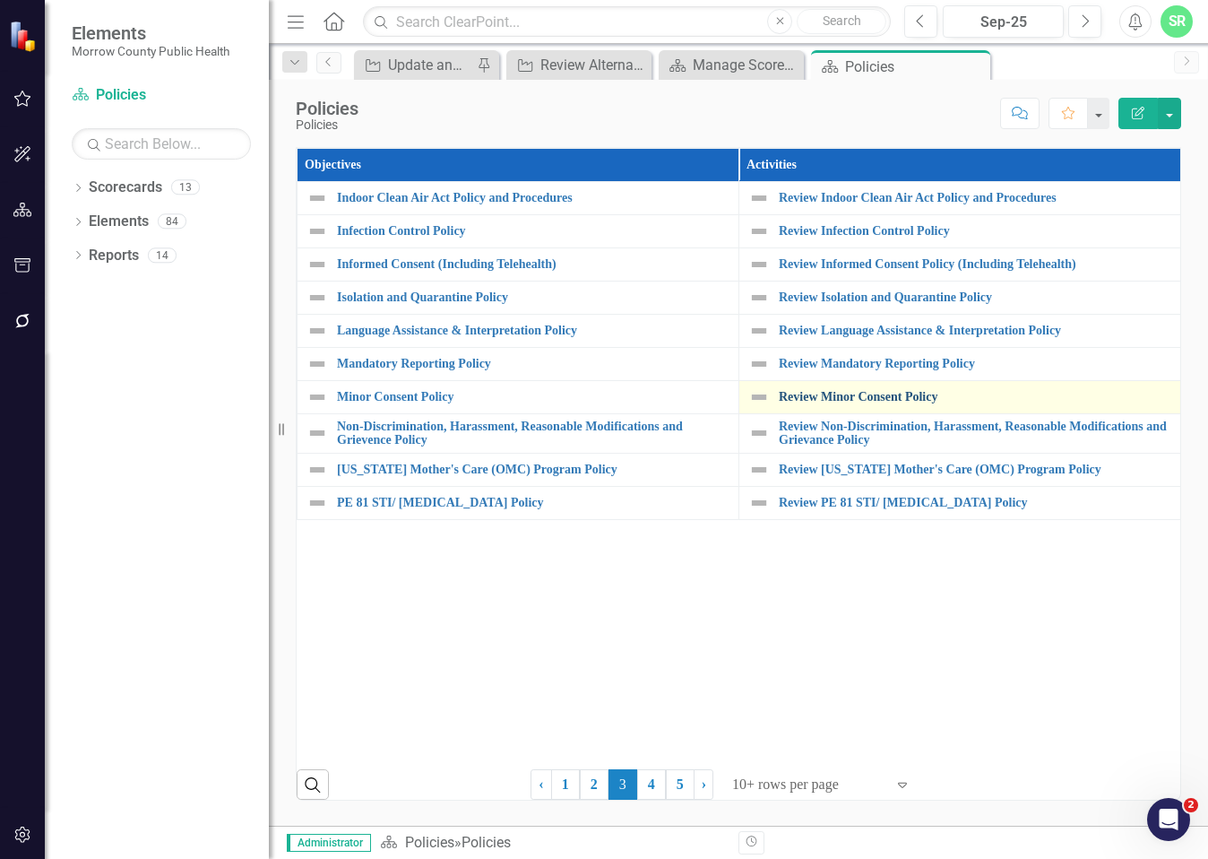
click at [900, 397] on link "Review Minor Consent Policy" at bounding box center [975, 396] width 393 height 13
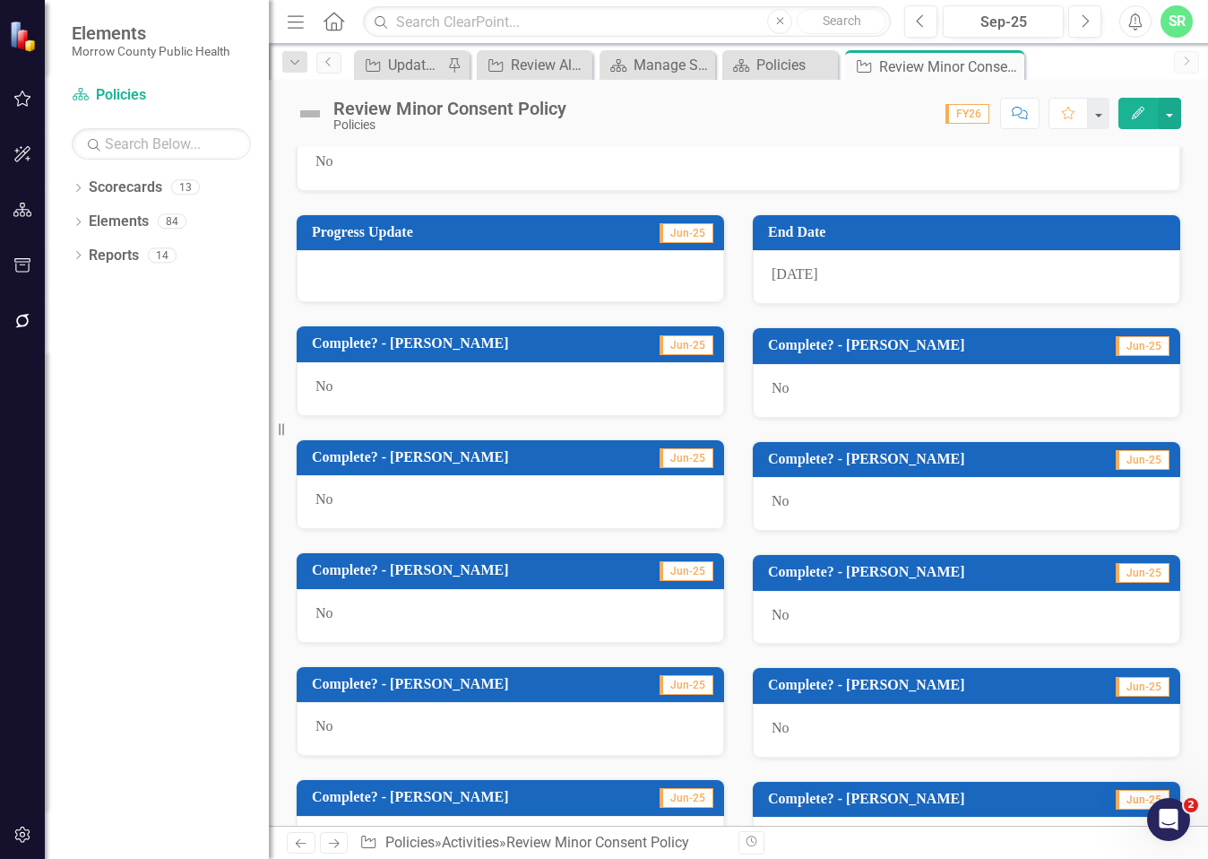
scroll to position [983, 0]
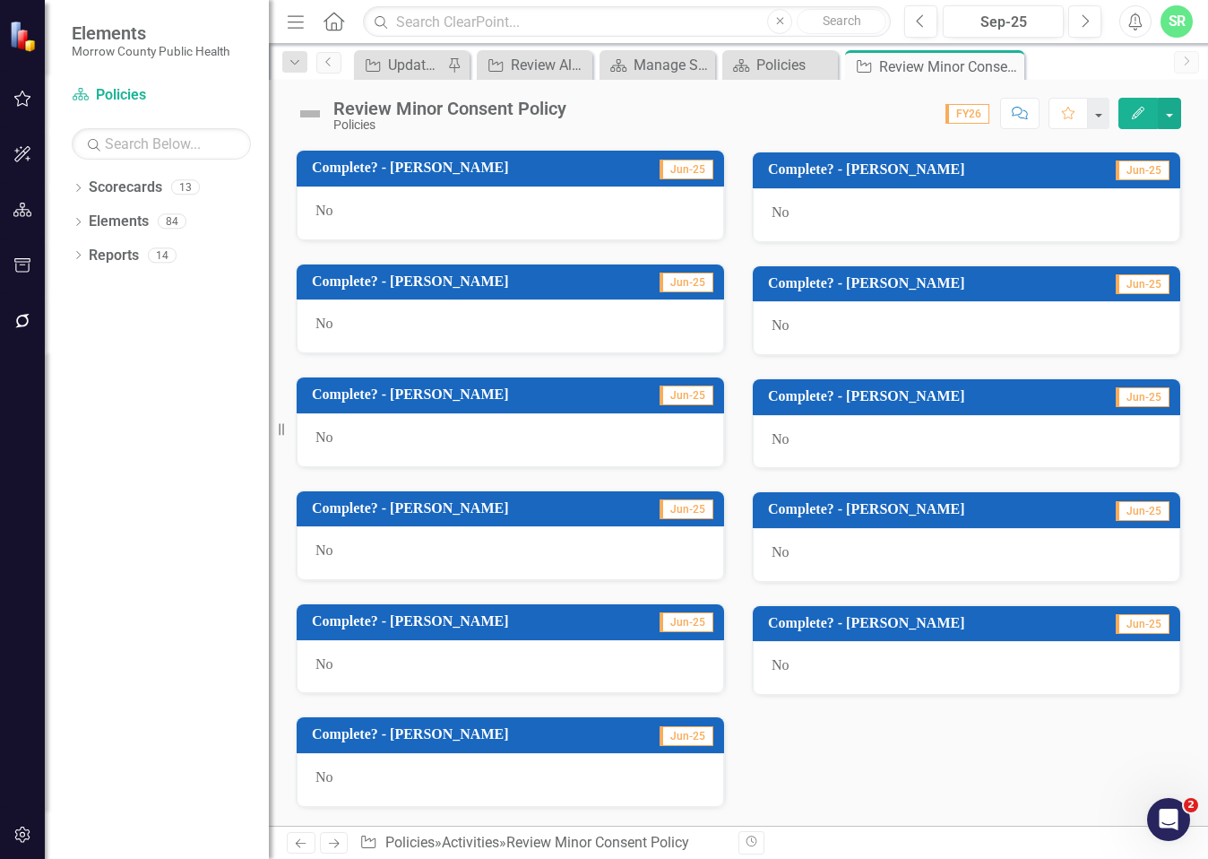
click at [821, 670] on div "No" at bounding box center [967, 668] width 428 height 54
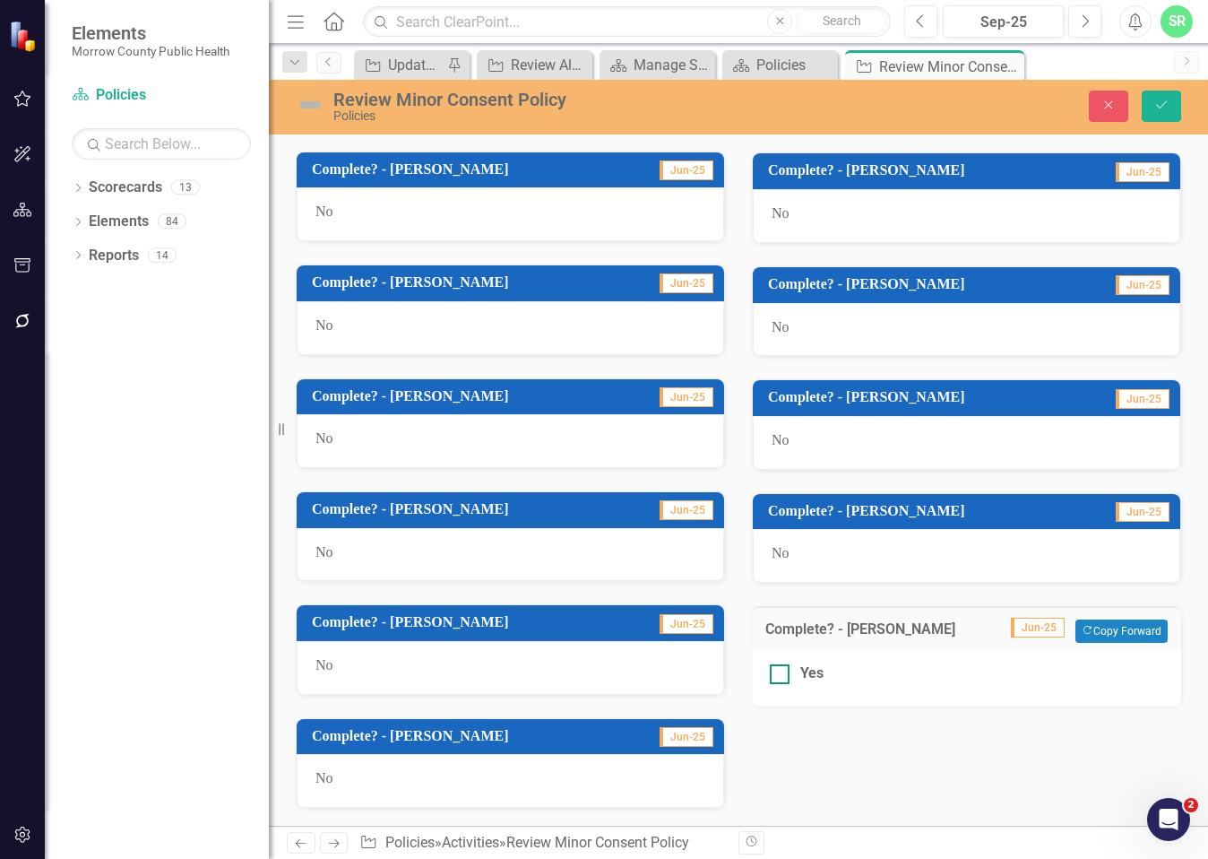
click at [787, 674] on div "Yes" at bounding box center [967, 673] width 394 height 21
click at [782, 674] on input "Yes" at bounding box center [776, 670] width 12 height 12
checkbox input "true"
click at [1146, 99] on button "Save" at bounding box center [1161, 106] width 39 height 31
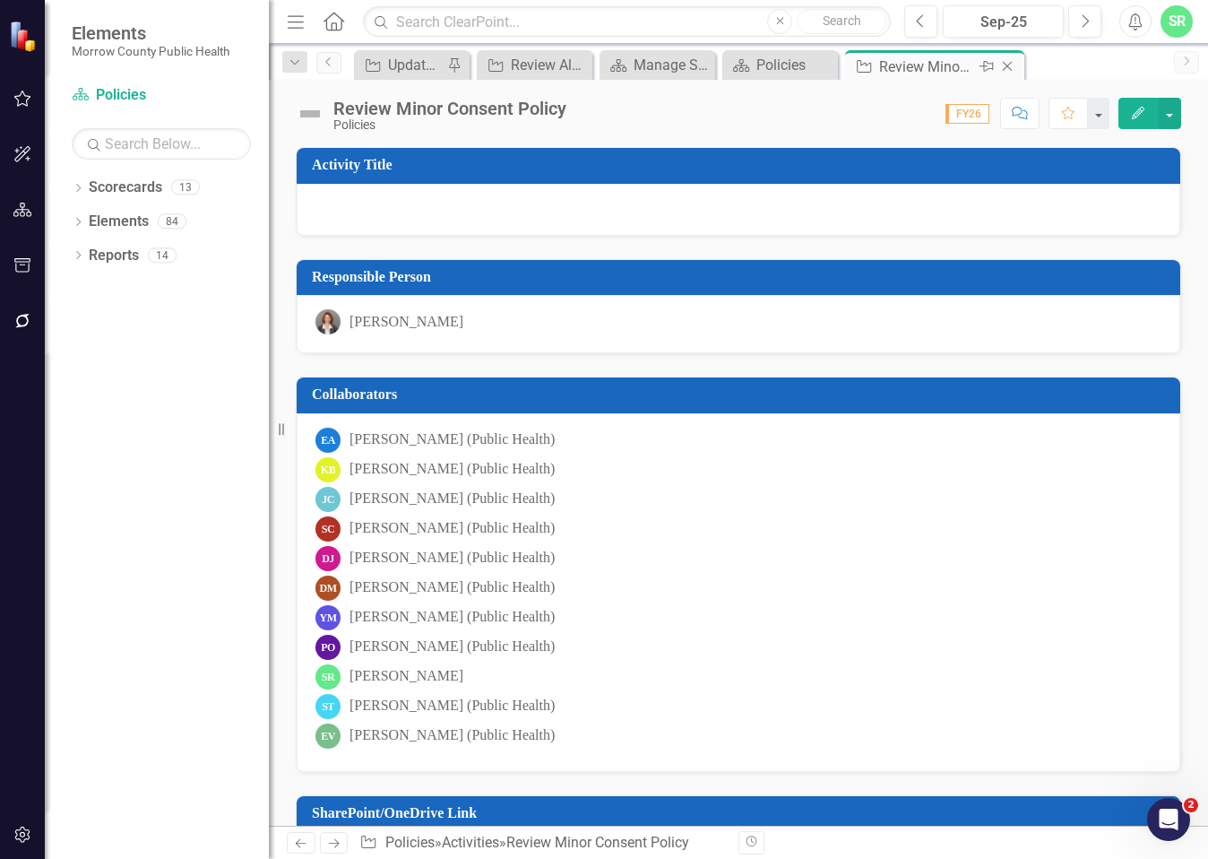
click at [1011, 67] on icon "Close" at bounding box center [1008, 66] width 18 height 14
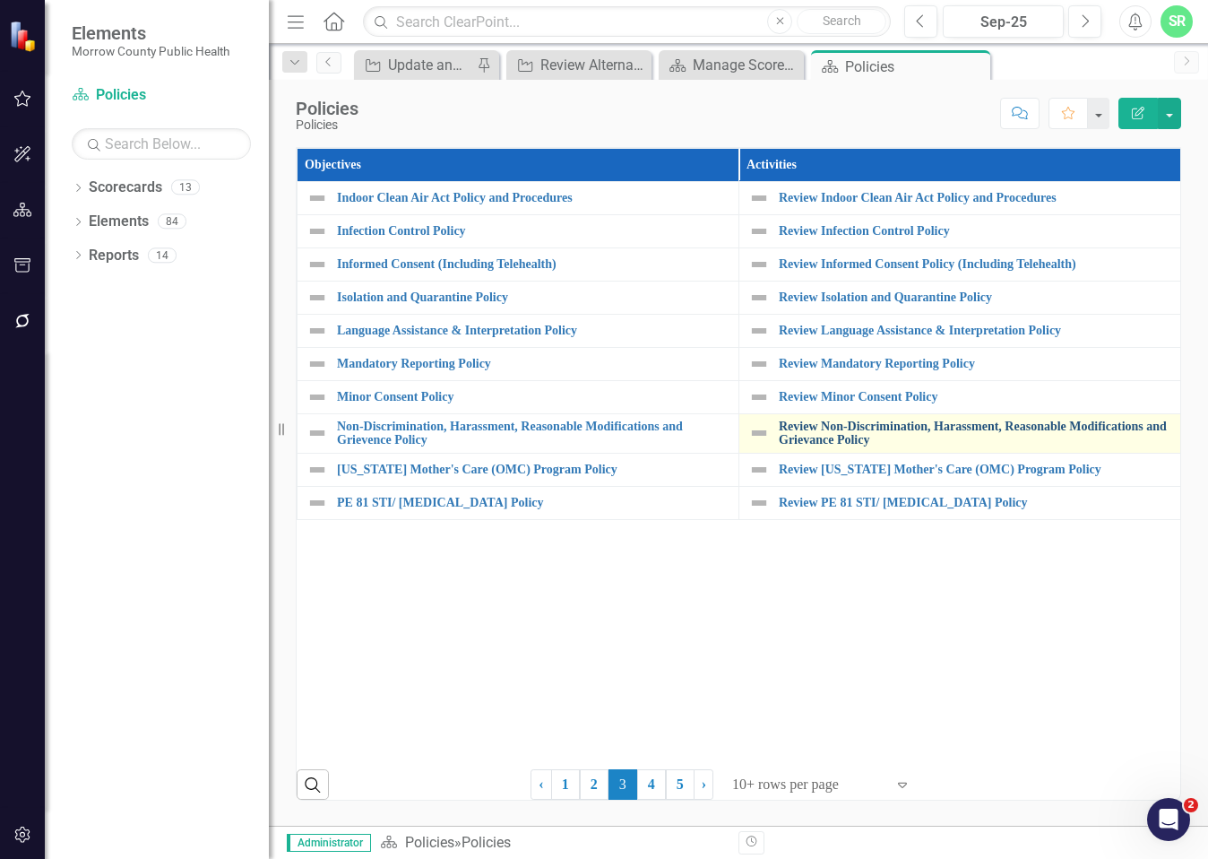
click at [852, 435] on link "Review Non-Discrimination, Harassment, Reasonable Modifications and Grievance P…" at bounding box center [975, 434] width 393 height 28
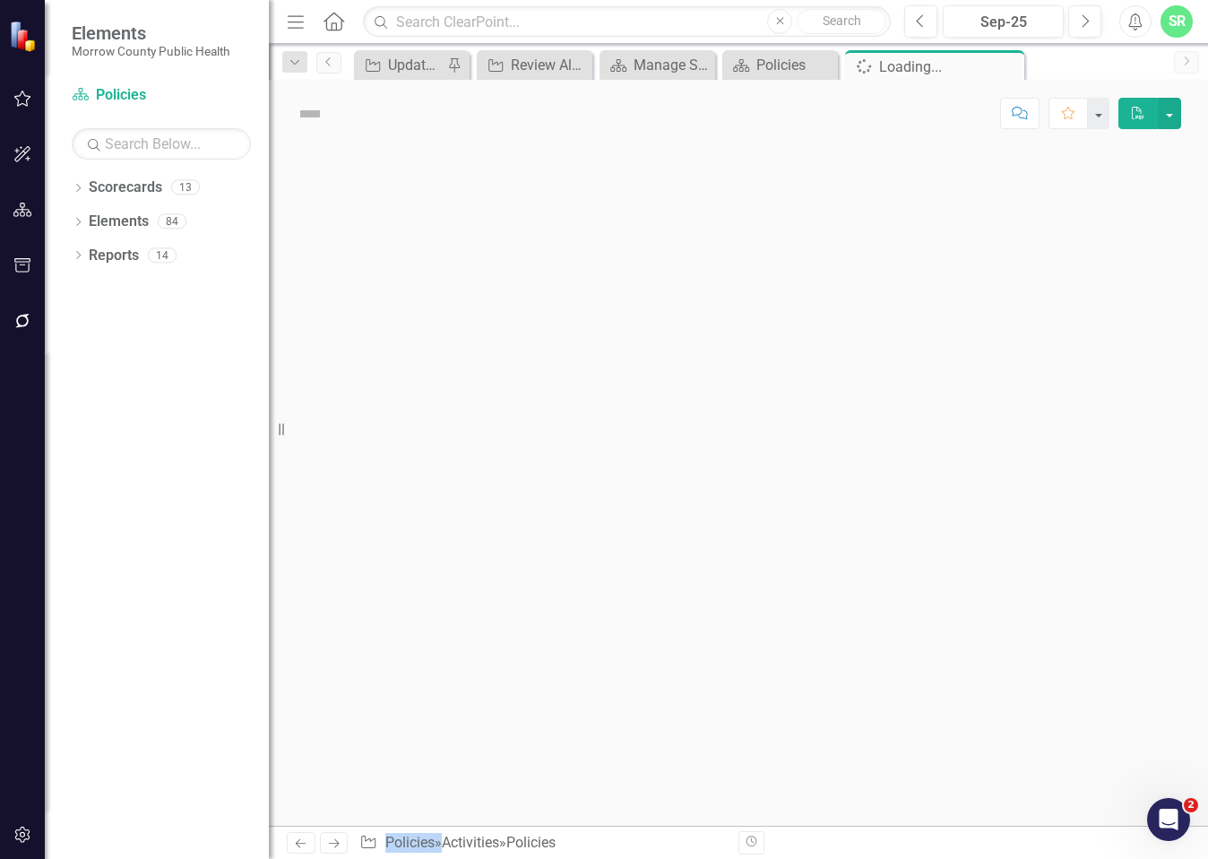
click at [852, 435] on div at bounding box center [738, 486] width 939 height 679
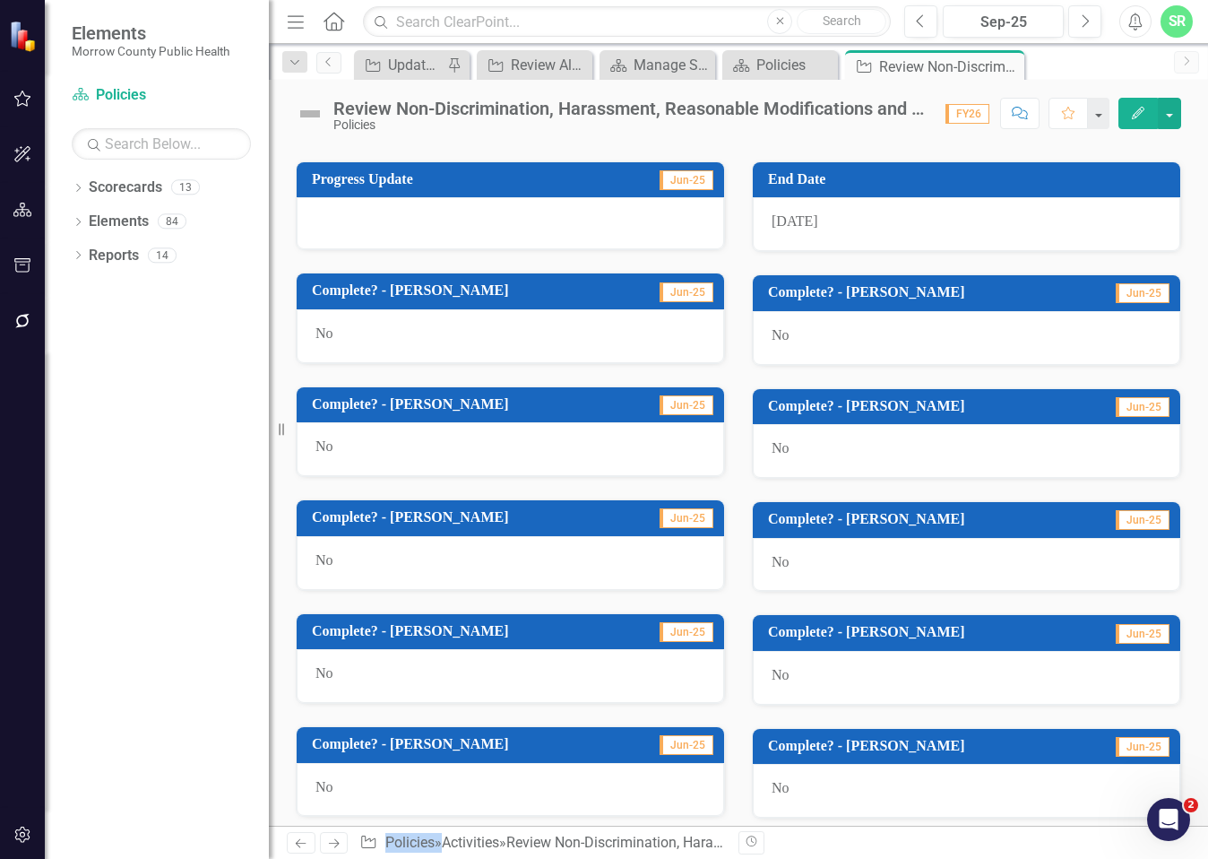
scroll to position [983, 0]
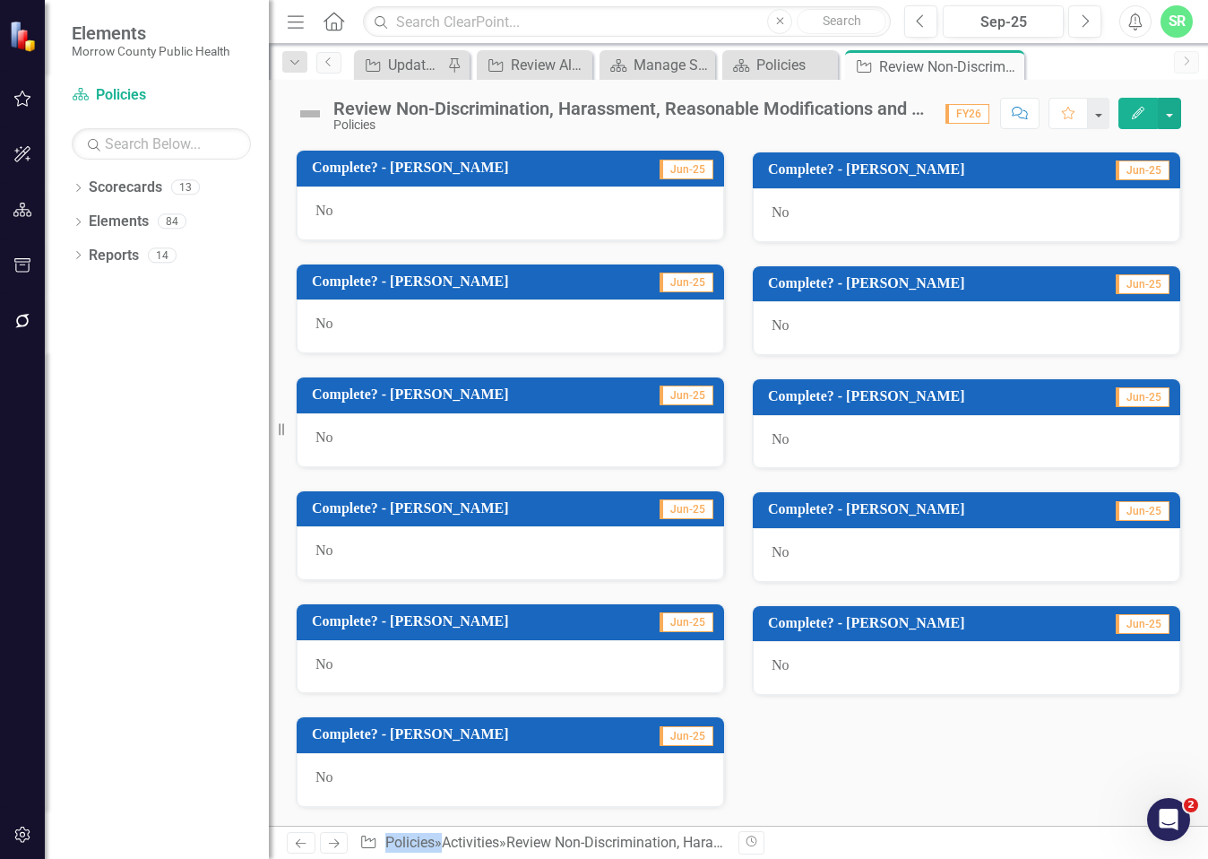
click at [853, 674] on div "No" at bounding box center [967, 668] width 428 height 54
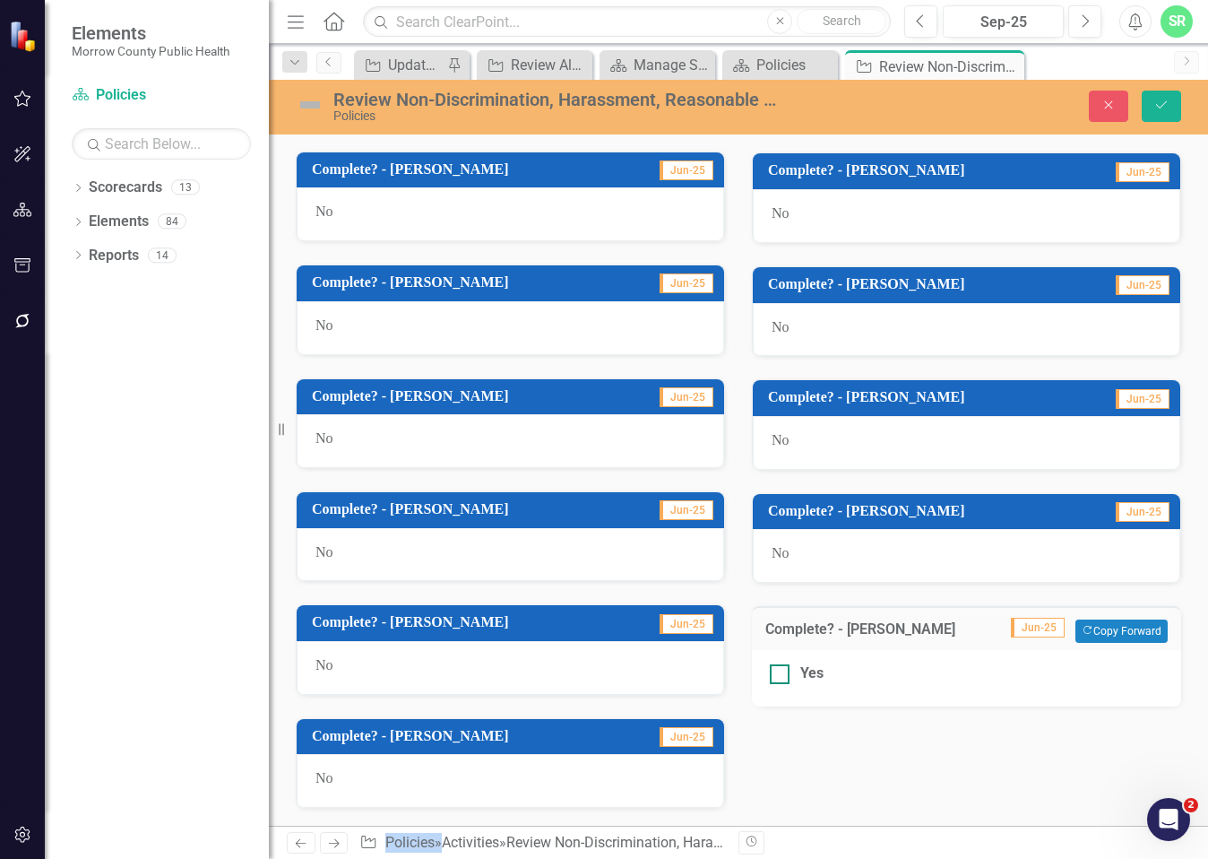
click at [827, 671] on div "Yes" at bounding box center [967, 673] width 394 height 21
click at [782, 671] on input "Yes" at bounding box center [776, 670] width 12 height 12
checkbox input "true"
click at [1171, 107] on button "Save" at bounding box center [1161, 106] width 39 height 31
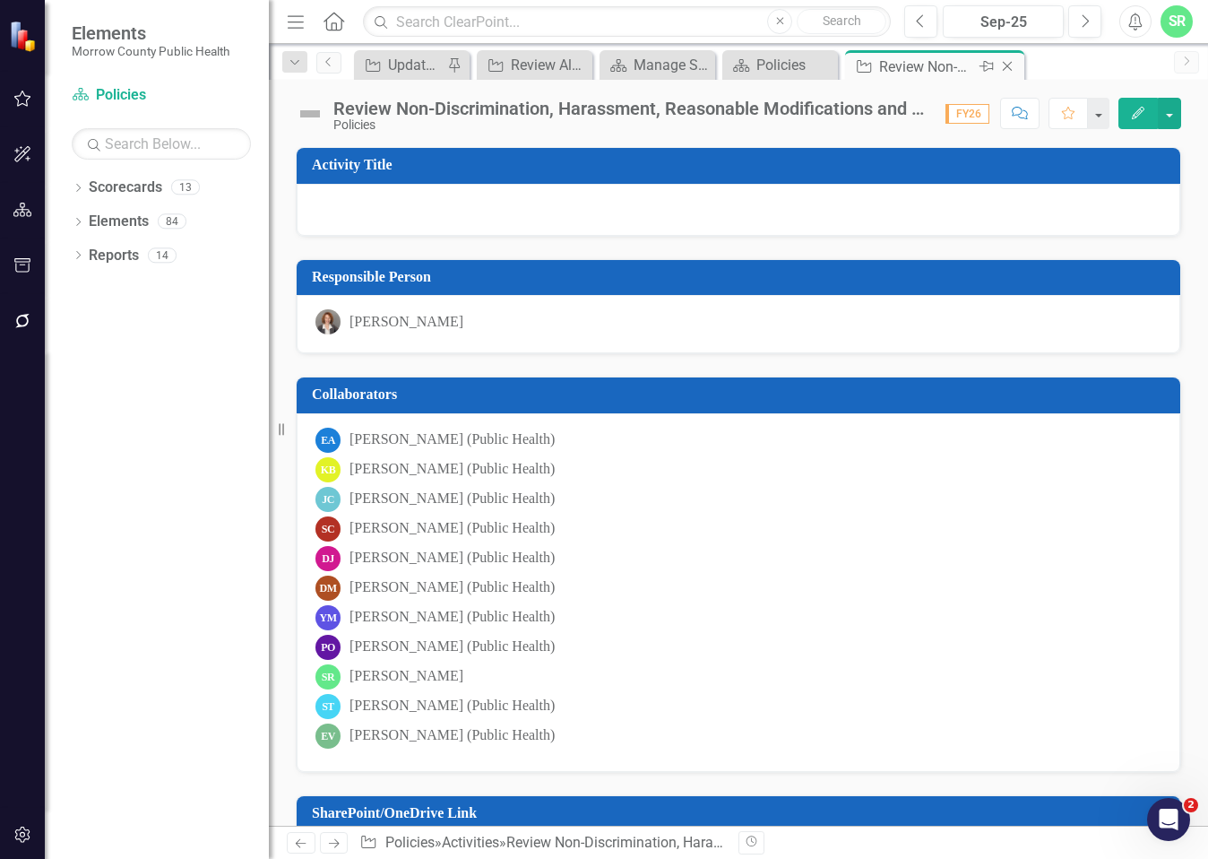
click at [1017, 65] on icon "Close" at bounding box center [1008, 66] width 18 height 14
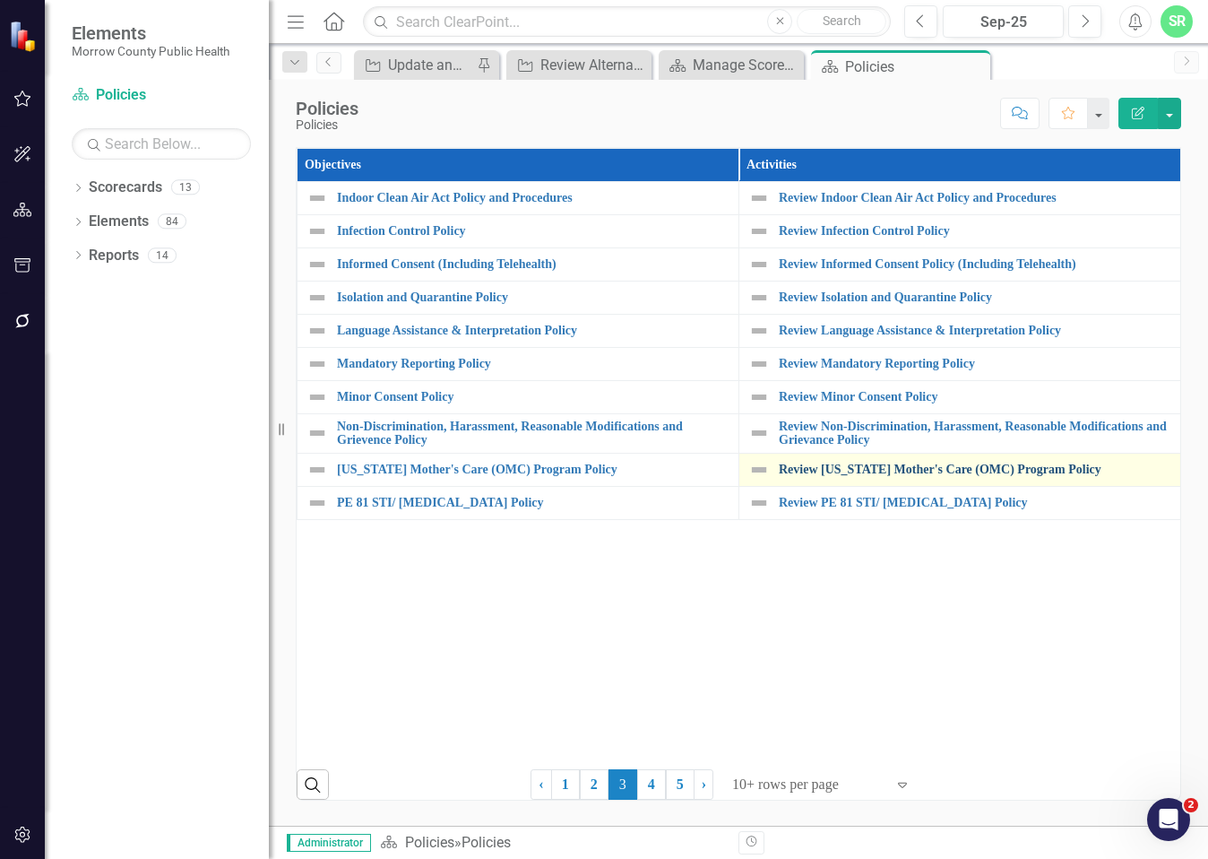
click at [939, 475] on link "Review [US_STATE] Mother's Care (OMC) Program Policy" at bounding box center [975, 469] width 393 height 13
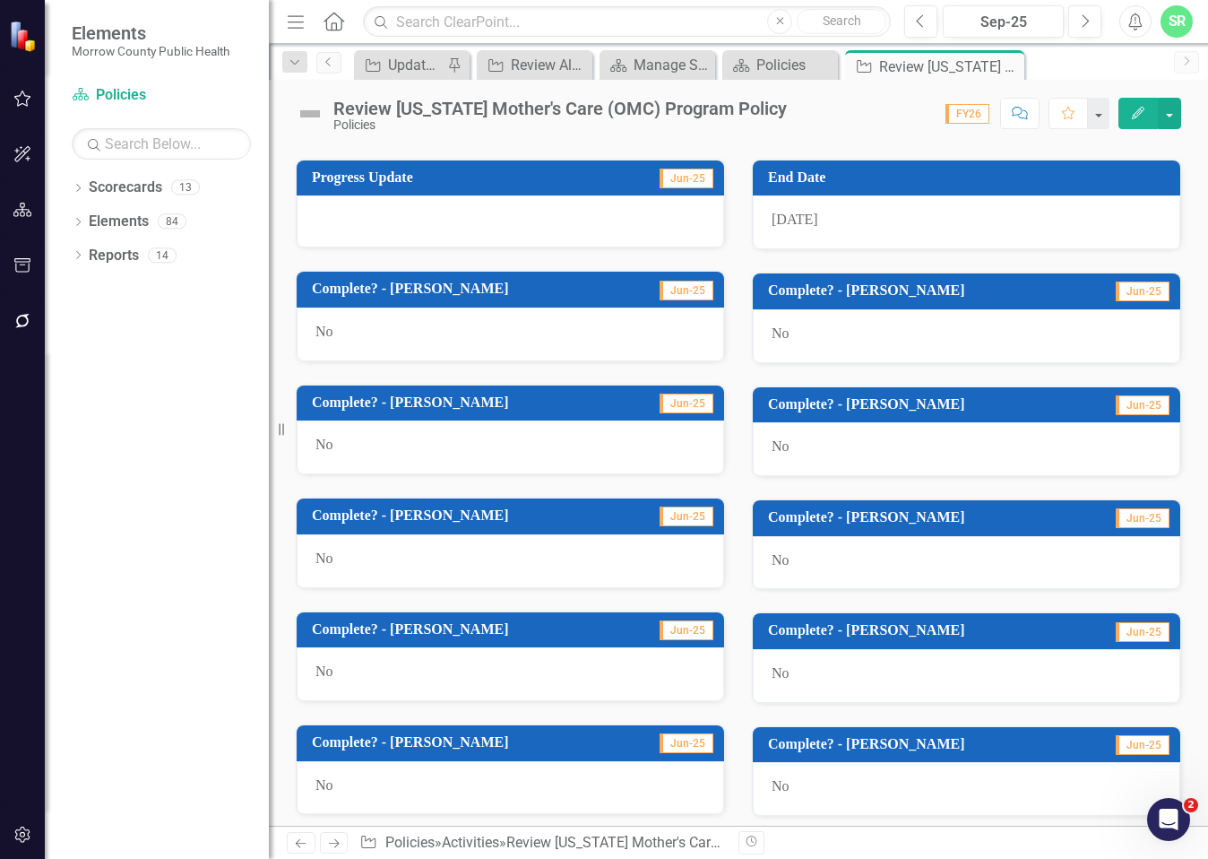
scroll to position [983, 0]
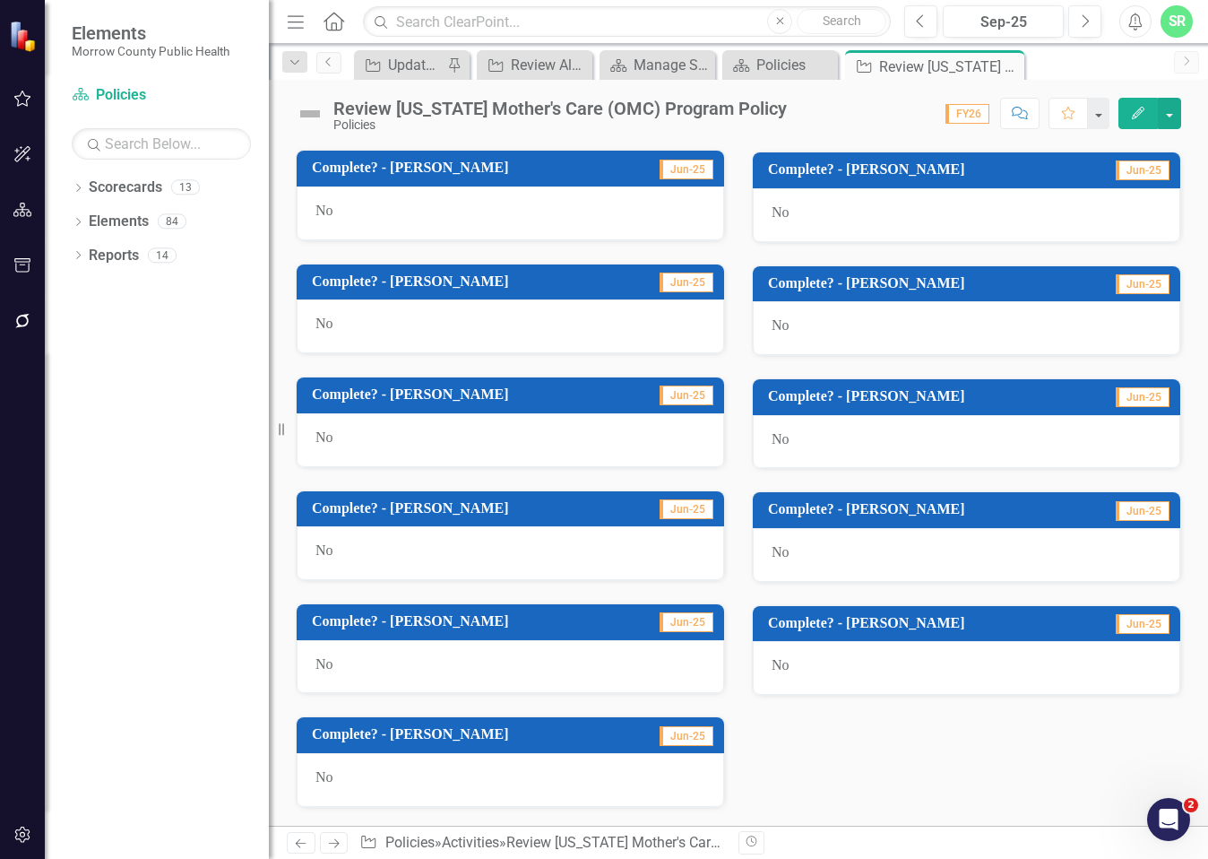
click at [812, 678] on div "No" at bounding box center [967, 668] width 428 height 54
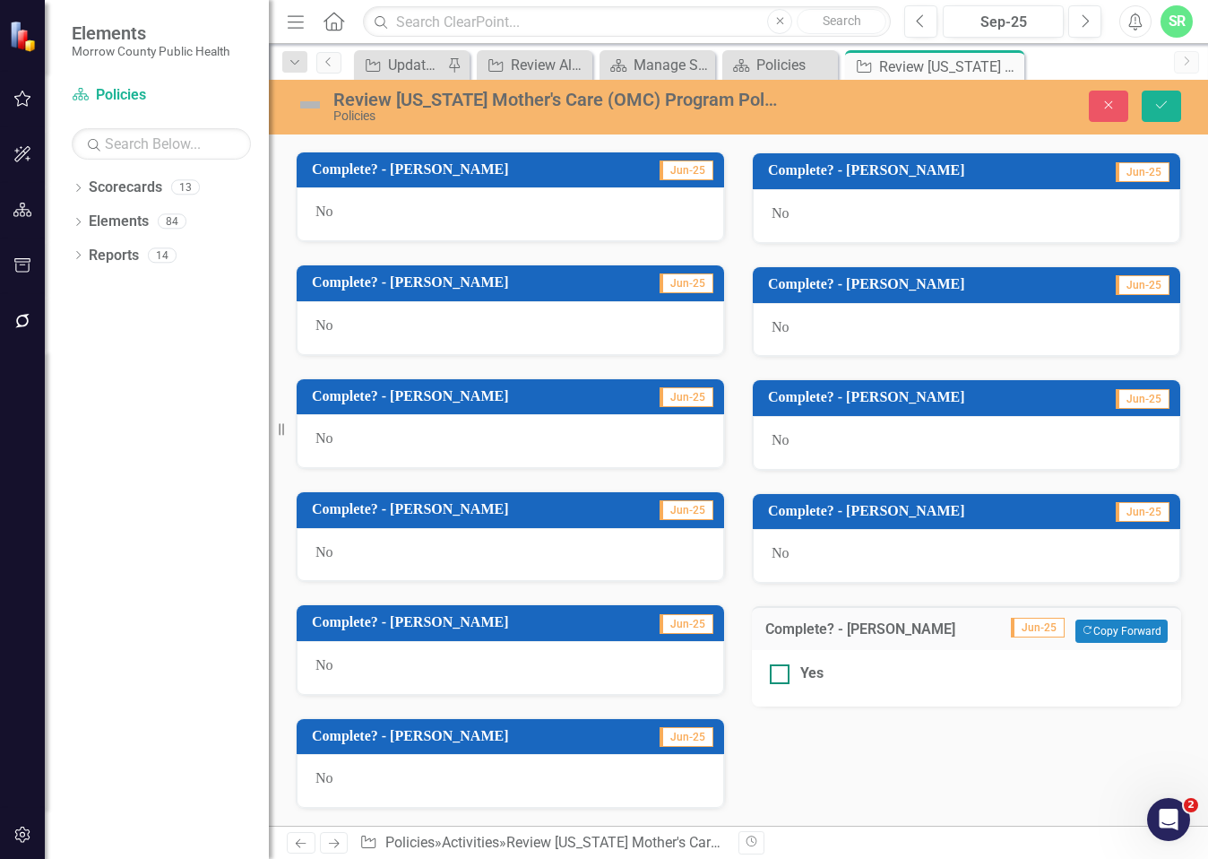
click at [788, 676] on div "Yes" at bounding box center [967, 673] width 394 height 21
click at [782, 676] on input "Yes" at bounding box center [776, 670] width 12 height 12
checkbox input "true"
click at [1168, 96] on button "Save" at bounding box center [1161, 106] width 39 height 31
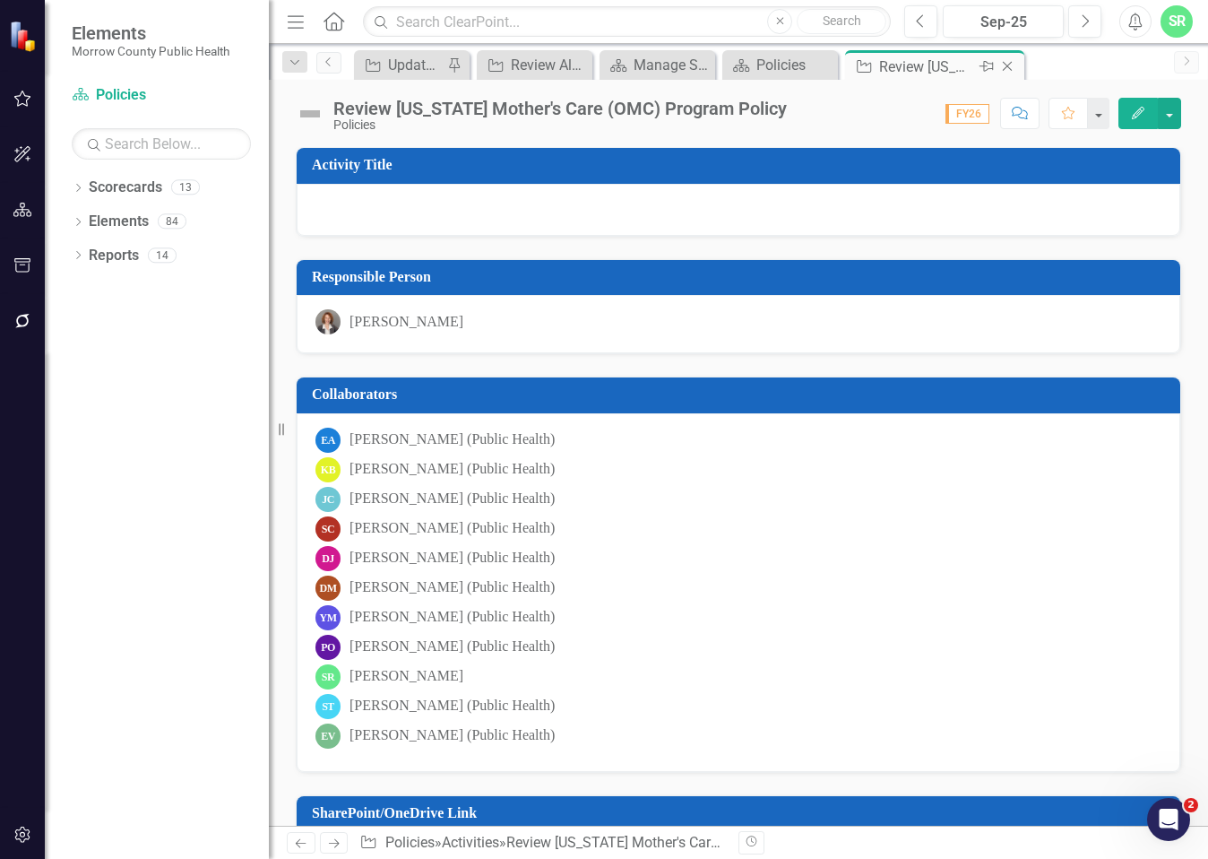
click at [1007, 64] on icon "Close" at bounding box center [1008, 66] width 18 height 14
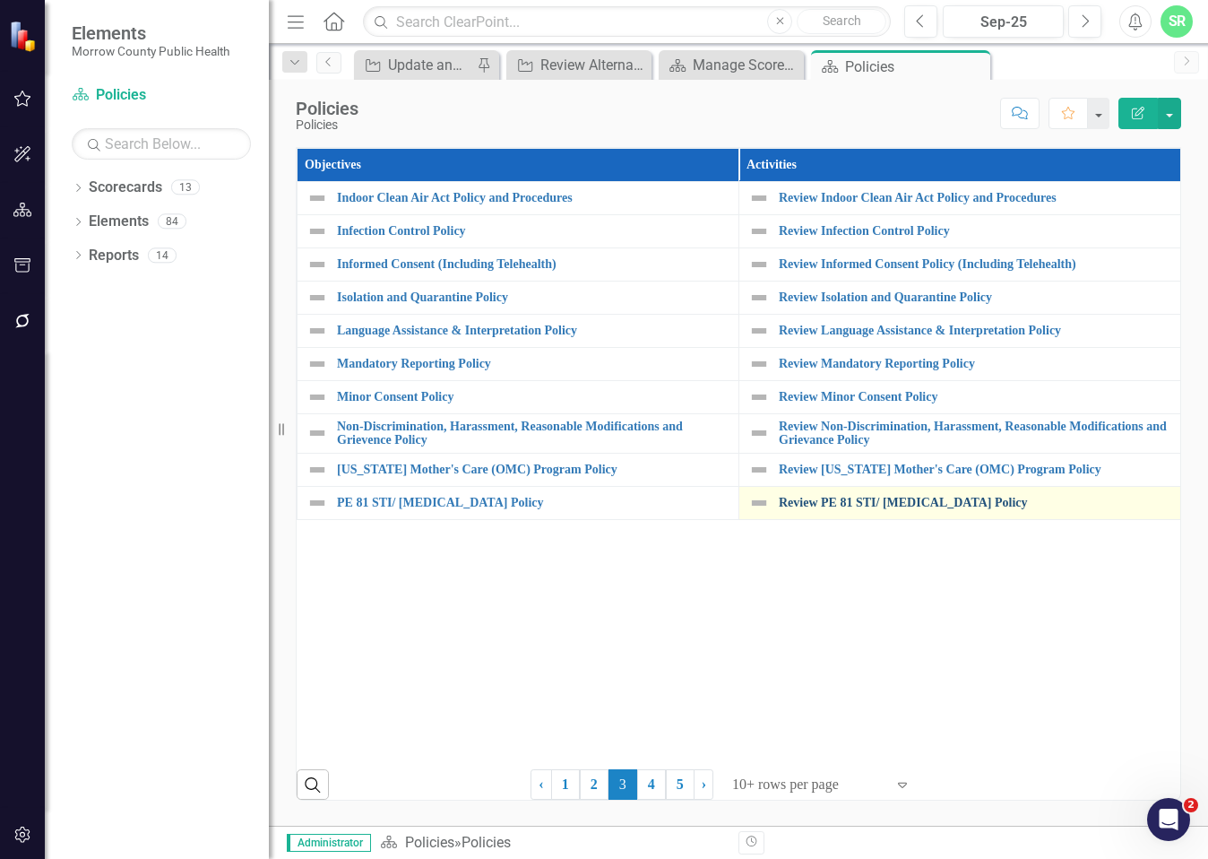
click at [891, 501] on link "Review PE 81 STI/ [MEDICAL_DATA] Policy" at bounding box center [975, 502] width 393 height 13
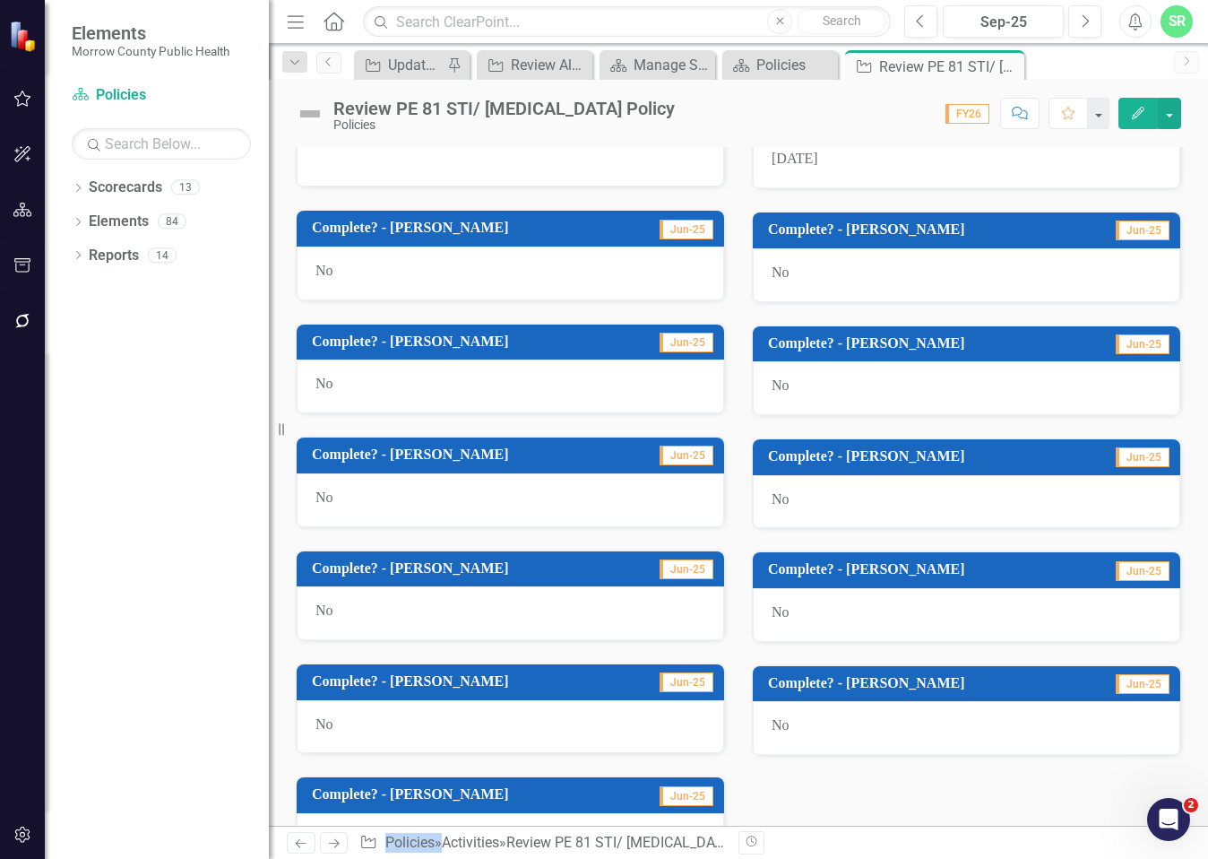
scroll to position [983, 0]
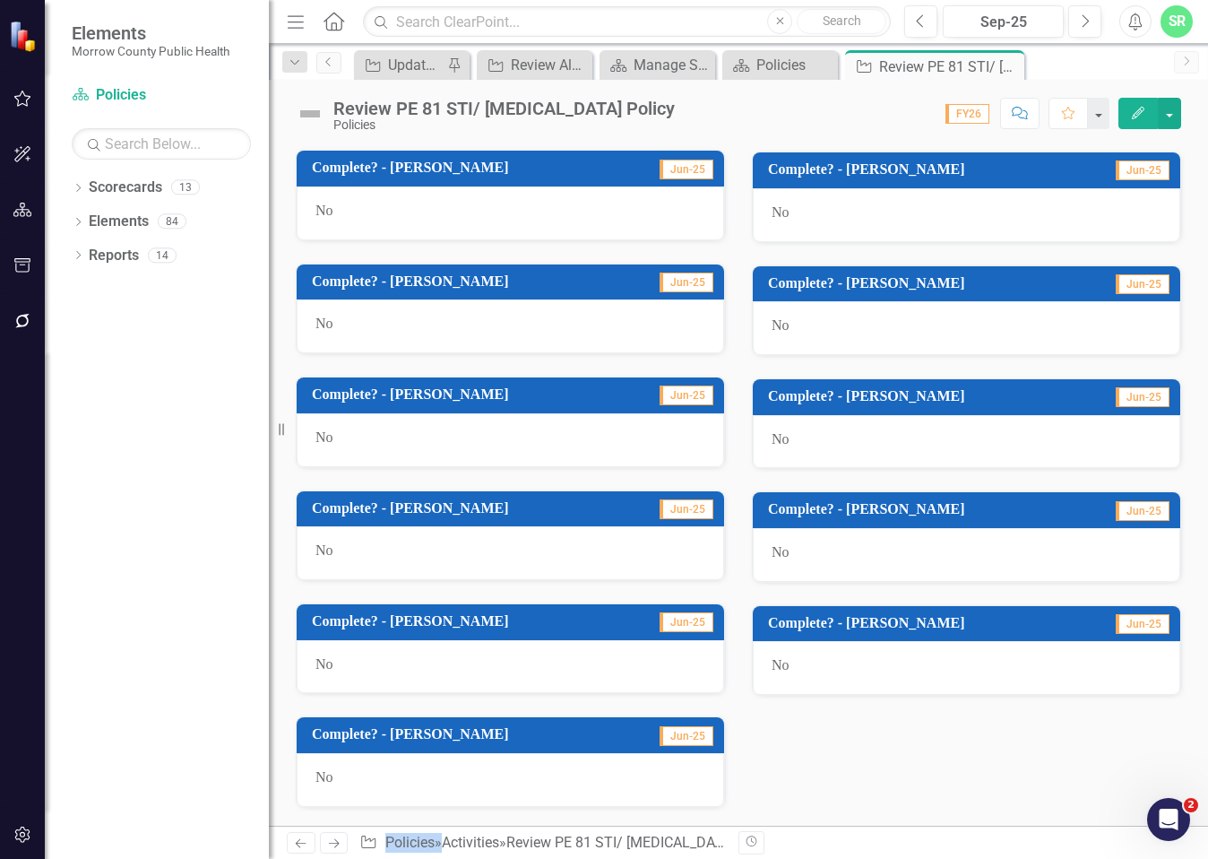
click at [867, 670] on div "No" at bounding box center [967, 668] width 428 height 54
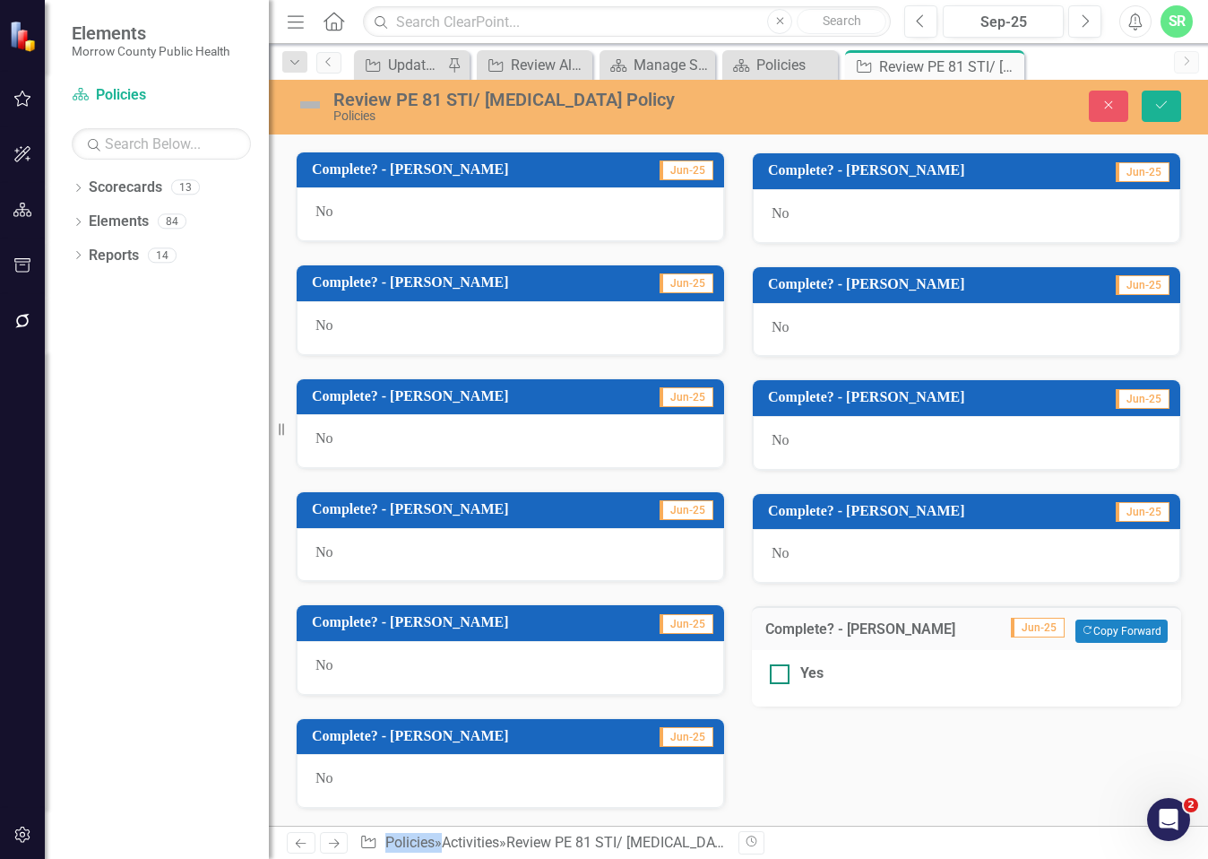
click at [785, 675] on div "Yes" at bounding box center [967, 673] width 394 height 21
click at [782, 675] on input "Yes" at bounding box center [776, 670] width 12 height 12
checkbox input "true"
click at [1168, 107] on icon "Save" at bounding box center [1162, 105] width 16 height 13
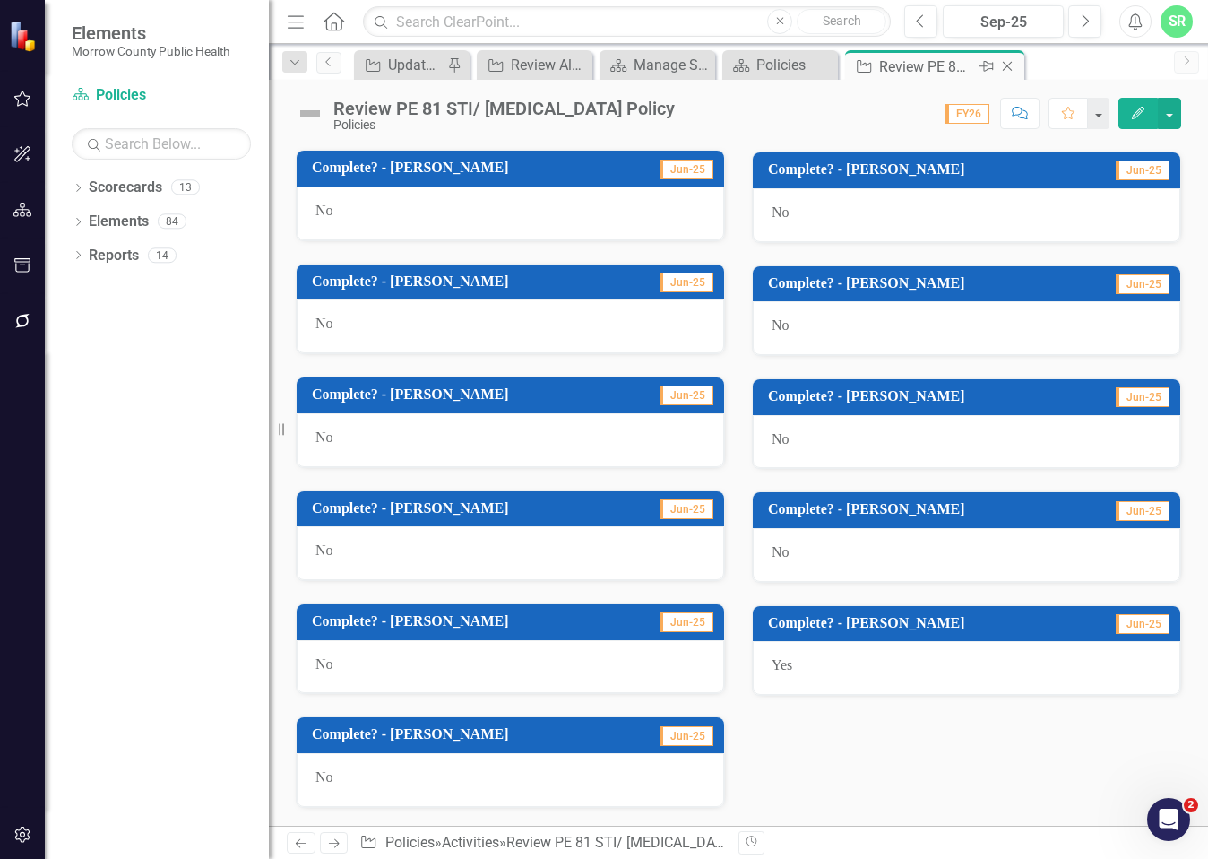
click at [1011, 65] on icon "Close" at bounding box center [1008, 66] width 18 height 14
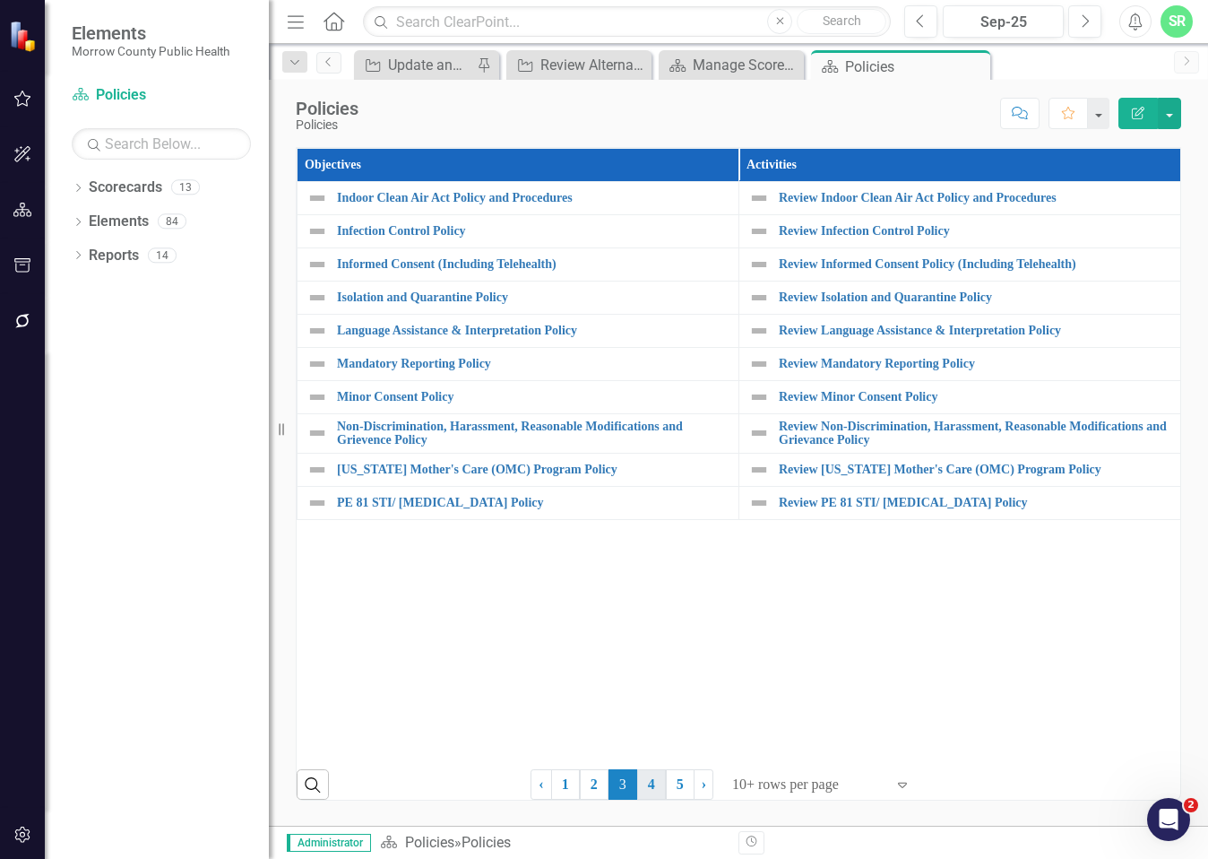
click at [654, 785] on link "4" at bounding box center [651, 784] width 29 height 30
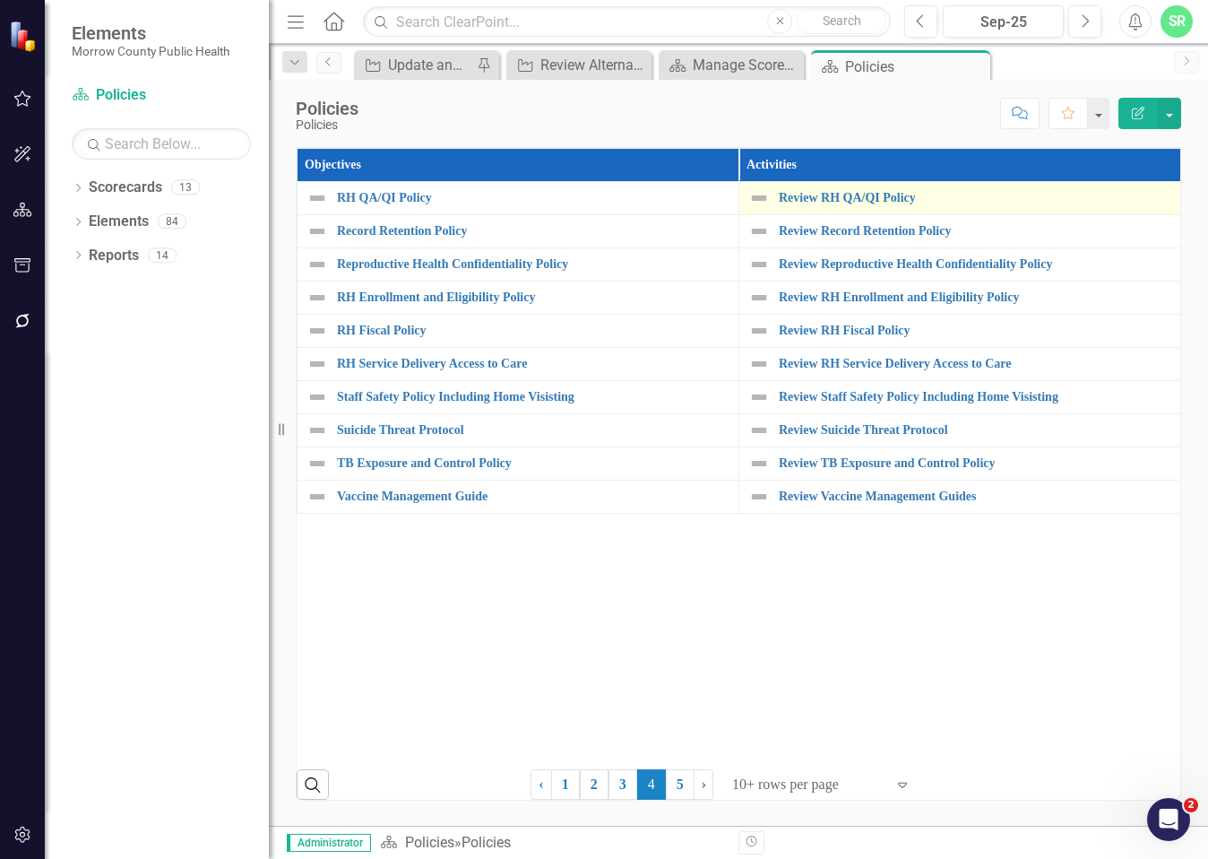
click at [890, 189] on div "Review RH QA/QI Policy" at bounding box center [959, 198] width 423 height 22
click at [887, 194] on link "Review RH QA/QI Policy" at bounding box center [975, 197] width 393 height 13
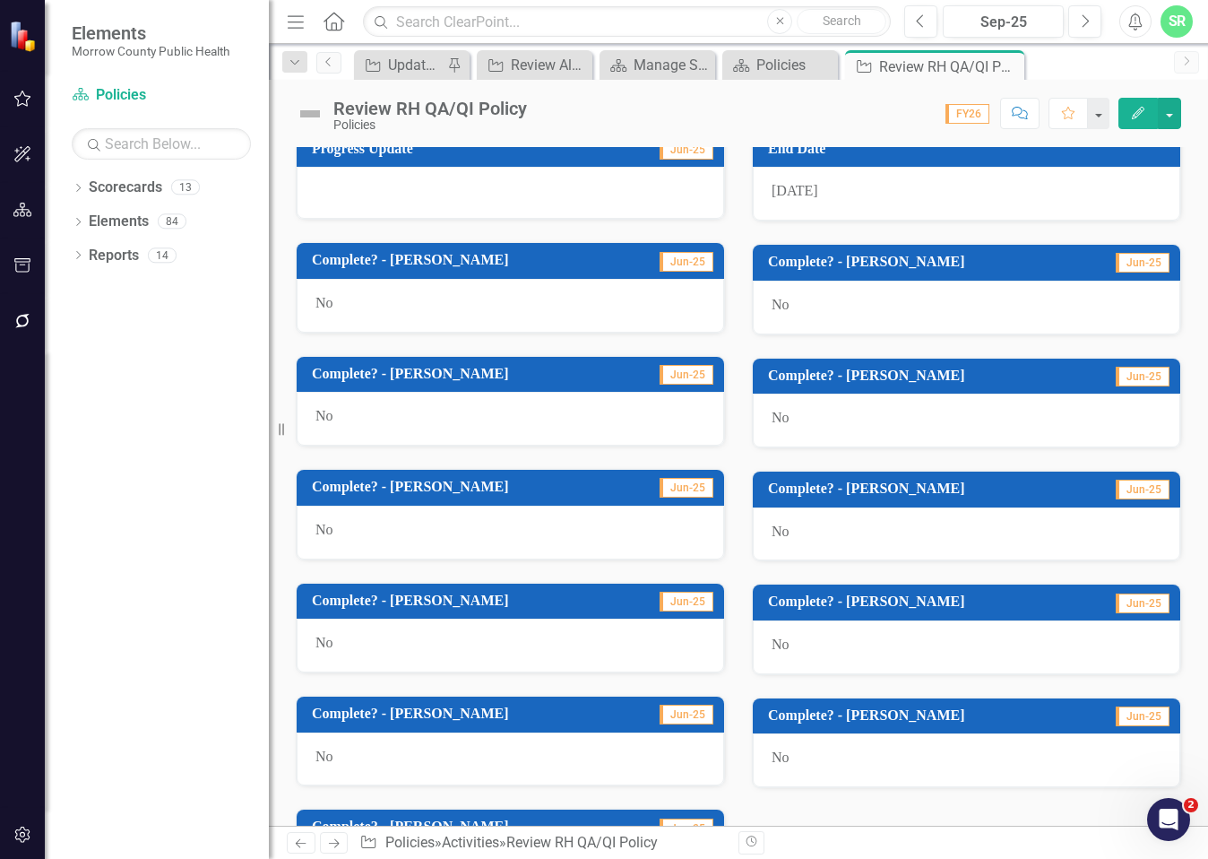
scroll to position [983, 0]
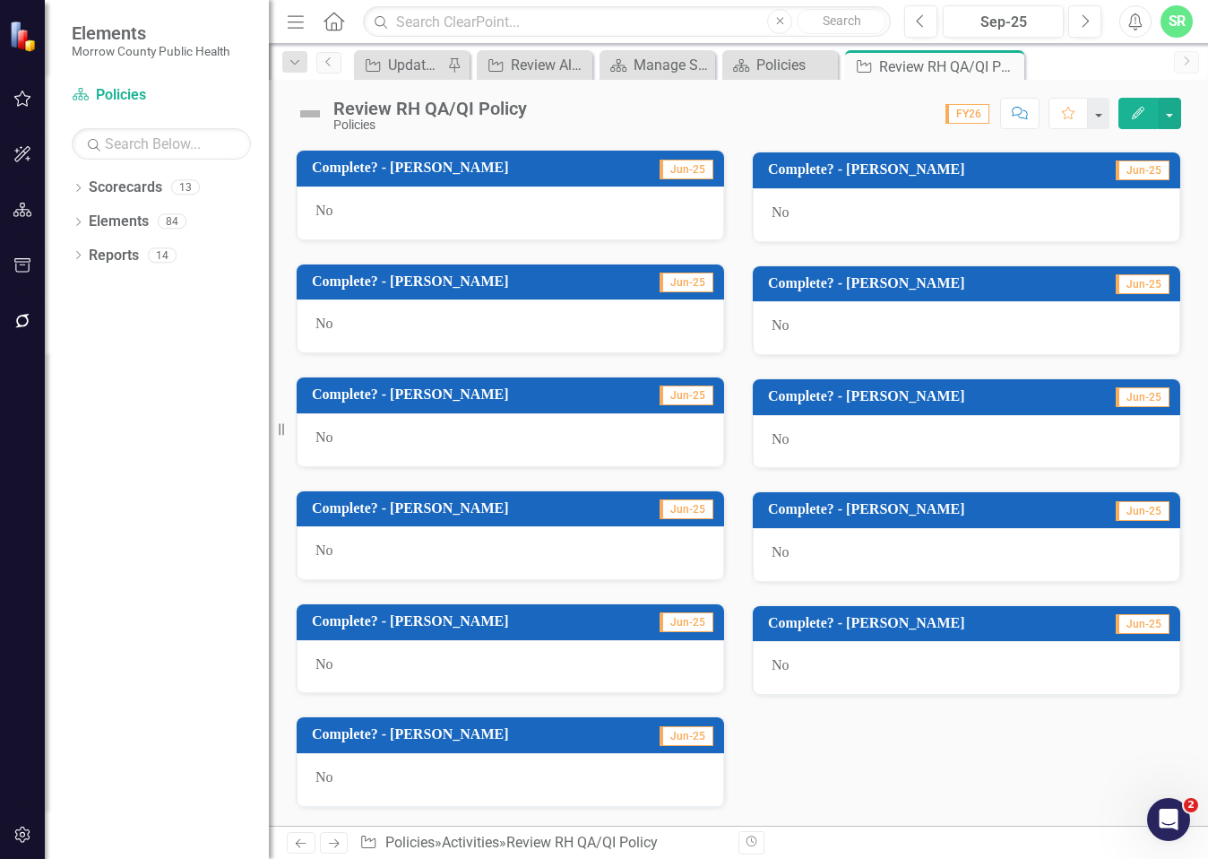
click at [818, 665] on div "No" at bounding box center [967, 668] width 428 height 54
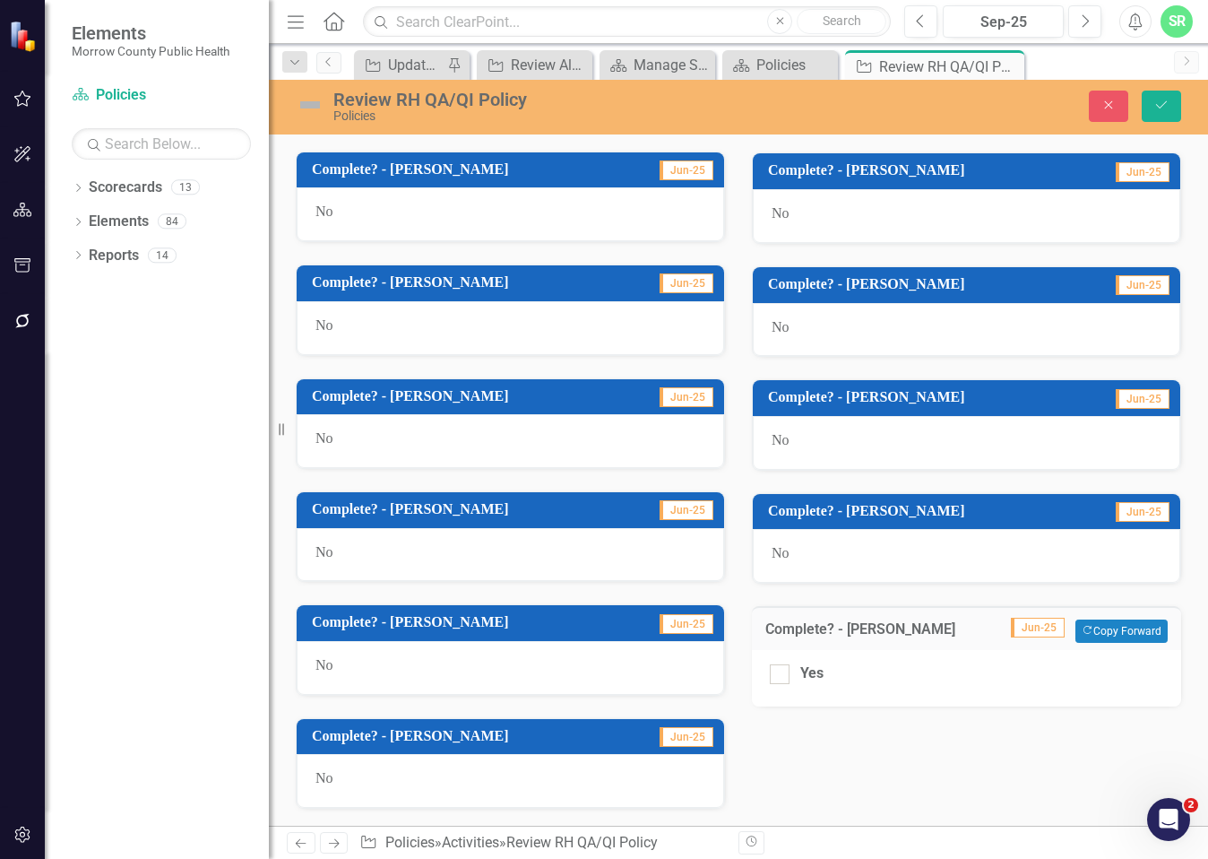
click at [790, 688] on div "Yes" at bounding box center [966, 678] width 429 height 56
click at [791, 672] on div "Yes" at bounding box center [967, 673] width 394 height 21
click at [782, 672] on input "Yes" at bounding box center [776, 670] width 12 height 12
checkbox input "true"
click at [1156, 102] on icon "Save" at bounding box center [1162, 105] width 16 height 13
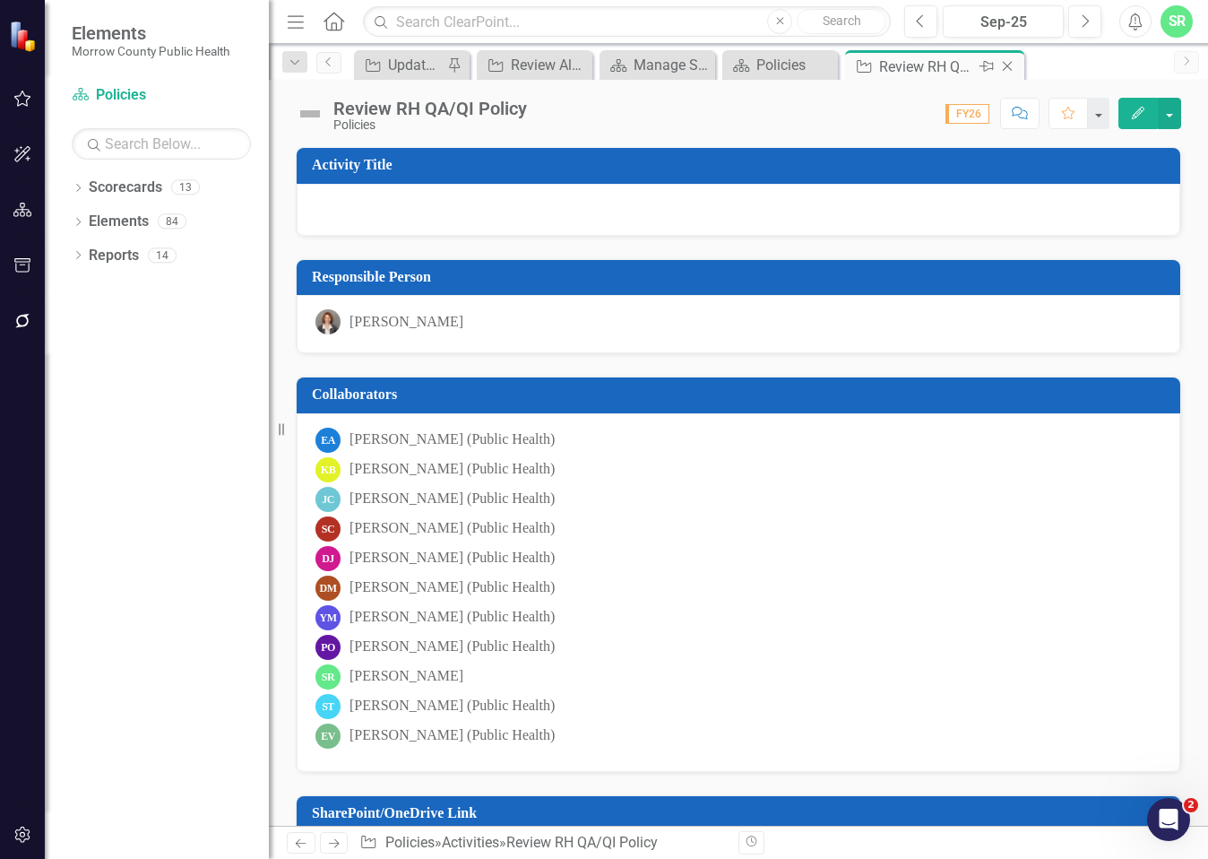
click at [1008, 63] on icon "Close" at bounding box center [1008, 66] width 18 height 14
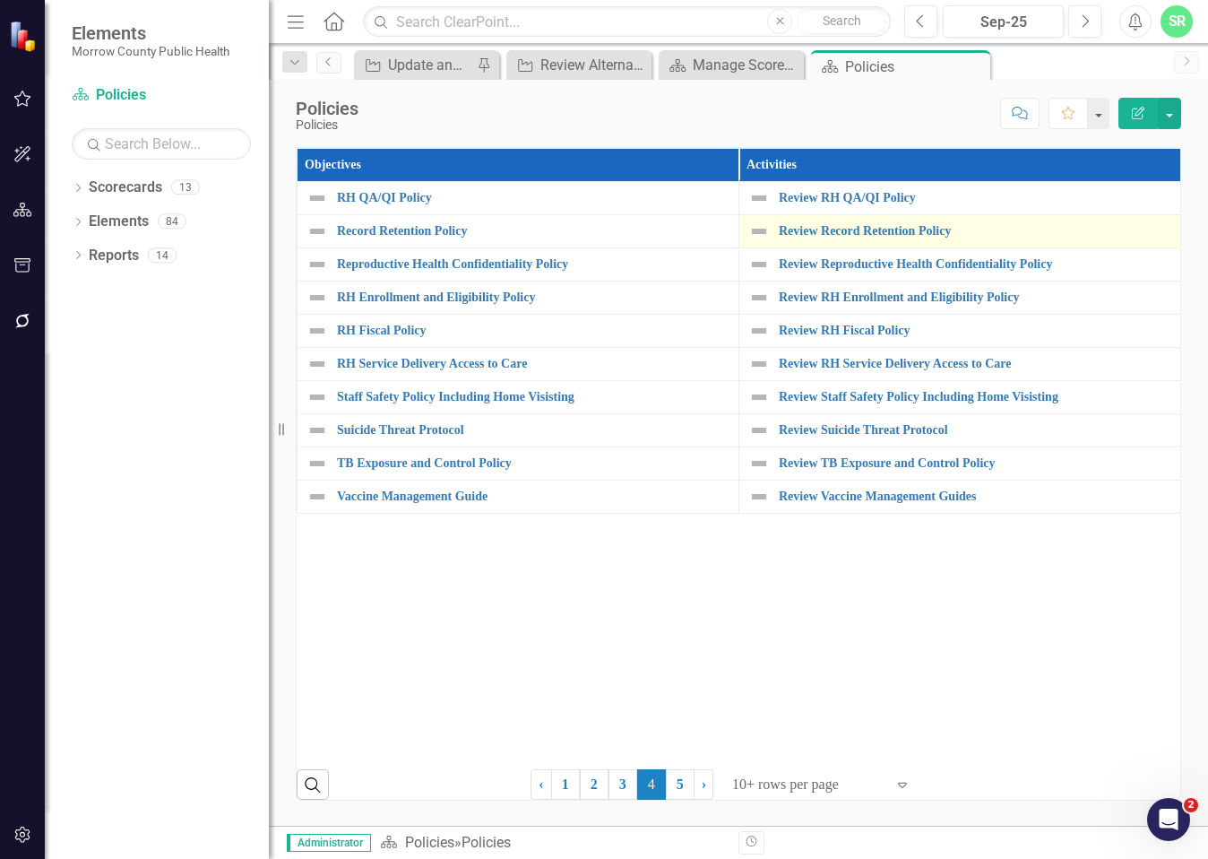
click at [904, 238] on div "Review Record Retention Policy" at bounding box center [959, 232] width 423 height 22
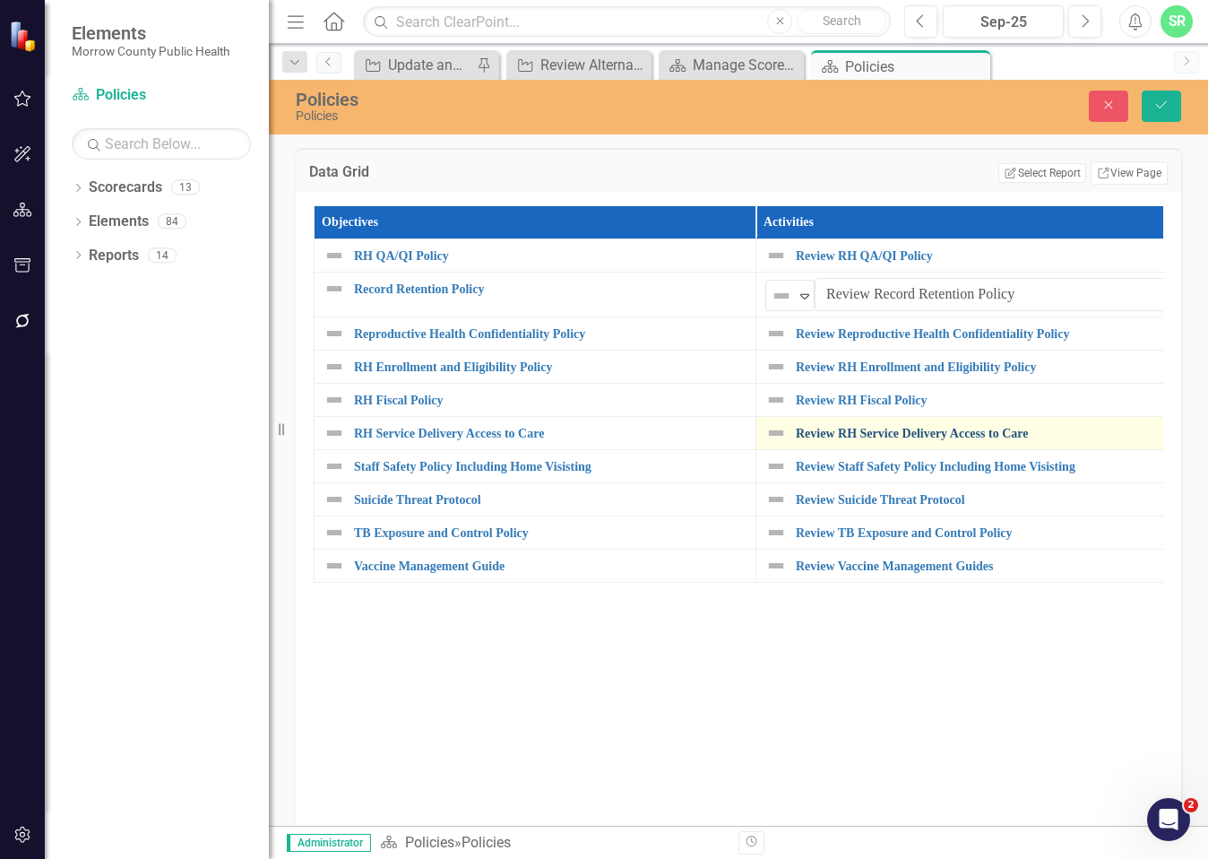
click at [913, 430] on link "Review RH Service Delivery Access to Care" at bounding box center [992, 433] width 393 height 13
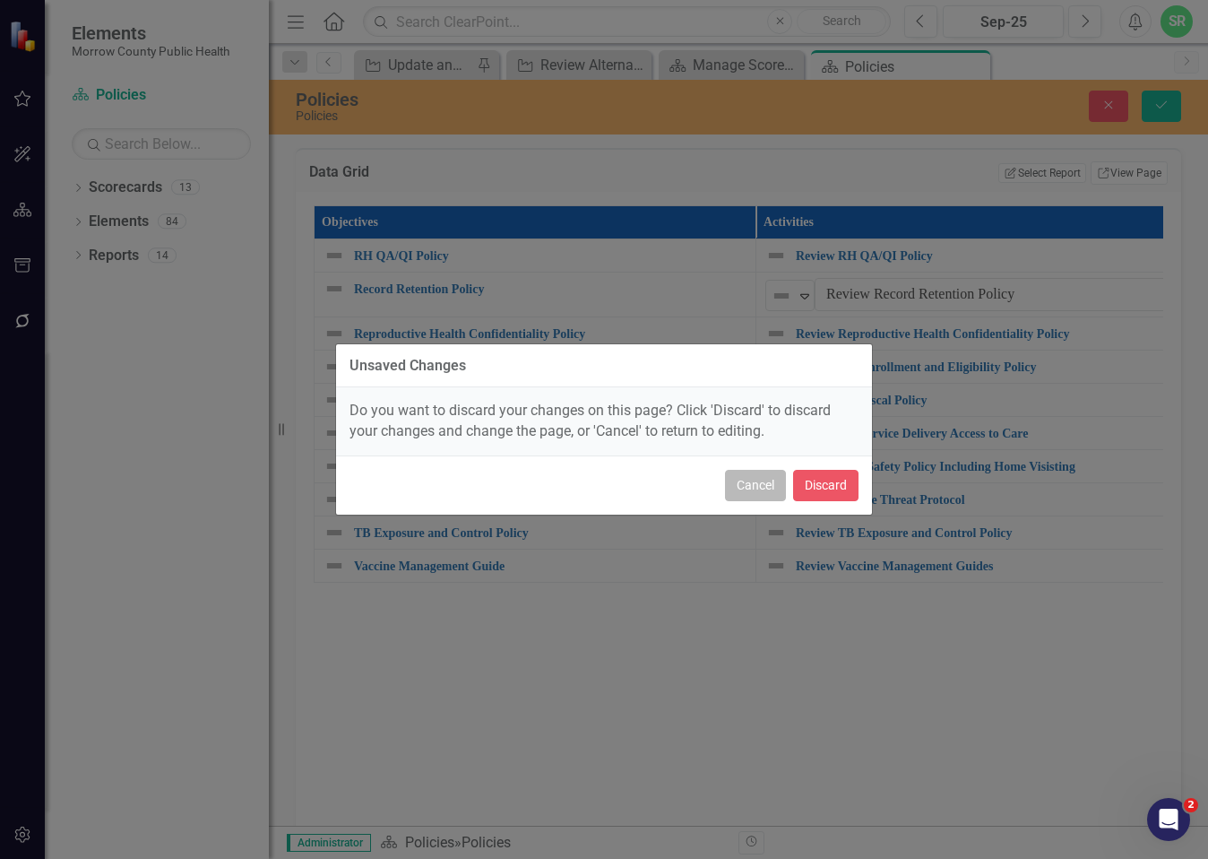
click at [746, 488] on button "Cancel" at bounding box center [755, 485] width 61 height 31
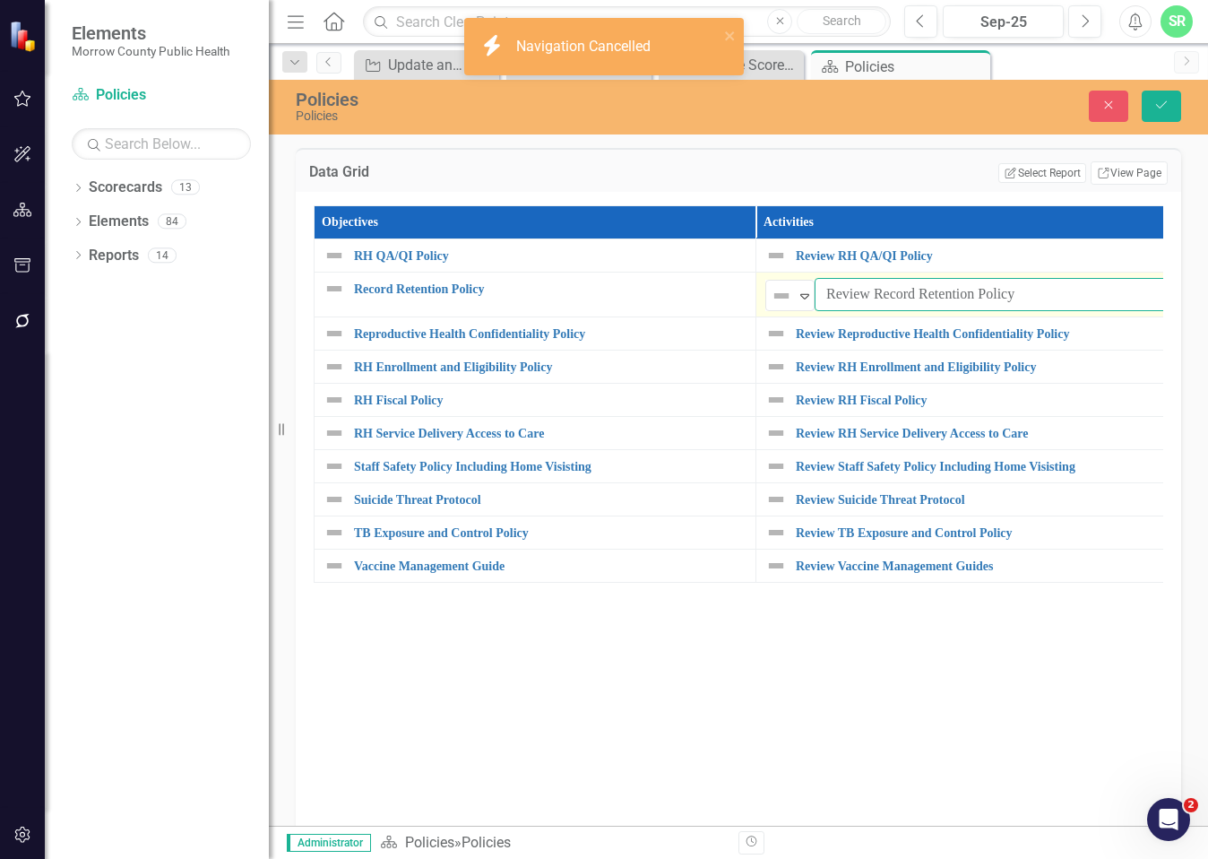
click at [912, 294] on input "Review Record Retention Policy" at bounding box center [1002, 294] width 374 height 33
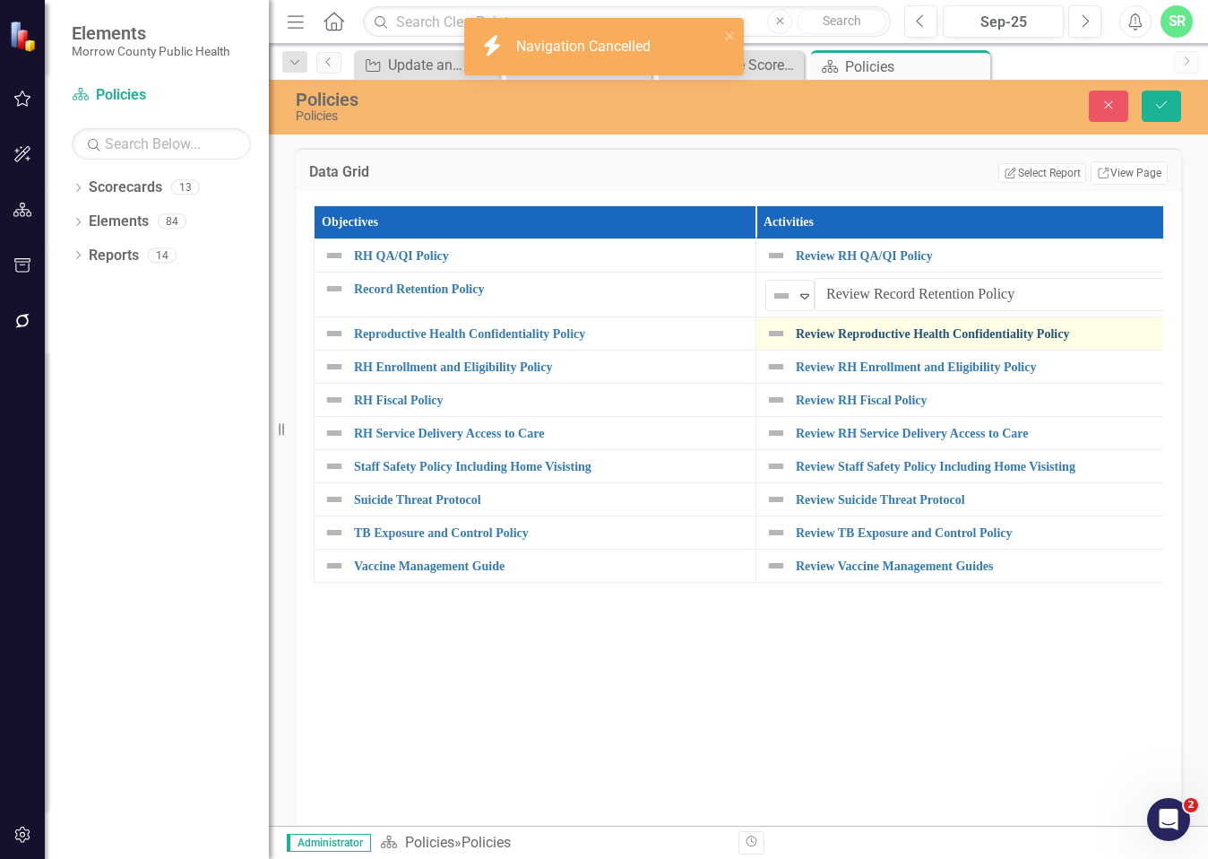
click at [982, 331] on link "Review Reproductive Health Confidentiality Policy" at bounding box center [992, 333] width 393 height 13
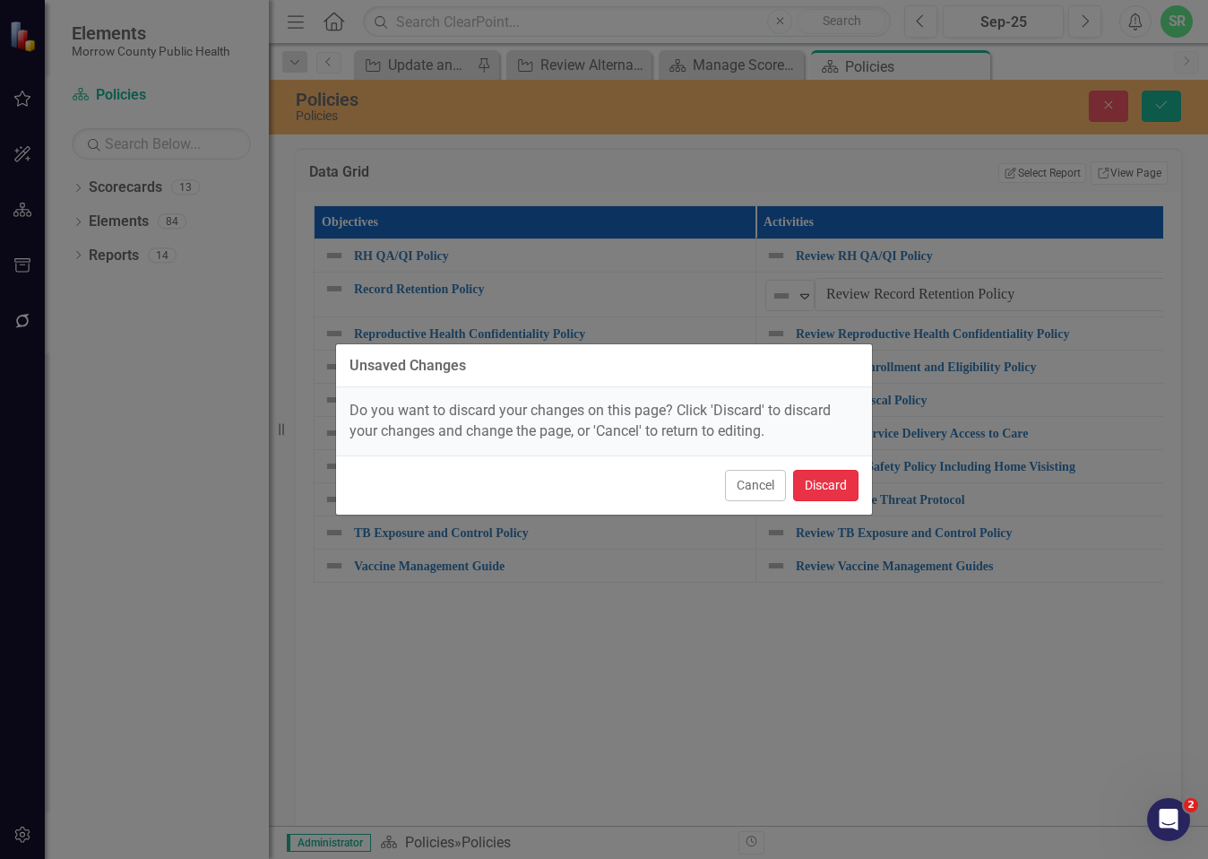
click at [835, 472] on button "Discard" at bounding box center [825, 485] width 65 height 31
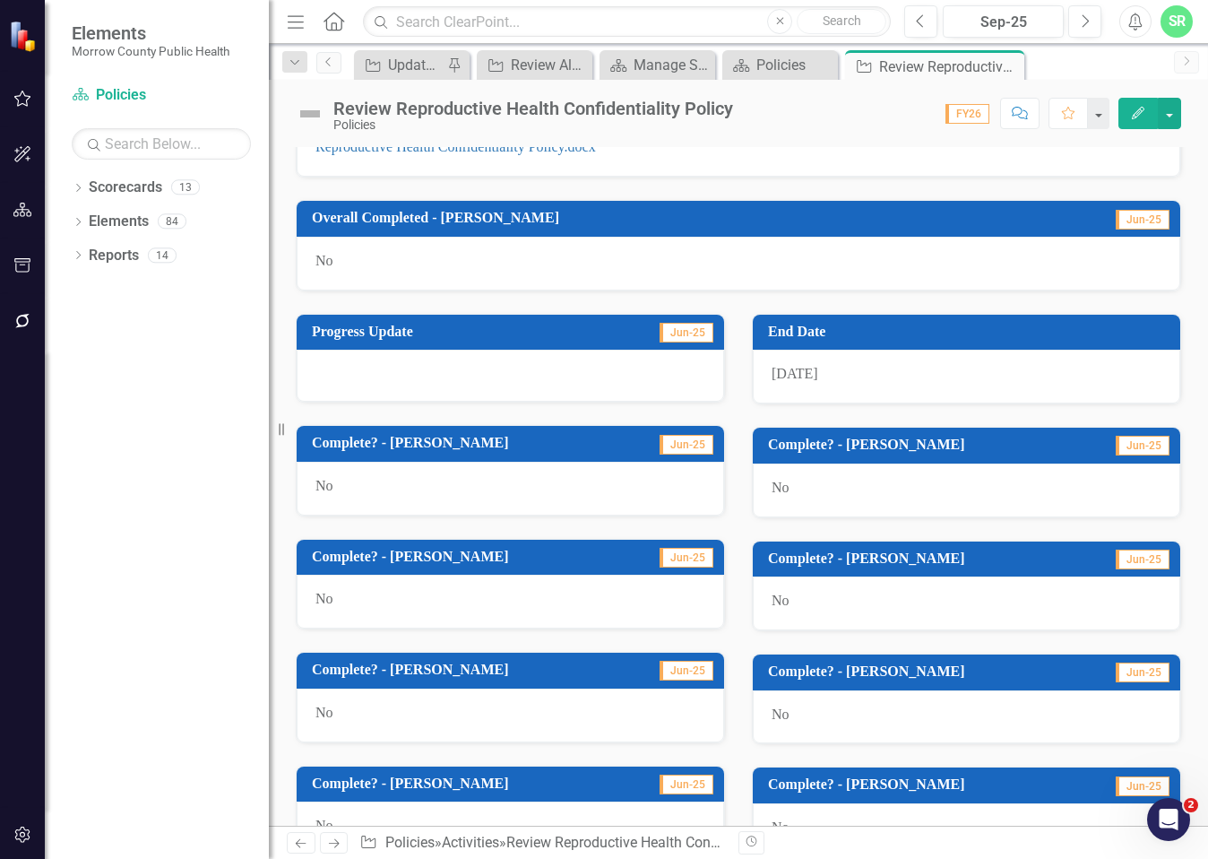
scroll to position [983, 0]
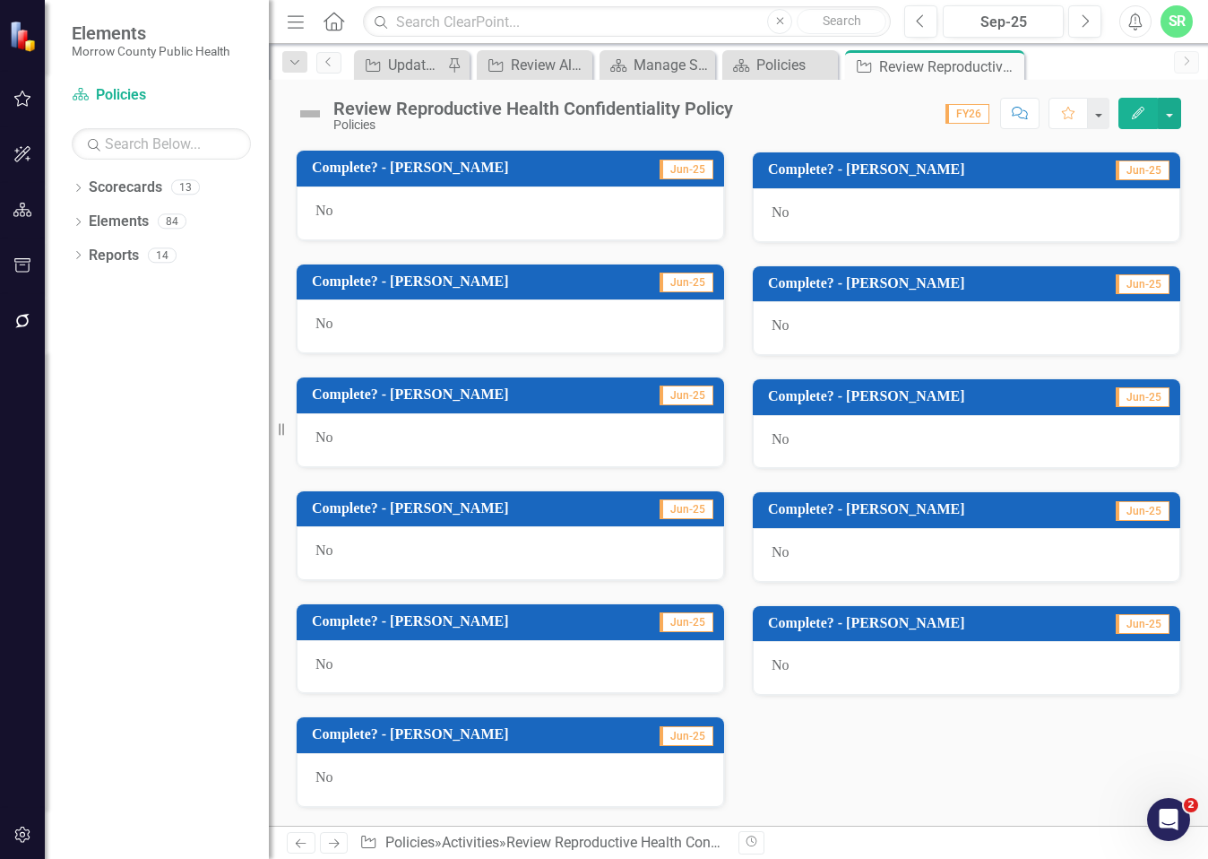
click at [811, 657] on div "No" at bounding box center [967, 668] width 428 height 54
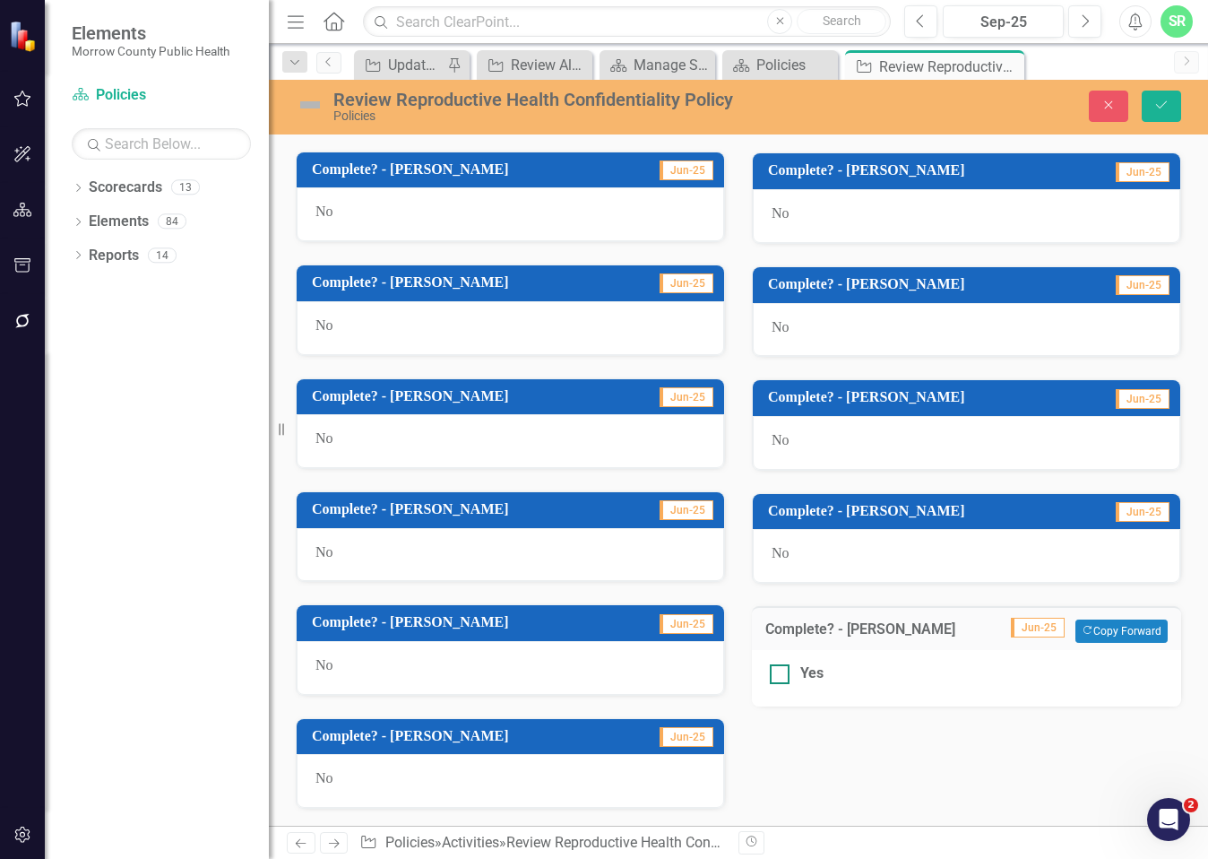
click at [781, 669] on div at bounding box center [780, 674] width 20 height 20
click at [781, 669] on input "Yes" at bounding box center [776, 670] width 12 height 12
checkbox input "true"
click at [1158, 106] on icon "Save" at bounding box center [1162, 105] width 16 height 13
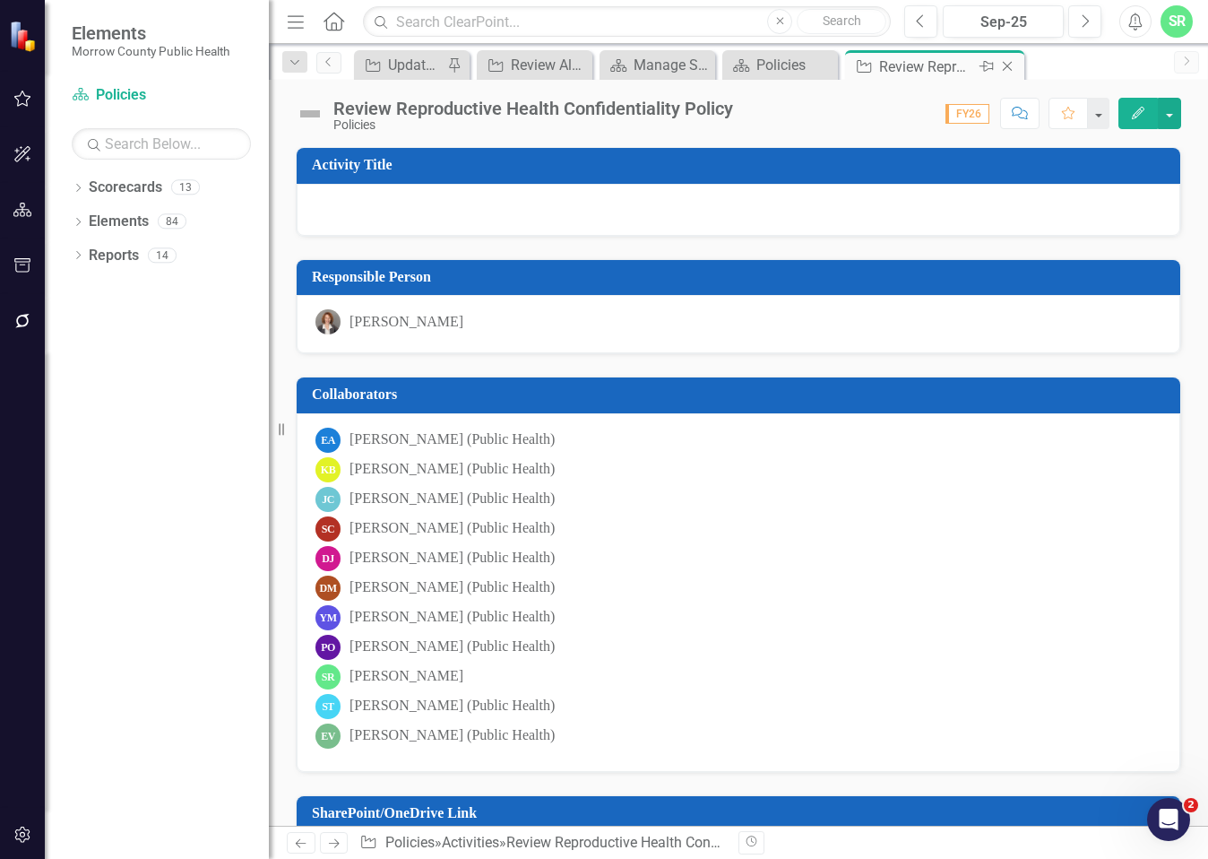
click at [1015, 67] on icon "Close" at bounding box center [1008, 66] width 18 height 14
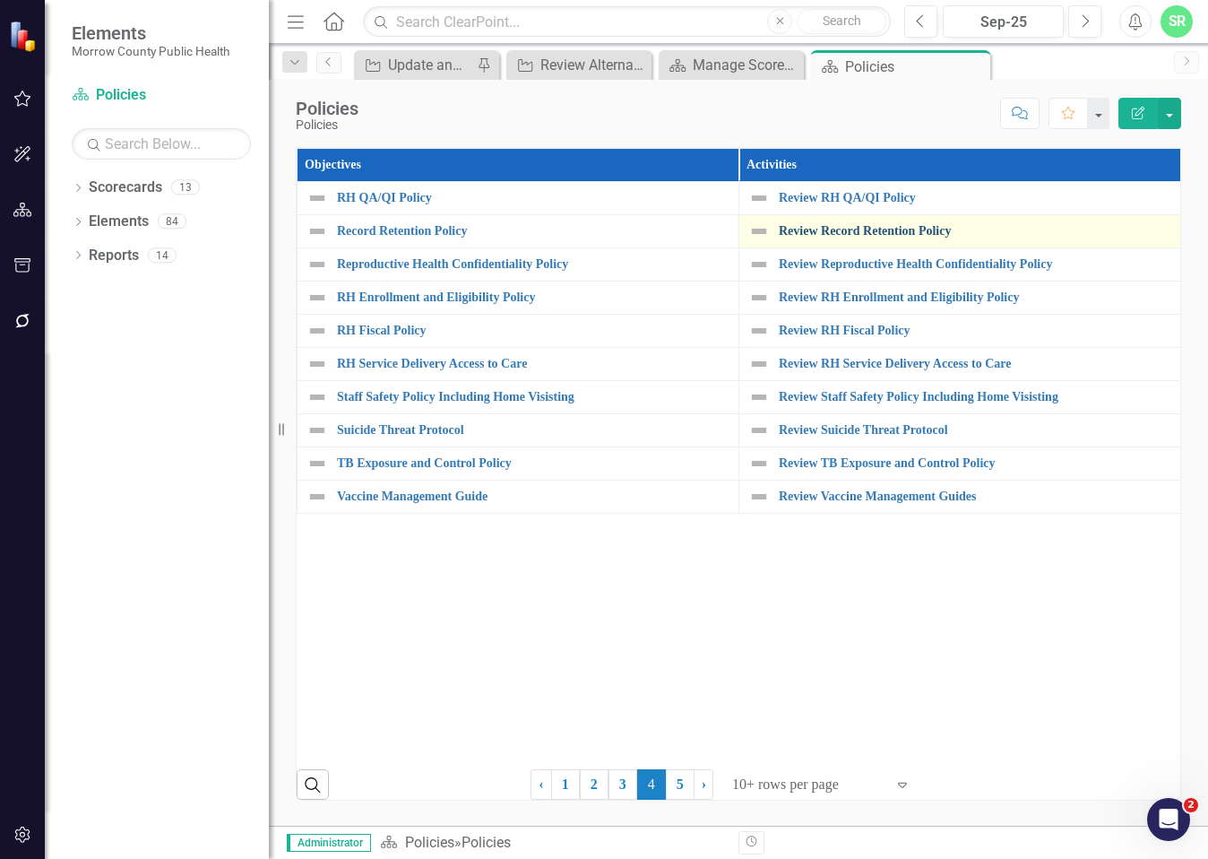
click at [916, 229] on link "Review Record Retention Policy" at bounding box center [975, 230] width 393 height 13
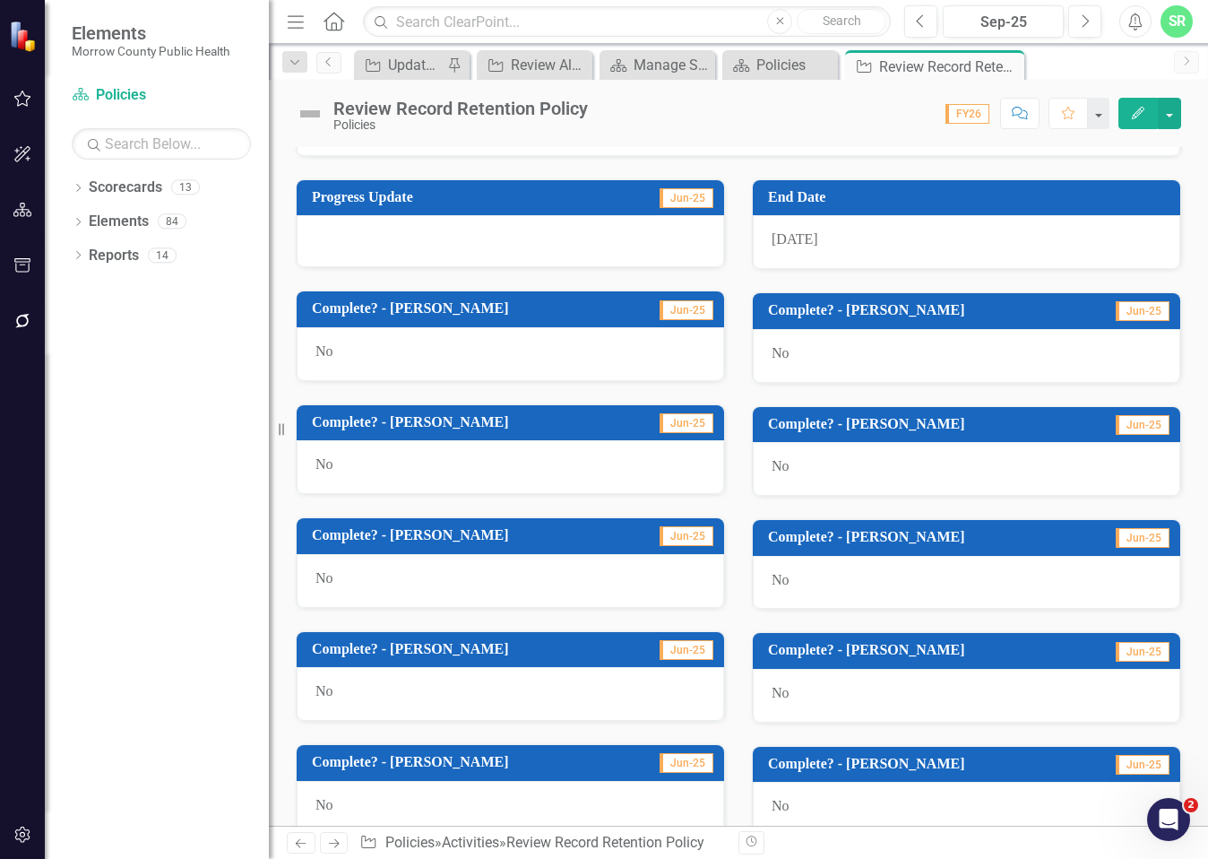
scroll to position [983, 0]
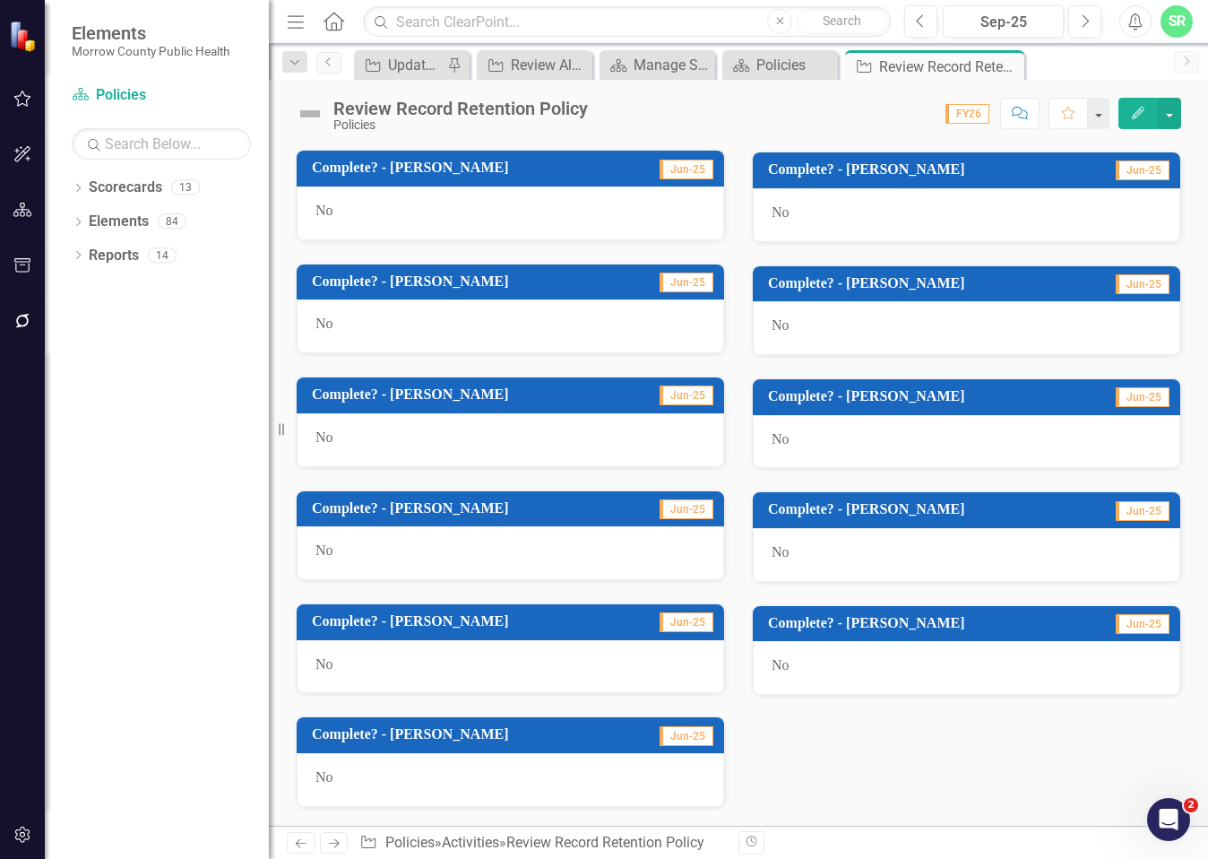
click at [800, 662] on div "No" at bounding box center [967, 668] width 428 height 54
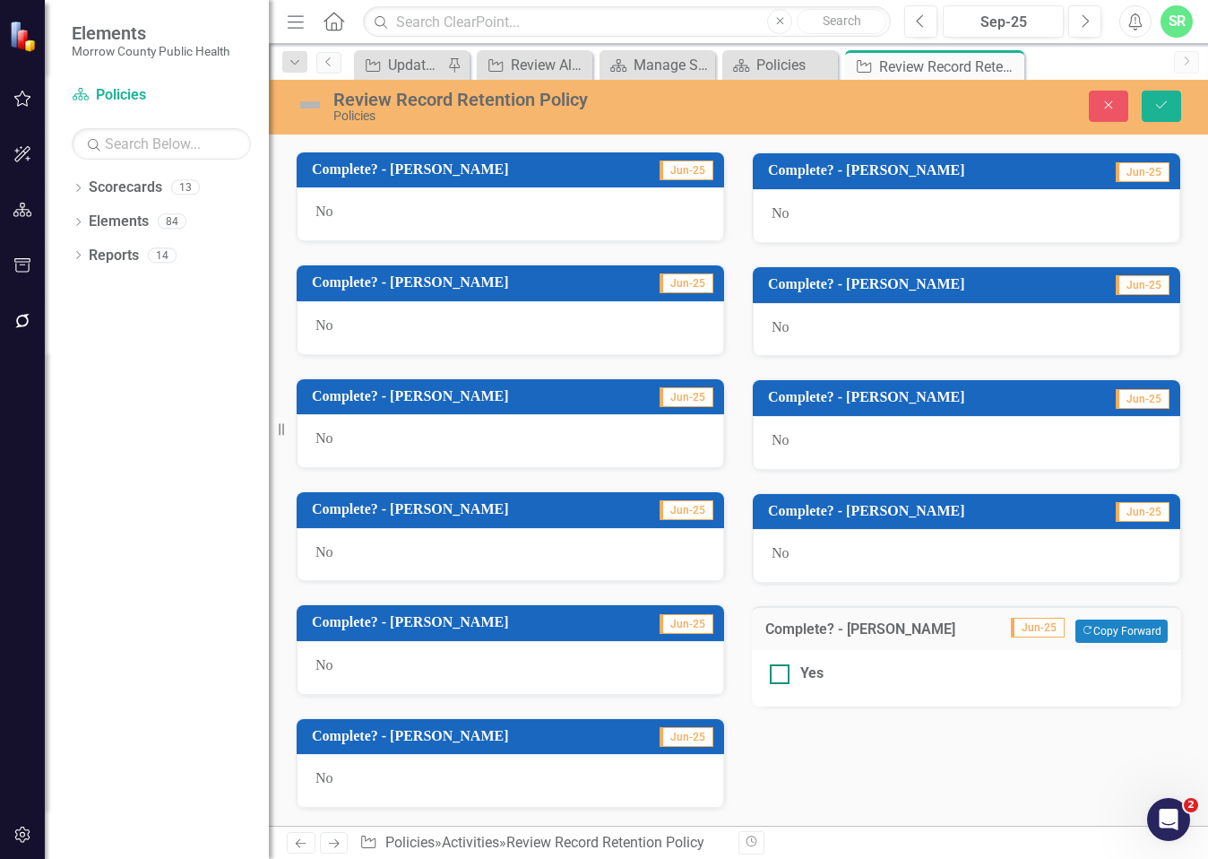
click at [777, 675] on div at bounding box center [780, 674] width 20 height 20
click at [777, 675] on input "Yes" at bounding box center [776, 670] width 12 height 12
checkbox input "true"
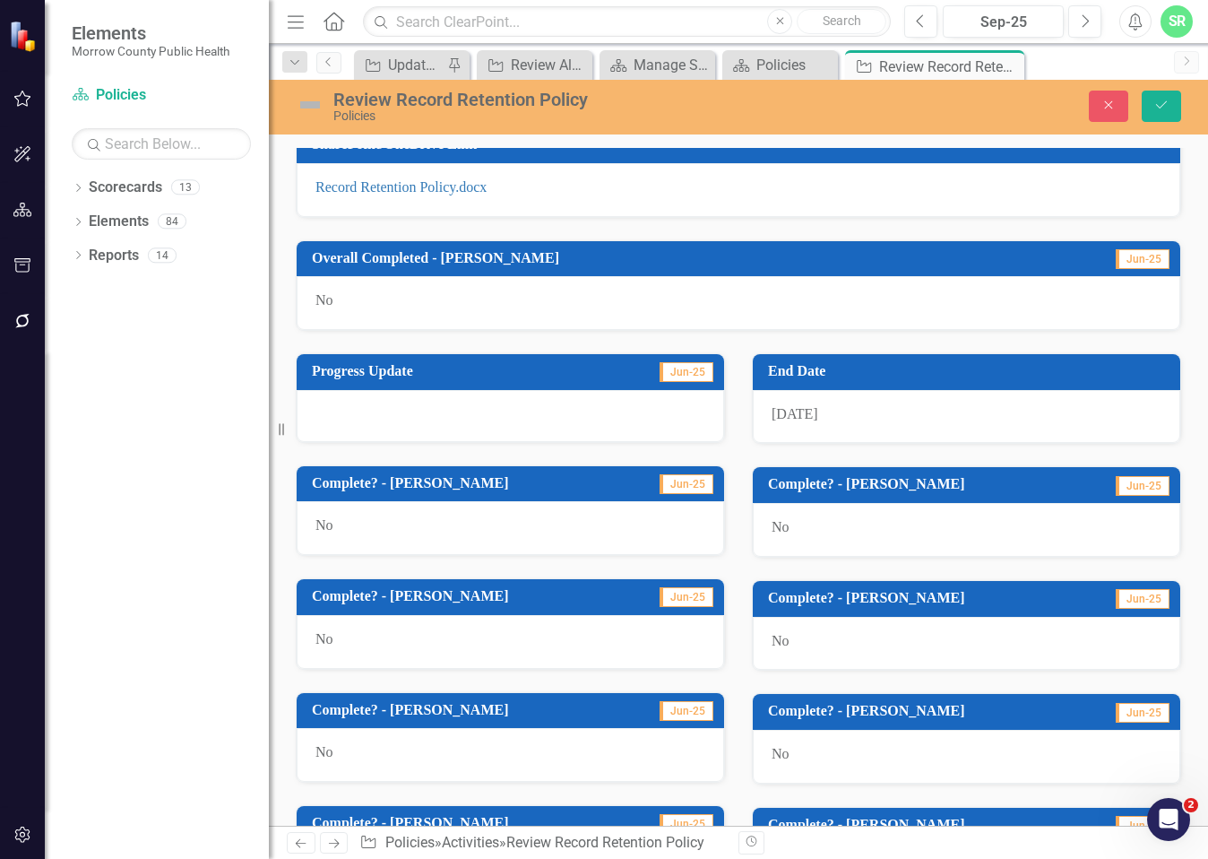
scroll to position [536, 0]
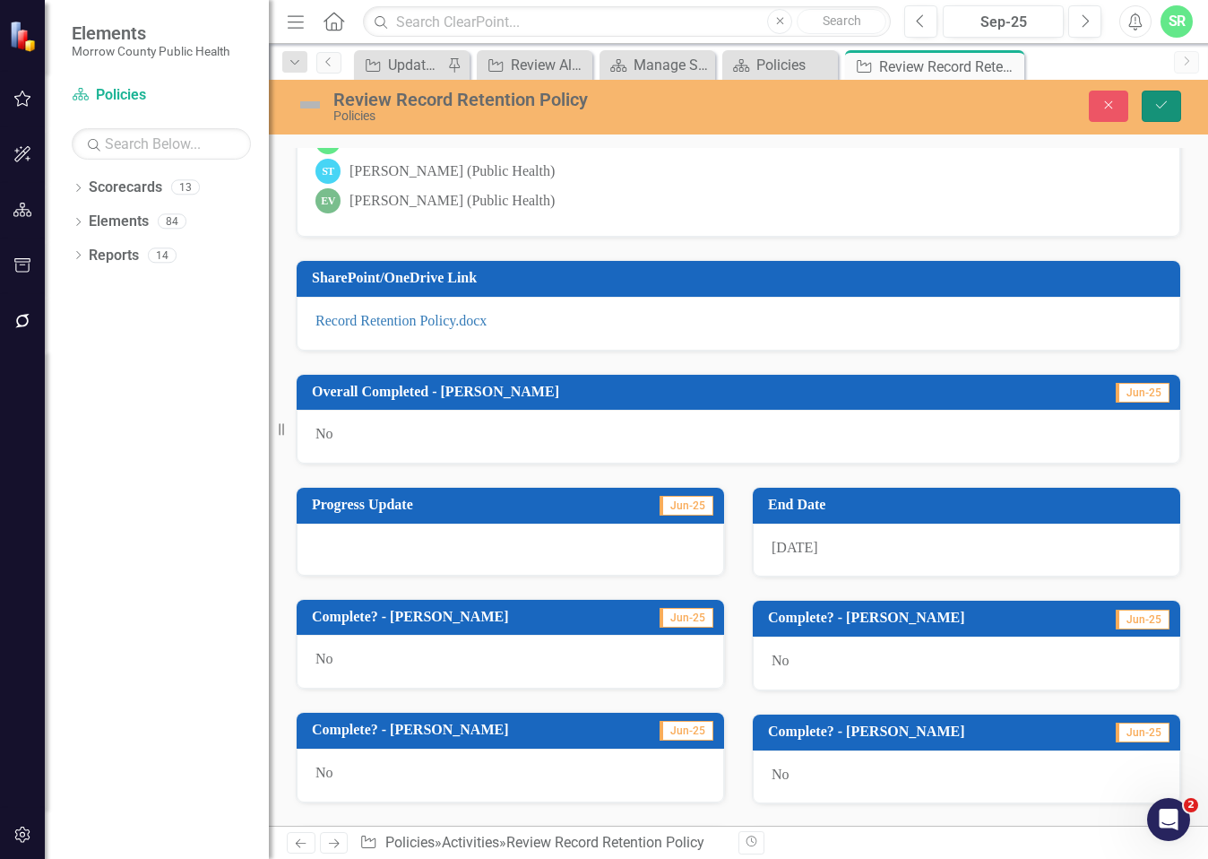
click at [1152, 92] on button "Save" at bounding box center [1161, 106] width 39 height 31
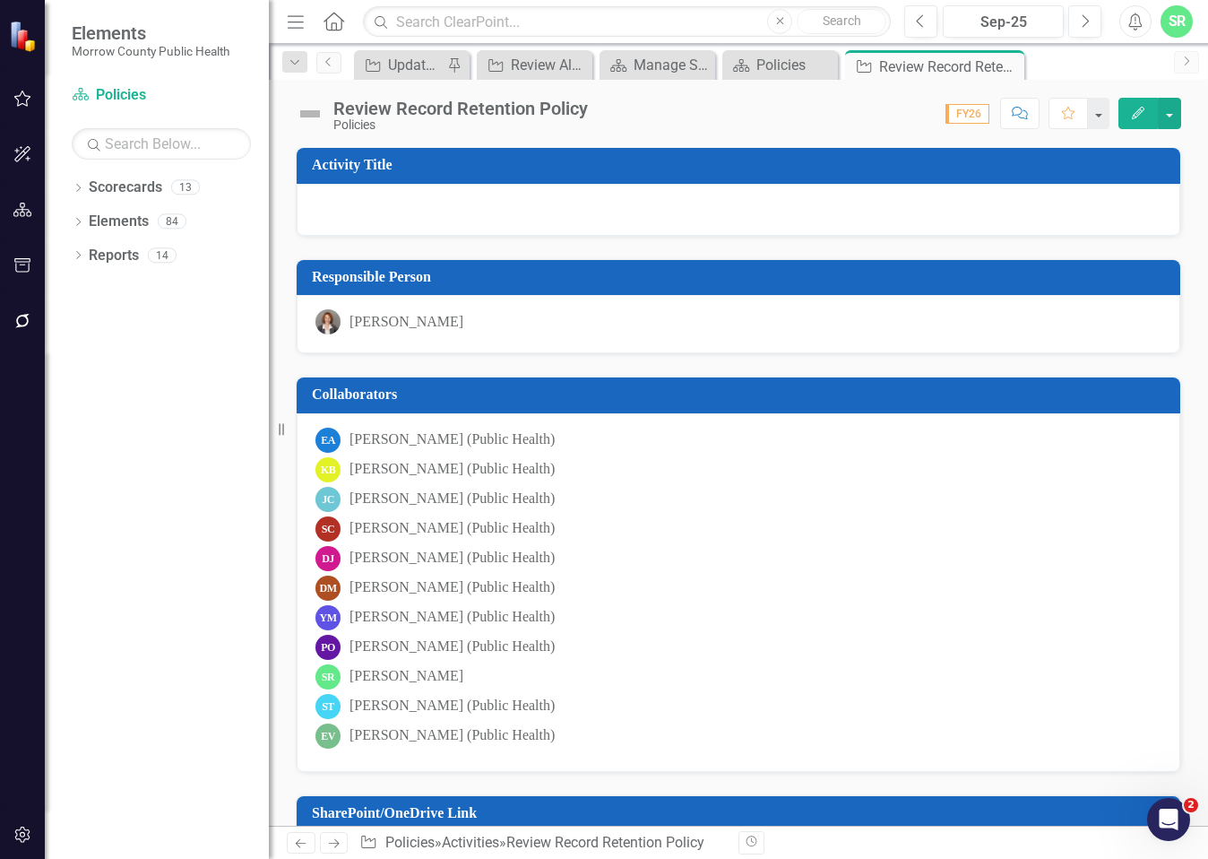
click at [1194, 66] on link "Next" at bounding box center [1186, 62] width 25 height 22
click at [1004, 65] on icon "Close" at bounding box center [1008, 66] width 18 height 14
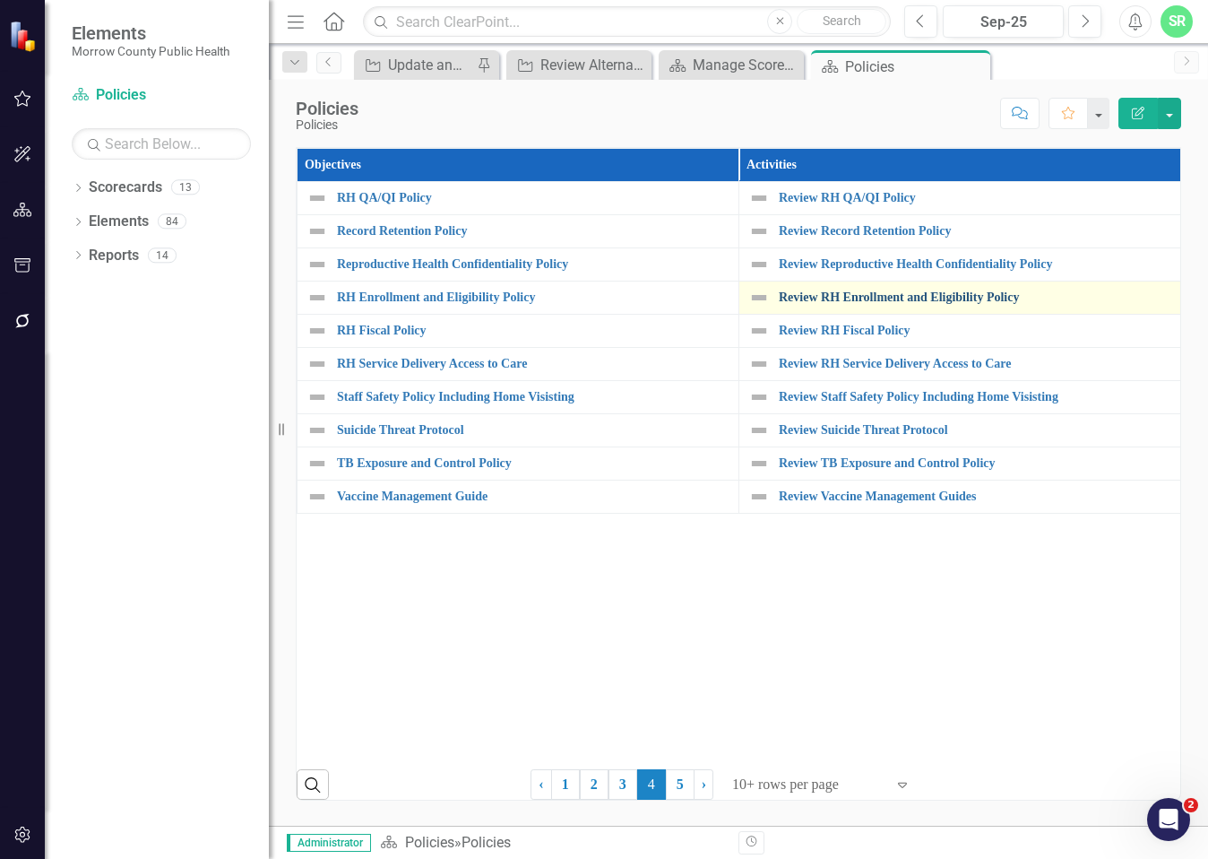
click at [927, 294] on link "Review RH Enrollment and Eligibility Policy" at bounding box center [975, 296] width 393 height 13
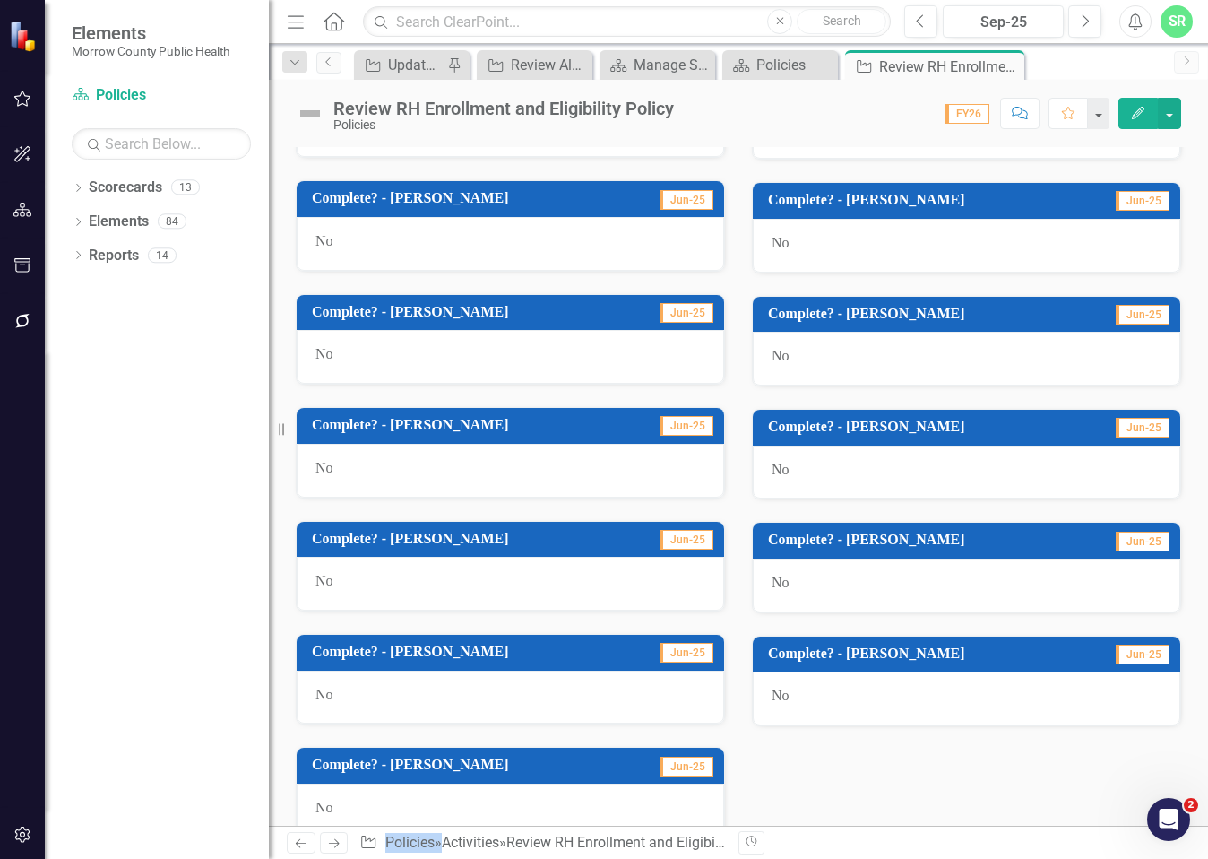
scroll to position [983, 0]
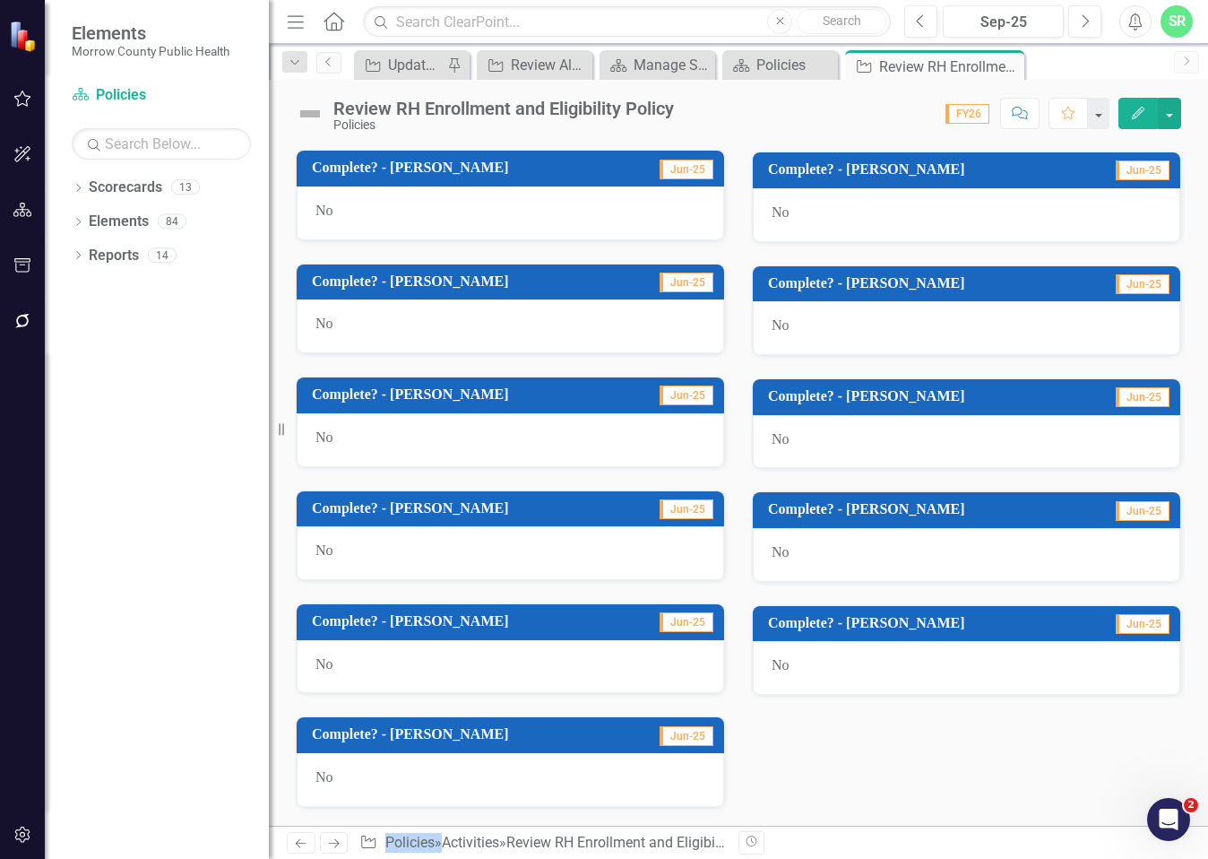
click at [897, 676] on div "No" at bounding box center [967, 668] width 428 height 54
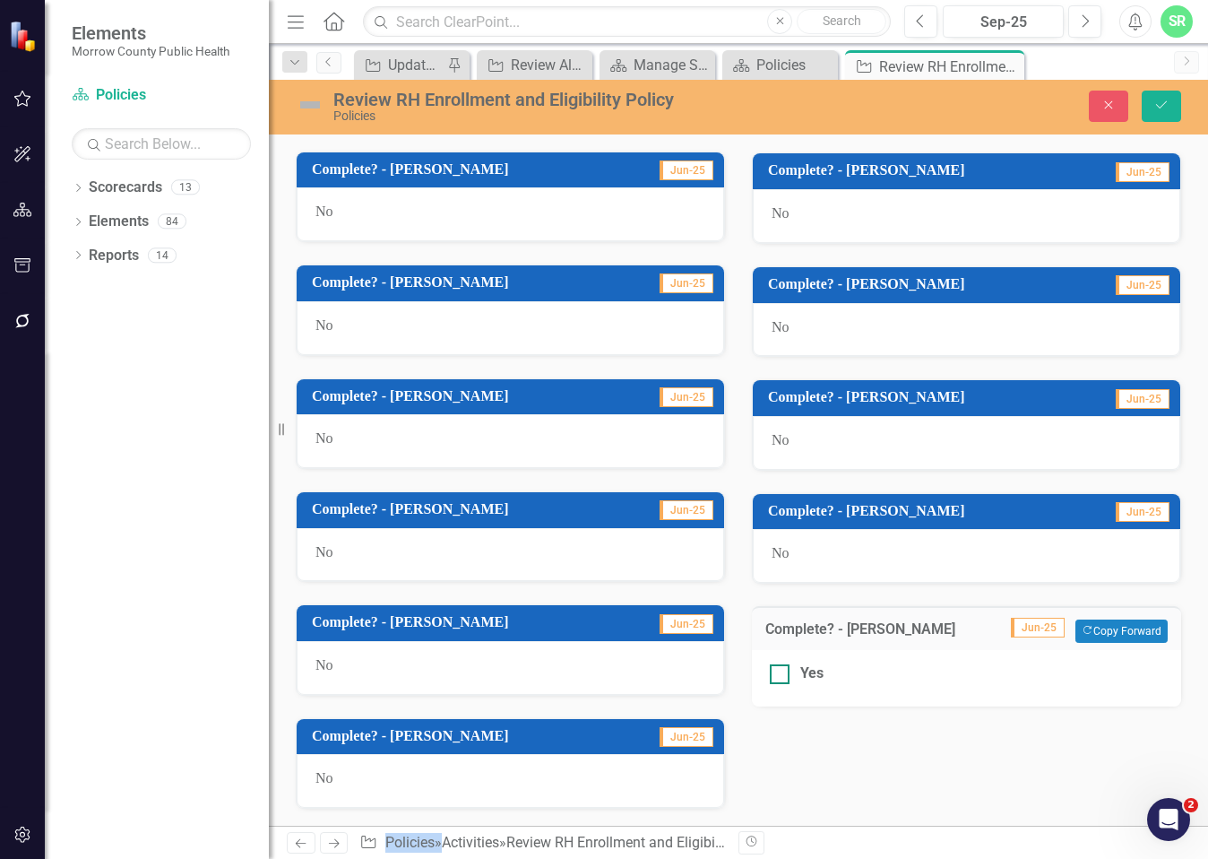
click at [800, 676] on div "Yes" at bounding box center [811, 673] width 23 height 21
click at [782, 676] on input "Yes" at bounding box center [776, 670] width 12 height 12
checkbox input "true"
click at [1164, 100] on icon "Save" at bounding box center [1162, 105] width 16 height 13
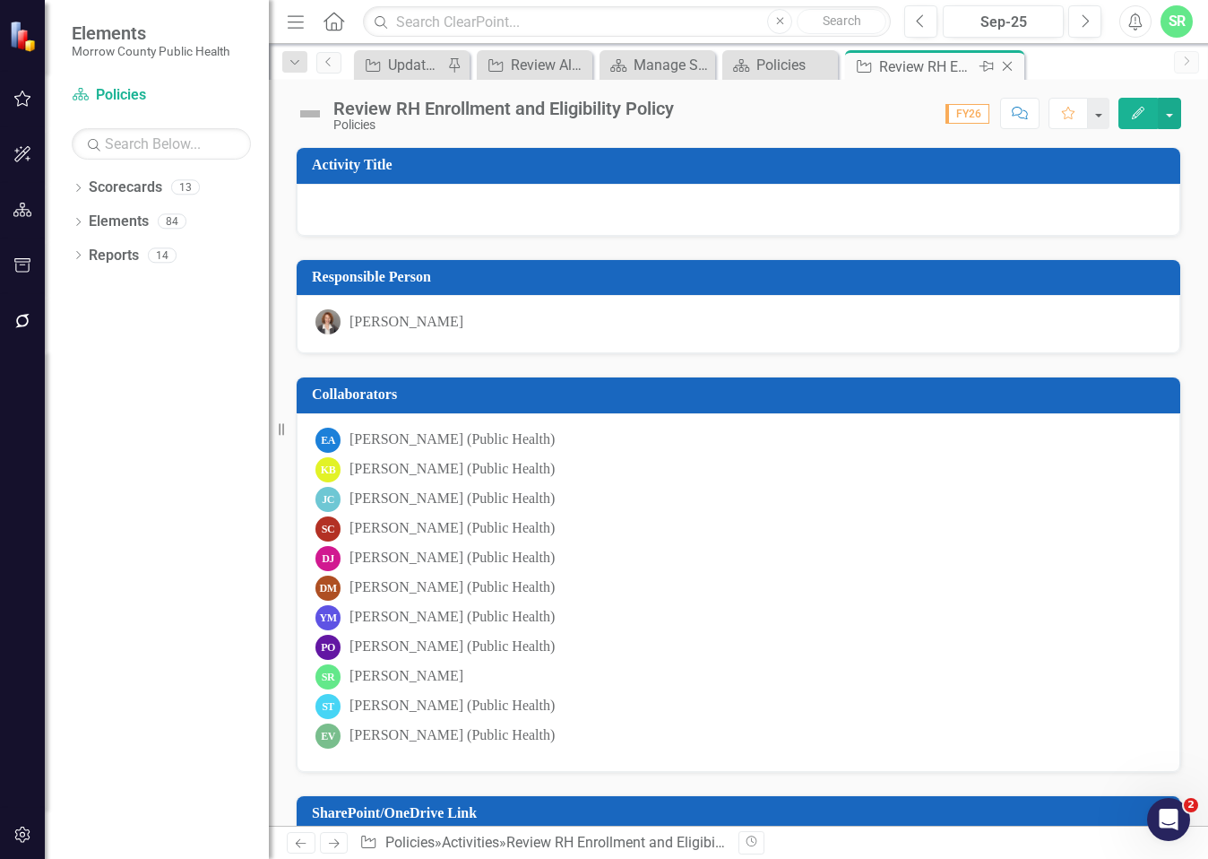
click at [1011, 72] on icon "Close" at bounding box center [1008, 66] width 18 height 14
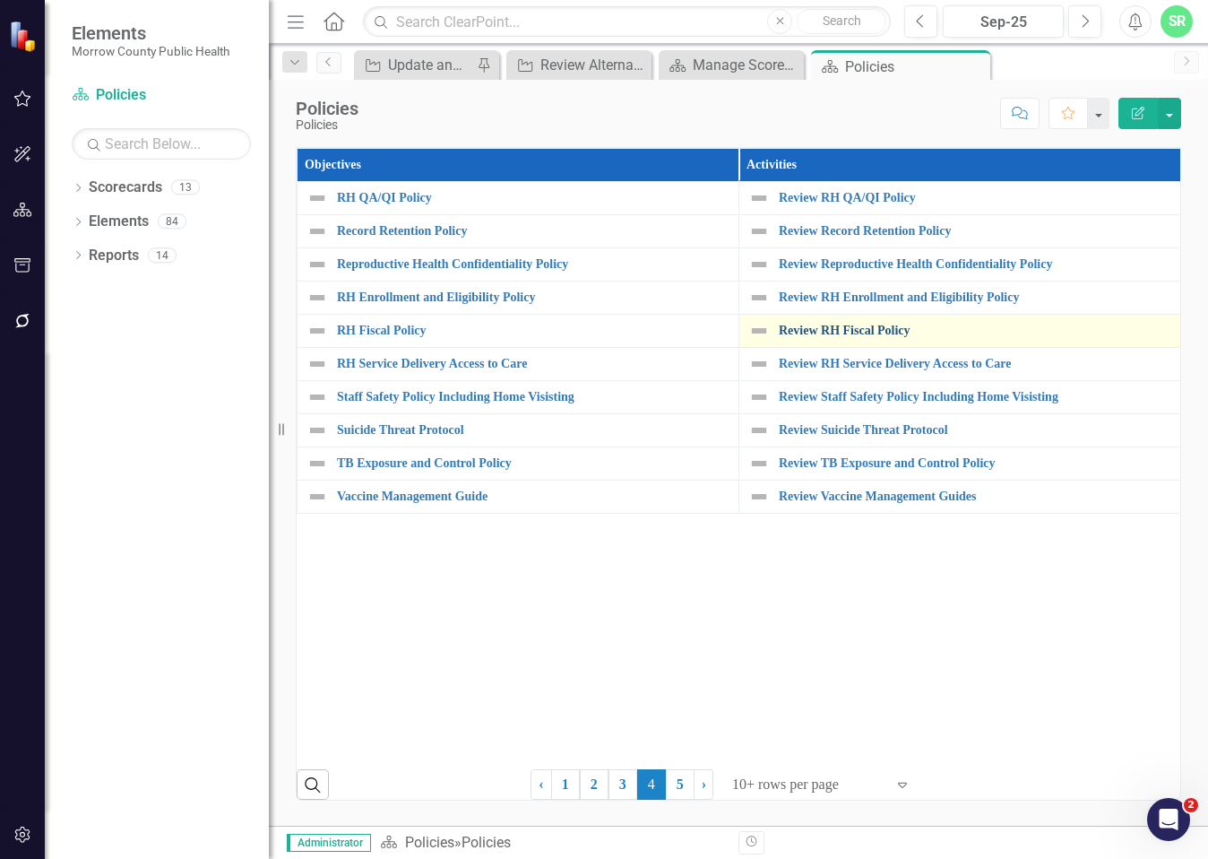
click at [904, 328] on link "Review RH Fiscal Policy" at bounding box center [975, 330] width 393 height 13
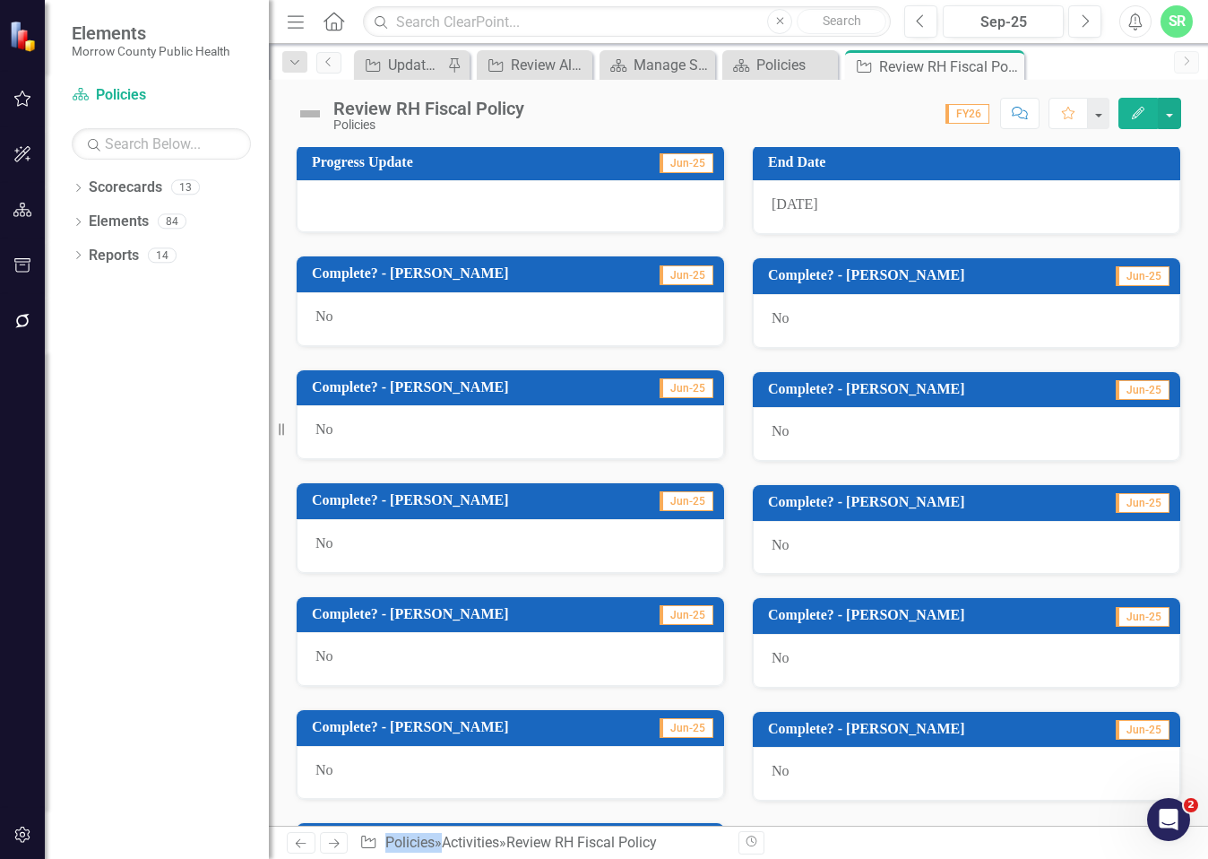
scroll to position [983, 0]
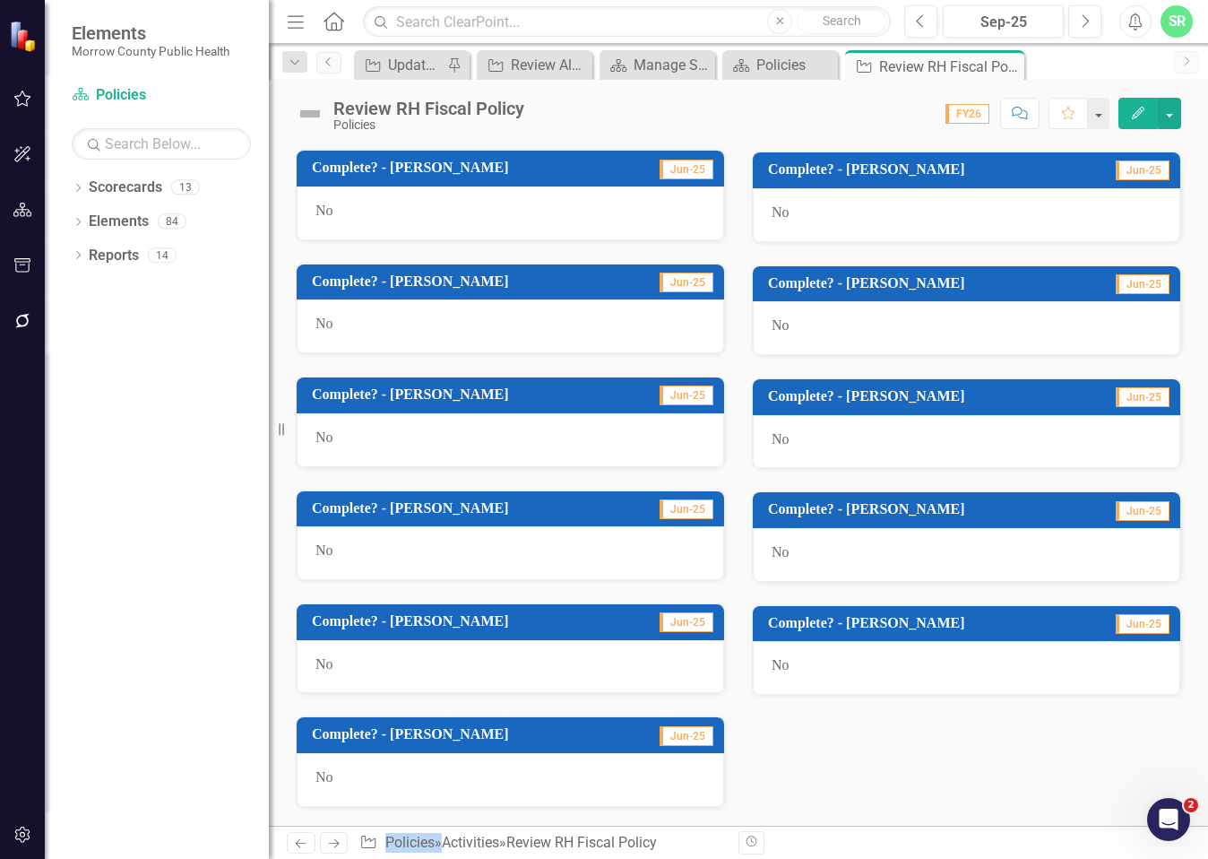
click at [839, 667] on div "No" at bounding box center [967, 668] width 428 height 54
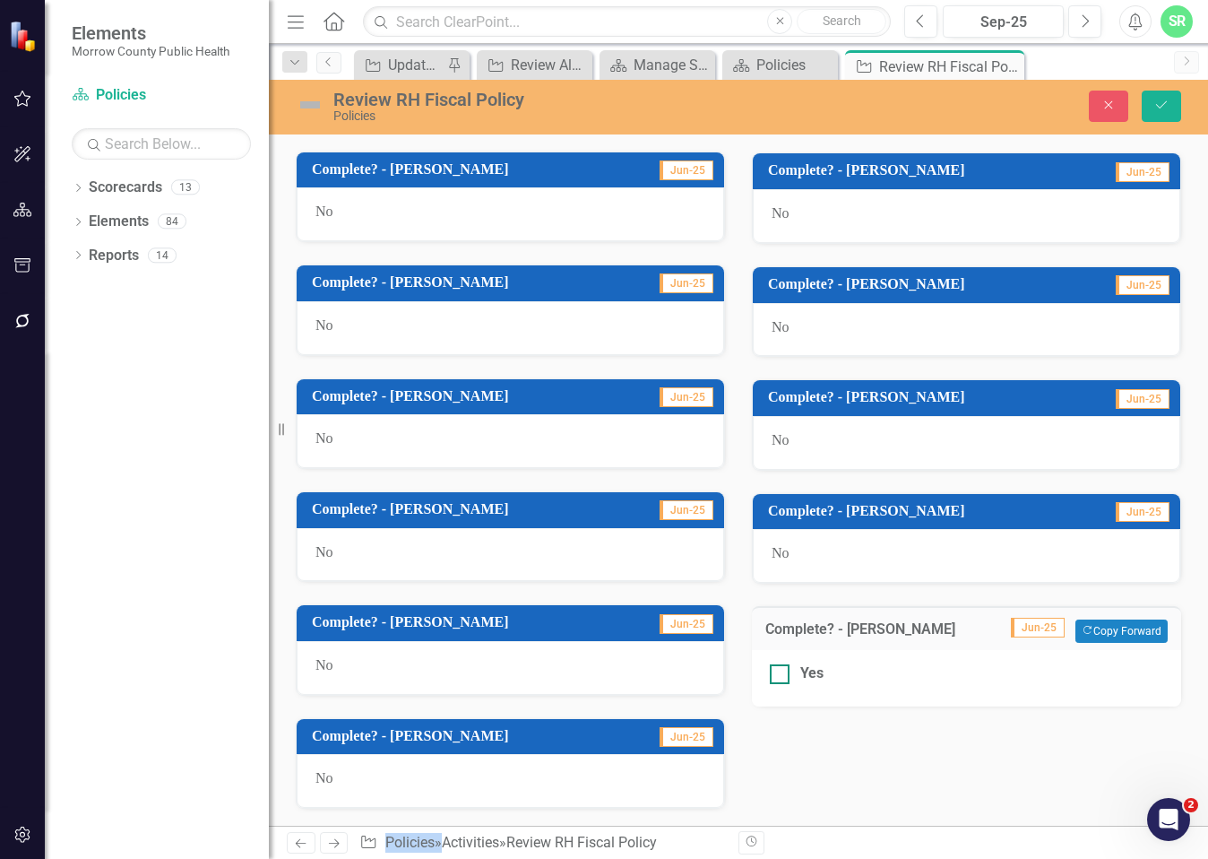
click at [787, 677] on div "Yes" at bounding box center [967, 673] width 394 height 21
click at [782, 676] on input "Yes" at bounding box center [776, 670] width 12 height 12
checkbox input "true"
click at [1153, 106] on button "Save" at bounding box center [1161, 106] width 39 height 31
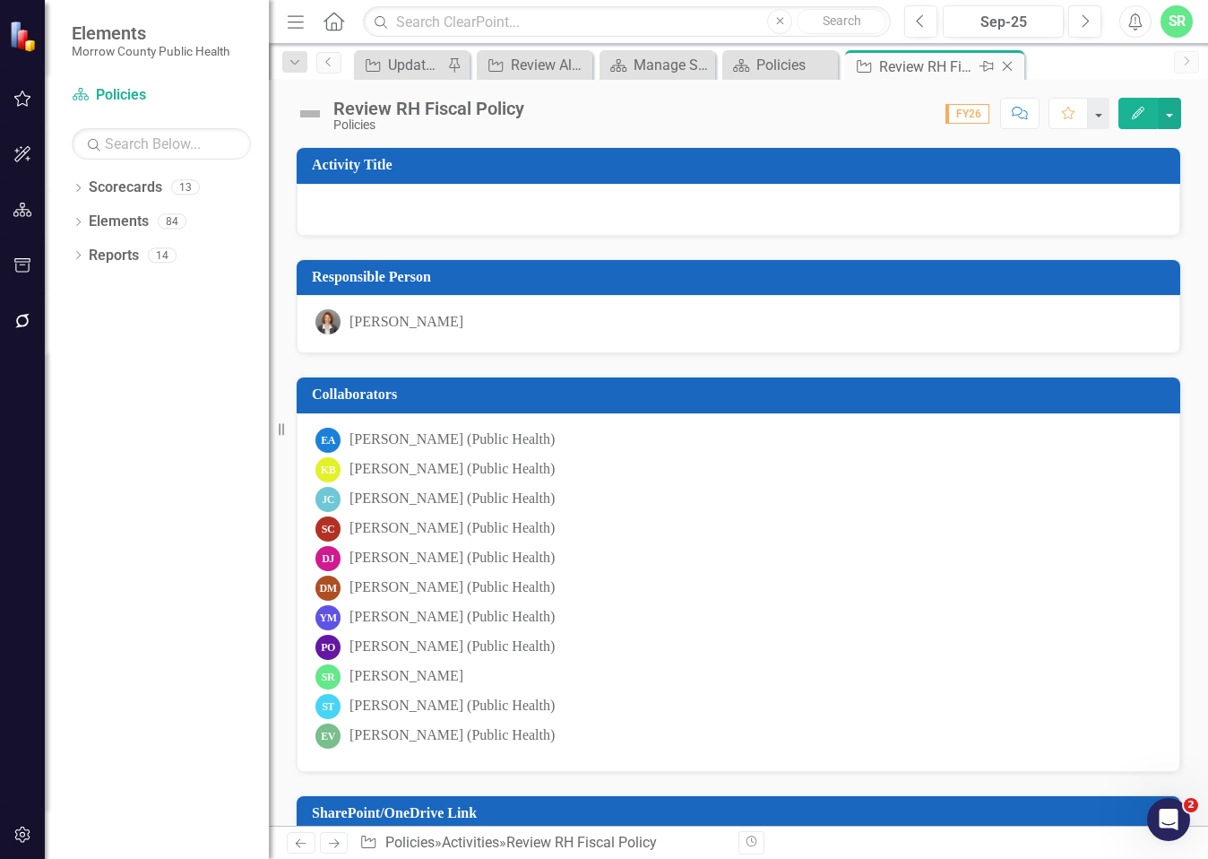
click at [1006, 67] on icon "Close" at bounding box center [1008, 66] width 18 height 14
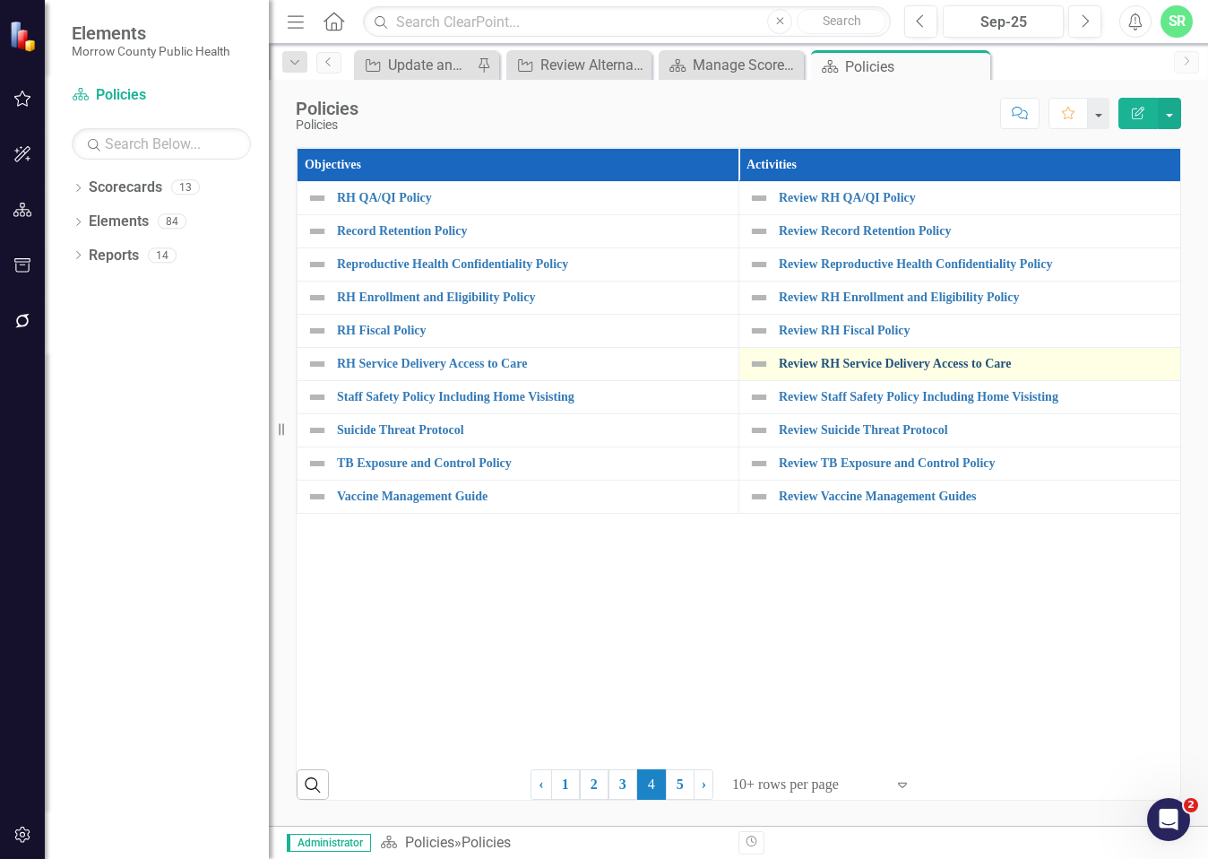
click at [939, 359] on link "Review RH Service Delivery Access to Care" at bounding box center [975, 363] width 393 height 13
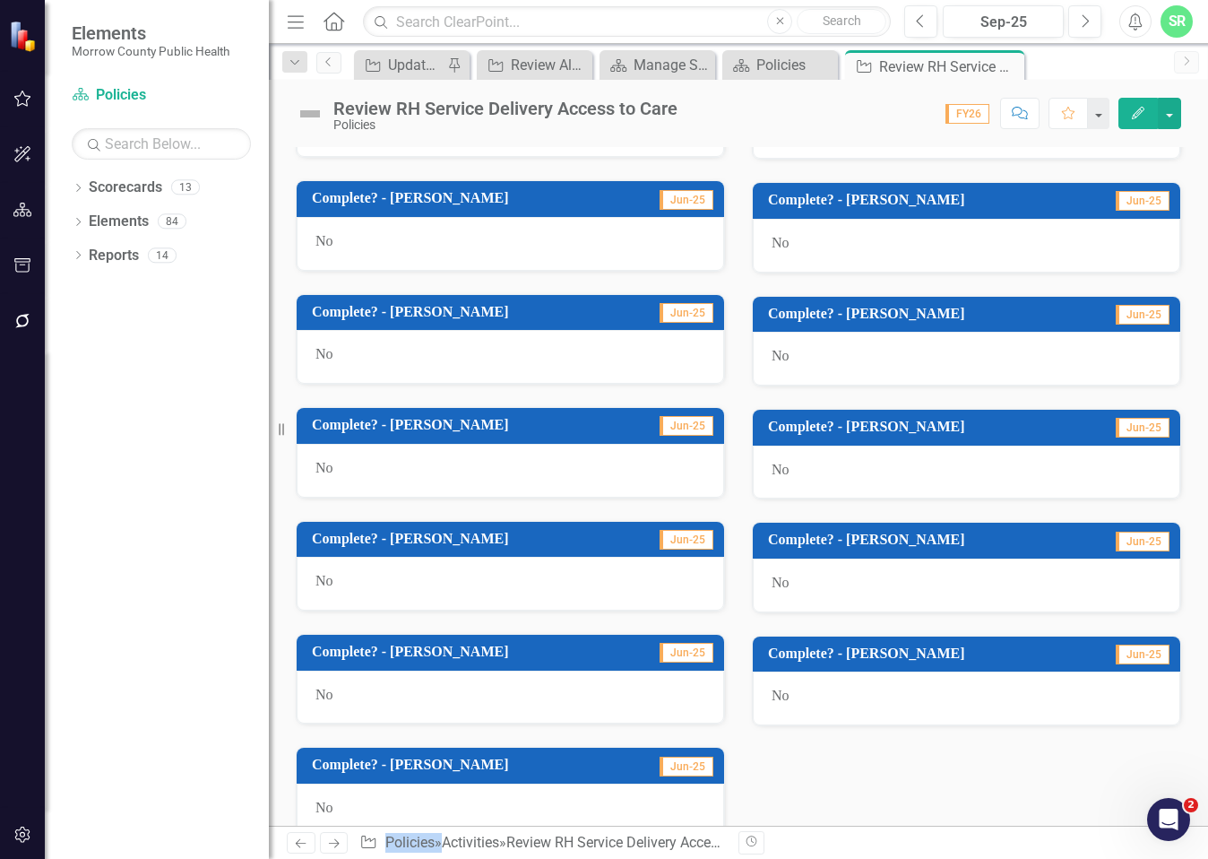
scroll to position [983, 0]
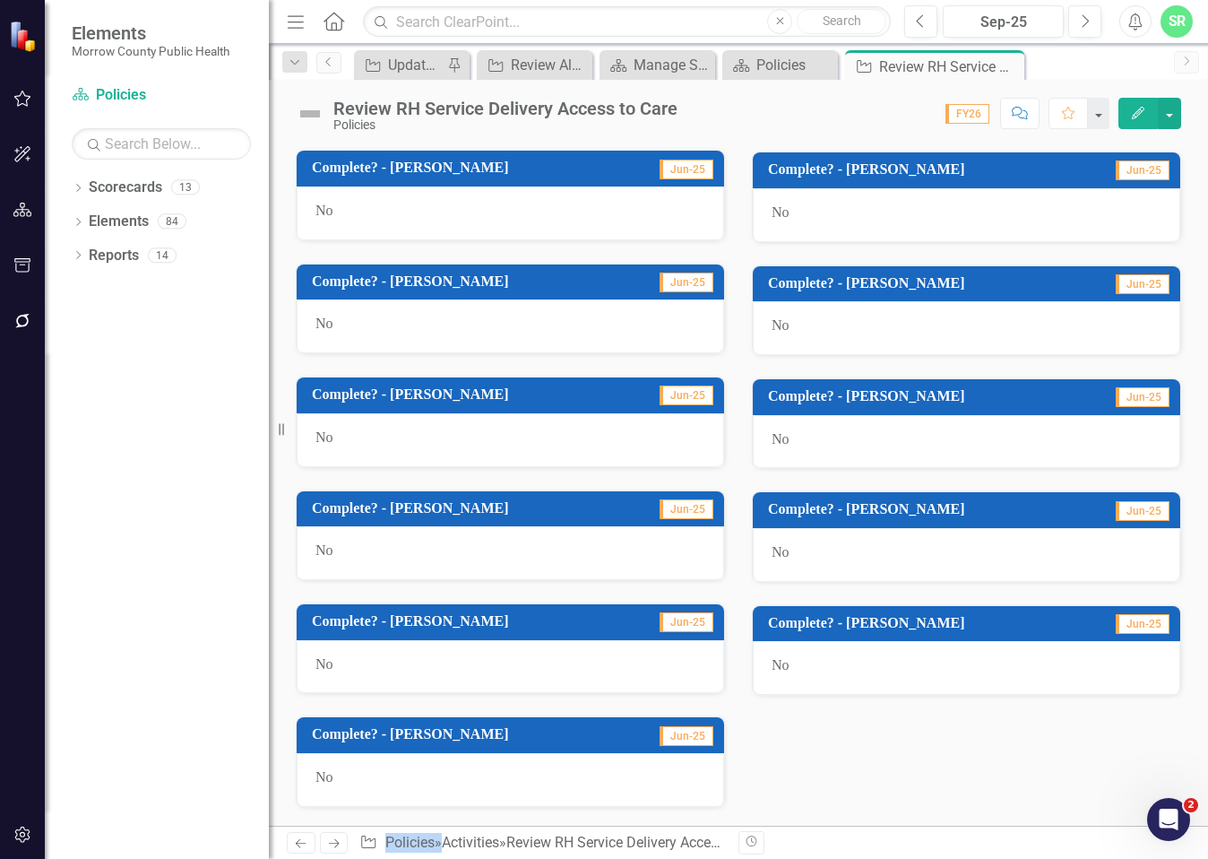
click at [836, 673] on div "No" at bounding box center [967, 668] width 428 height 54
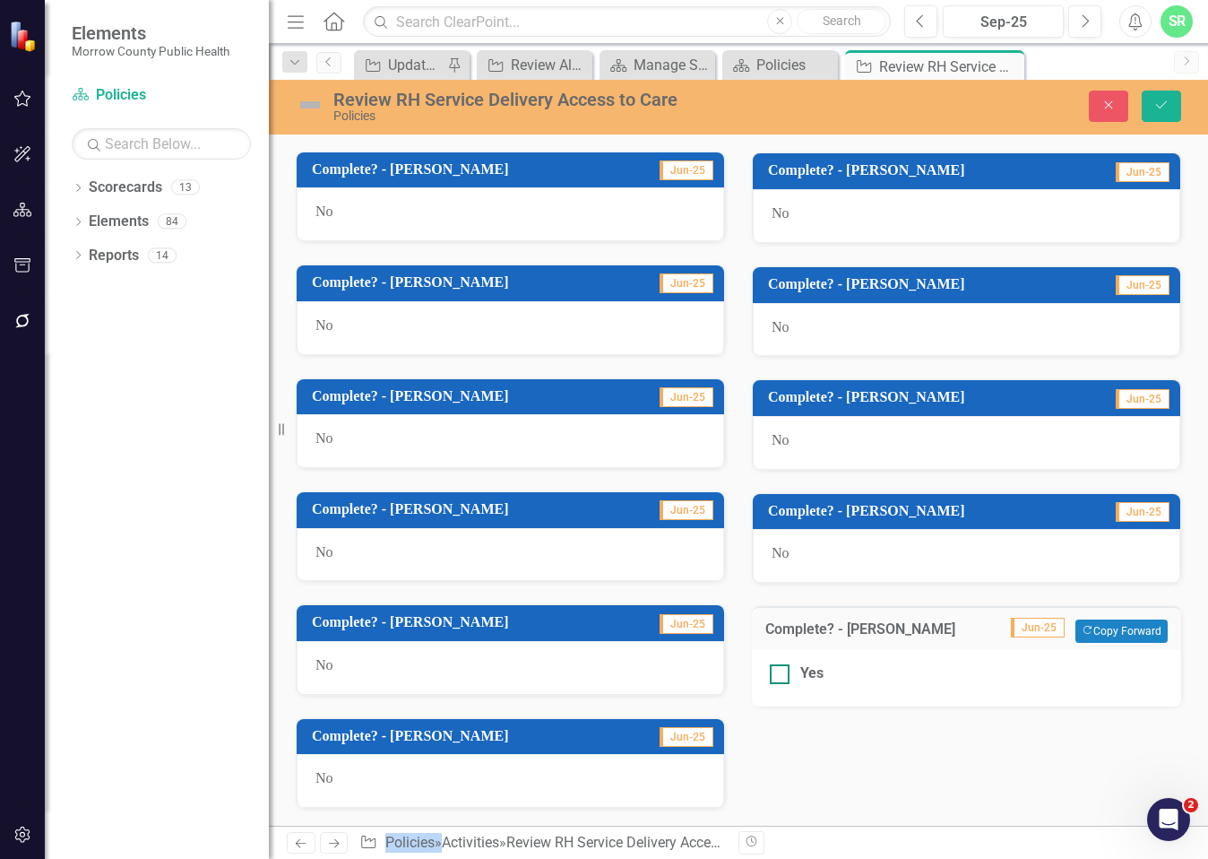
click at [800, 673] on div "Yes" at bounding box center [811, 673] width 23 height 21
click at [782, 673] on input "Yes" at bounding box center [776, 670] width 12 height 12
checkbox input "true"
click at [1171, 113] on button "Save" at bounding box center [1161, 106] width 39 height 31
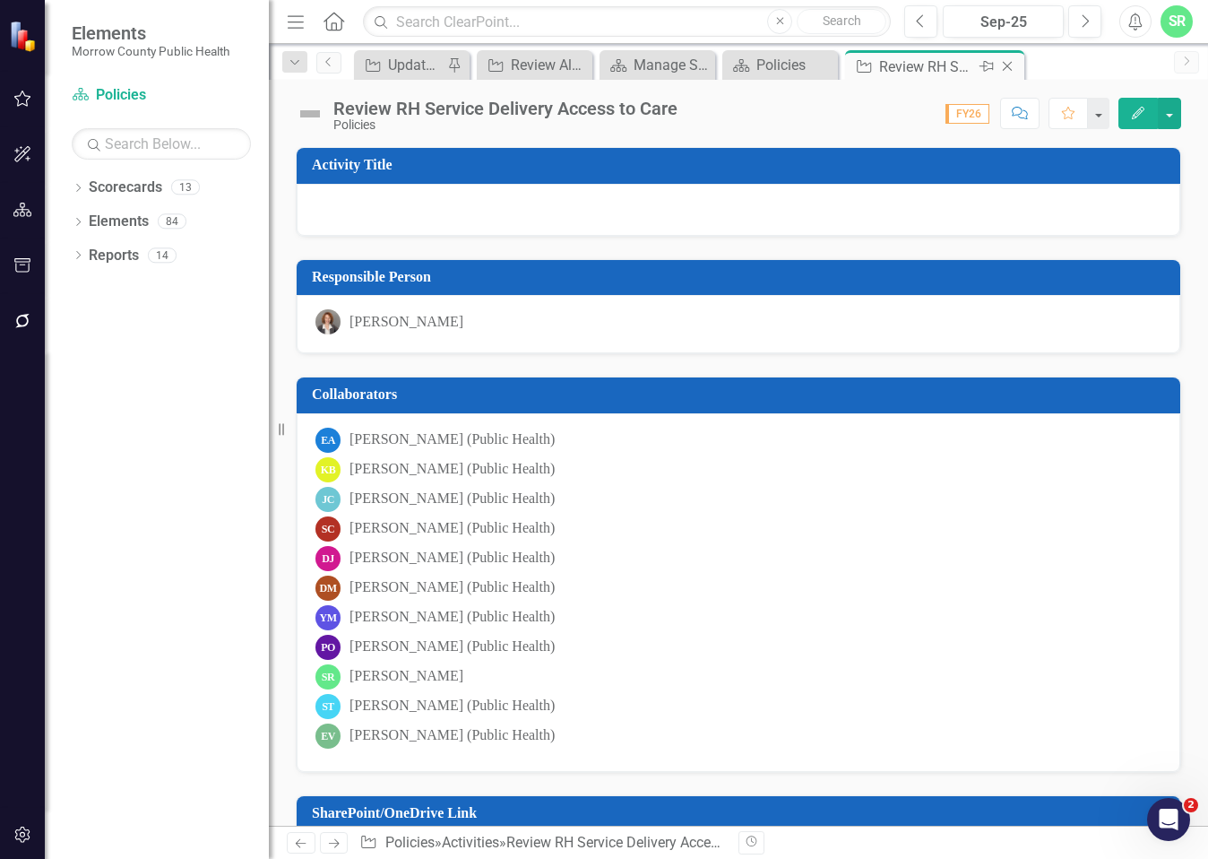
click at [1011, 61] on icon "Close" at bounding box center [1008, 66] width 18 height 14
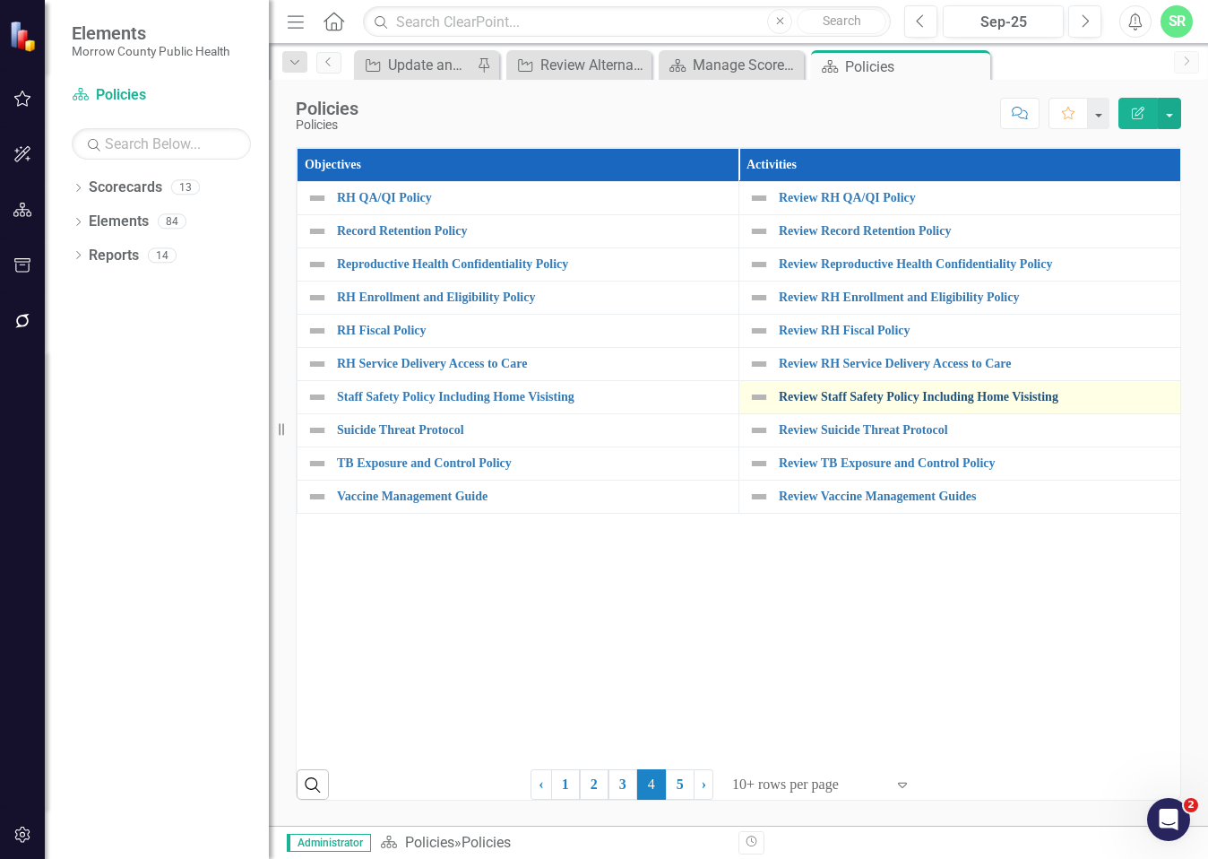
click at [924, 398] on link "Review Staff Safety Policy Including Home Visisting" at bounding box center [975, 396] width 393 height 13
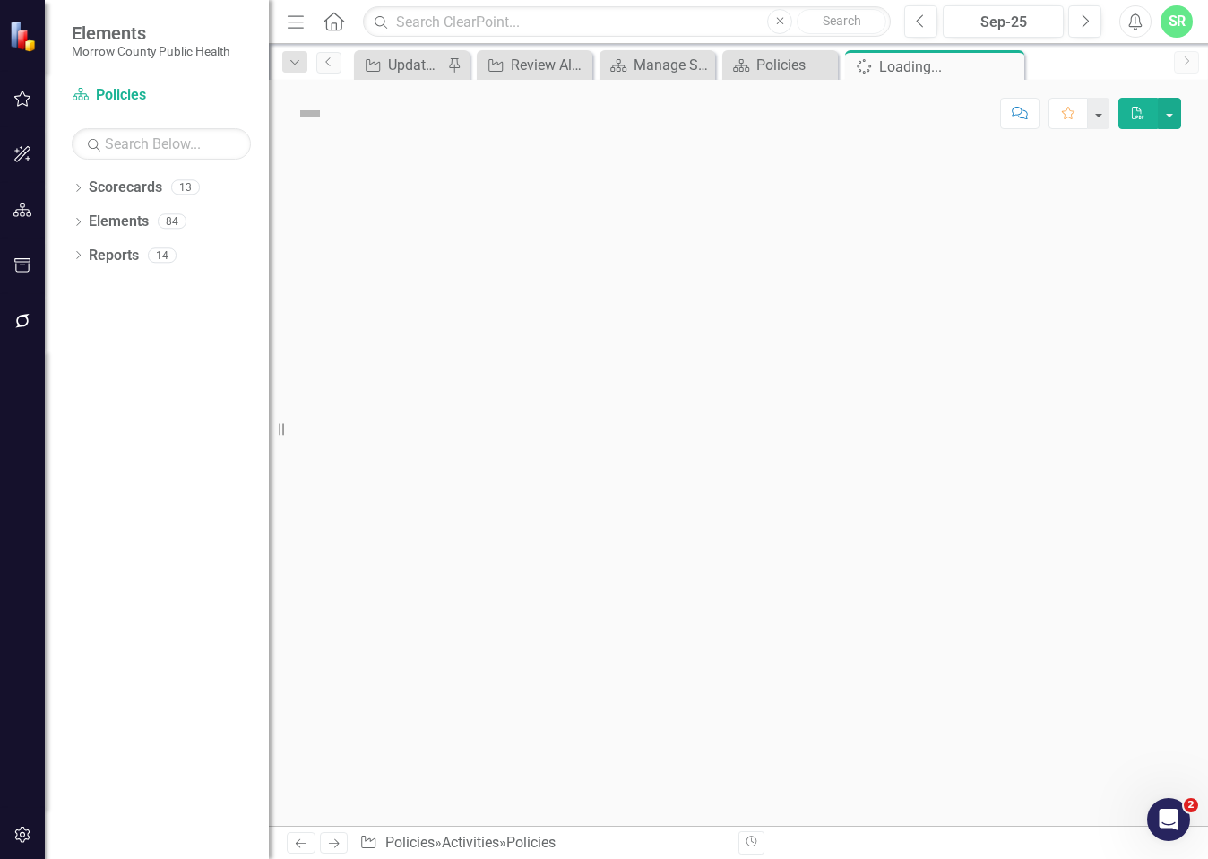
click at [924, 398] on div at bounding box center [738, 486] width 939 height 679
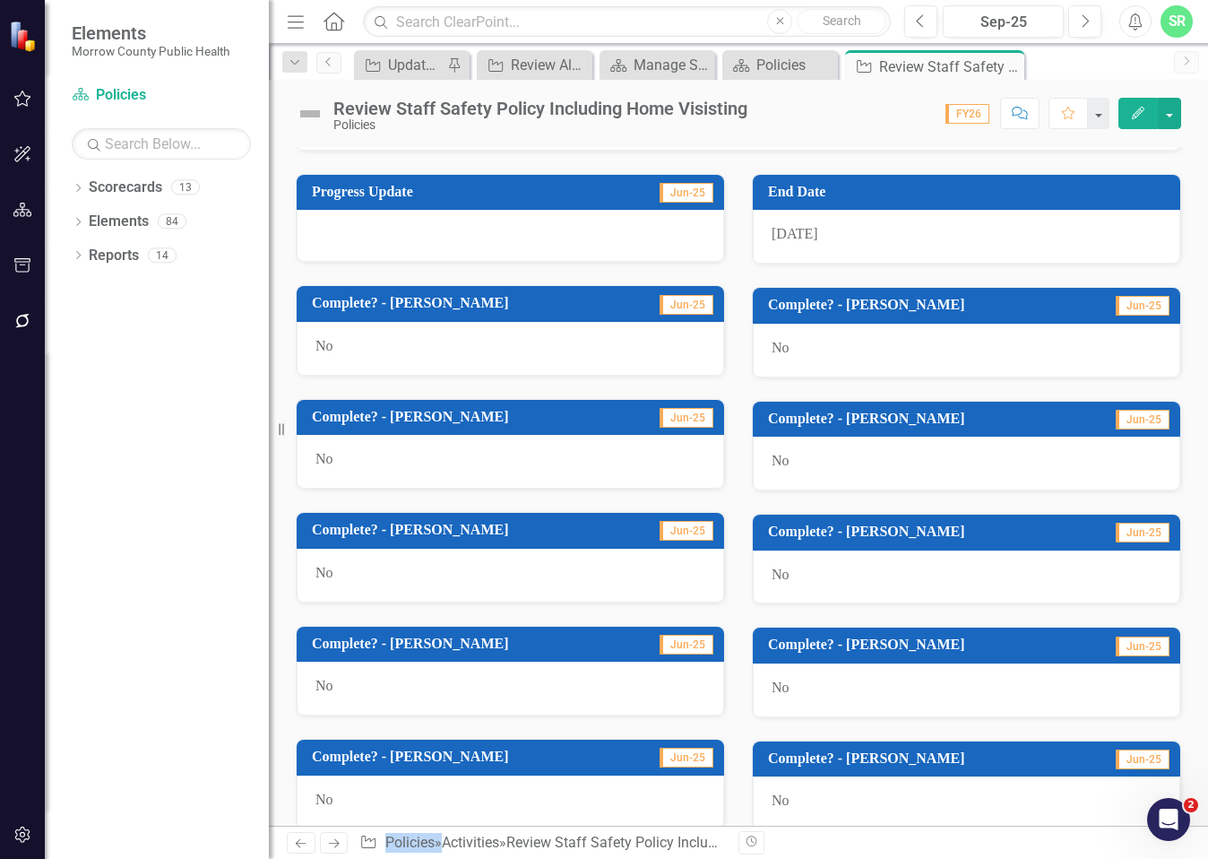
scroll to position [983, 0]
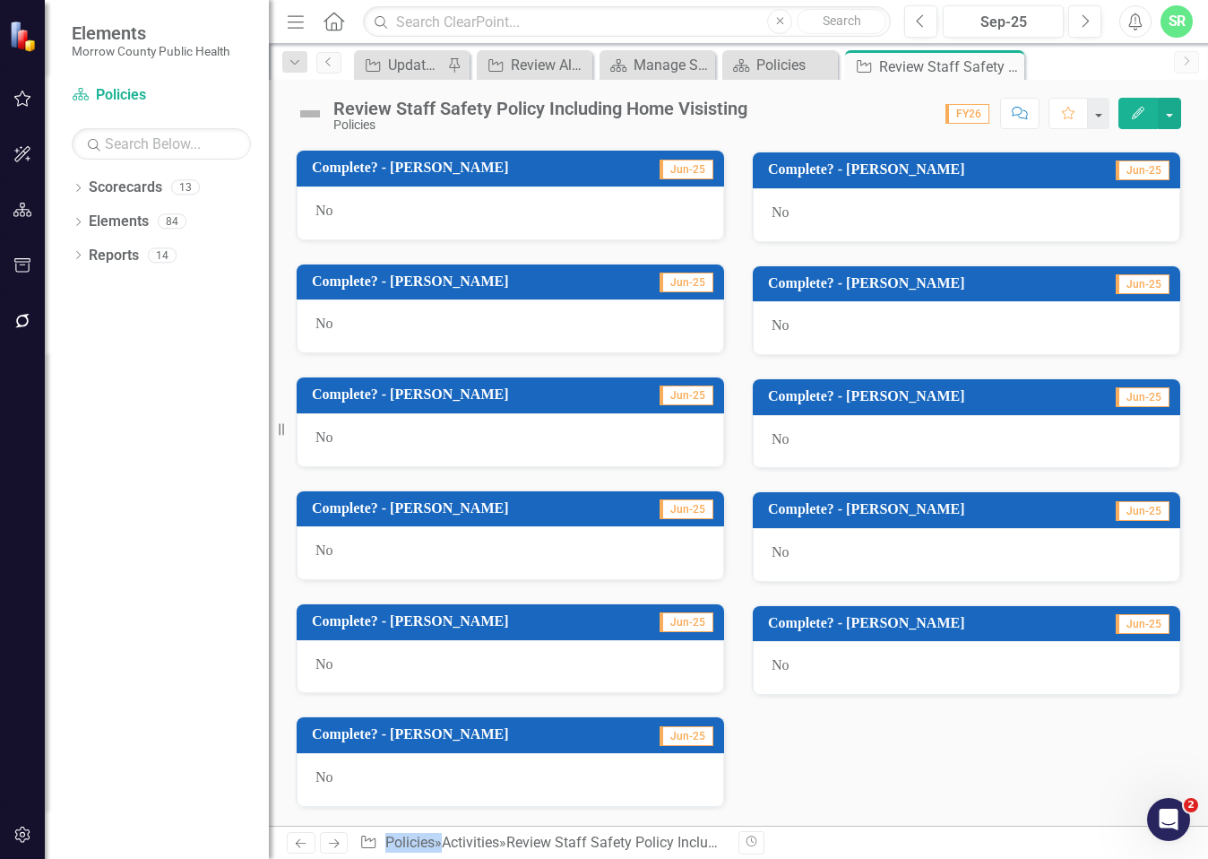
click at [796, 653] on div "No" at bounding box center [967, 668] width 428 height 54
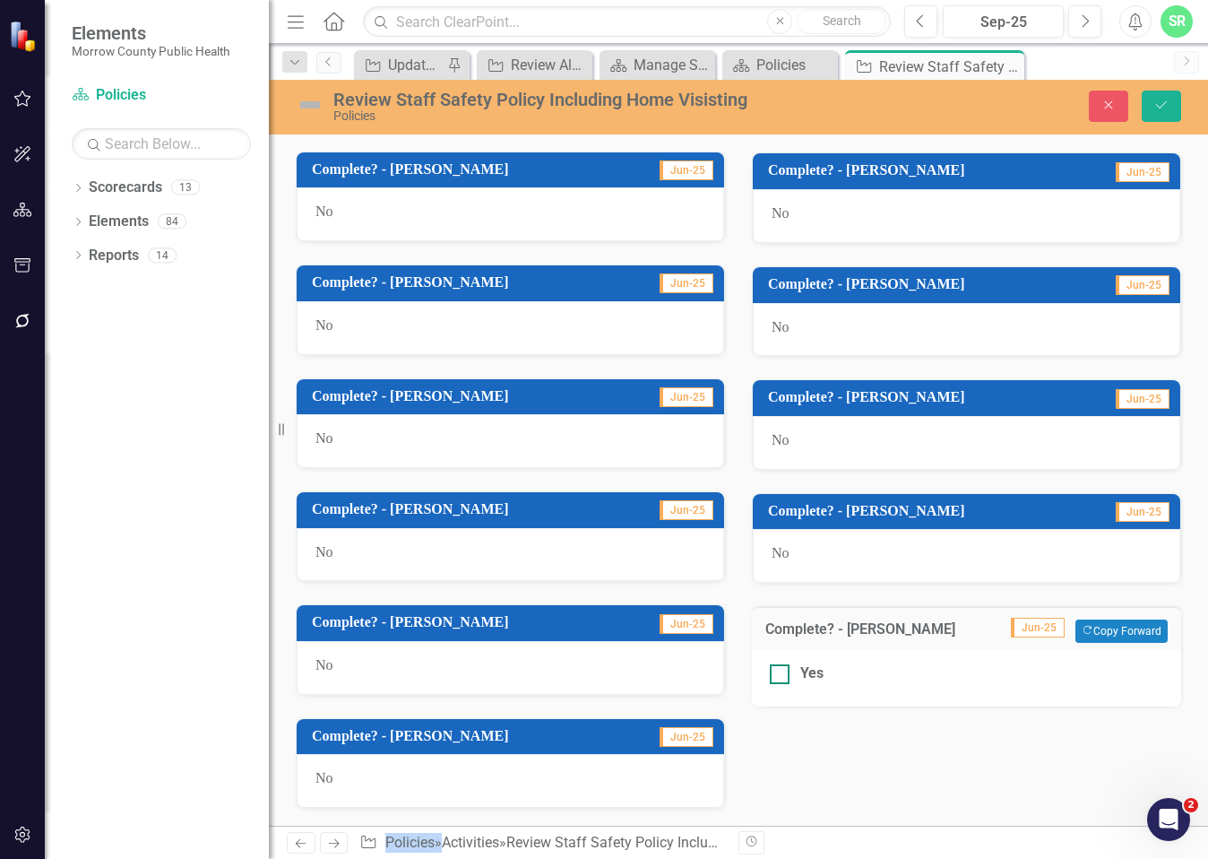
click at [784, 672] on div "Yes" at bounding box center [967, 673] width 394 height 21
click at [782, 672] on input "Yes" at bounding box center [776, 670] width 12 height 12
checkbox input "true"
click at [1151, 105] on button "Save" at bounding box center [1161, 106] width 39 height 31
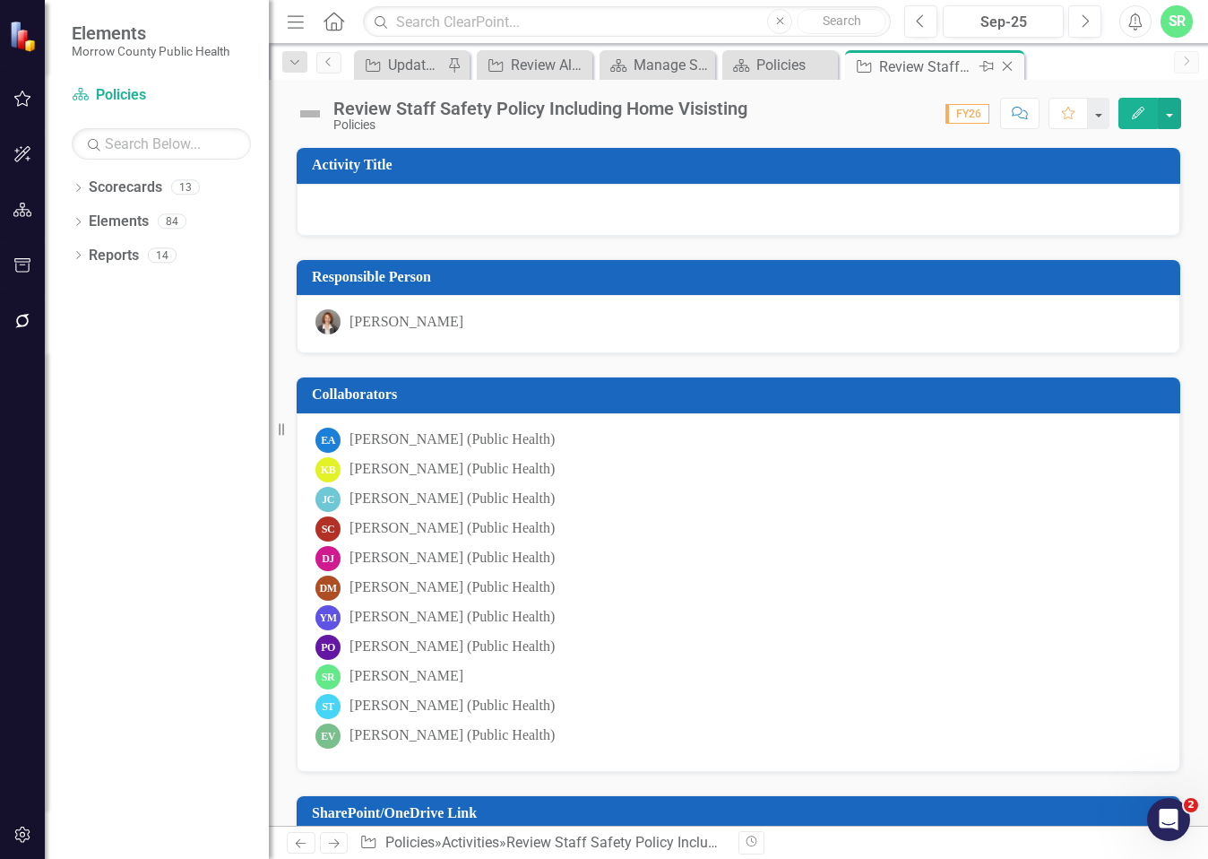
click at [1008, 65] on icon at bounding box center [1008, 67] width 10 height 10
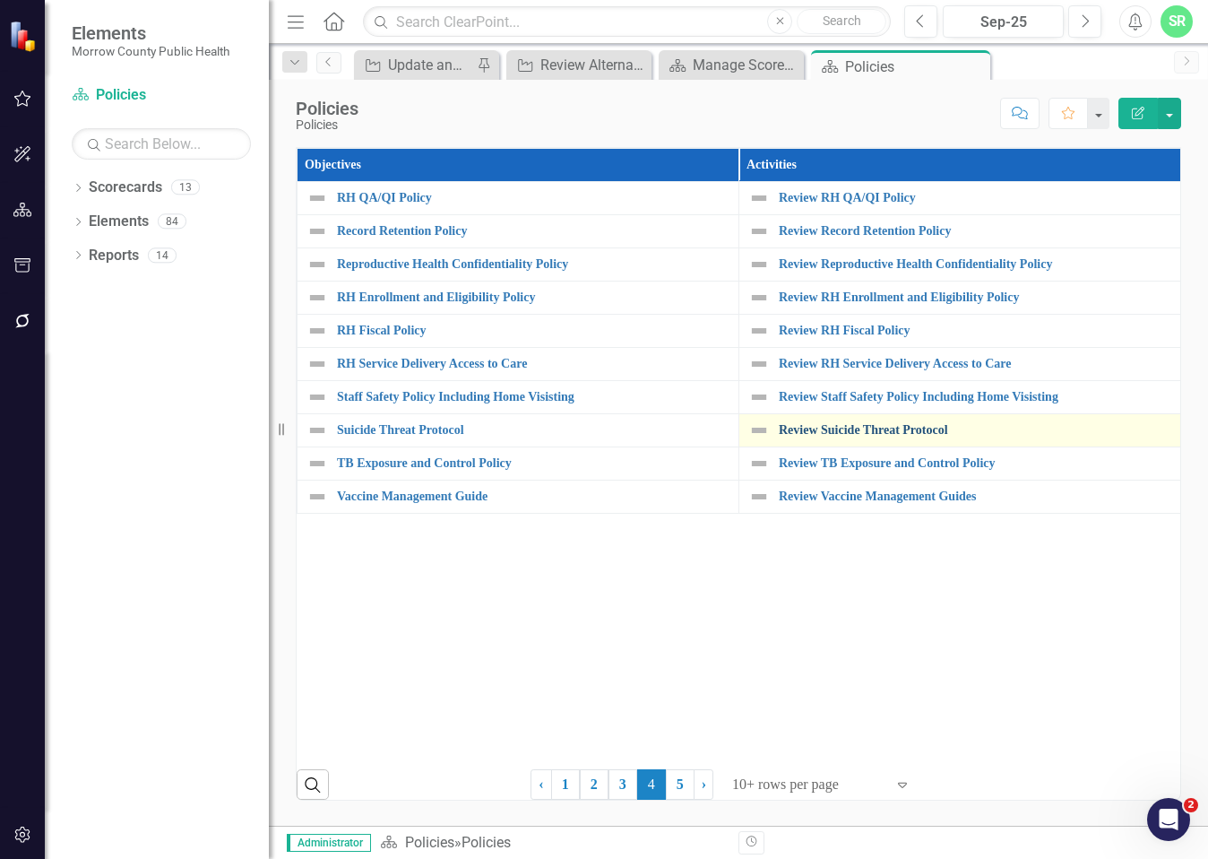
click at [921, 431] on link "Review Suicide Threat Protocol" at bounding box center [975, 429] width 393 height 13
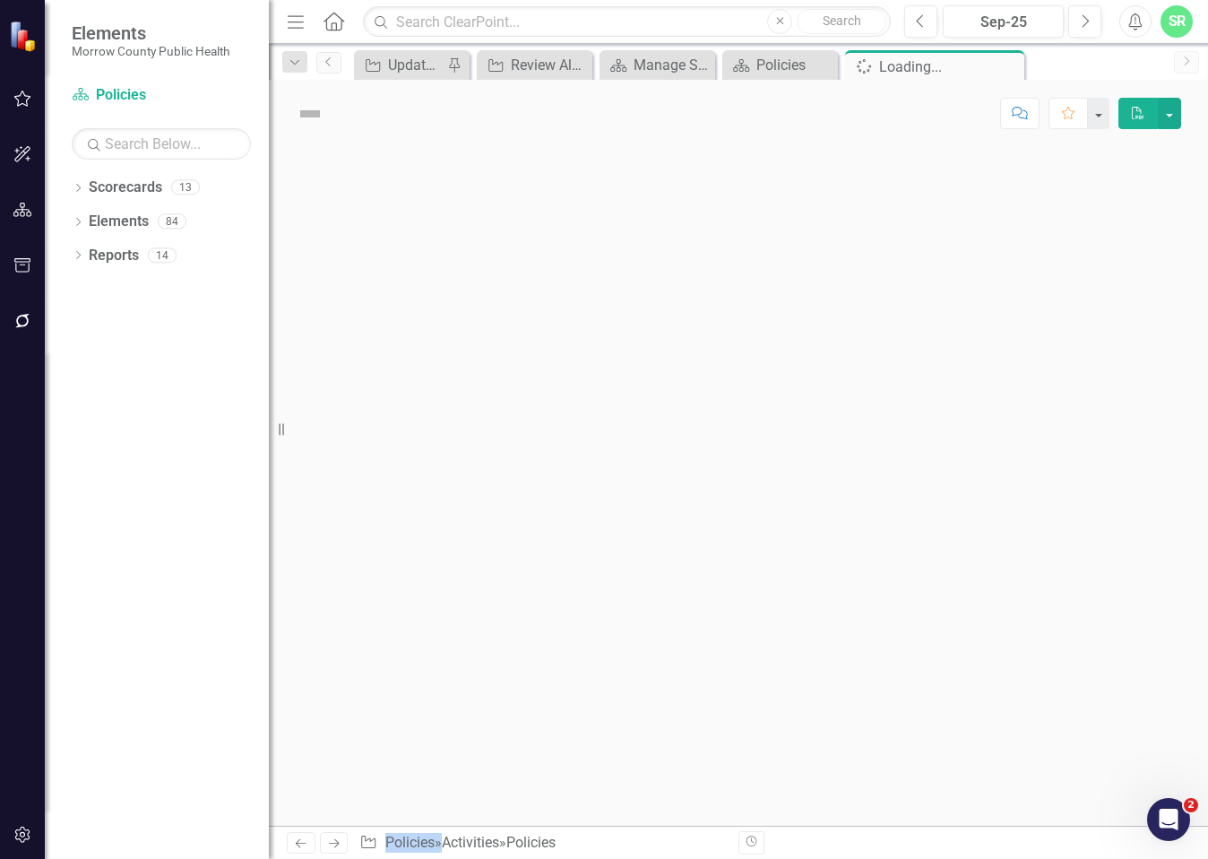
click at [921, 431] on div at bounding box center [738, 486] width 939 height 679
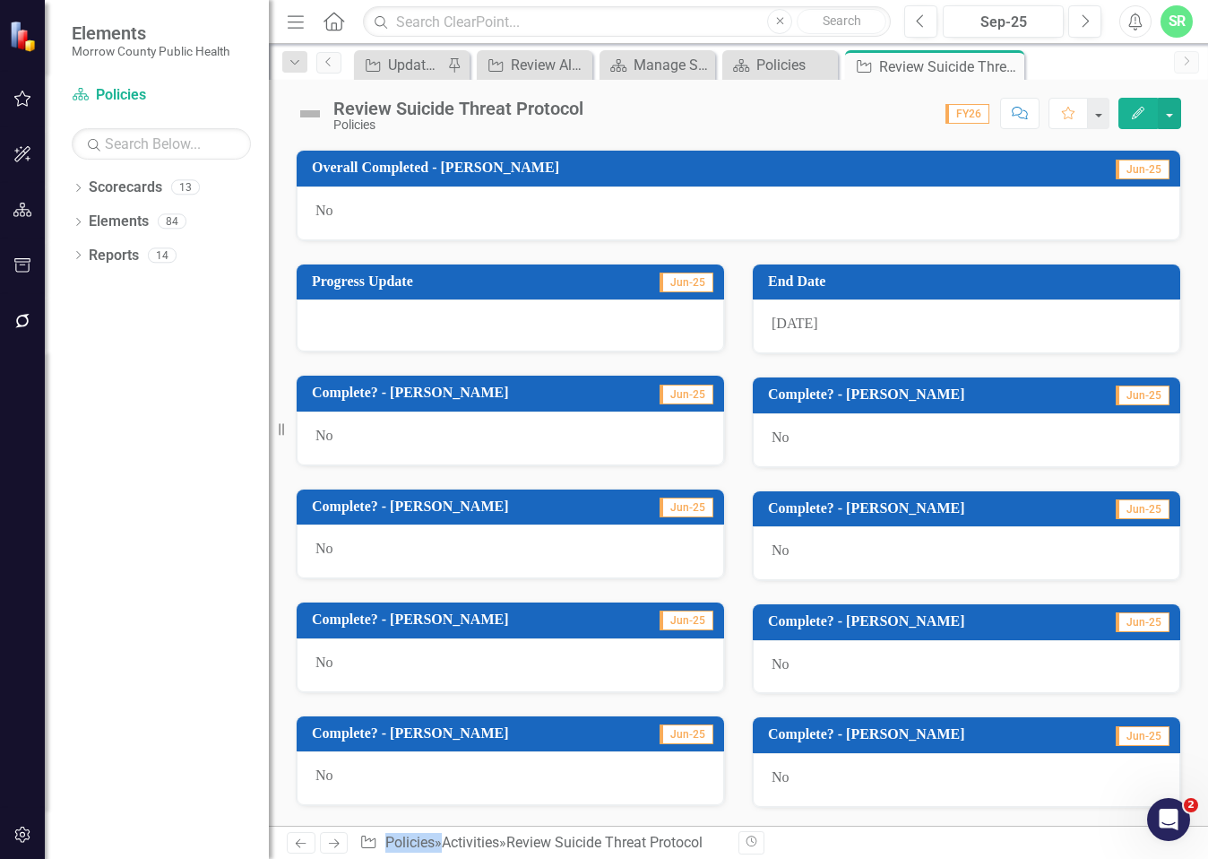
scroll to position [983, 0]
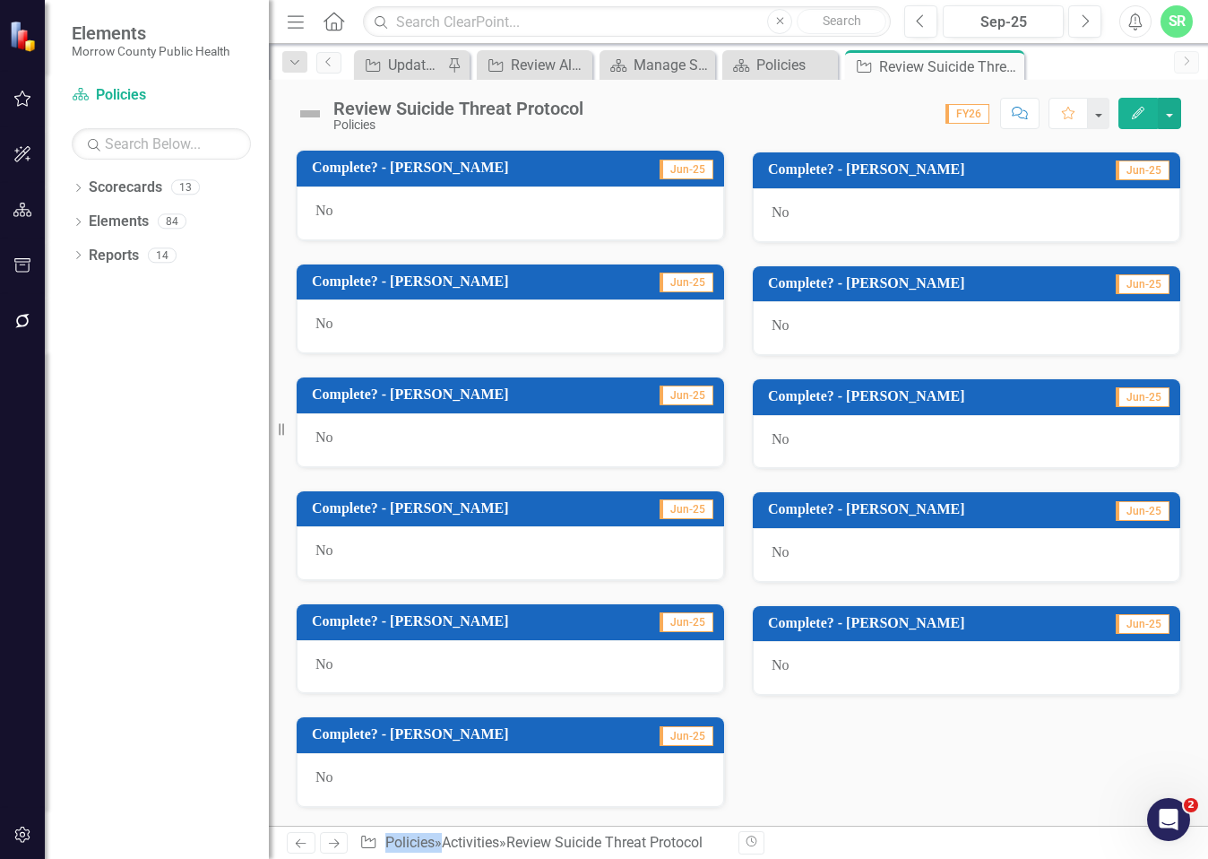
click at [794, 658] on div "No" at bounding box center [967, 668] width 428 height 54
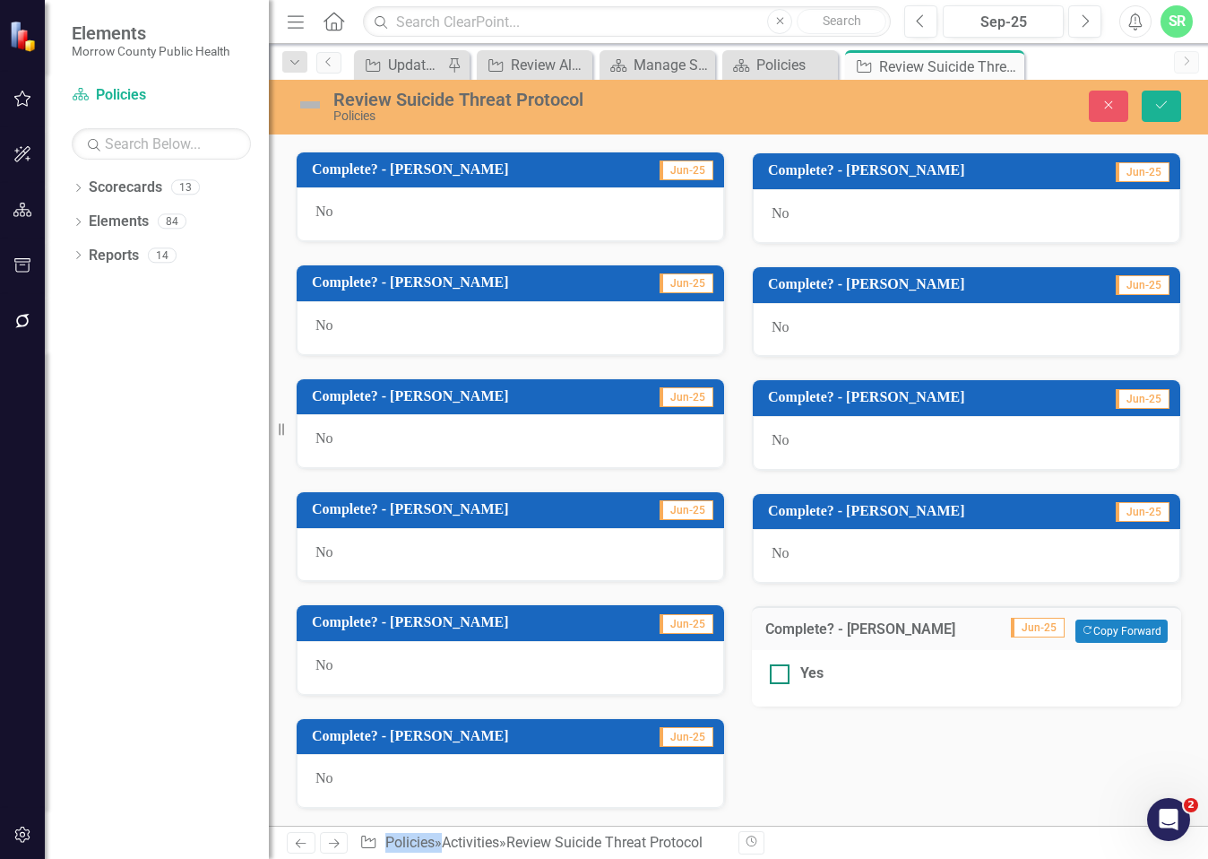
click at [788, 668] on div "Yes" at bounding box center [967, 673] width 394 height 21
click at [782, 668] on input "Yes" at bounding box center [776, 670] width 12 height 12
checkbox input "true"
click at [1175, 102] on button "Save" at bounding box center [1161, 106] width 39 height 31
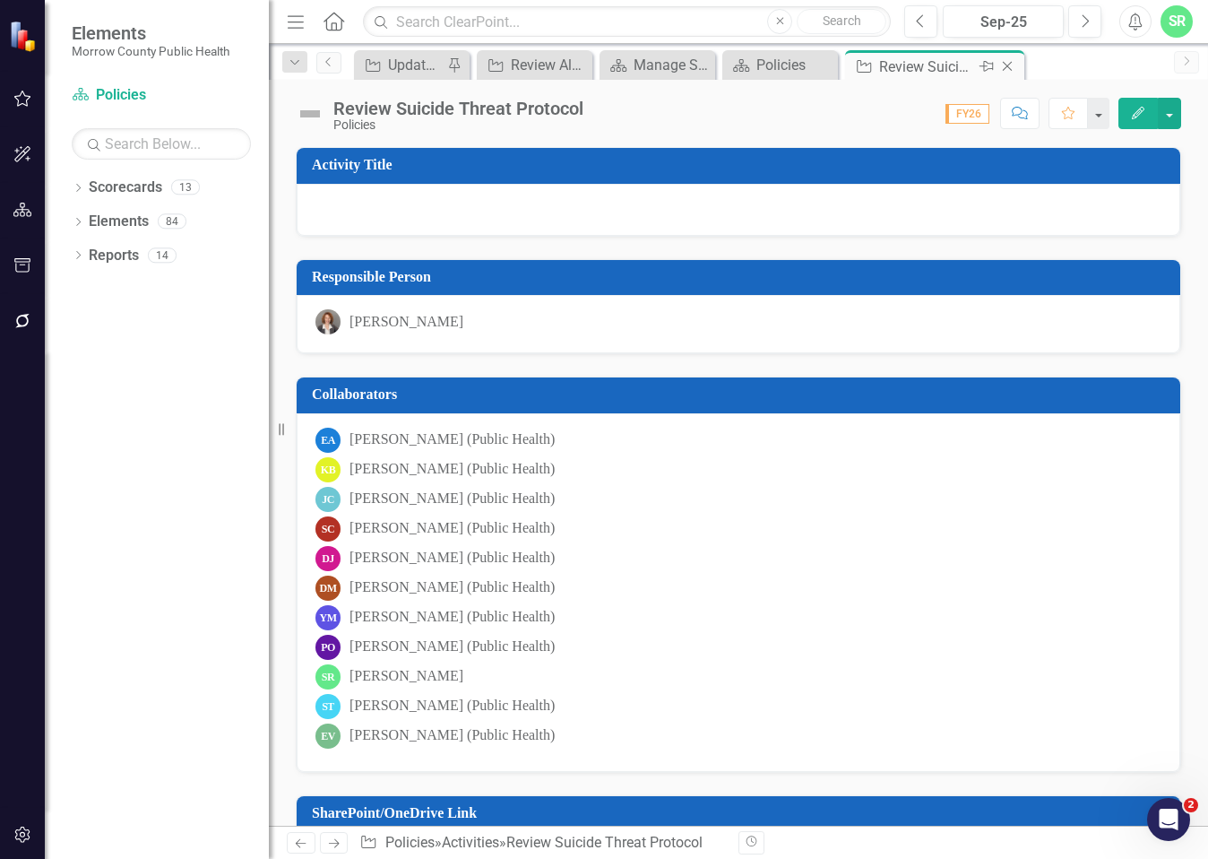
click at [1011, 66] on icon "Close" at bounding box center [1008, 66] width 18 height 14
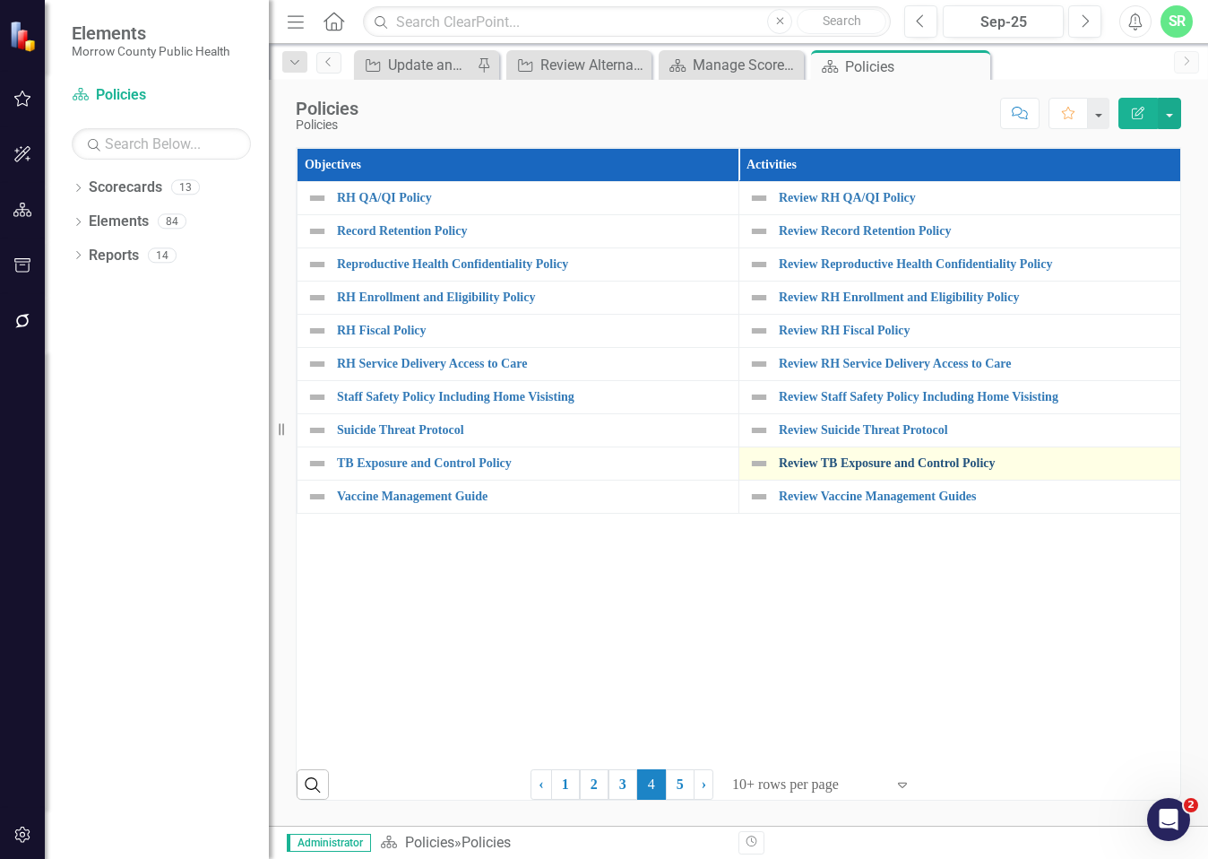
click at [928, 468] on link "Review TB Exposure and Control Policy" at bounding box center [975, 462] width 393 height 13
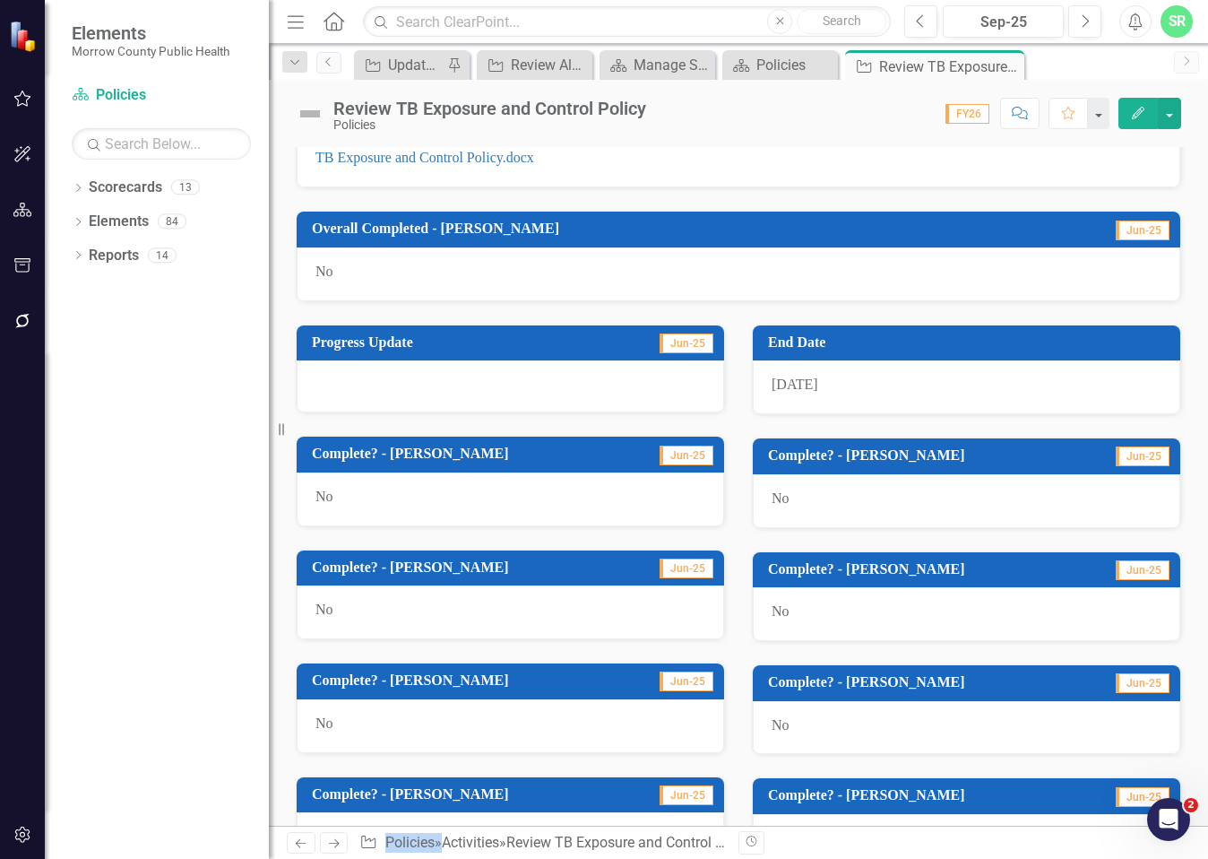
scroll to position [983, 0]
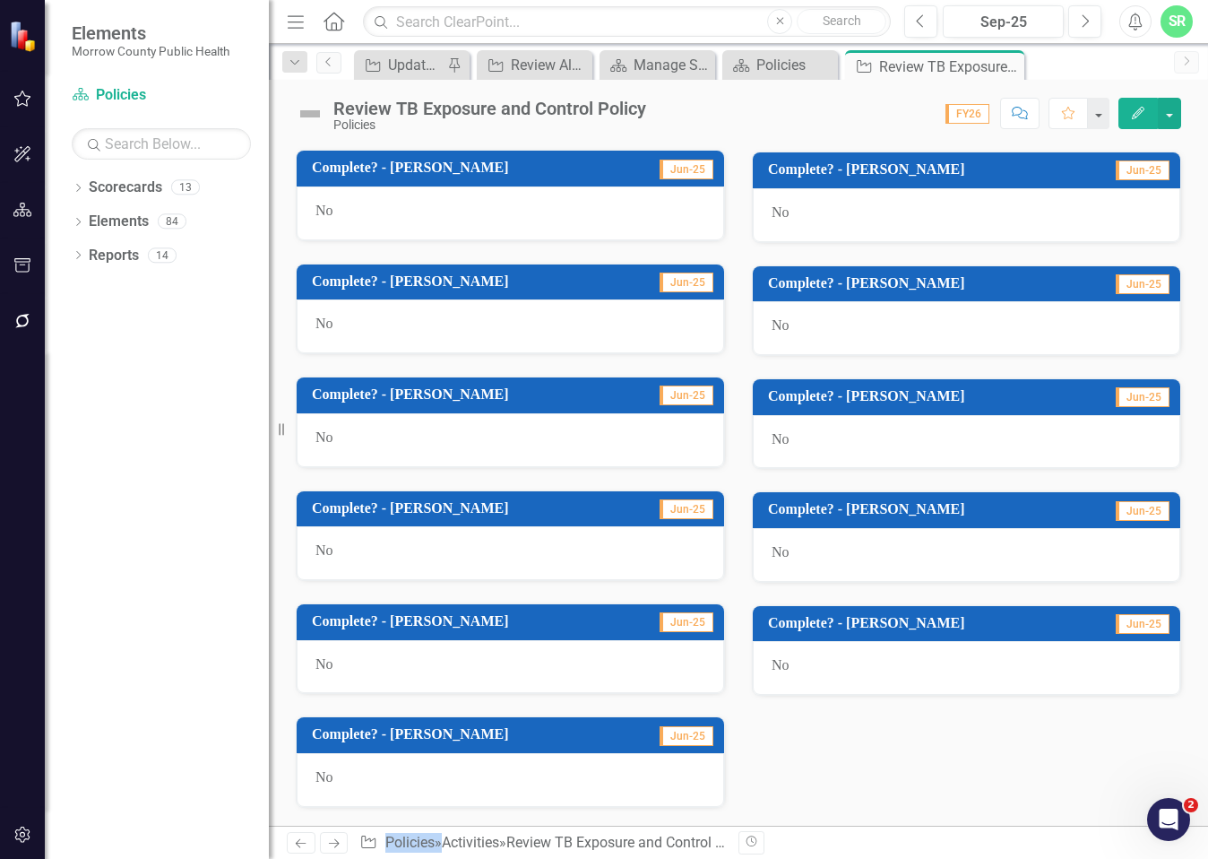
click at [858, 653] on div "No" at bounding box center [967, 668] width 428 height 54
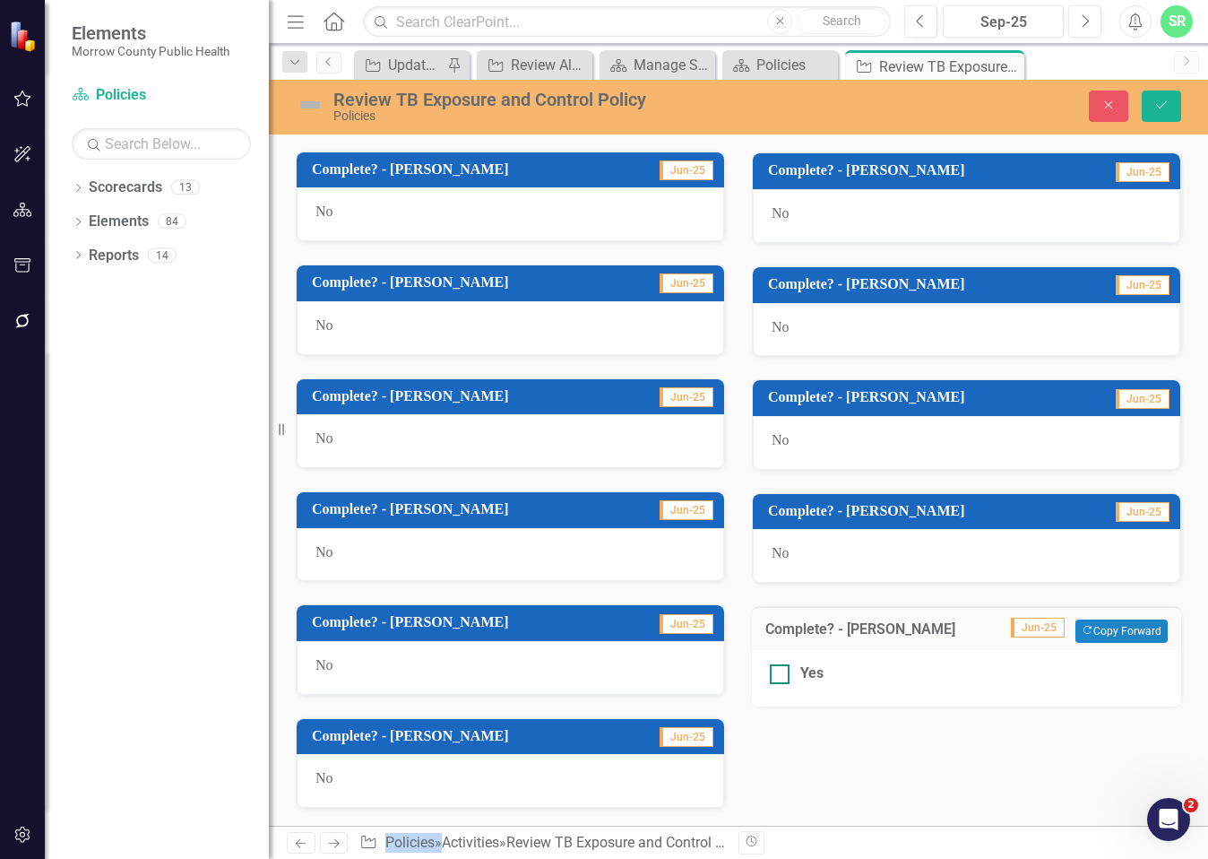
click at [770, 673] on input "Yes" at bounding box center [776, 670] width 12 height 12
checkbox input "true"
click at [1163, 116] on button "Save" at bounding box center [1161, 106] width 39 height 31
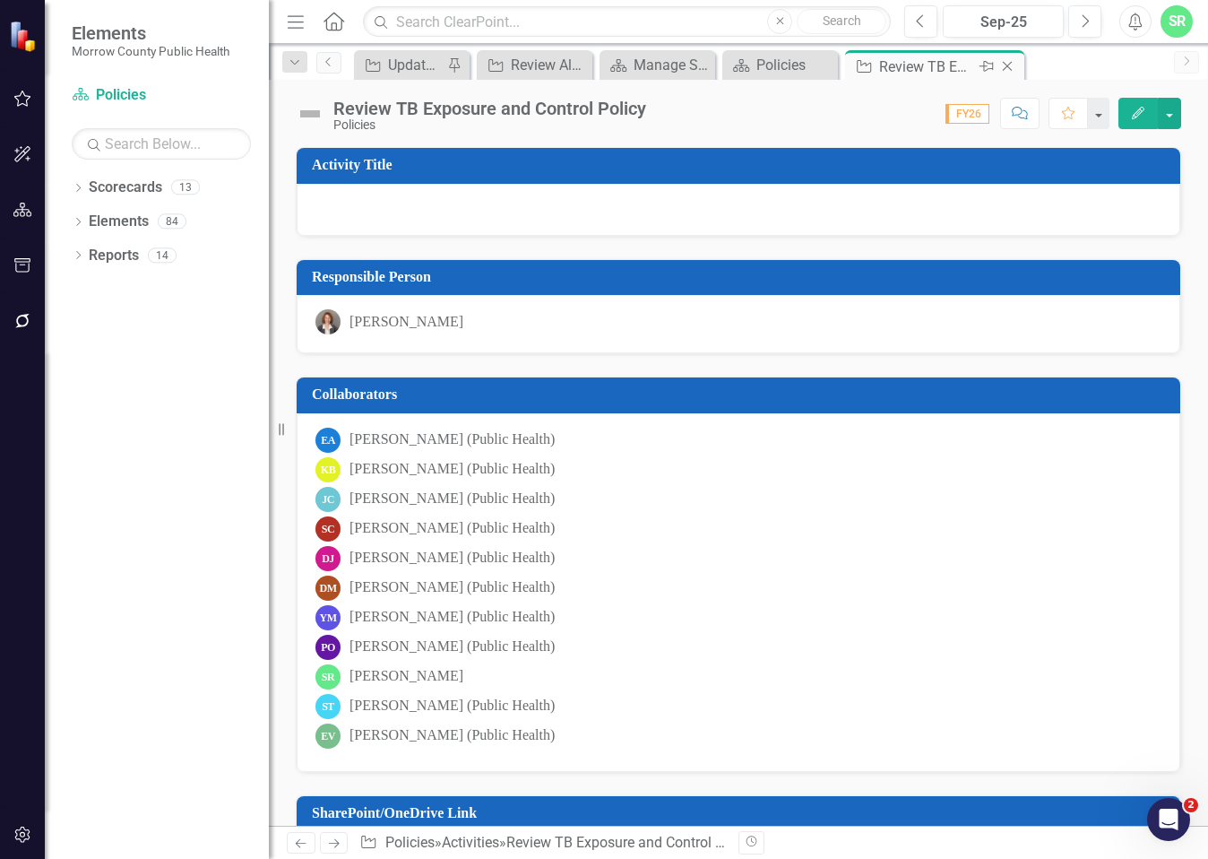
click at [1010, 64] on icon at bounding box center [1008, 67] width 10 height 10
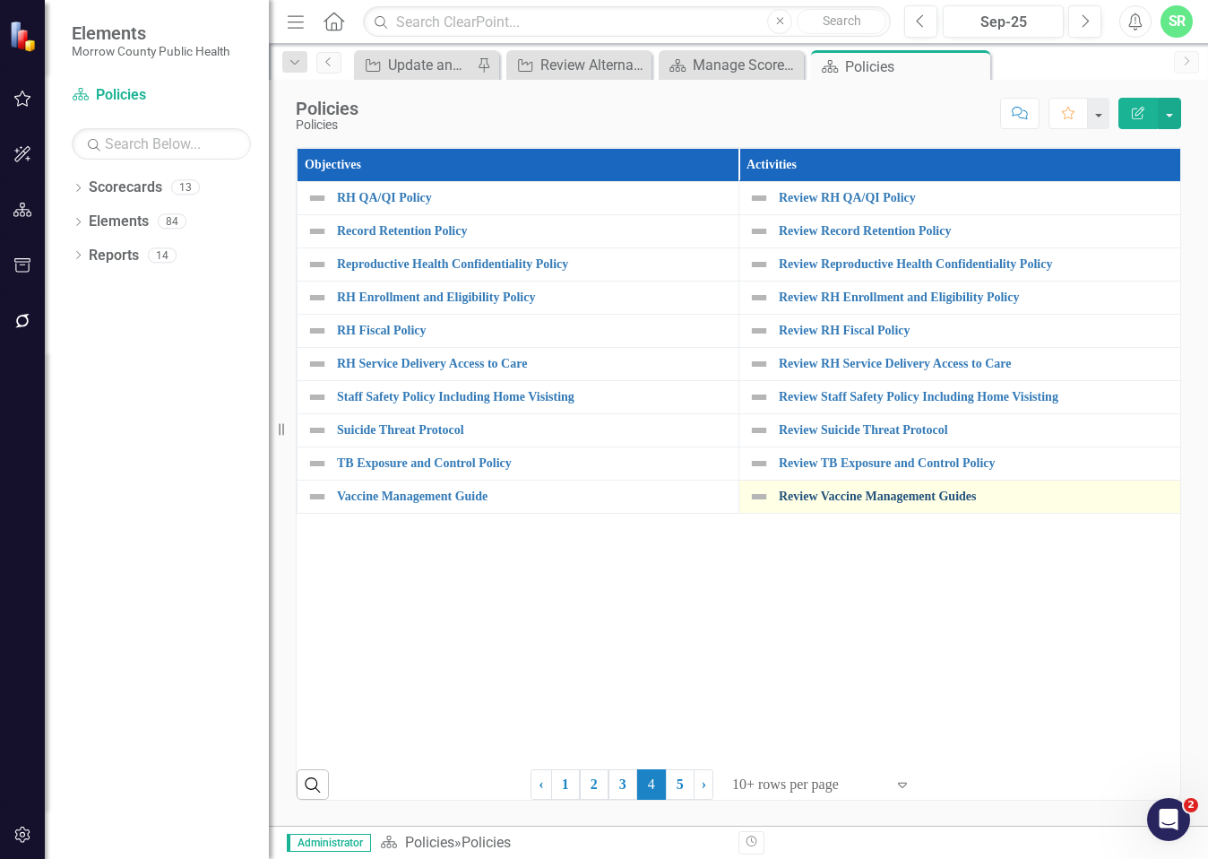
click at [894, 497] on link "Review Vaccine Management Guides" at bounding box center [975, 495] width 393 height 13
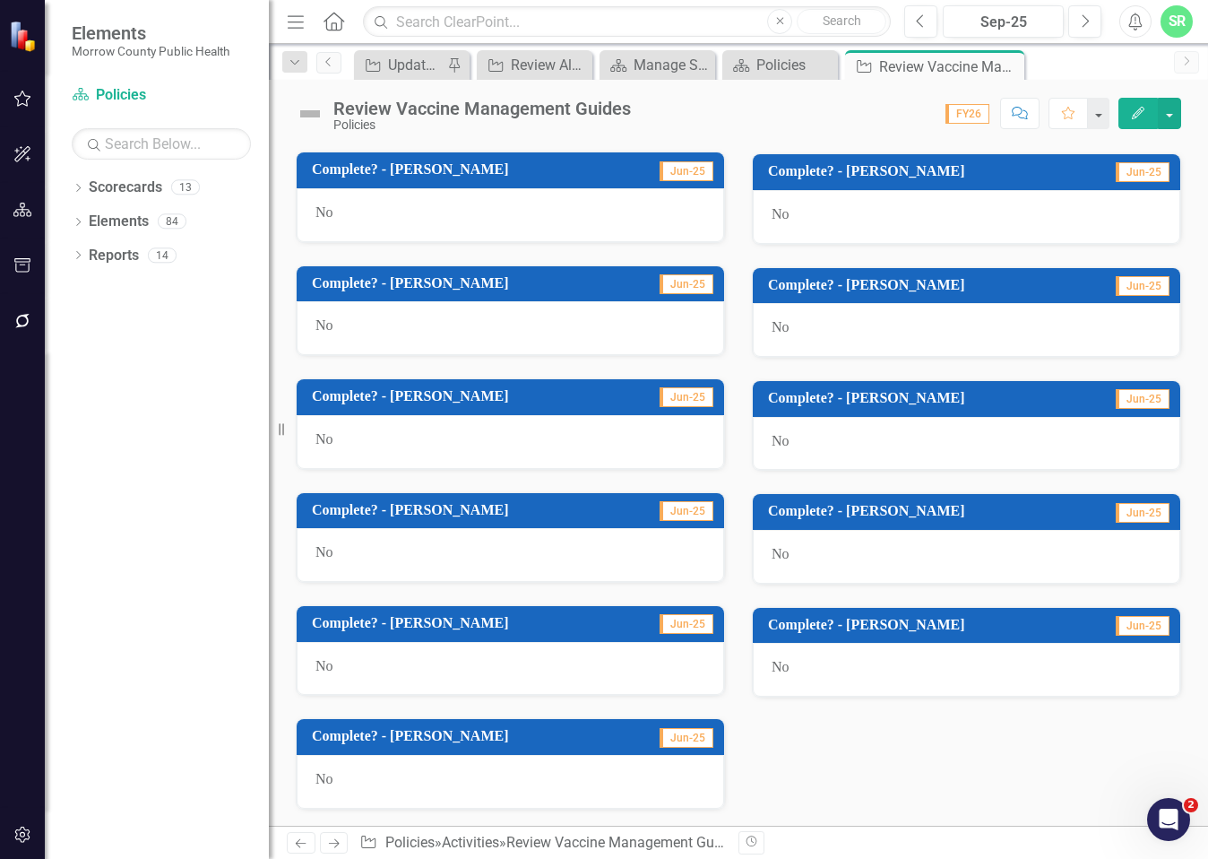
scroll to position [983, 0]
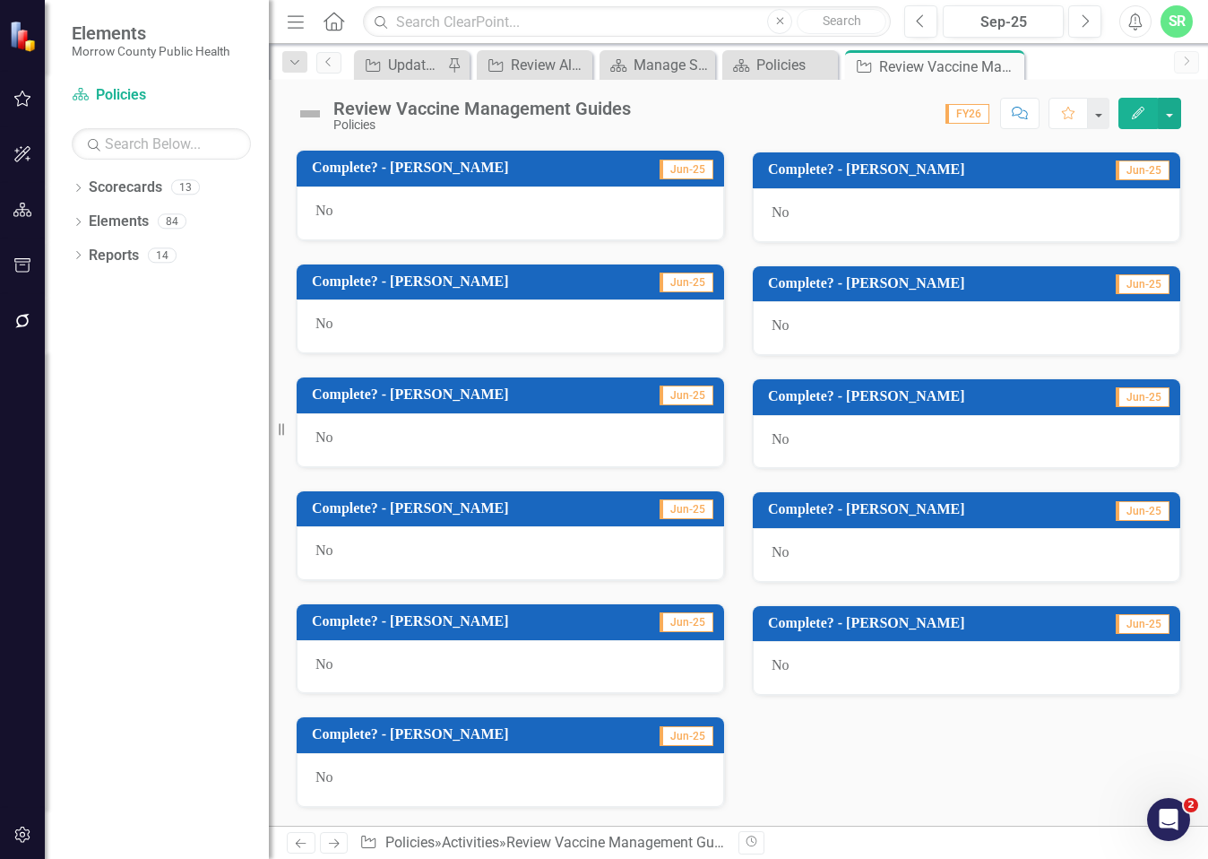
click at [818, 670] on div "No" at bounding box center [967, 668] width 428 height 54
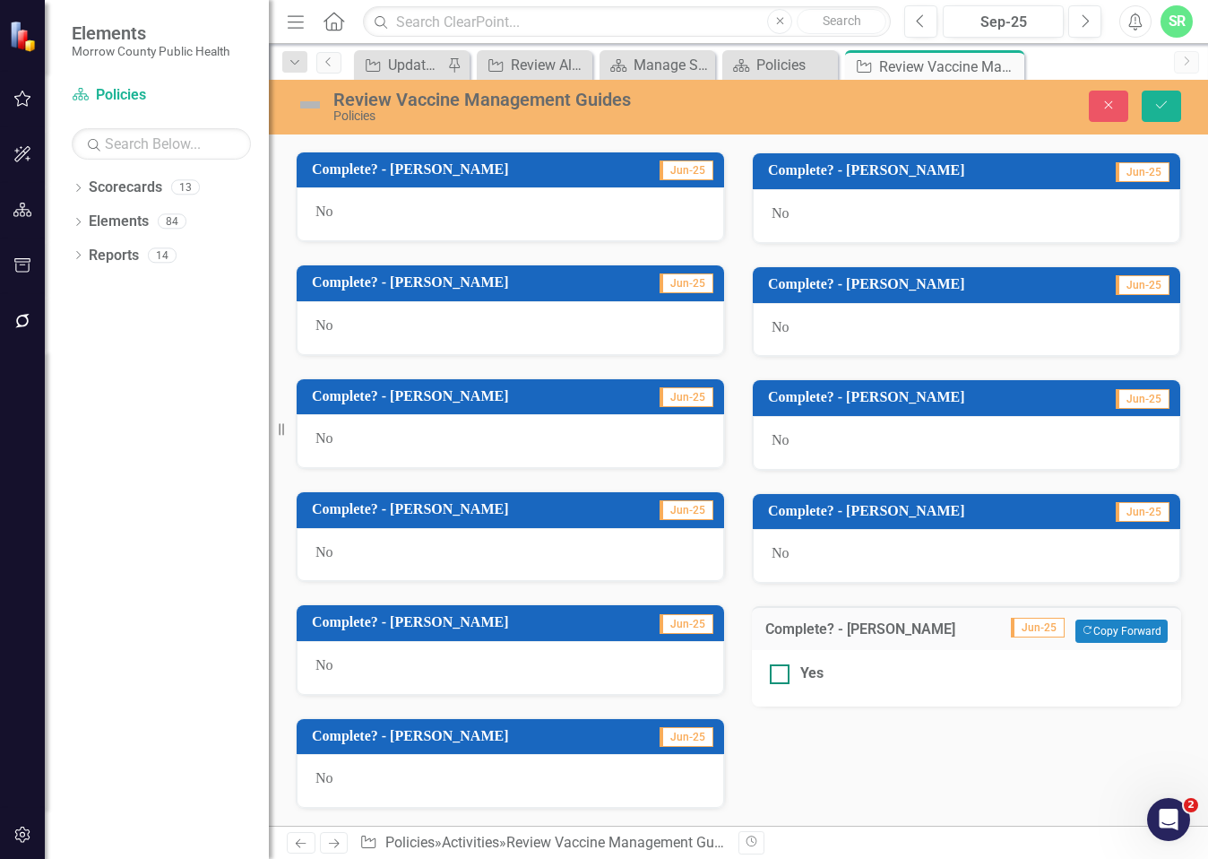
click at [805, 669] on div "Yes" at bounding box center [811, 673] width 23 height 21
click at [782, 669] on input "Yes" at bounding box center [776, 670] width 12 height 12
checkbox input "true"
click at [1164, 113] on button "Save" at bounding box center [1161, 106] width 39 height 31
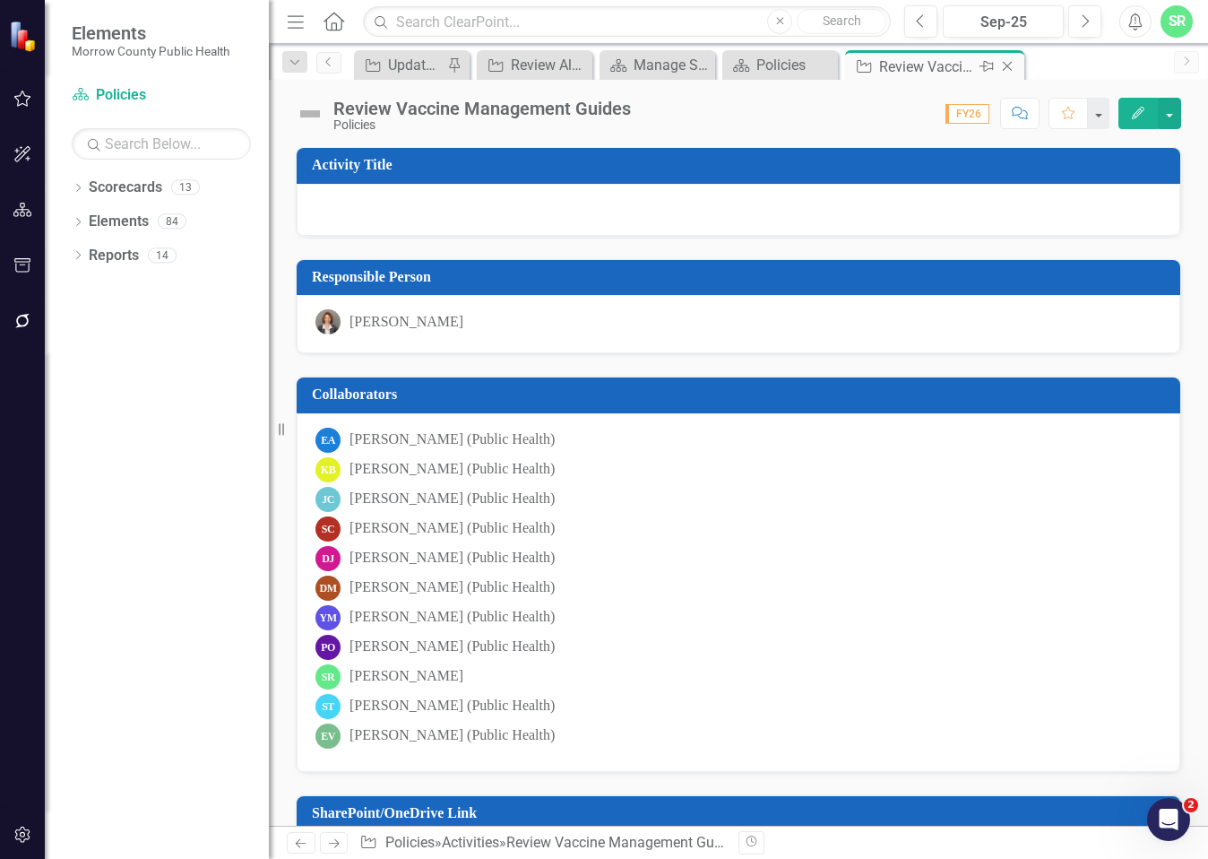
click at [1010, 62] on icon "Close" at bounding box center [1008, 66] width 18 height 14
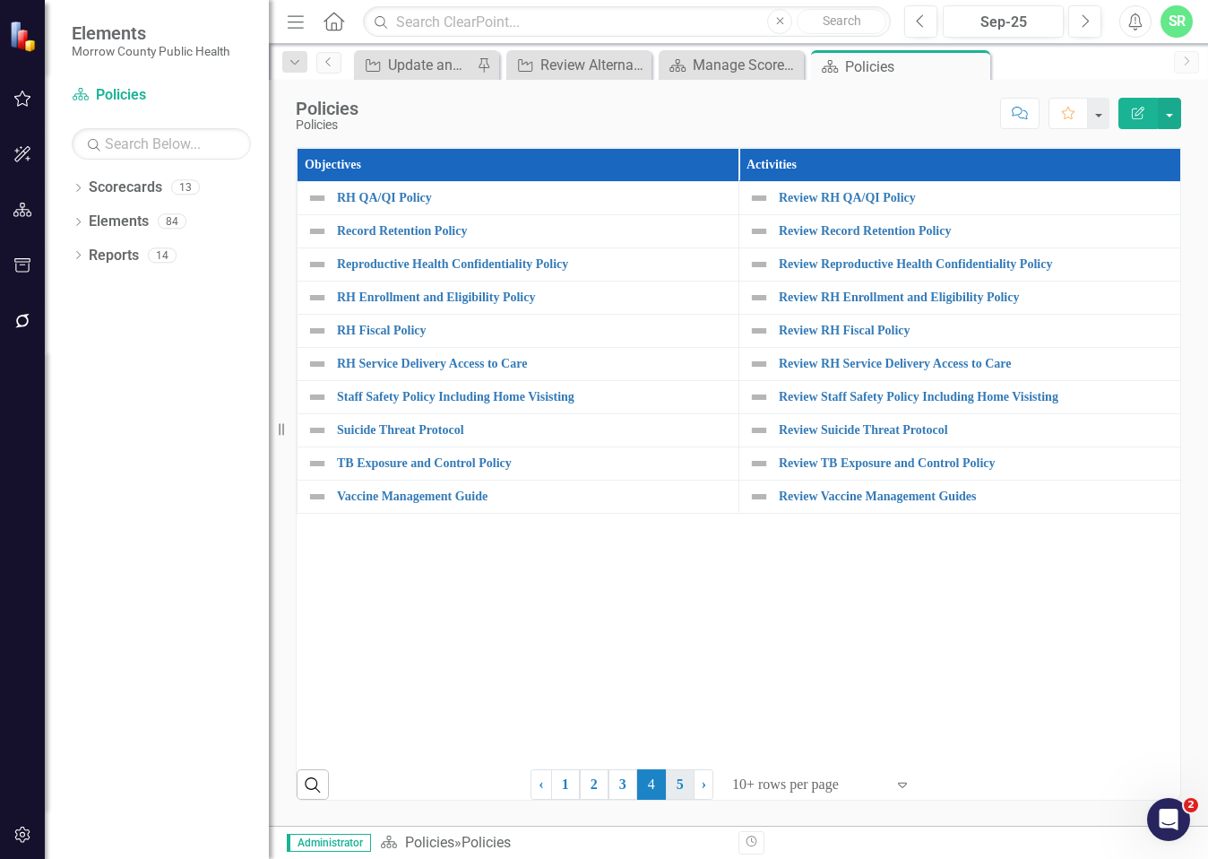
click at [676, 789] on link "5" at bounding box center [680, 784] width 29 height 30
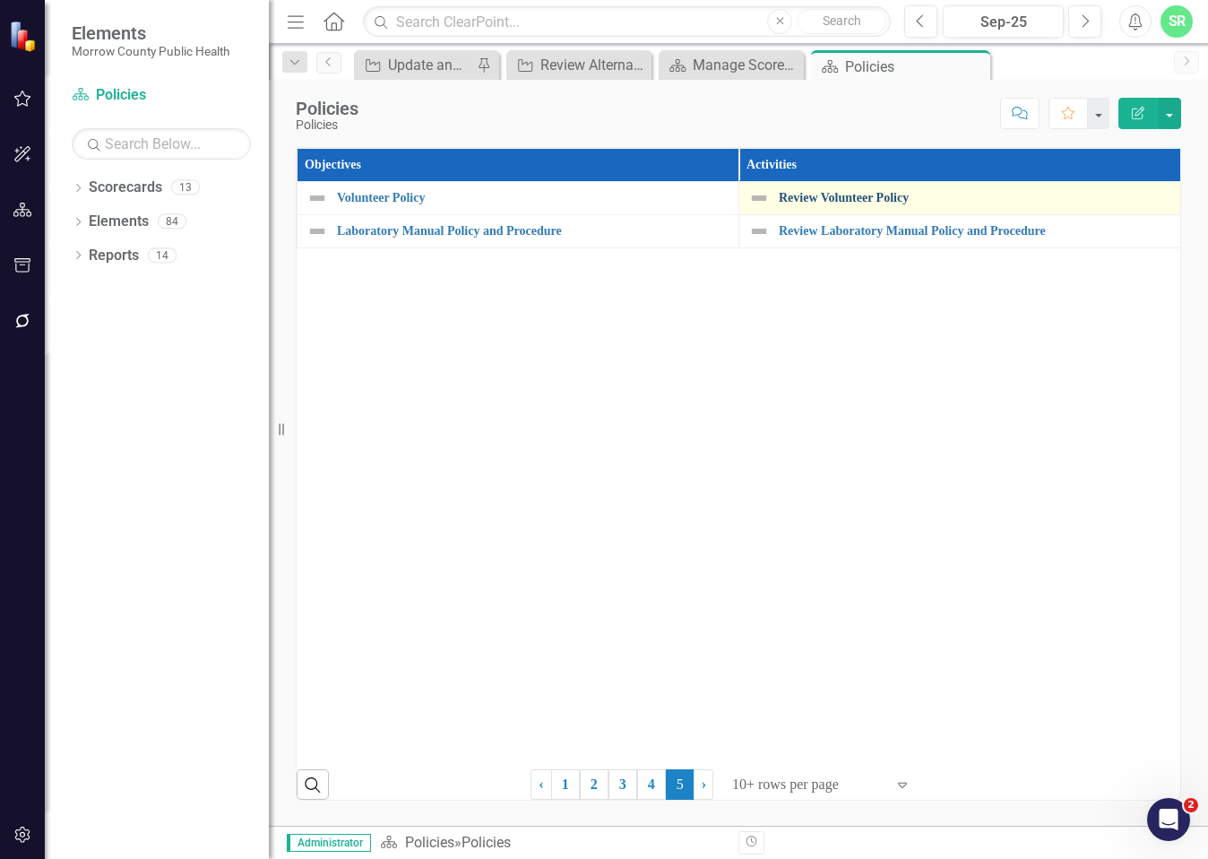
click at [858, 193] on link "Review Volunteer Policy" at bounding box center [975, 197] width 393 height 13
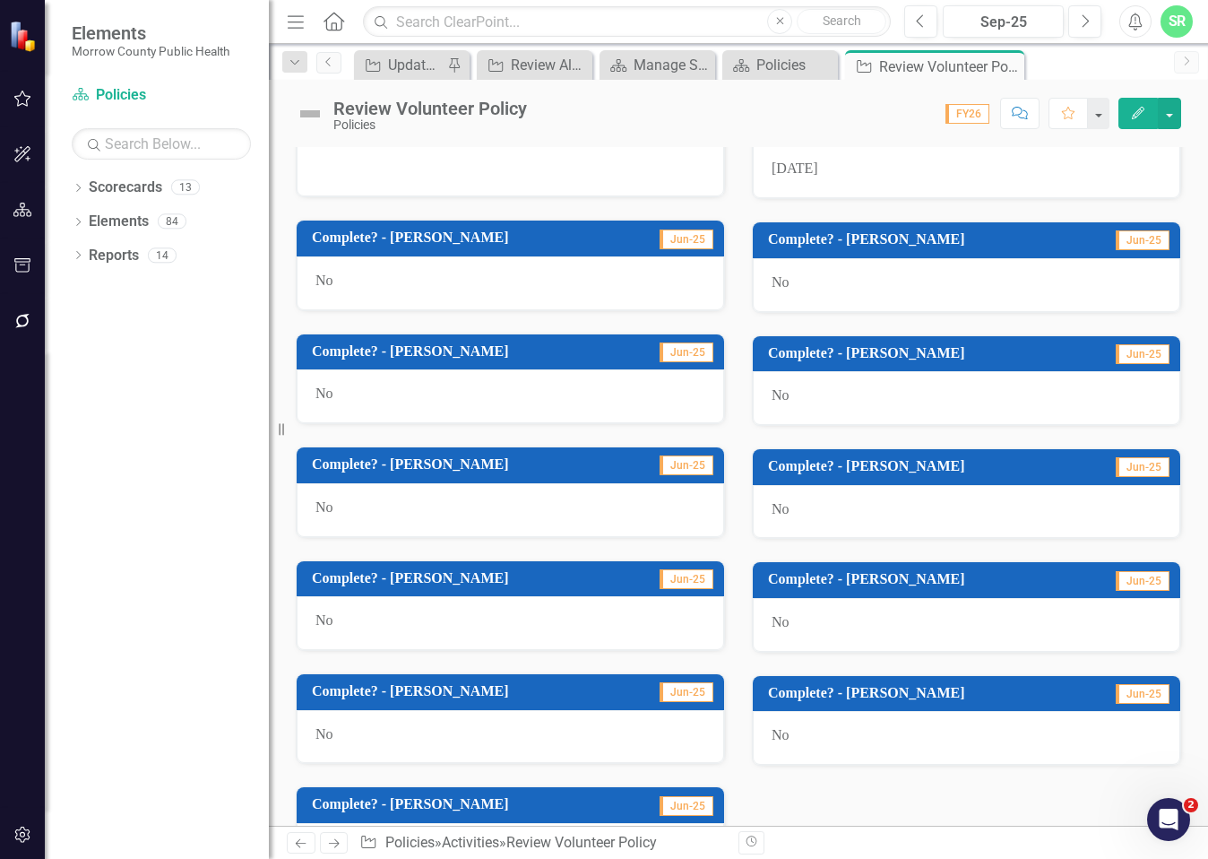
scroll to position [983, 0]
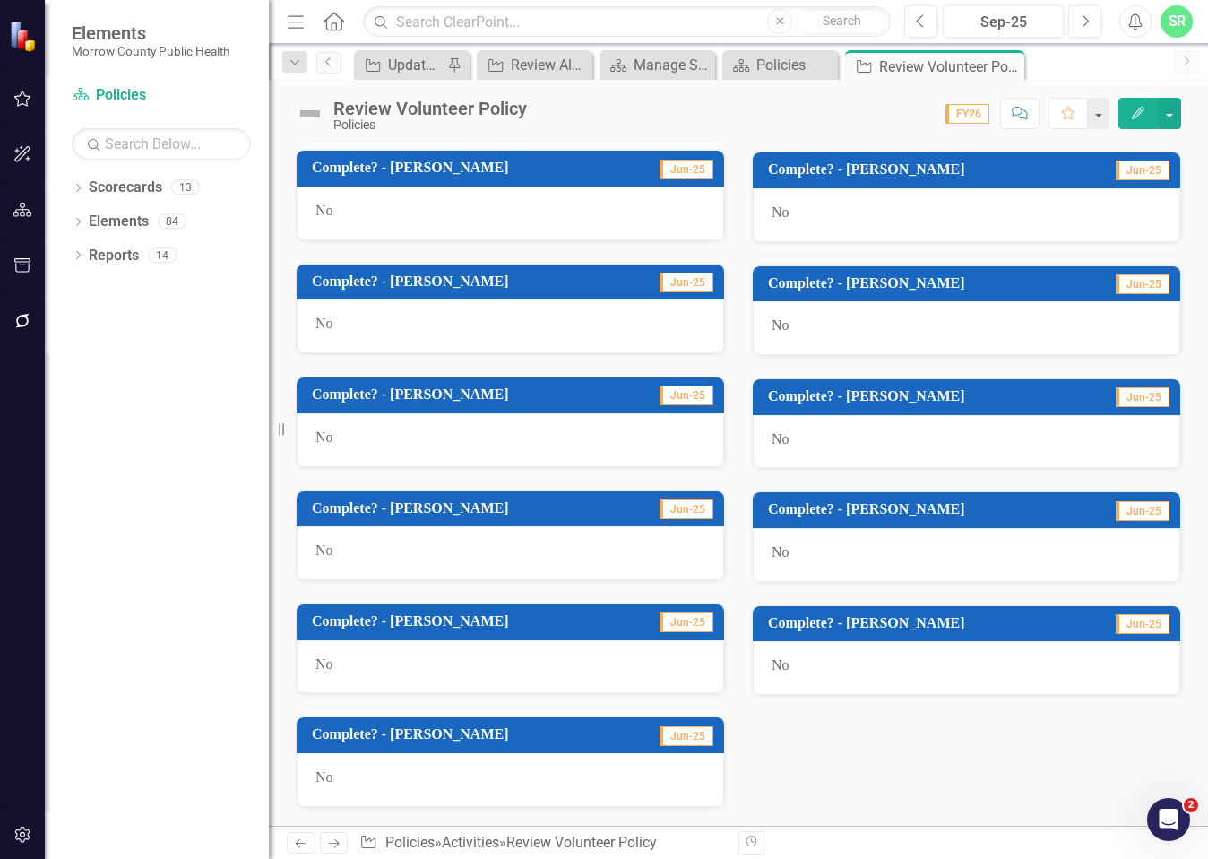
click at [834, 668] on div "No" at bounding box center [967, 668] width 428 height 54
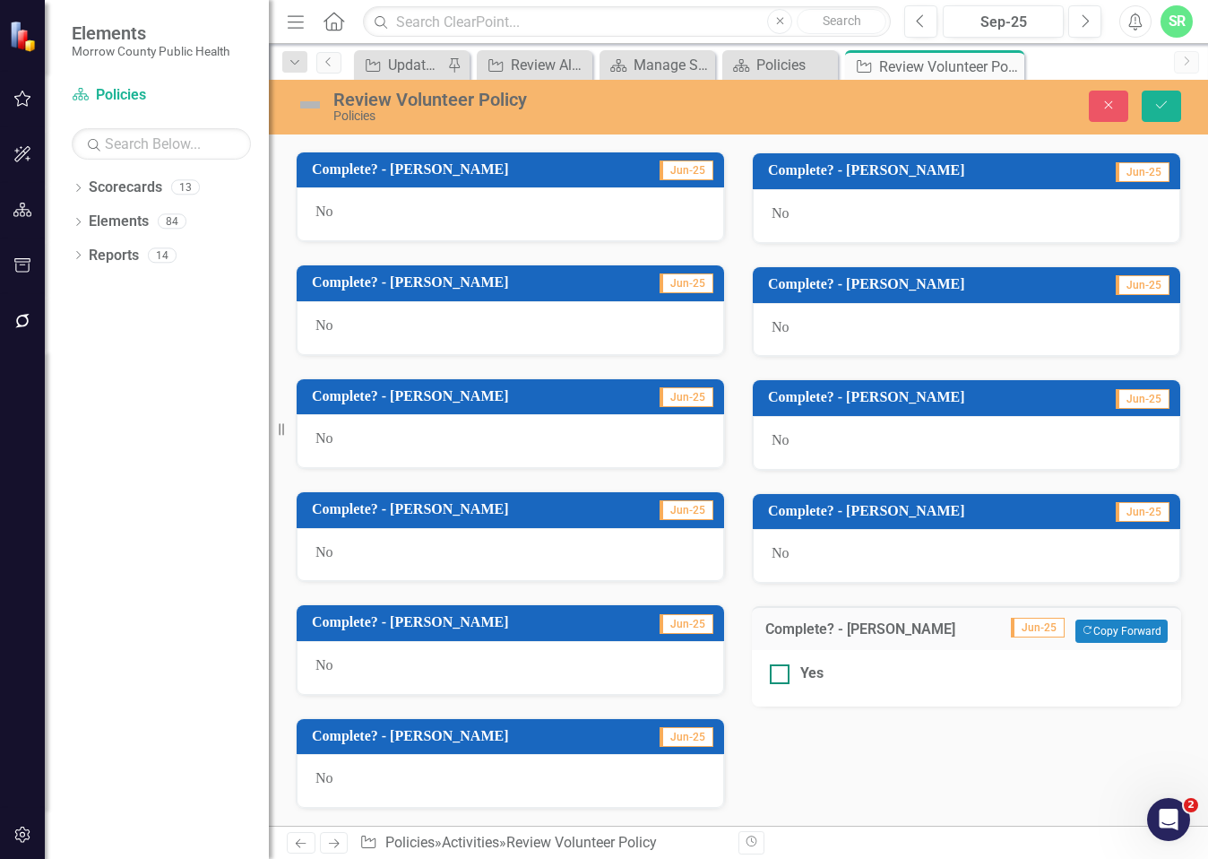
click at [800, 675] on div "Yes" at bounding box center [811, 673] width 23 height 21
click at [782, 675] on input "Yes" at bounding box center [776, 670] width 12 height 12
checkbox input "true"
click at [1175, 103] on button "Save" at bounding box center [1161, 106] width 39 height 31
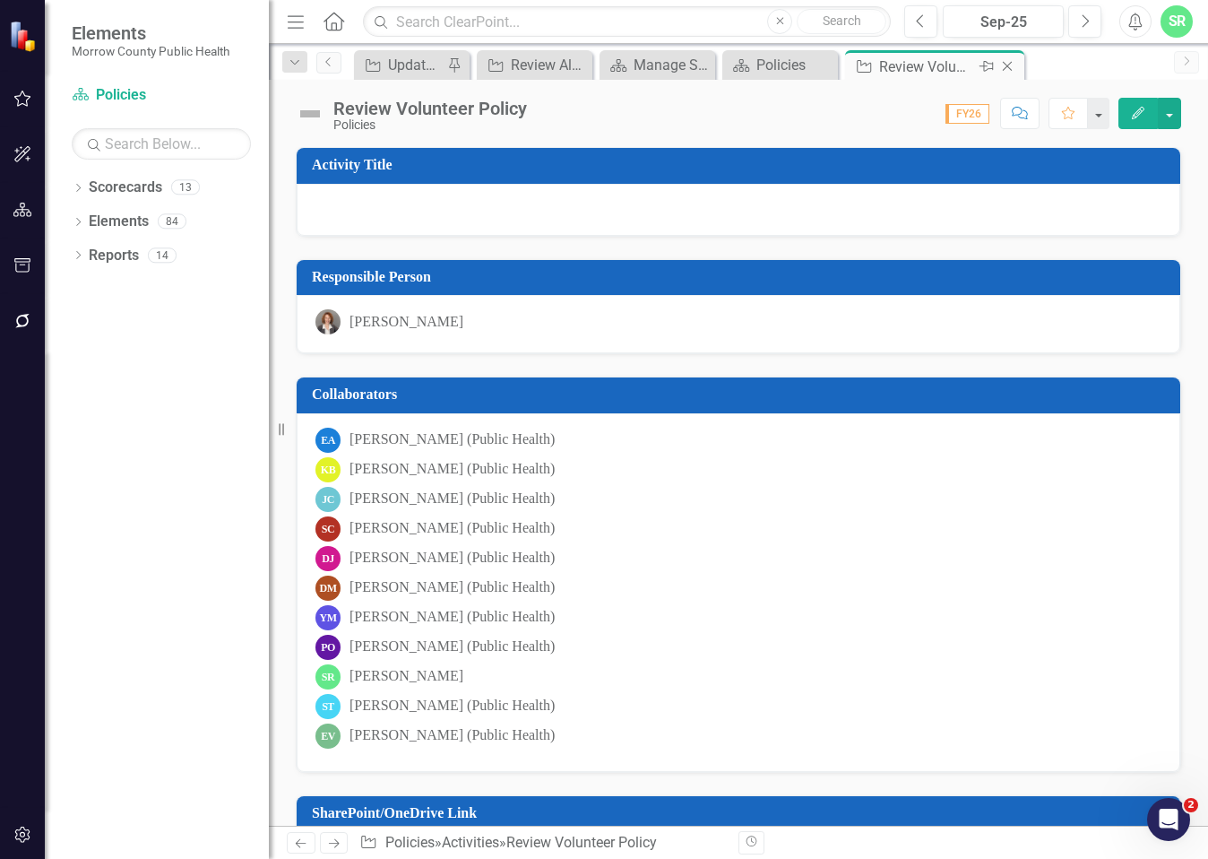
click at [1011, 68] on icon "Close" at bounding box center [1008, 66] width 18 height 14
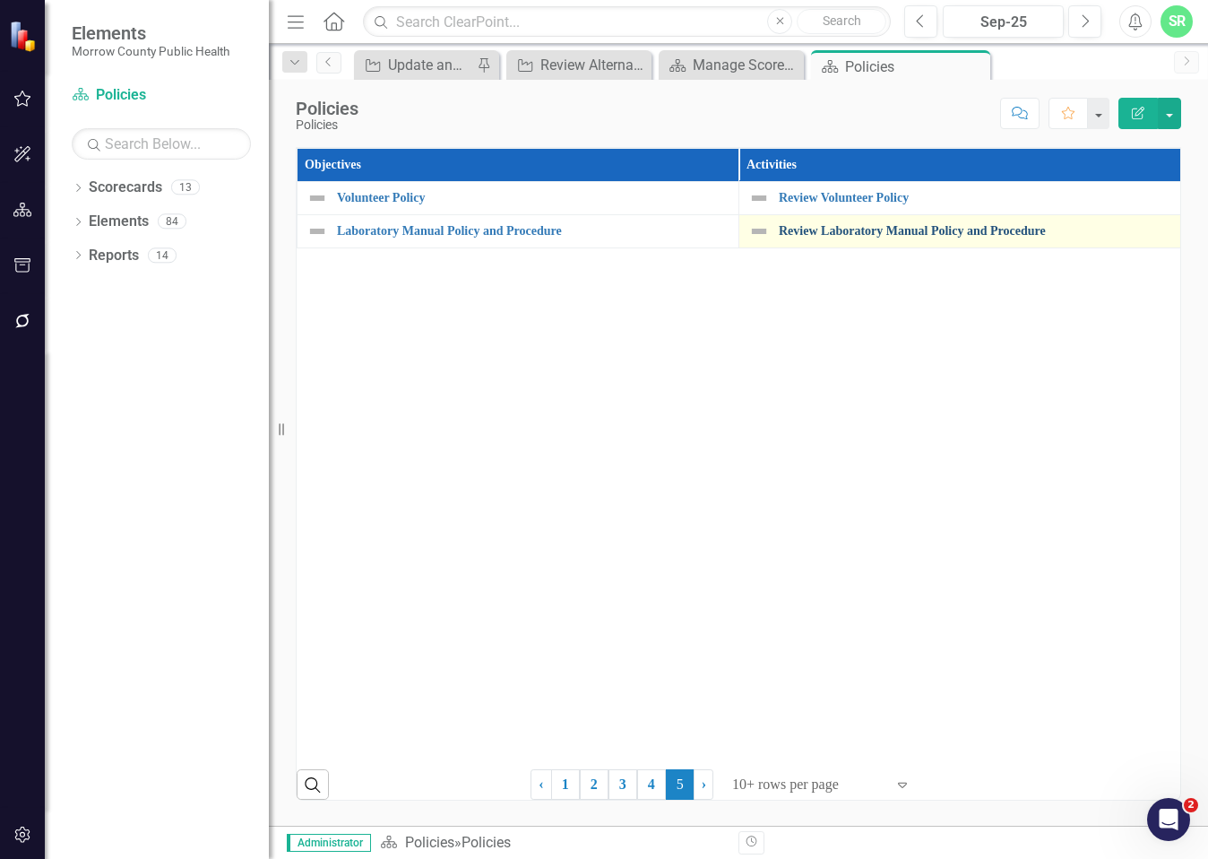
click at [879, 229] on link "Review Laboratory Manual Policy and Procedure" at bounding box center [975, 230] width 393 height 13
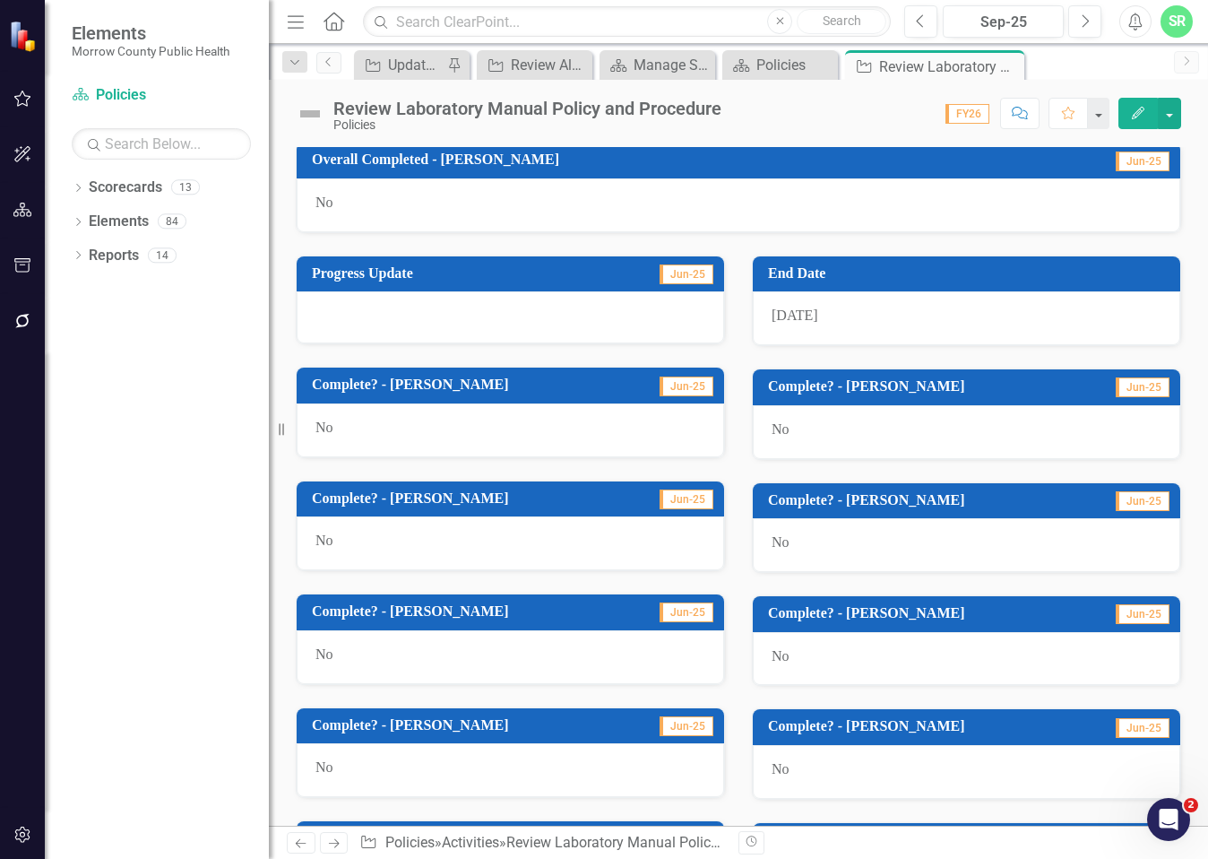
scroll to position [983, 0]
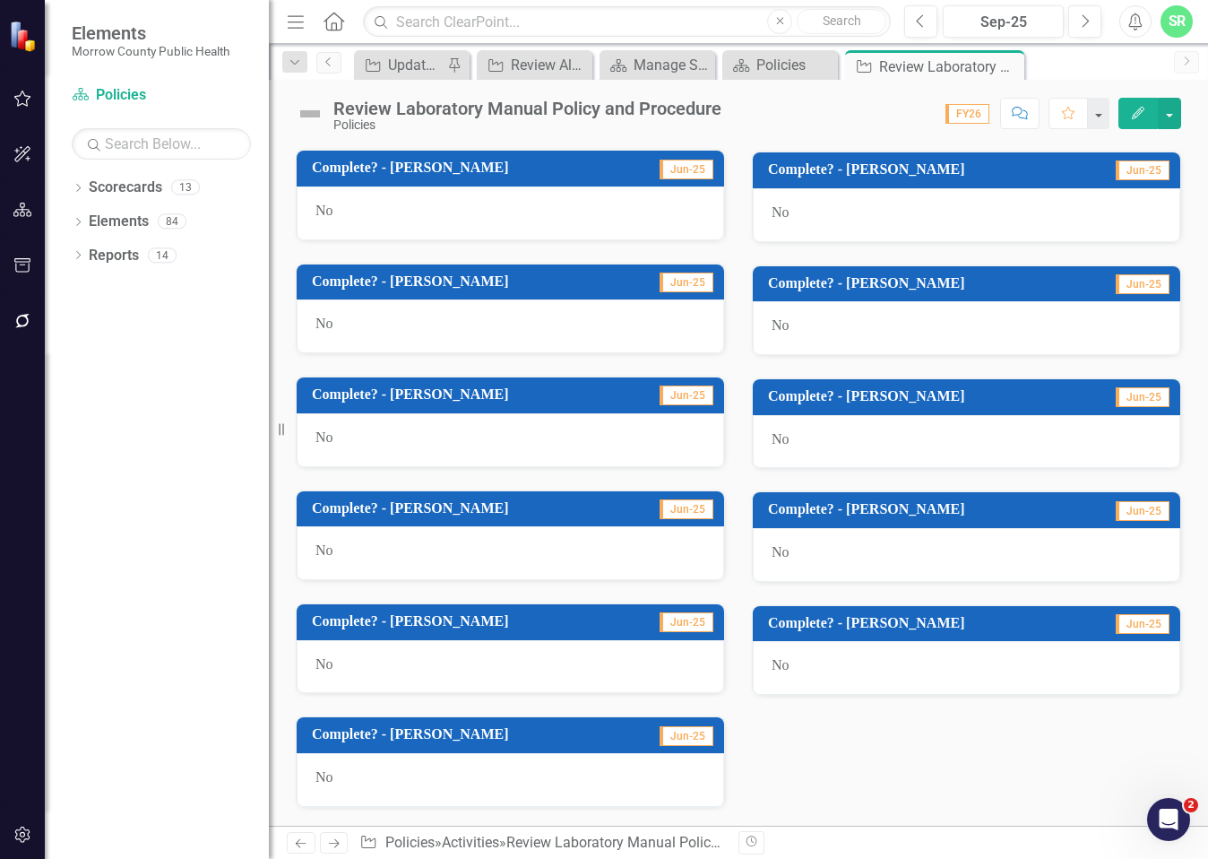
click at [778, 667] on span "No" at bounding box center [781, 664] width 18 height 15
click at [781, 664] on span "No" at bounding box center [781, 664] width 18 height 15
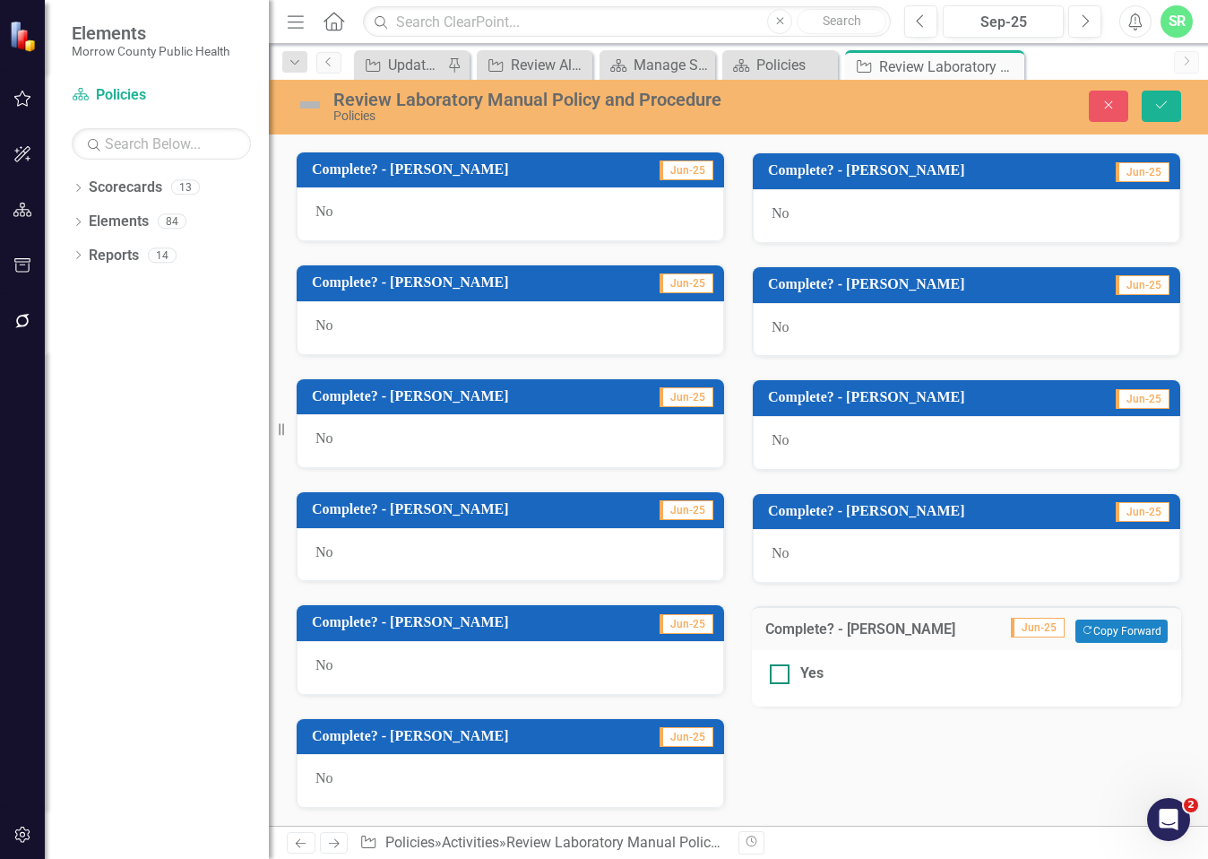
click at [779, 671] on div at bounding box center [780, 674] width 20 height 20
click at [779, 671] on input "Yes" at bounding box center [776, 670] width 12 height 12
checkbox input "true"
click at [1140, 108] on div "Close Save" at bounding box center [1012, 106] width 365 height 31
click at [1147, 108] on button "Save" at bounding box center [1161, 106] width 39 height 31
